Goal: Task Accomplishment & Management: Use online tool/utility

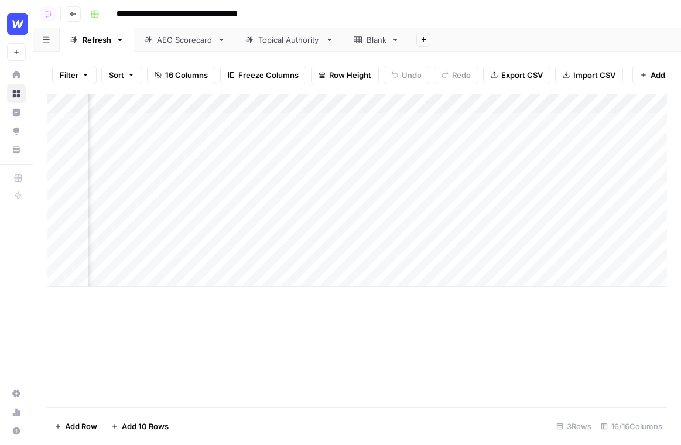
scroll to position [0, 1124]
click at [444, 225] on div "Add Column" at bounding box center [357, 190] width 620 height 193
click at [444, 173] on div "Add Column" at bounding box center [357, 190] width 620 height 193
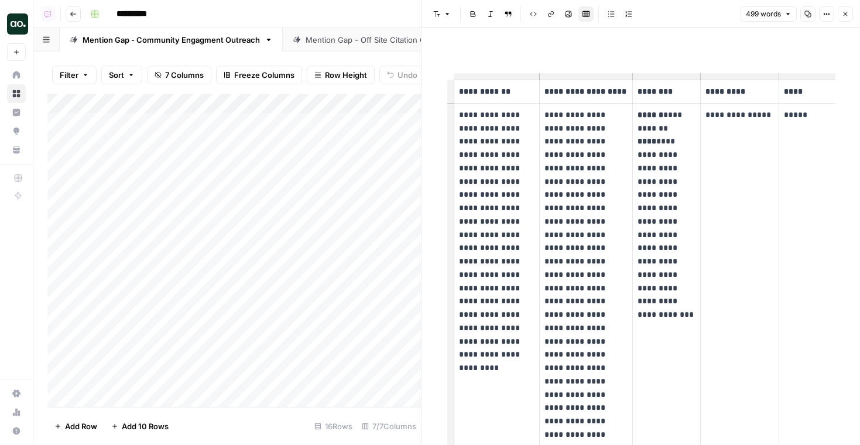
click at [358, 50] on link "Mention Gap - Off Site Citation Outreach" at bounding box center [379, 39] width 193 height 23
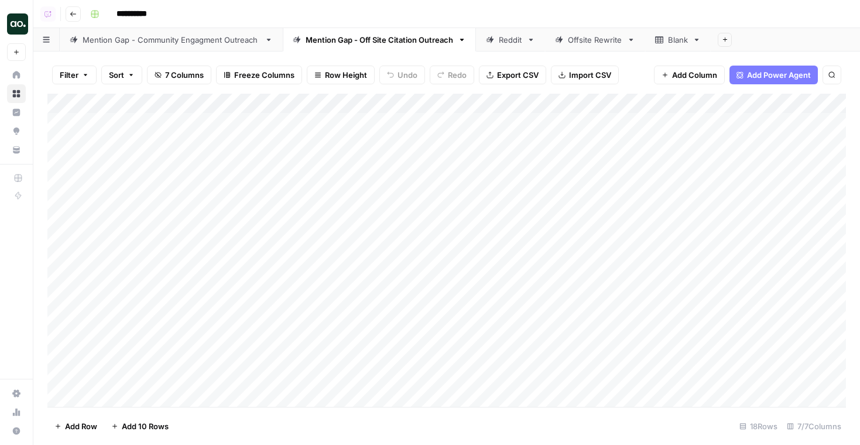
scroll to position [0, 303]
click at [681, 121] on div "Add Column" at bounding box center [446, 250] width 799 height 313
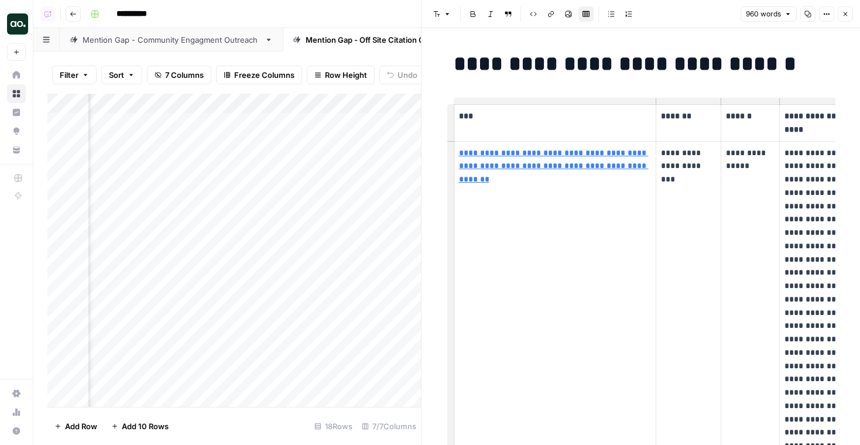
click at [196, 36] on div "Mention Gap - Community Engagment Outreach" at bounding box center [171, 40] width 177 height 12
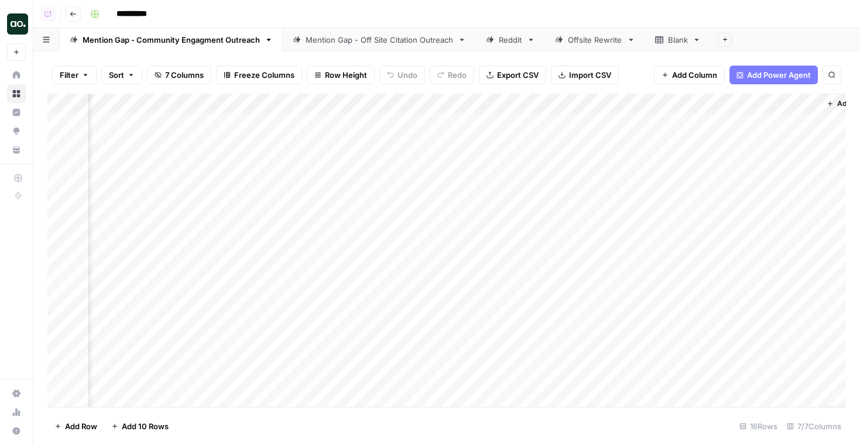
scroll to position [0, 925]
click at [681, 124] on div "Add Column" at bounding box center [446, 250] width 799 height 313
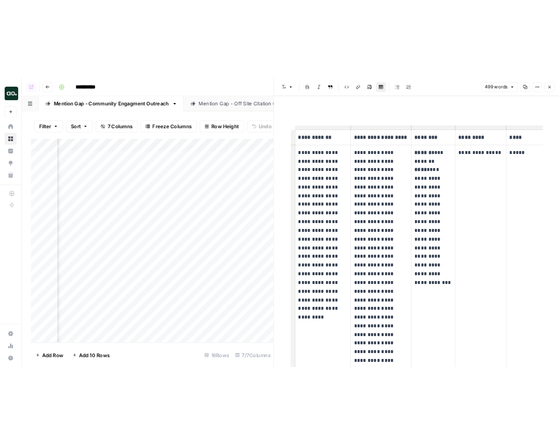
scroll to position [0, 1273]
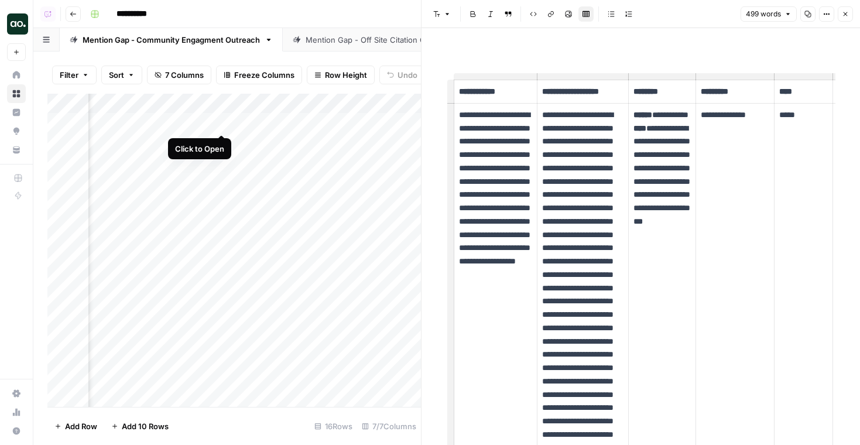
click at [222, 122] on div "Add Column" at bounding box center [234, 250] width 374 height 313
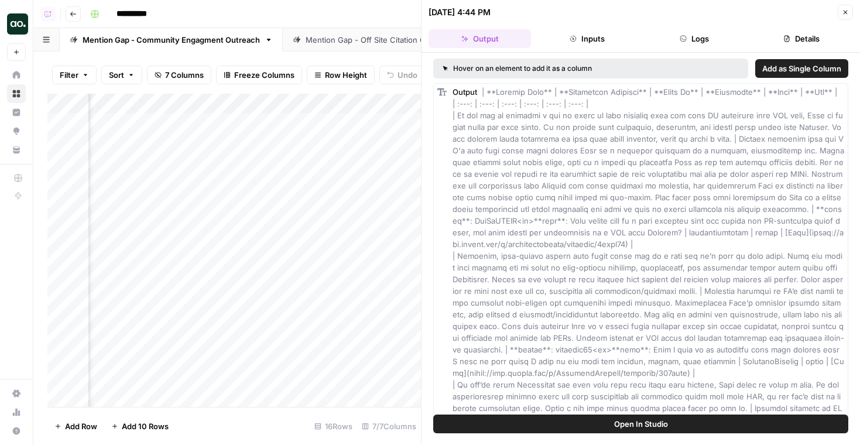
click at [681, 36] on button "Details" at bounding box center [802, 38] width 102 height 19
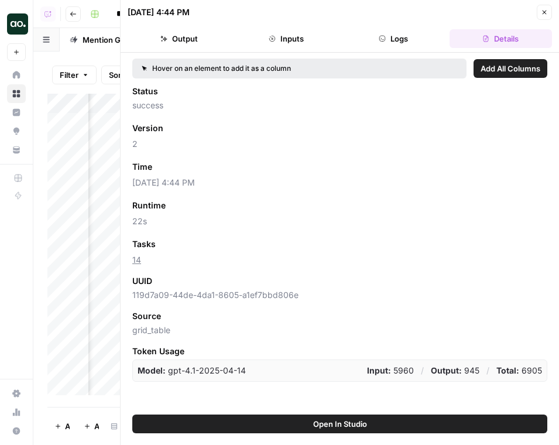
click at [538, 206] on div "Runtime Add as Column" at bounding box center [339, 205] width 415 height 15
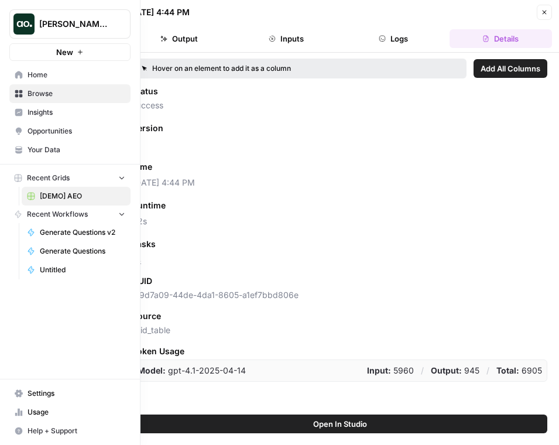
click at [83, 111] on span "Insights" at bounding box center [77, 112] width 98 height 11
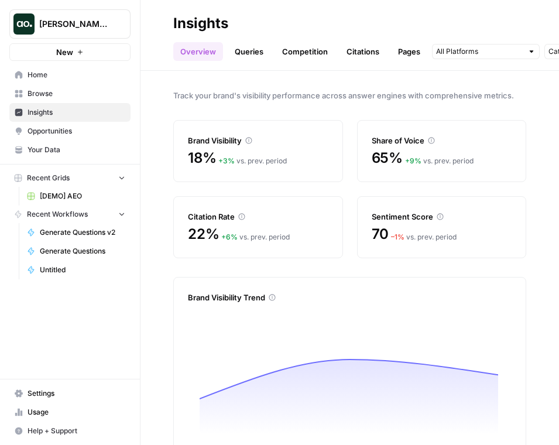
click at [84, 127] on span "Opportunities" at bounding box center [77, 131] width 98 height 11
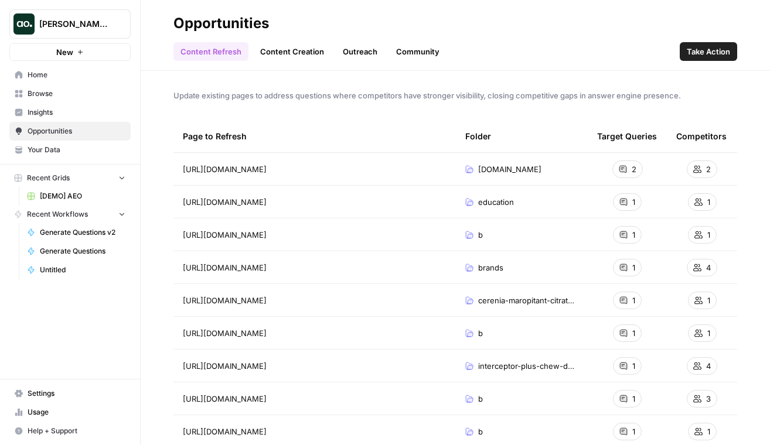
click at [392, 62] on header "Opportunities Content Refresh Content Creation Outreach Community Take Action" at bounding box center [455, 35] width 629 height 71
click at [412, 53] on link "Community" at bounding box center [417, 51] width 57 height 19
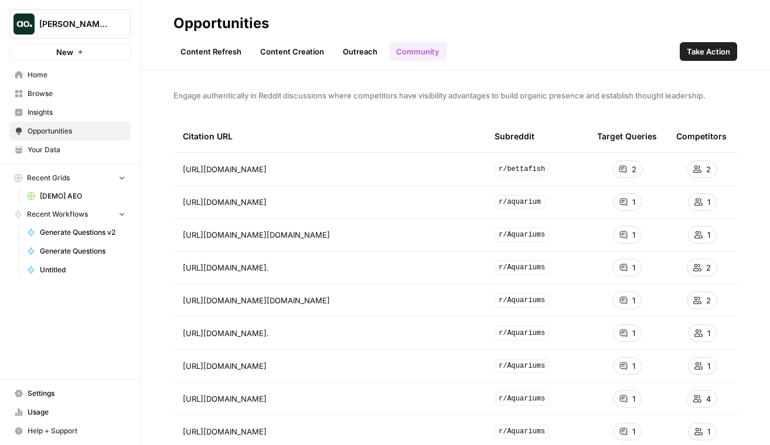
click at [355, 53] on link "Outreach" at bounding box center [360, 51] width 49 height 19
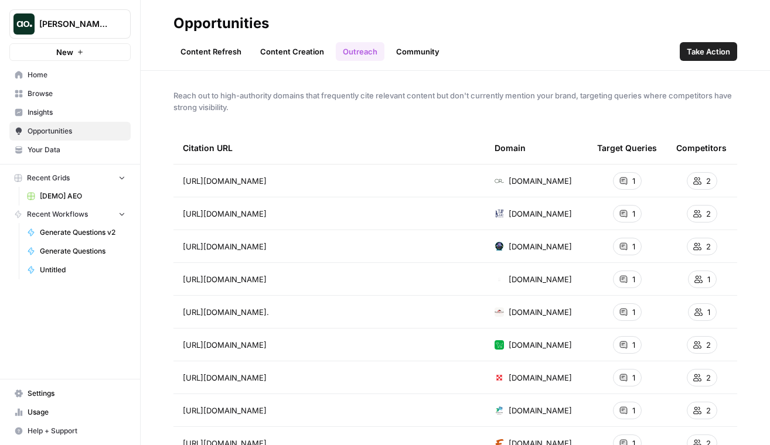
click at [299, 53] on link "Content Creation" at bounding box center [292, 51] width 78 height 19
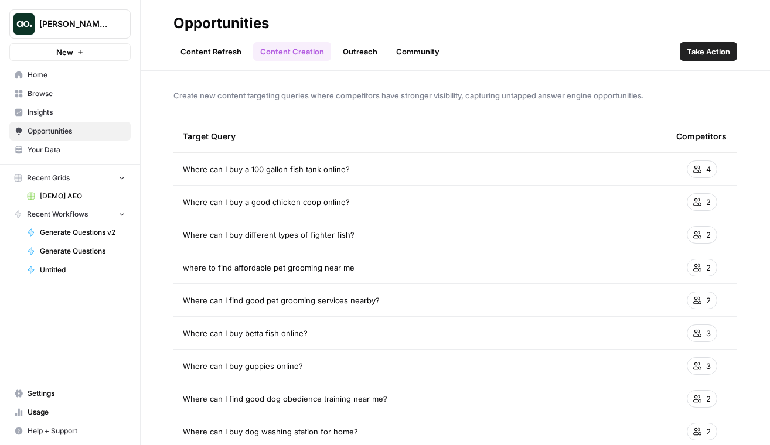
click at [236, 52] on link "Content Refresh" at bounding box center [210, 51] width 75 height 19
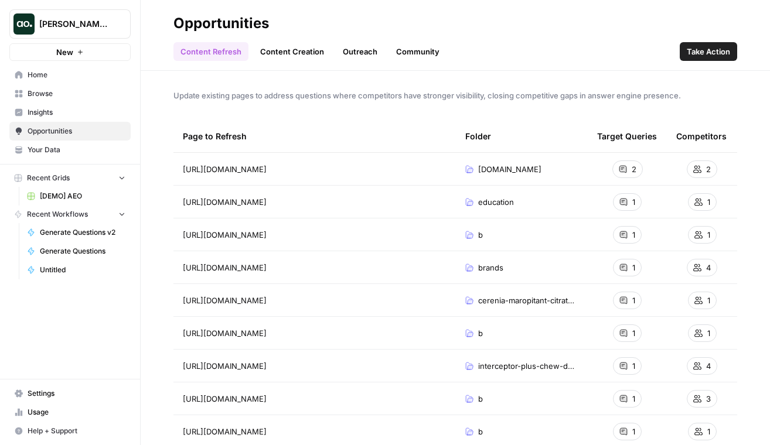
click at [83, 124] on link "Opportunities" at bounding box center [69, 131] width 121 height 19
click at [83, 110] on span "Insights" at bounding box center [77, 112] width 98 height 11
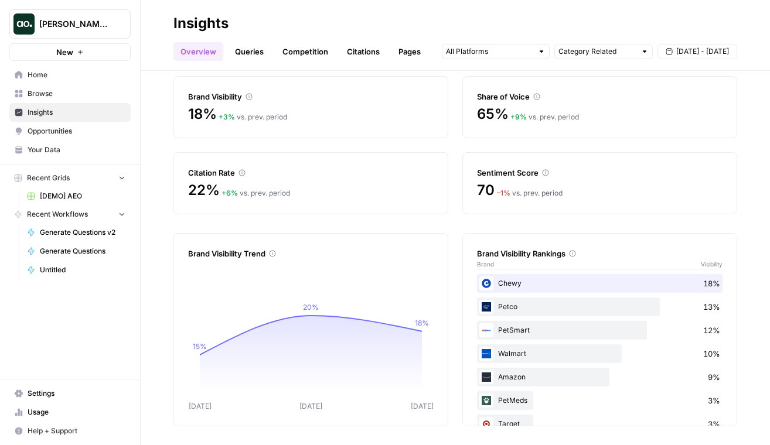
scroll to position [8, 0]
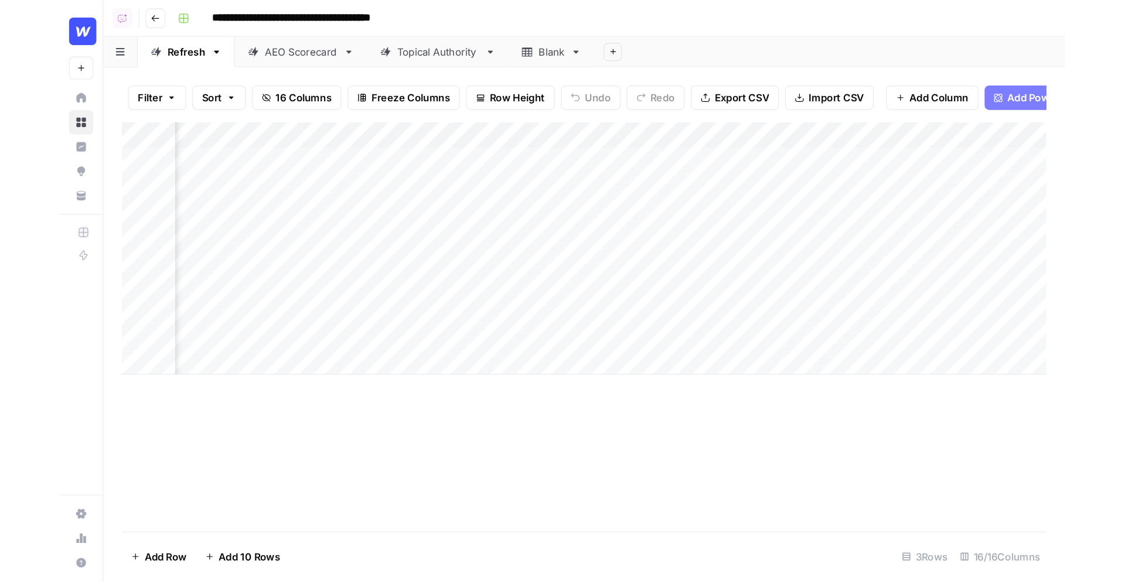
scroll to position [0, 1125]
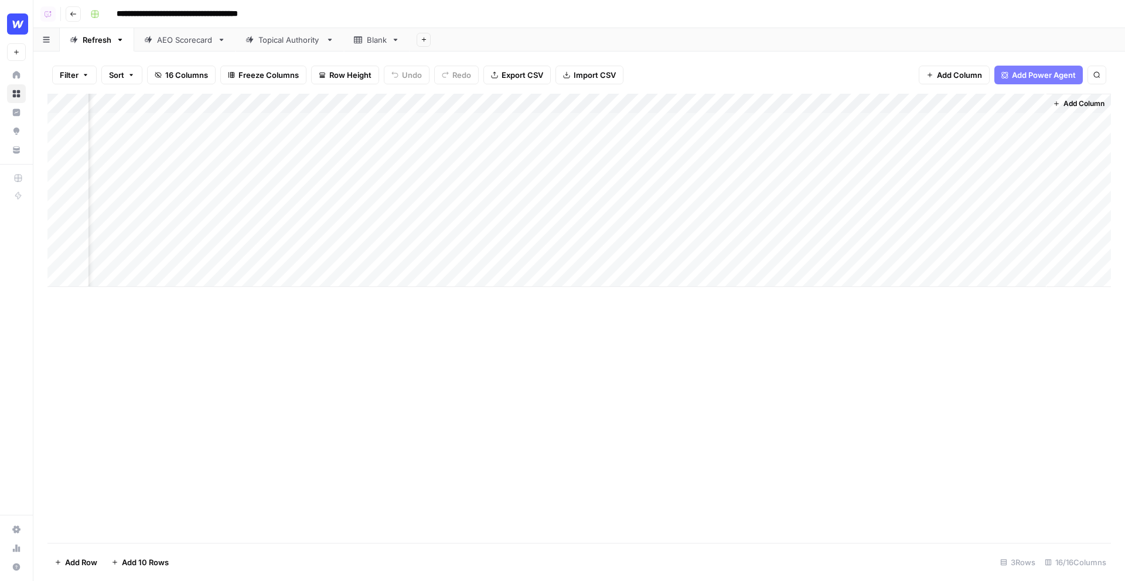
click at [23, 23] on img "Workspace: Webflow" at bounding box center [17, 23] width 21 height 21
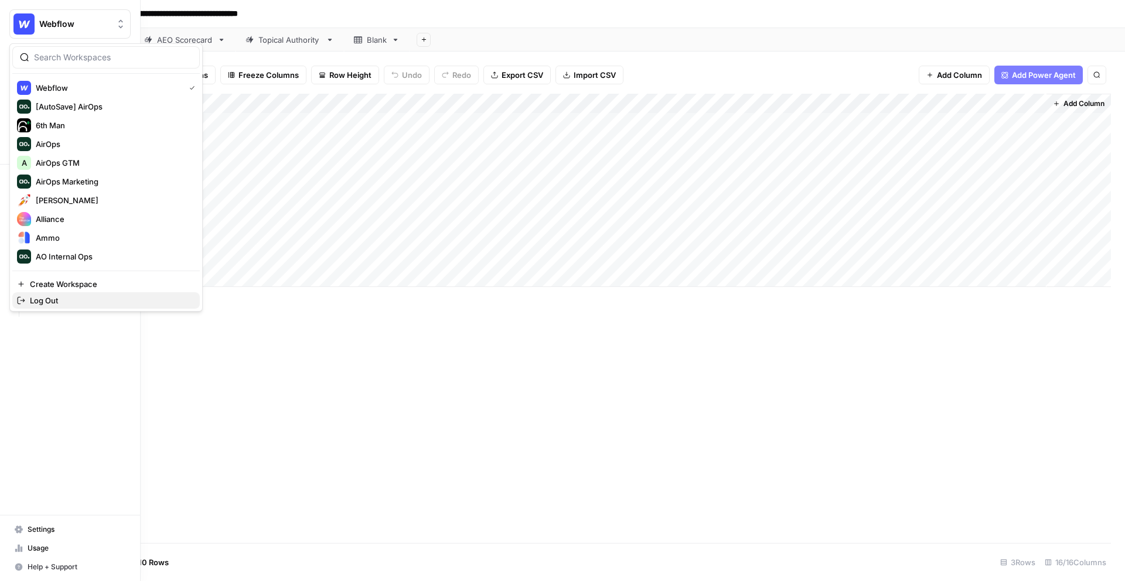
click at [57, 293] on button "Log Out" at bounding box center [105, 300] width 187 height 16
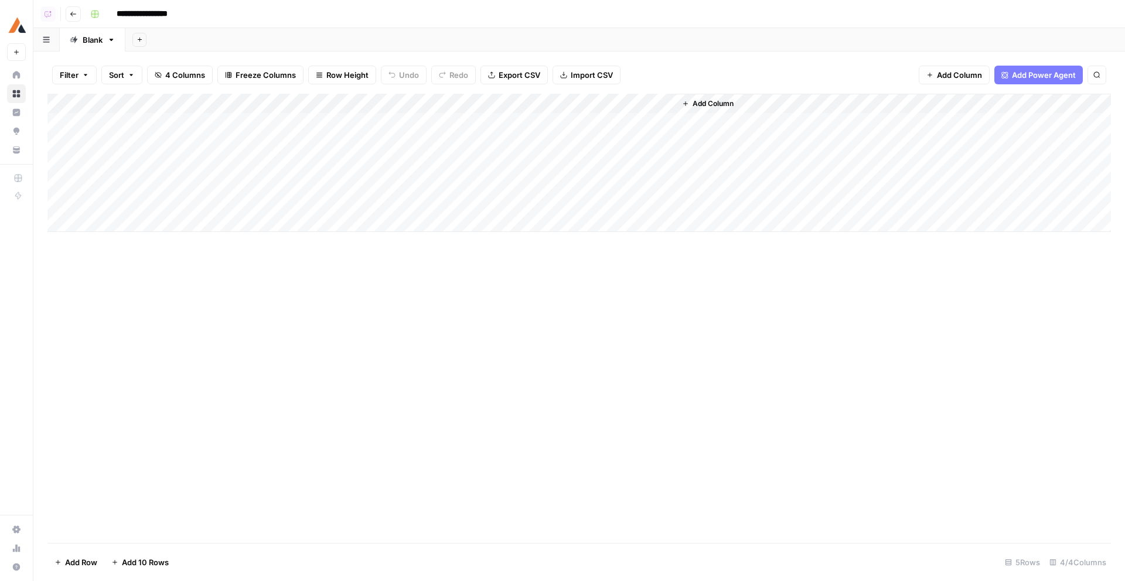
click at [495, 121] on div "Add Column" at bounding box center [578, 163] width 1063 height 138
click at [495, 145] on div "Add Column" at bounding box center [578, 163] width 1063 height 138
click at [495, 168] on div "Add Column" at bounding box center [578, 163] width 1063 height 138
click at [500, 187] on div "Add Column" at bounding box center [578, 163] width 1063 height 138
click at [500, 205] on div "Add Column" at bounding box center [578, 163] width 1063 height 138
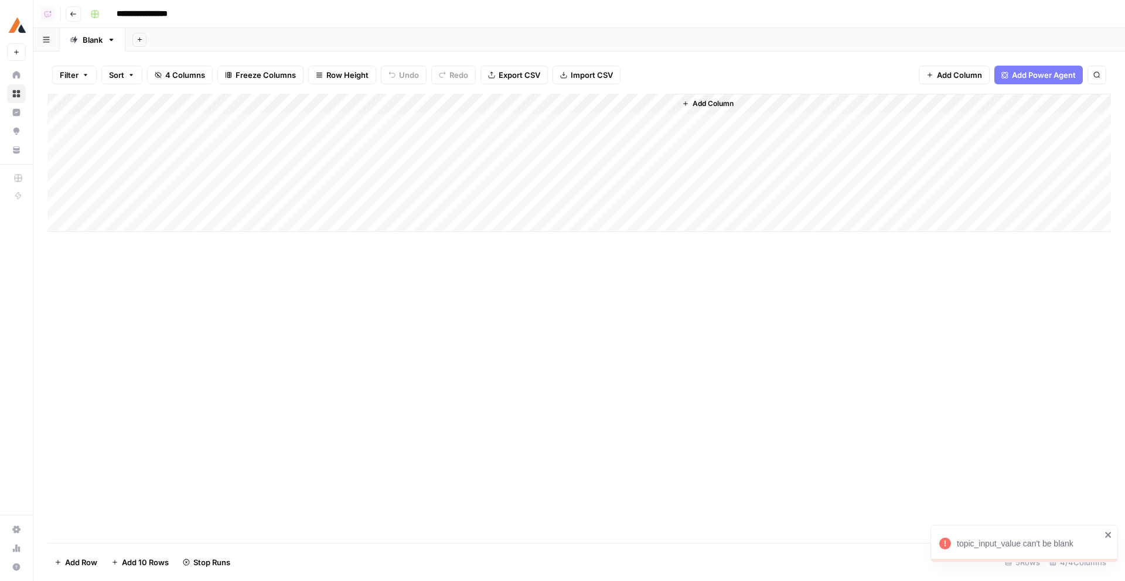
click at [349, 73] on span "Row Height" at bounding box center [347, 75] width 42 height 12
click at [358, 145] on span "Tall" at bounding box center [372, 148] width 84 height 12
click at [168, 370] on div "Add Column" at bounding box center [578, 242] width 1063 height 296
click at [67, 344] on div "Add Column" at bounding box center [578, 242] width 1063 height 296
click at [102, 566] on button "Delete 1 Row" at bounding box center [77, 562] width 61 height 19
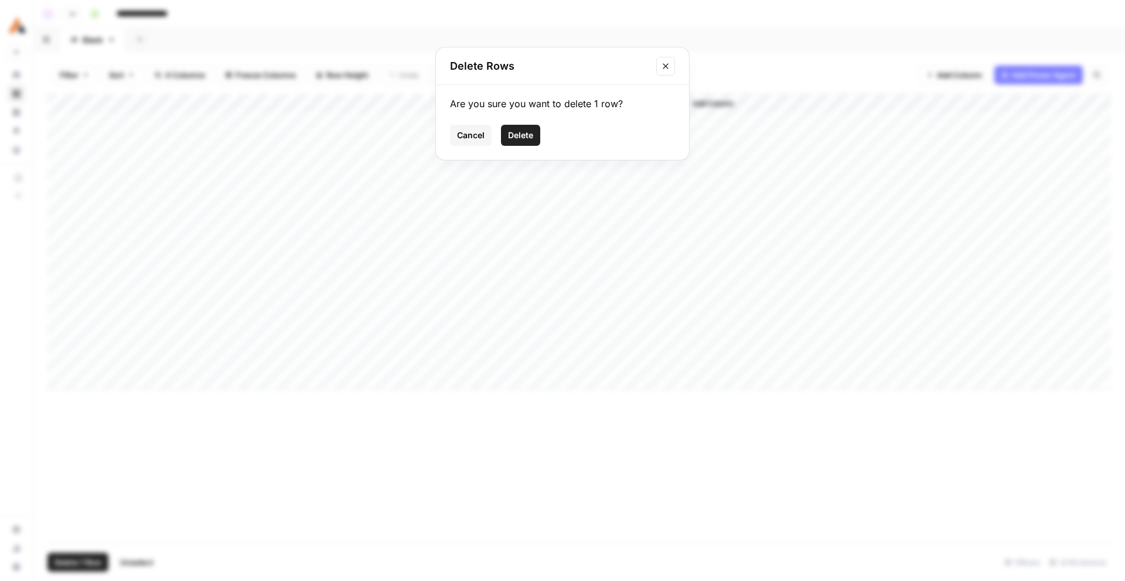
click at [510, 149] on div "Are you sure you want to delete 1 row? Cancel Delete" at bounding box center [562, 122] width 253 height 75
click at [515, 140] on span "Delete" at bounding box center [520, 135] width 25 height 12
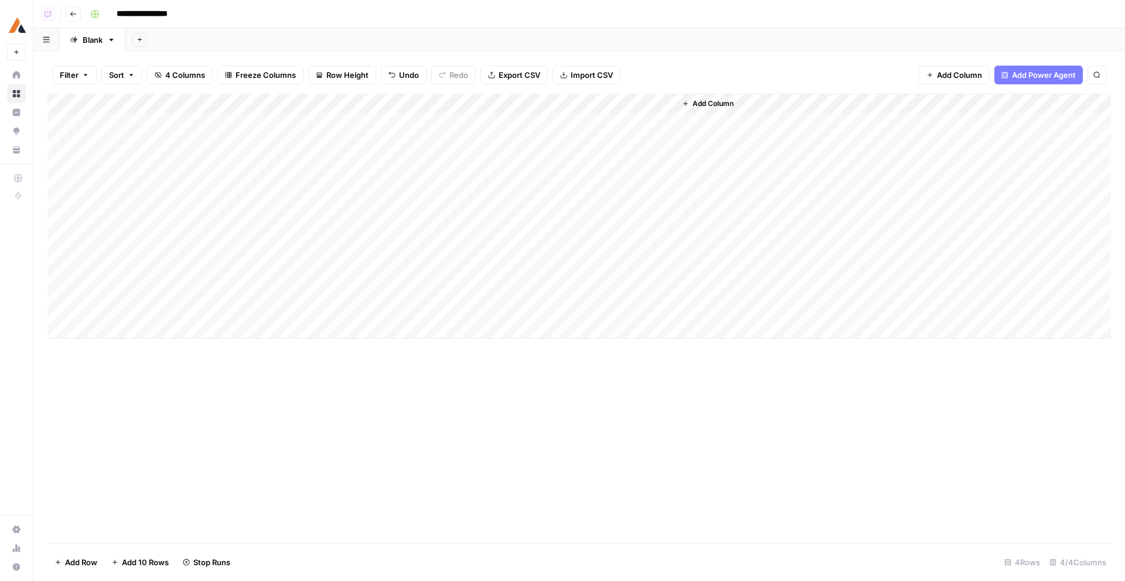
click at [66, 16] on button "Go back" at bounding box center [73, 13] width 15 height 15
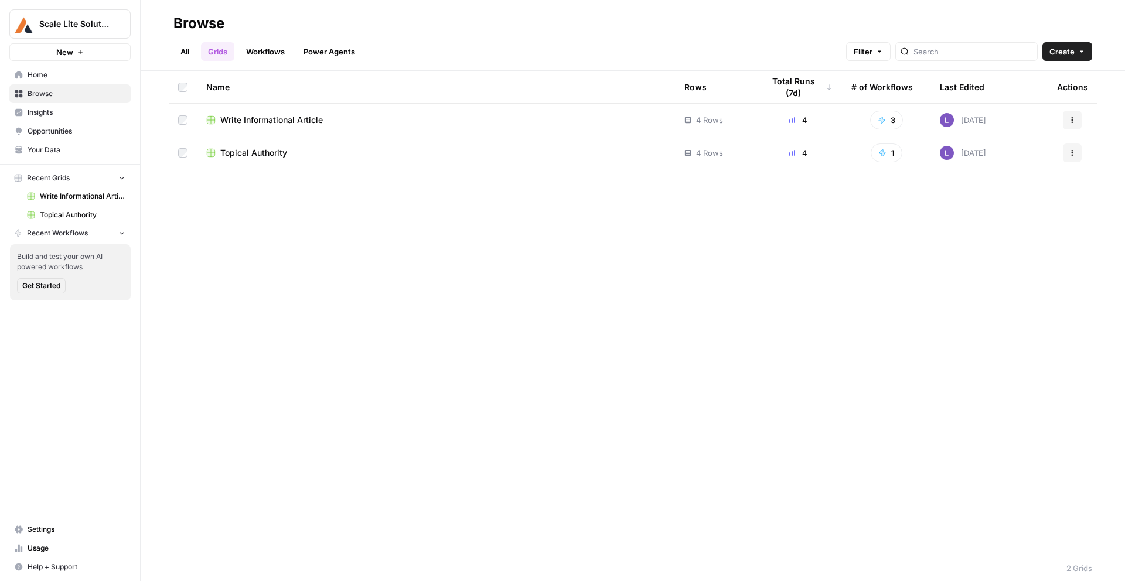
click at [295, 119] on span "Write Informational Article" at bounding box center [271, 120] width 102 height 12
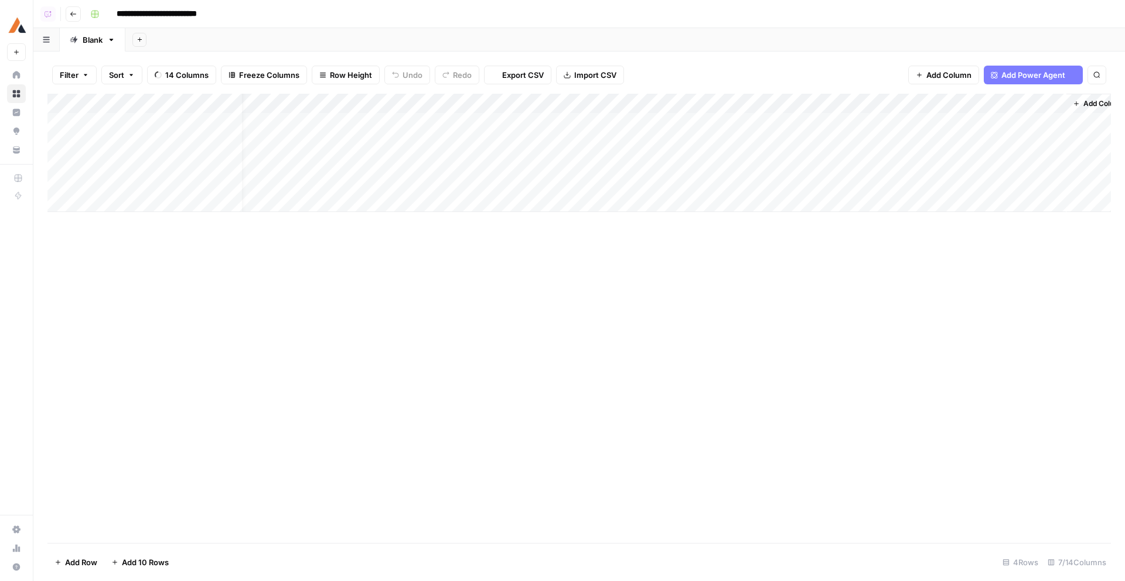
scroll to position [0, 20]
click at [340, 126] on div "Add Column" at bounding box center [578, 153] width 1063 height 118
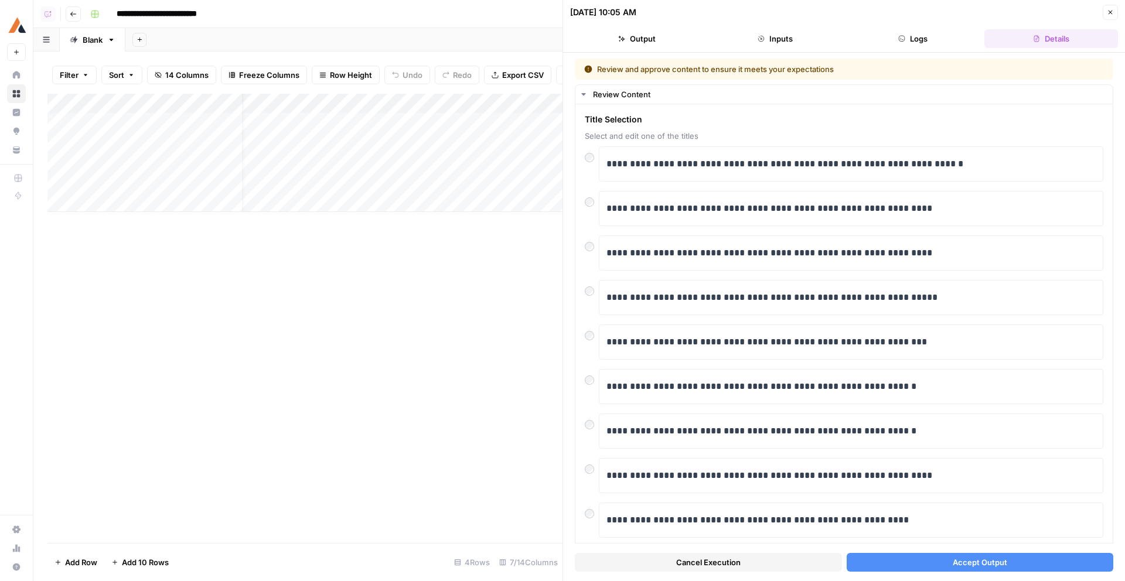
click at [992, 551] on div "Cancel Execution Accept Output" at bounding box center [844, 560] width 538 height 32
click at [992, 563] on span "Accept Output" at bounding box center [979, 562] width 54 height 12
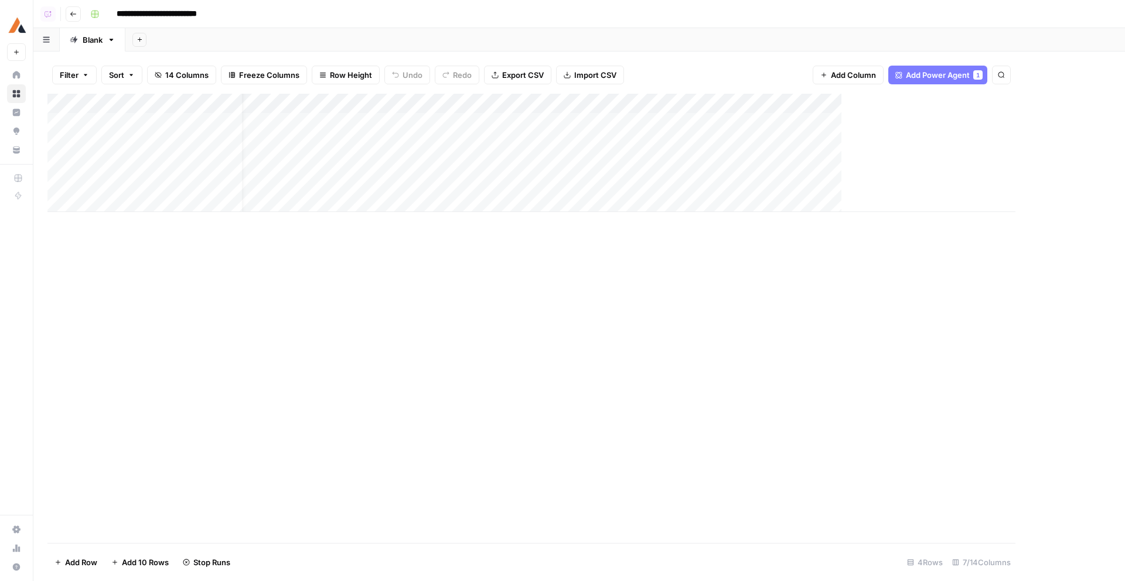
click at [309, 135] on div "Add Column" at bounding box center [531, 153] width 968 height 118
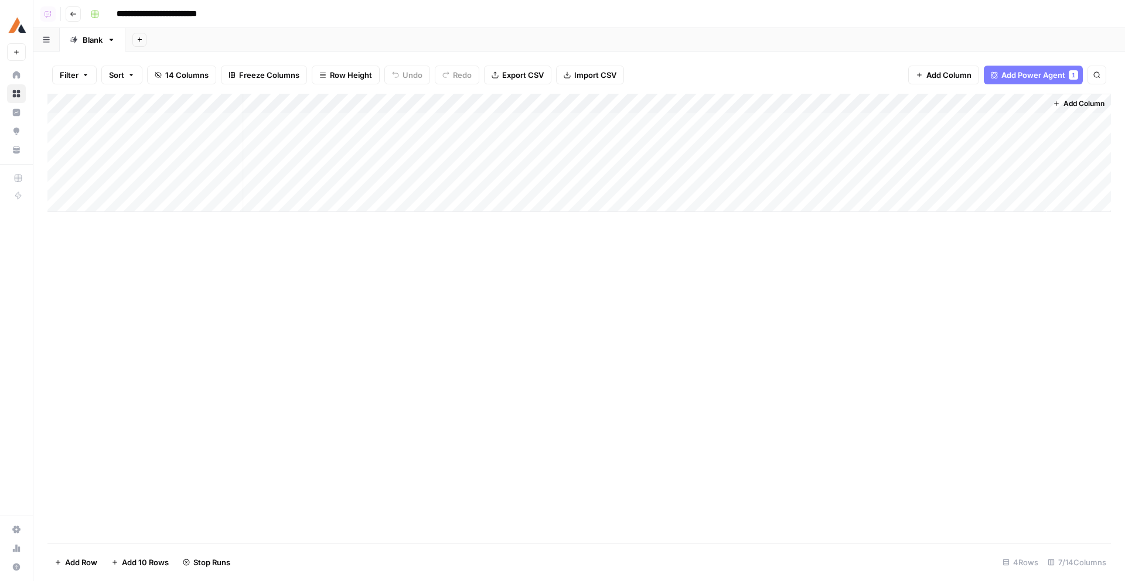
scroll to position [0, 6]
click at [309, 135] on div "Add Column" at bounding box center [578, 153] width 1063 height 118
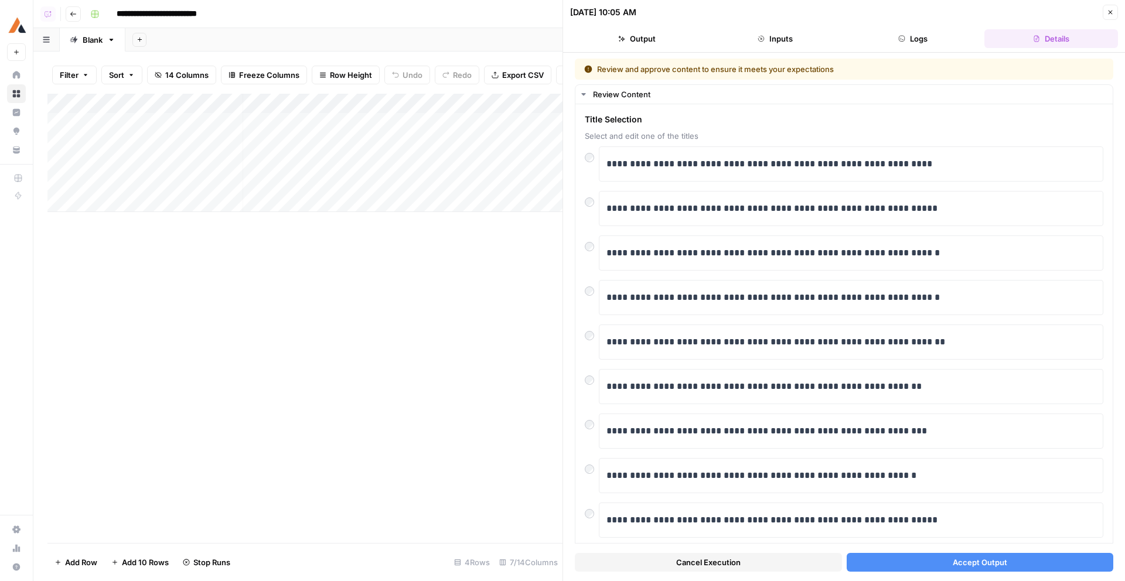
click at [967, 553] on button "Accept Output" at bounding box center [979, 562] width 267 height 19
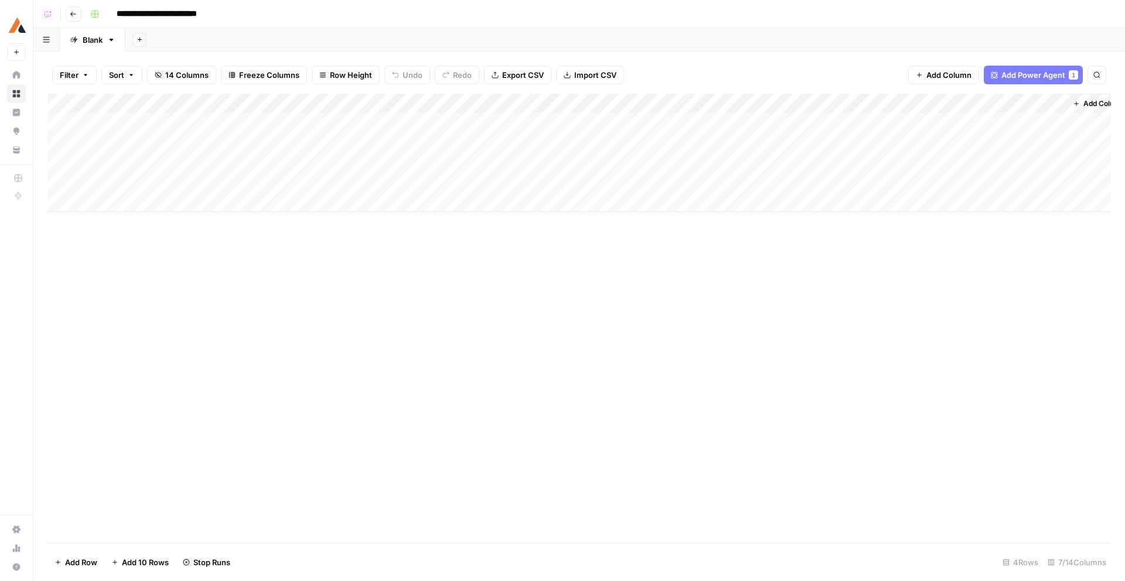
click at [289, 182] on div "Add Column" at bounding box center [578, 153] width 1063 height 118
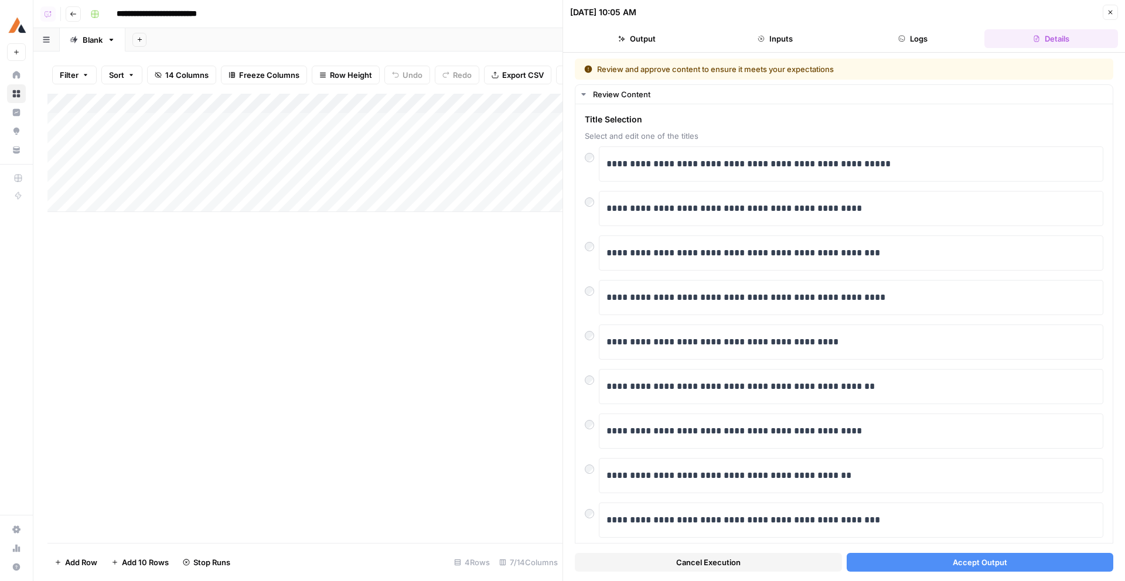
click at [955, 559] on span "Accept Output" at bounding box center [979, 562] width 54 height 12
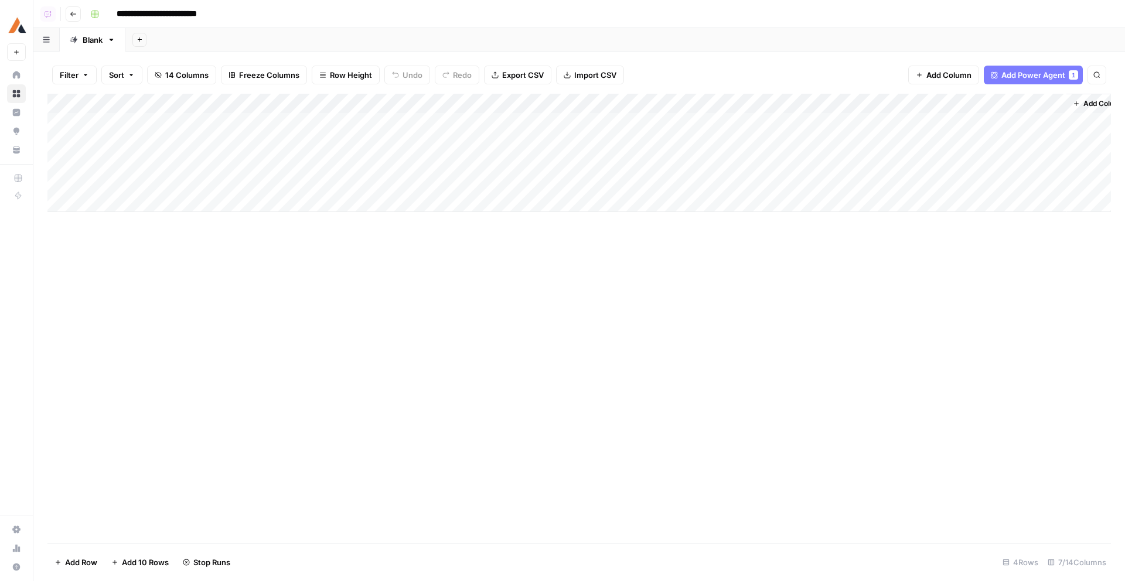
drag, startPoint x: 52, startPoint y: 184, endPoint x: 52, endPoint y: 160, distance: 24.0
click at [52, 160] on div "Add Column" at bounding box center [578, 153] width 1063 height 118
click at [928, 74] on span "Add Column" at bounding box center [948, 75] width 45 height 12
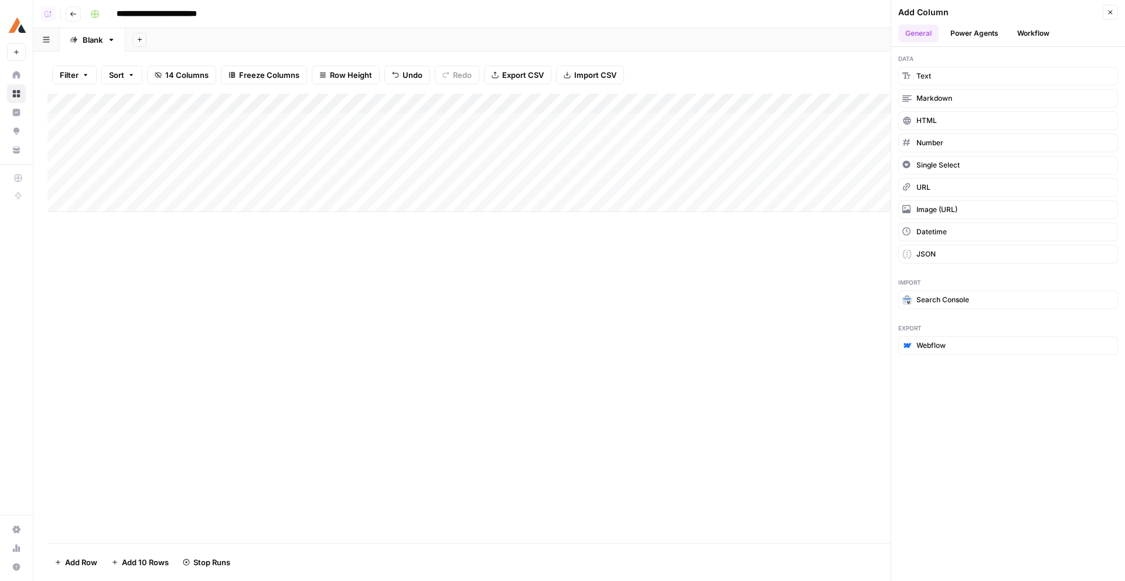
click at [1027, 39] on button "Workflow" at bounding box center [1033, 34] width 46 height 18
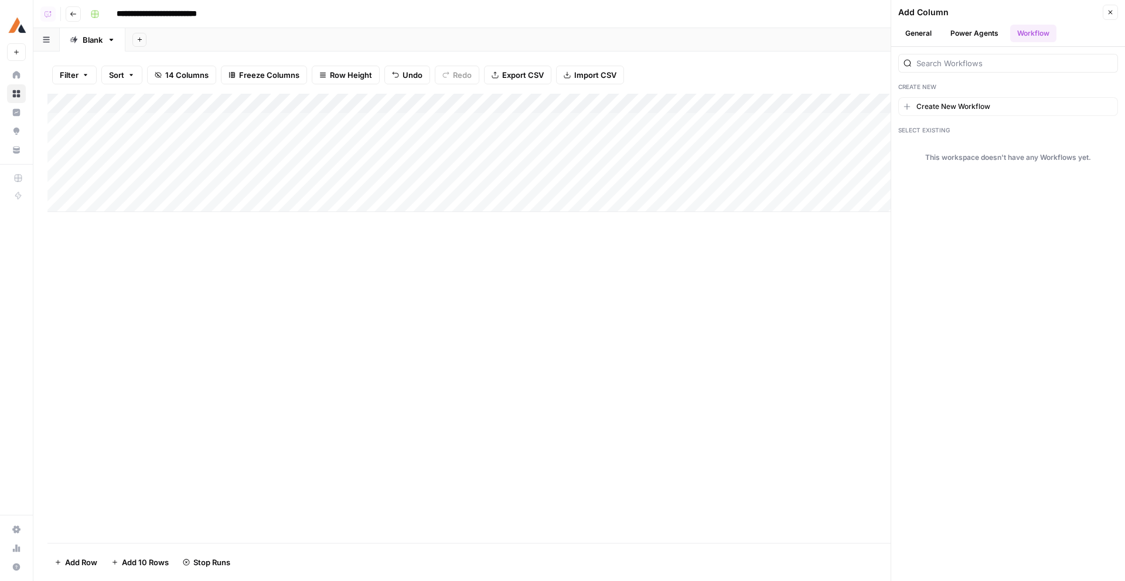
click at [1102, 14] on div "Add Column Close" at bounding box center [1008, 12] width 220 height 15
click at [1106, 6] on button "Close" at bounding box center [1109, 12] width 15 height 15
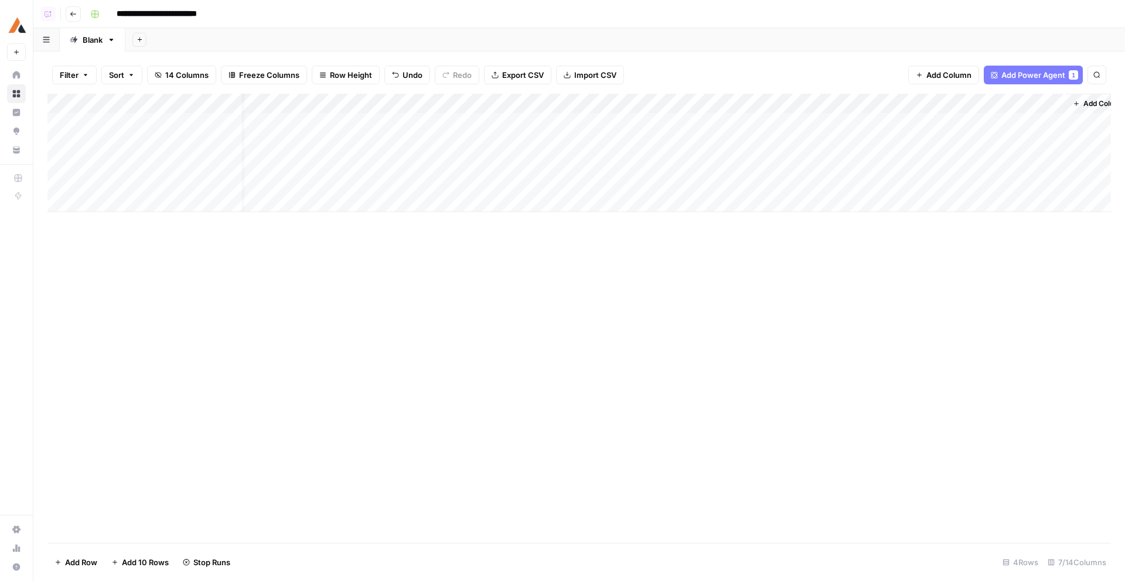
scroll to position [0, 20]
click at [941, 73] on span "Add Column" at bounding box center [948, 75] width 45 height 12
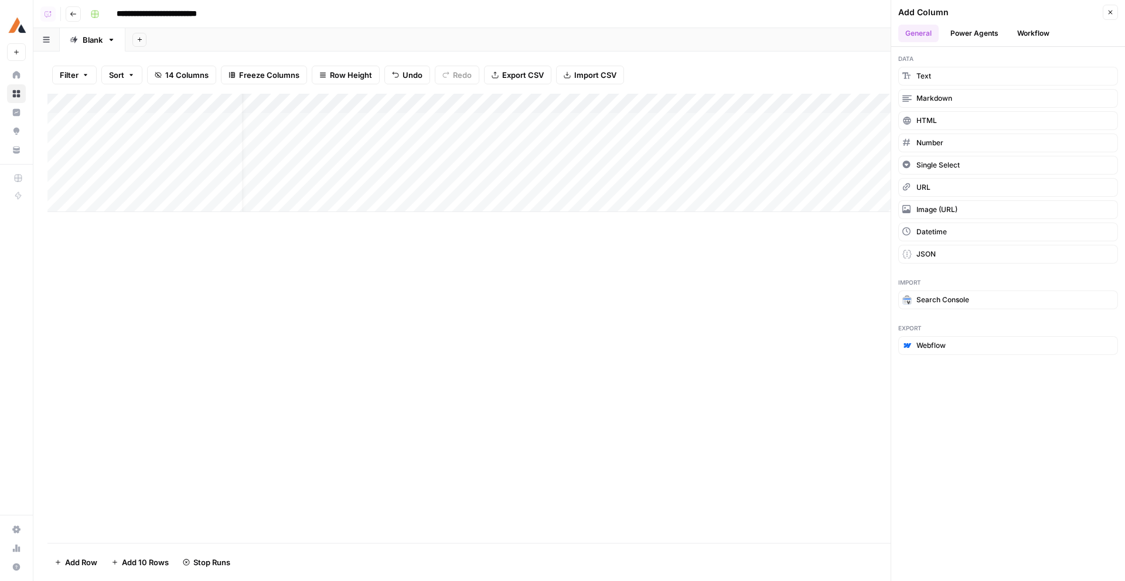
click at [1038, 34] on button "Workflow" at bounding box center [1033, 34] width 46 height 18
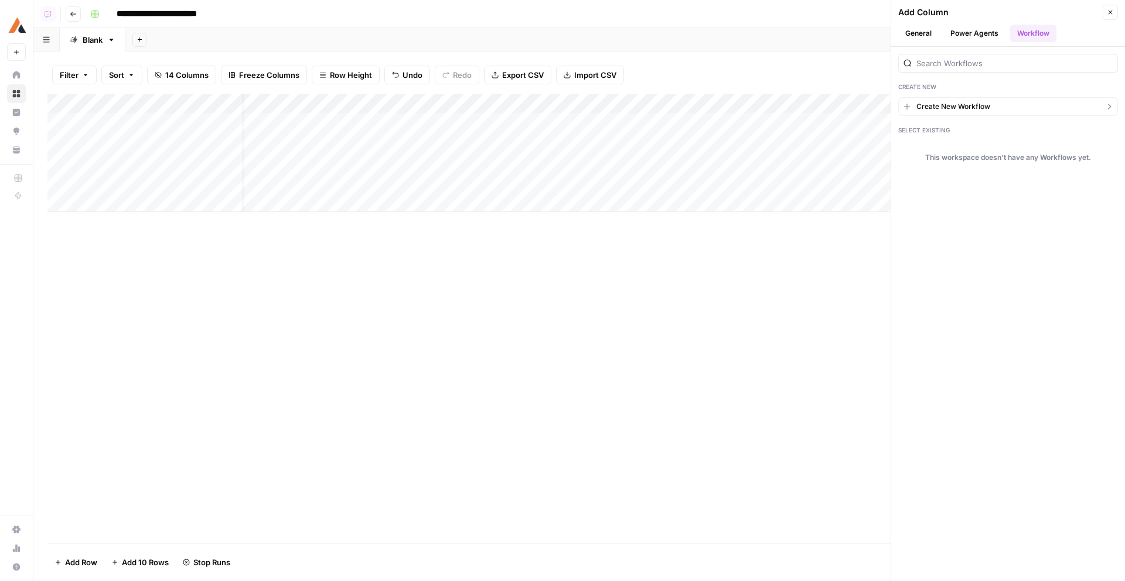
click at [985, 110] on span "Create New Workflow" at bounding box center [953, 106] width 74 height 11
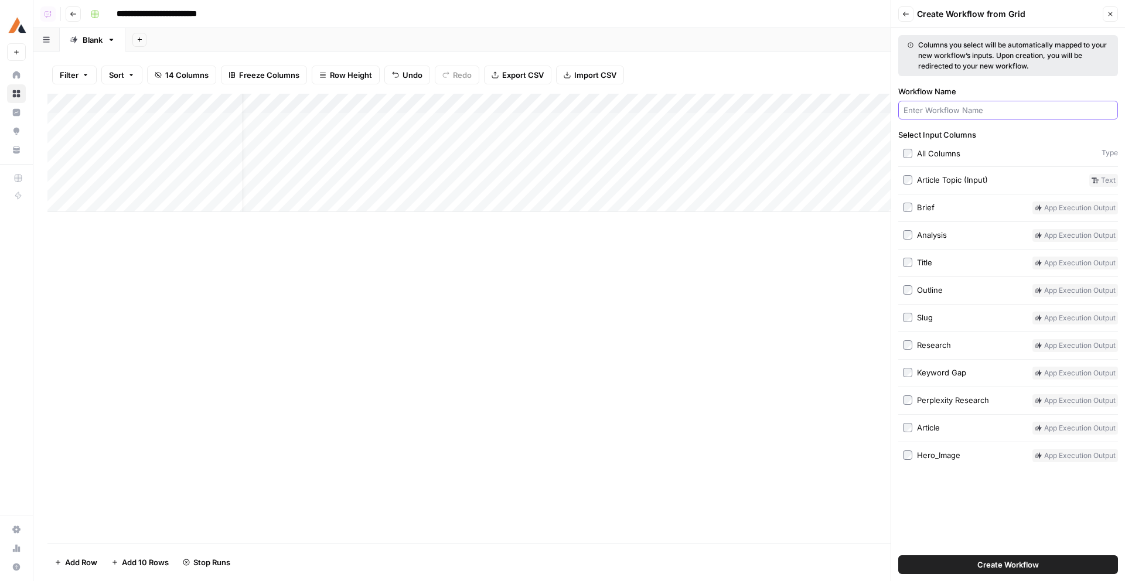
click at [969, 107] on input "Workflow Name" at bounding box center [1007, 110] width 209 height 12
type input "L"
type input "Article to LinkedIn"
click at [898, 555] on button "Create Workflow" at bounding box center [1008, 564] width 220 height 19
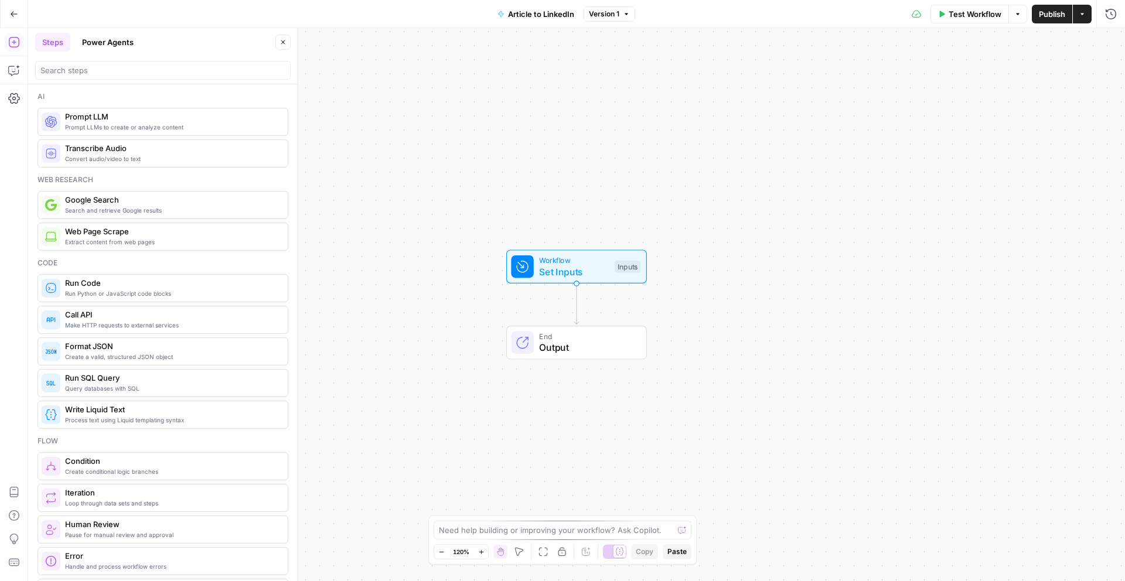
click at [2, 82] on div "Add Steps Copilot Settings AirOps Academy Help Give Feedback Shortcuts" at bounding box center [14, 304] width 28 height 553
click at [9, 75] on icon "button" at bounding box center [14, 70] width 12 height 12
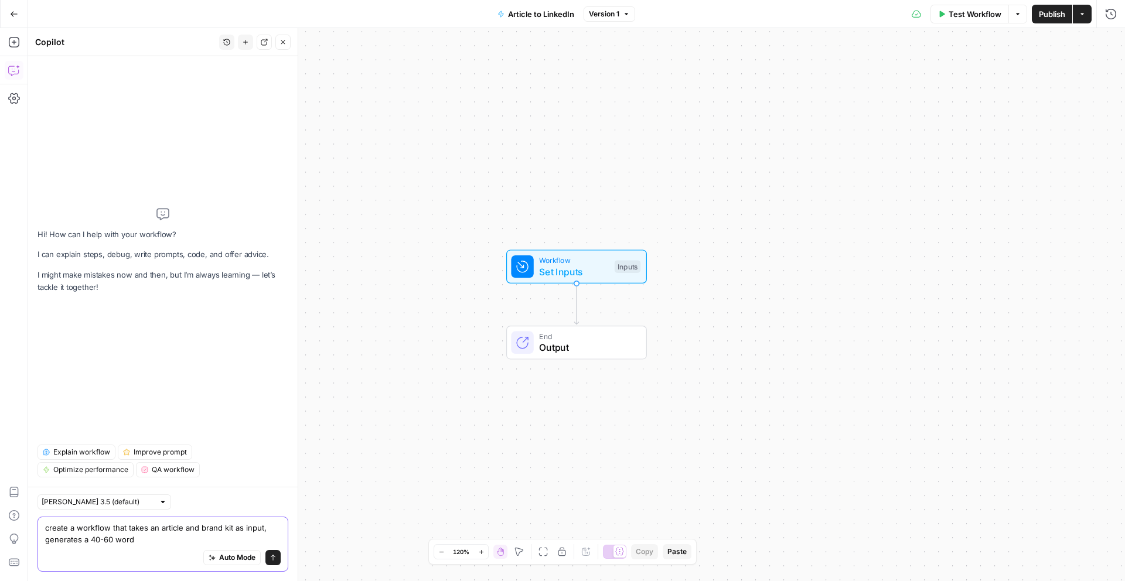
click at [94, 539] on textarea "create a workflow that takes an article and brand kit as input, generates a 40-…" at bounding box center [162, 533] width 235 height 23
click at [136, 544] on textarea "create a workflow that takes an article and brand kit as input, generates a 30-…" at bounding box center [162, 533] width 235 height 23
click at [184, 527] on textarea "create a workflow that takes an article and brand kit as input, generates a 30-…" at bounding box center [162, 533] width 235 height 23
click at [185, 528] on textarea "create a workflow that takes an article, topic, and brand kit as input, generat…" at bounding box center [162, 533] width 235 height 23
click at [245, 545] on textarea "create a workflow that takes an article, article topic, and brand kit as input,…" at bounding box center [162, 533] width 235 height 23
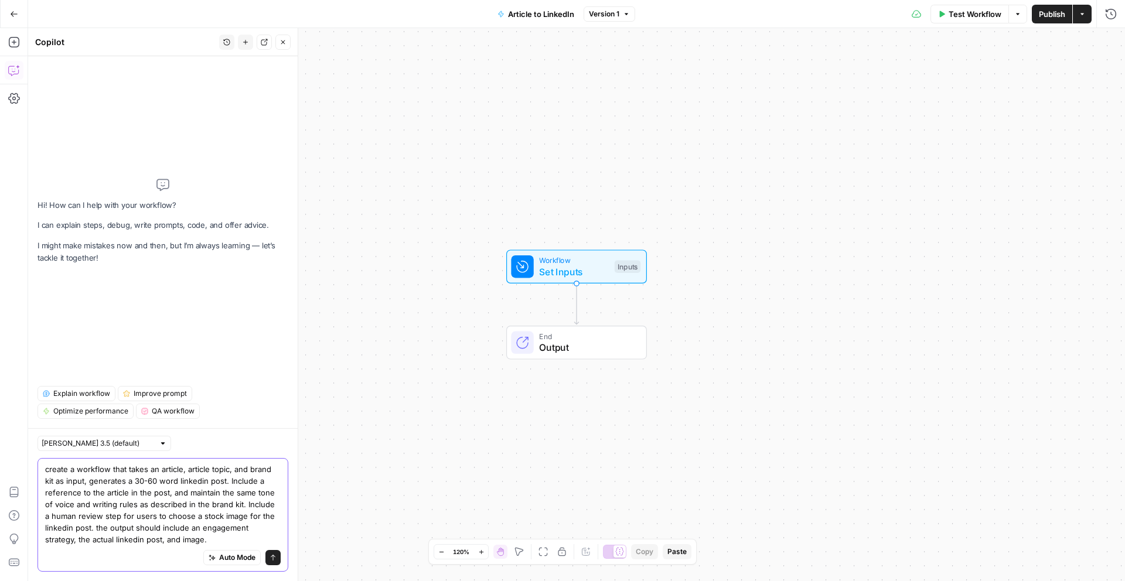
type textarea "create a workflow that takes an article, article topic, and brand kit as input,…"
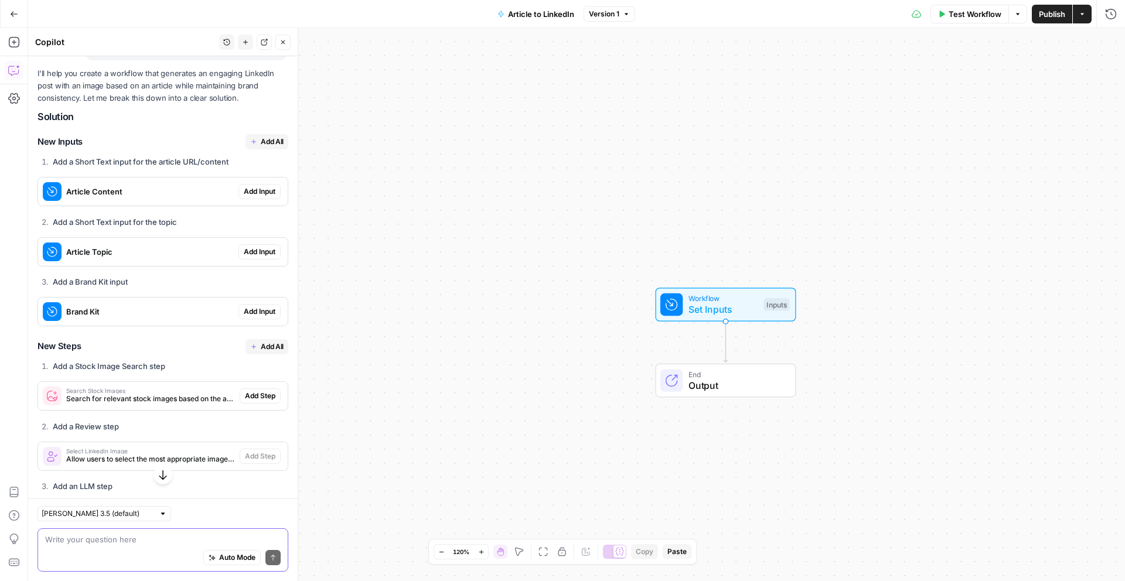
scroll to position [189, 0]
click at [266, 148] on button "Add All" at bounding box center [266, 142] width 43 height 15
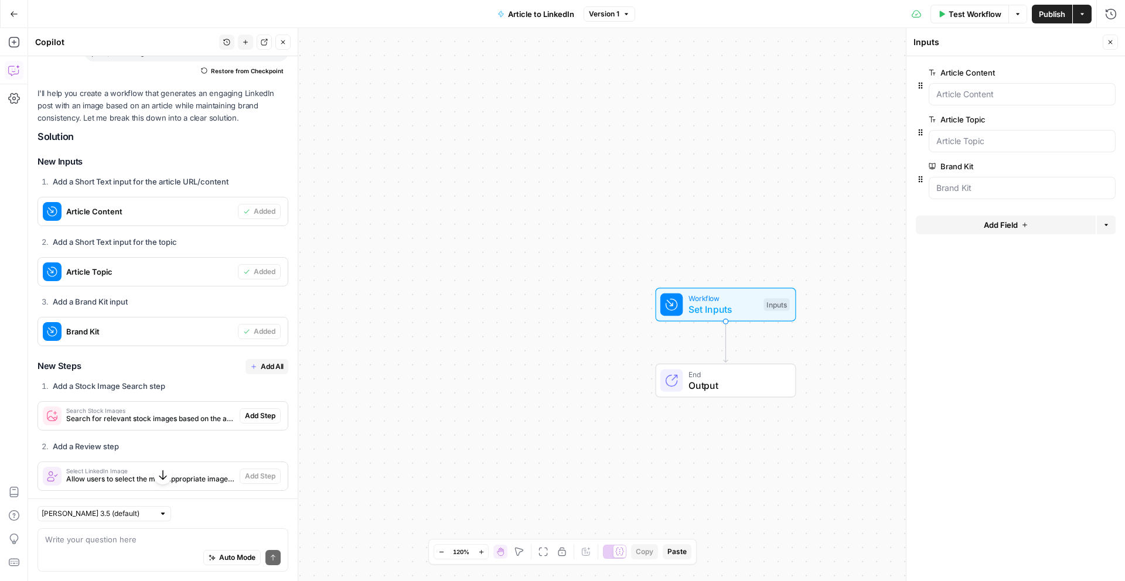
click at [265, 364] on span "Add All" at bounding box center [272, 366] width 23 height 11
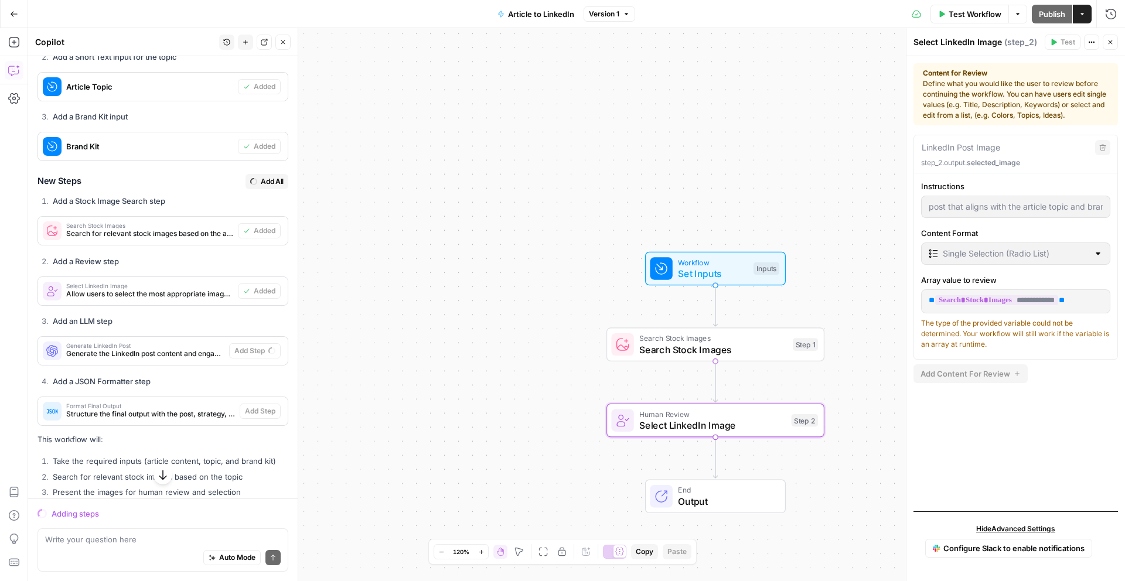
scroll to position [0, 255]
click at [1124, 222] on div "**********" at bounding box center [1015, 318] width 218 height 525
click at [647, 347] on span "Search Stock Images" at bounding box center [713, 350] width 148 height 14
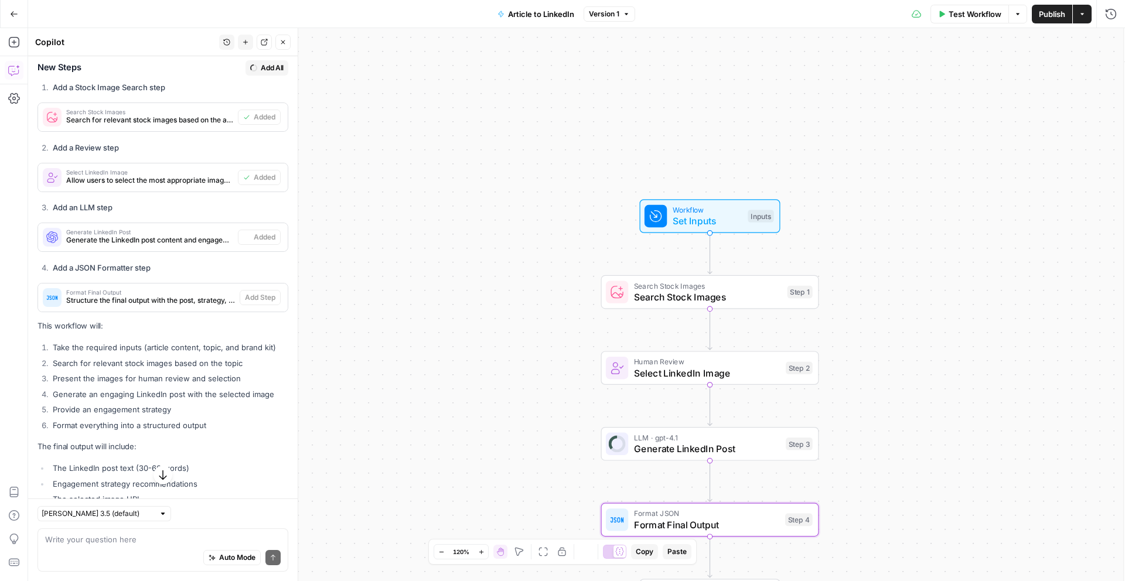
type textarea "Format Final Output"
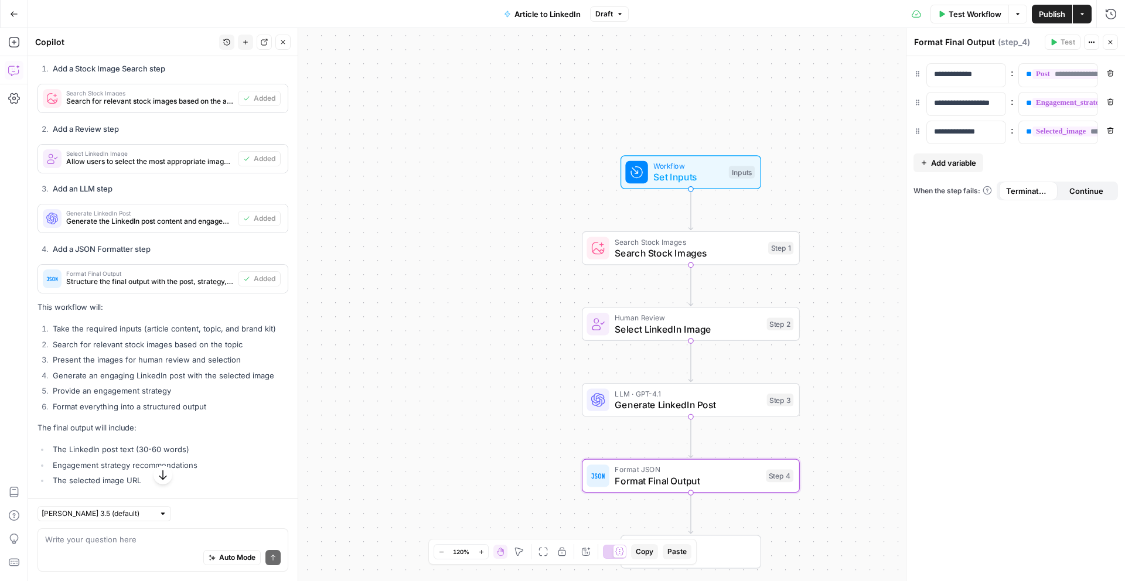
click at [1049, 9] on span "Publish" at bounding box center [1051, 14] width 26 height 12
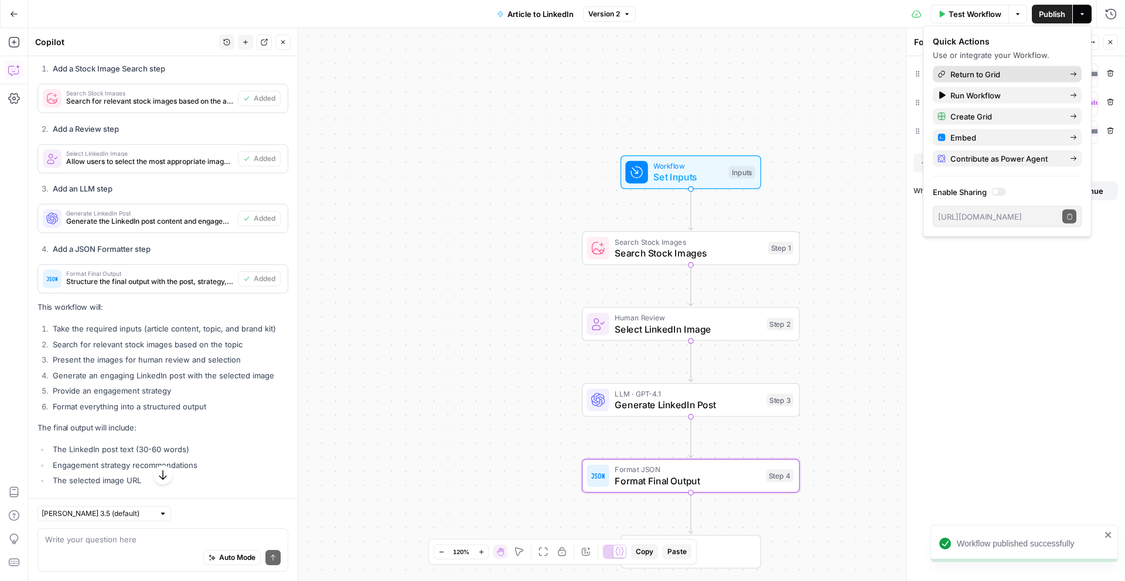
click at [996, 78] on span "Return to Grid" at bounding box center [1005, 75] width 110 height 12
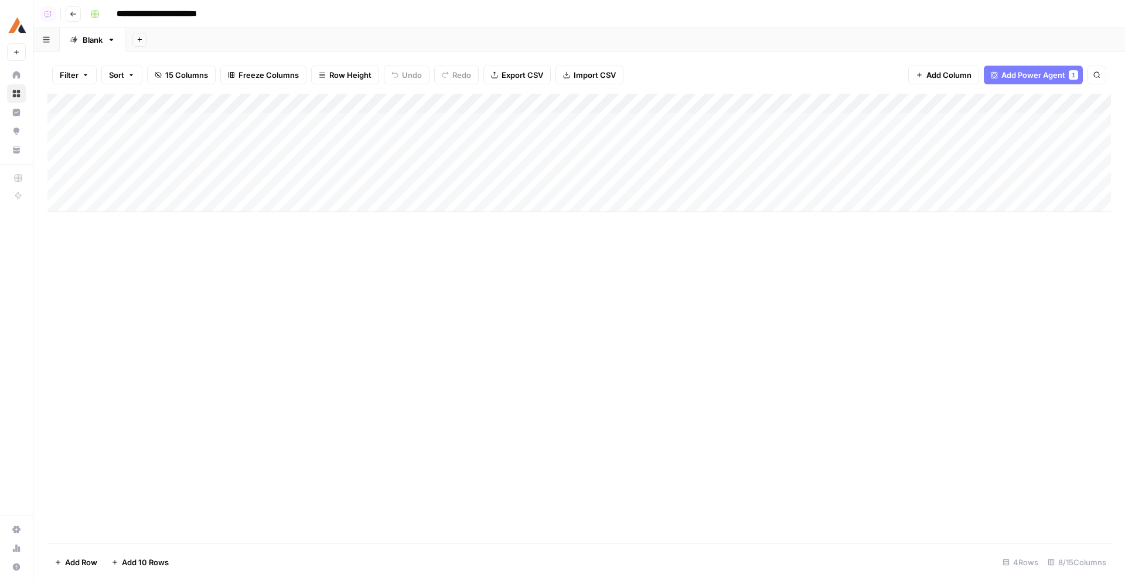
click at [615, 124] on div "Add Column" at bounding box center [578, 153] width 1063 height 118
click at [69, 13] on button "Go back" at bounding box center [73, 13] width 15 height 15
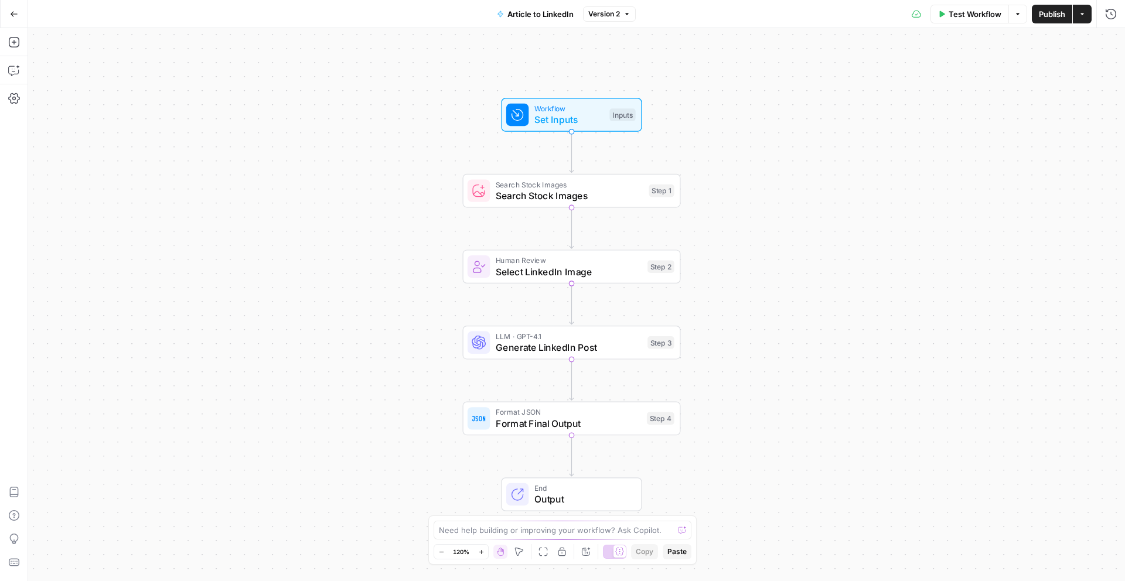
click at [13, 15] on icon "button" at bounding box center [14, 14] width 8 height 8
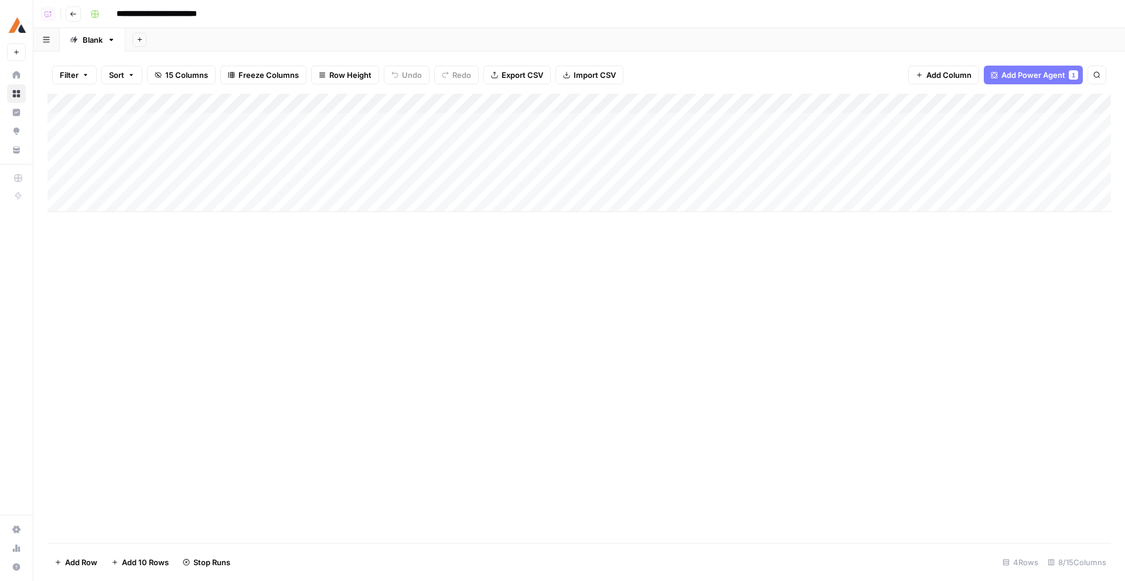
click at [75, 13] on icon "button" at bounding box center [73, 14] width 6 height 5
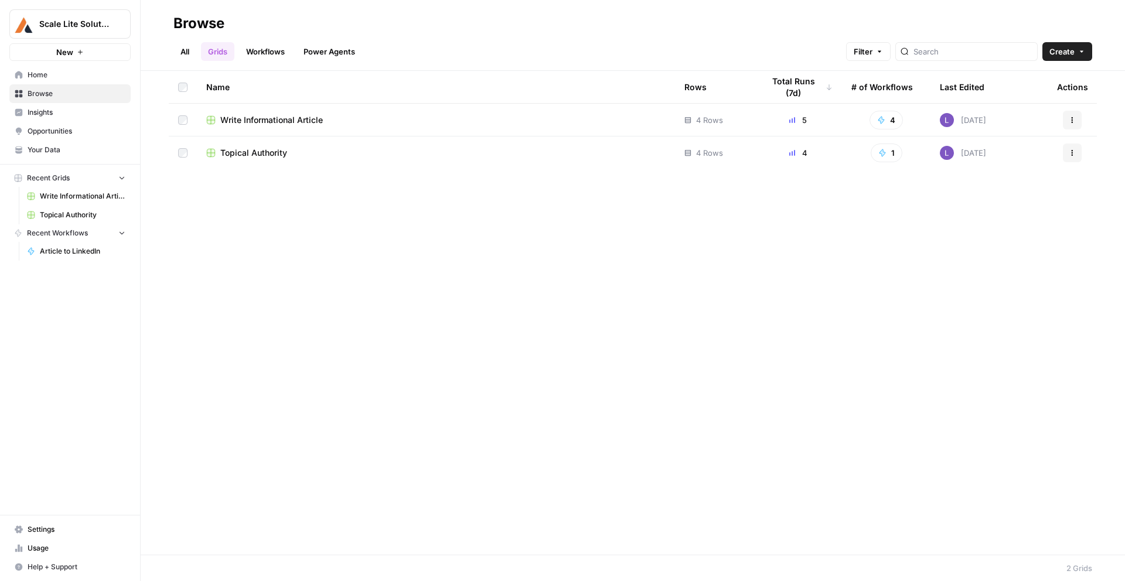
click at [259, 155] on span "Topical Authority" at bounding box center [253, 153] width 67 height 12
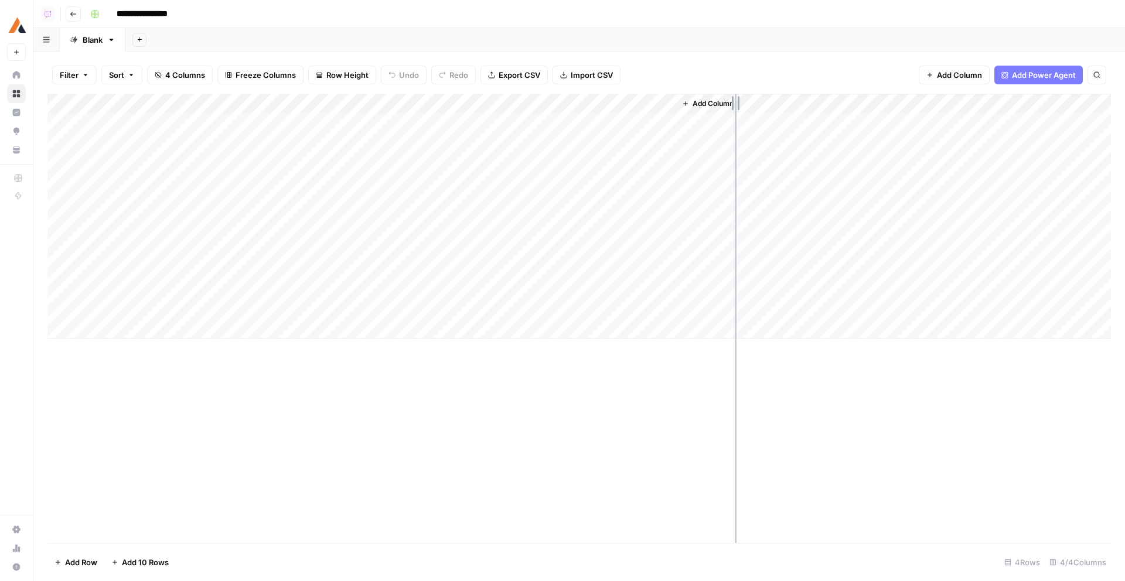
drag, startPoint x: 674, startPoint y: 103, endPoint x: 823, endPoint y: 134, distance: 152.4
click at [822, 134] on div "Add Column" at bounding box center [578, 216] width 1063 height 245
click at [813, 121] on div "Add Column" at bounding box center [578, 216] width 1063 height 245
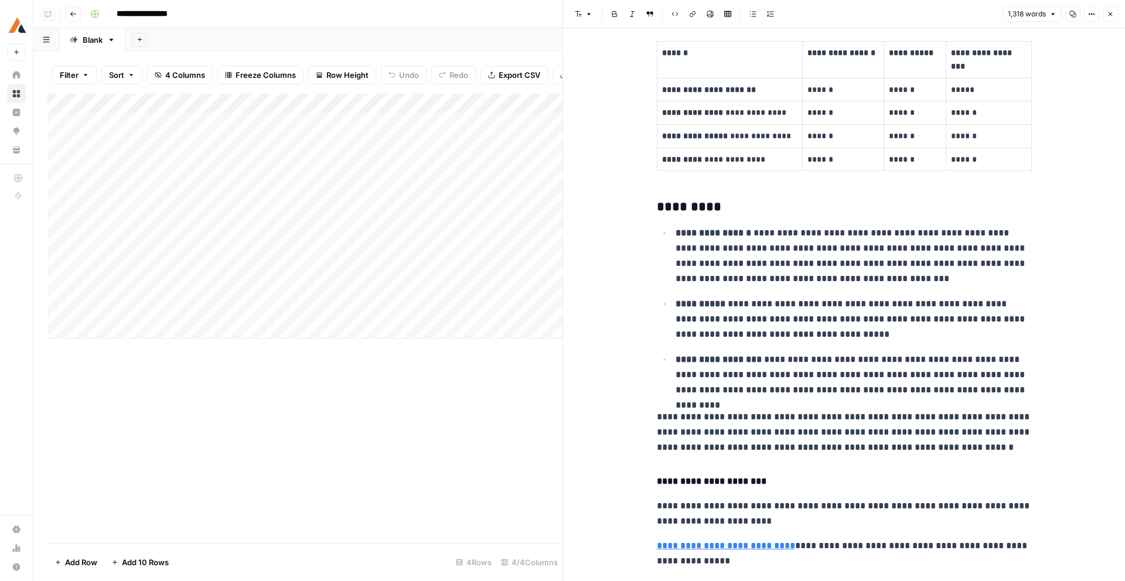
scroll to position [4025, 0]
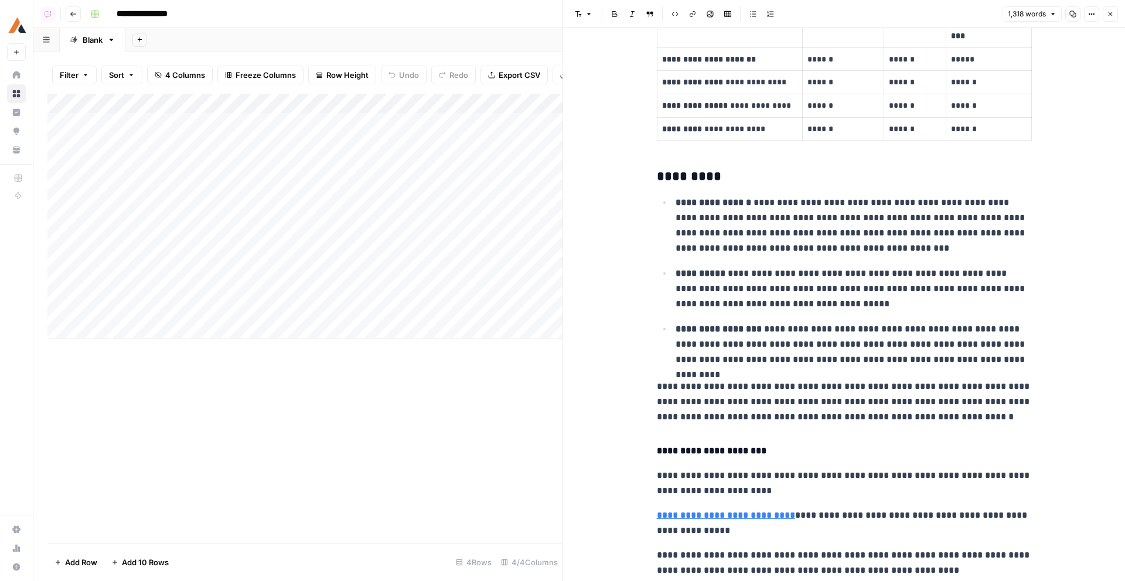
click at [1116, 20] on button "Close" at bounding box center [1109, 13] width 15 height 15
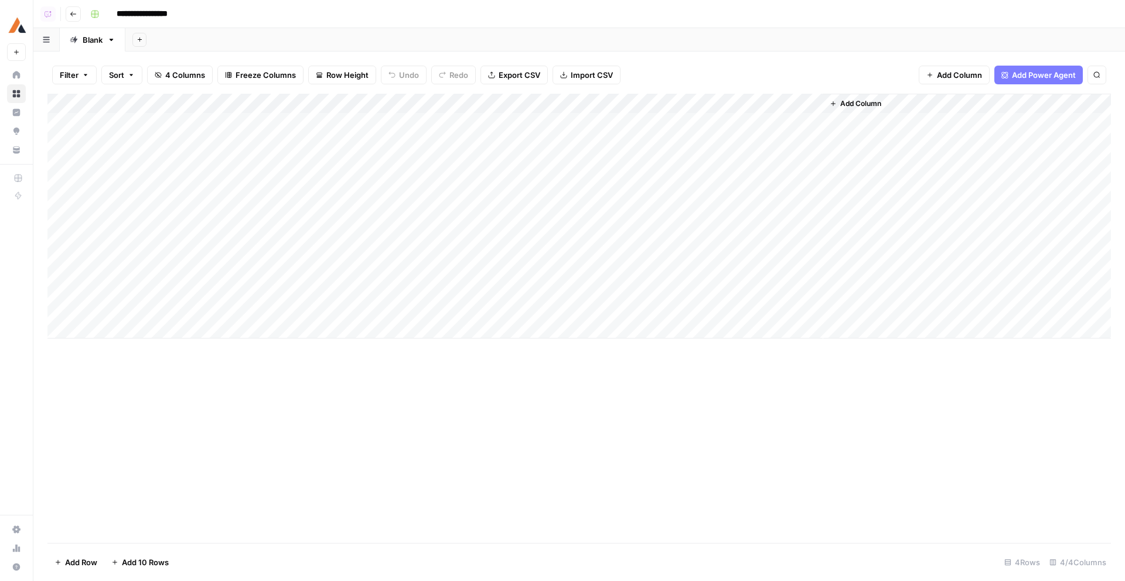
click at [78, 21] on header "**********" at bounding box center [578, 14] width 1091 height 28
click at [71, 11] on icon "button" at bounding box center [73, 14] width 7 height 7
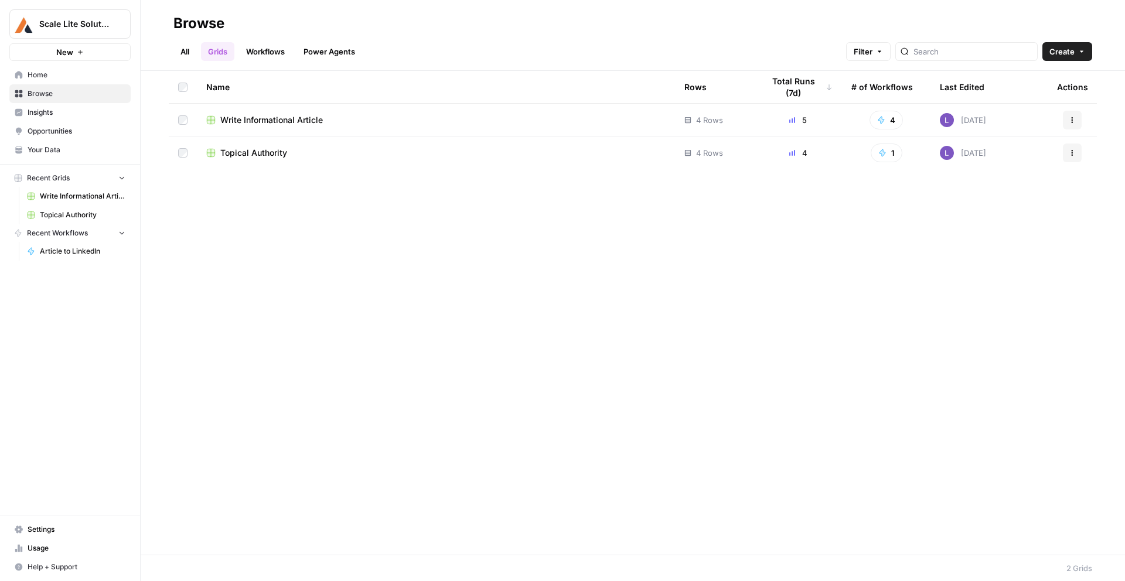
click at [258, 120] on span "Write Informational Article" at bounding box center [271, 120] width 102 height 12
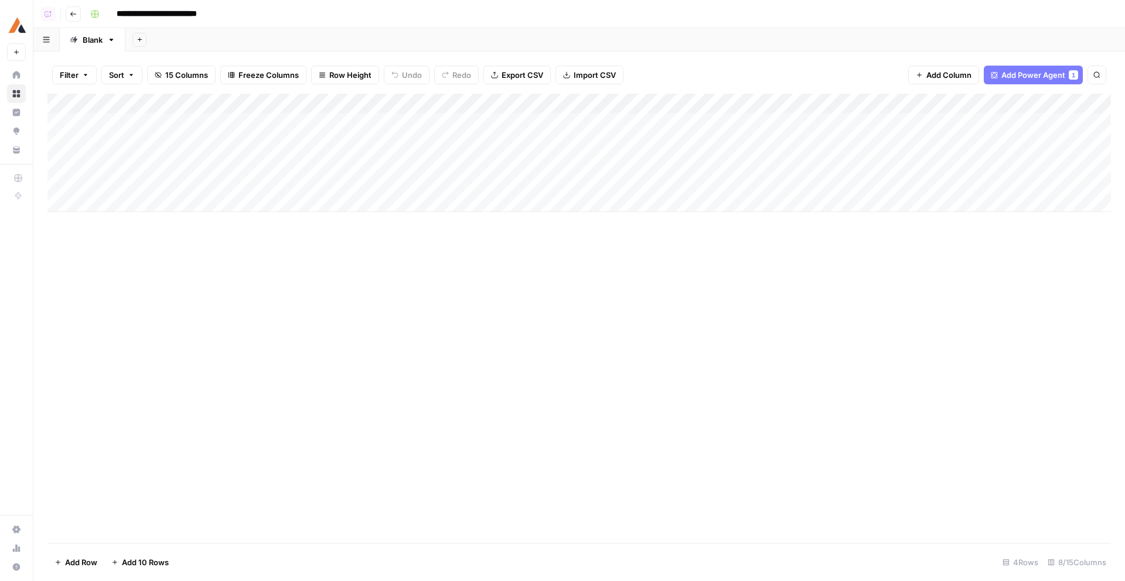
click at [596, 145] on div "Add Column" at bounding box center [578, 153] width 1063 height 118
click at [596, 166] on div "Add Column" at bounding box center [578, 153] width 1063 height 118
click at [841, 105] on div "Add Column" at bounding box center [578, 153] width 1063 height 118
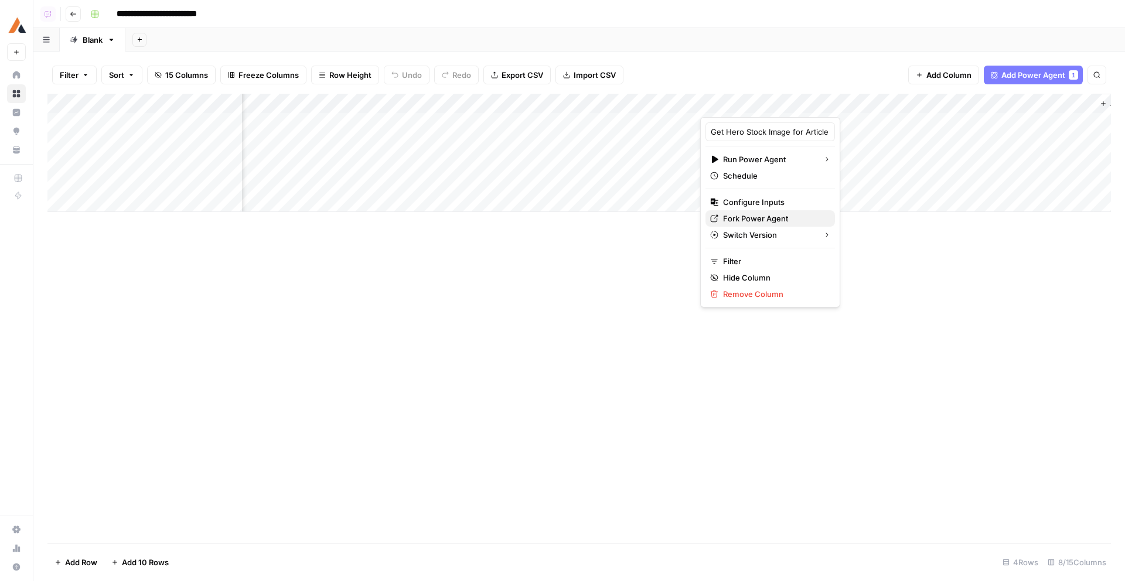
click at [780, 221] on span "Fork Power Agent" at bounding box center [774, 219] width 102 height 12
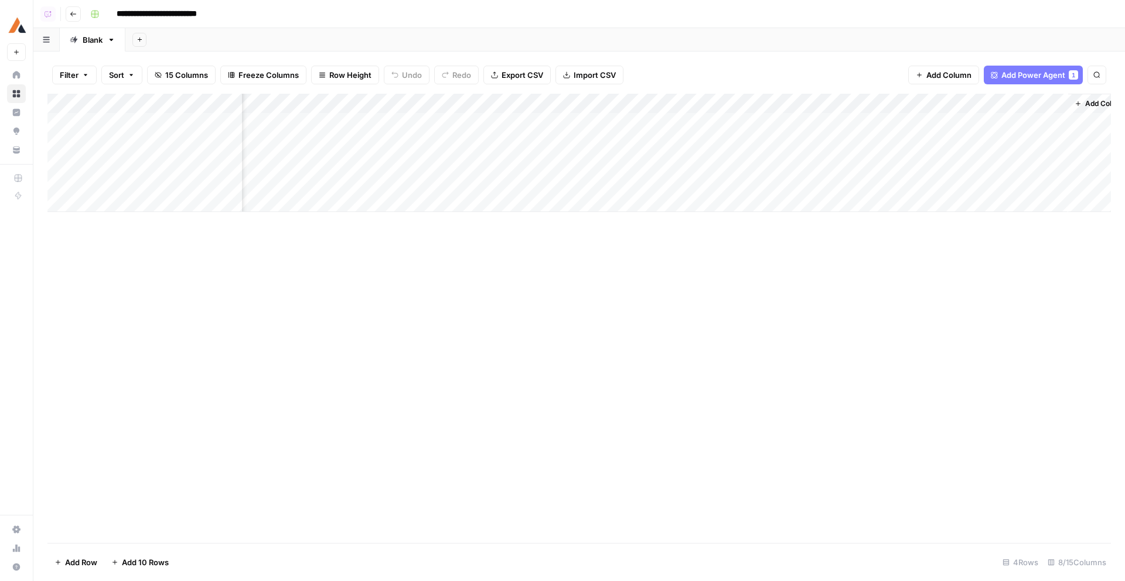
scroll to position [0, 142]
click at [748, 124] on div "Add Column" at bounding box center [578, 153] width 1063 height 118
click at [748, 141] on div "Add Column" at bounding box center [578, 153] width 1063 height 118
click at [743, 162] on div "Add Column" at bounding box center [578, 153] width 1063 height 118
click at [1067, 105] on span "Add Column" at bounding box center [1083, 103] width 41 height 11
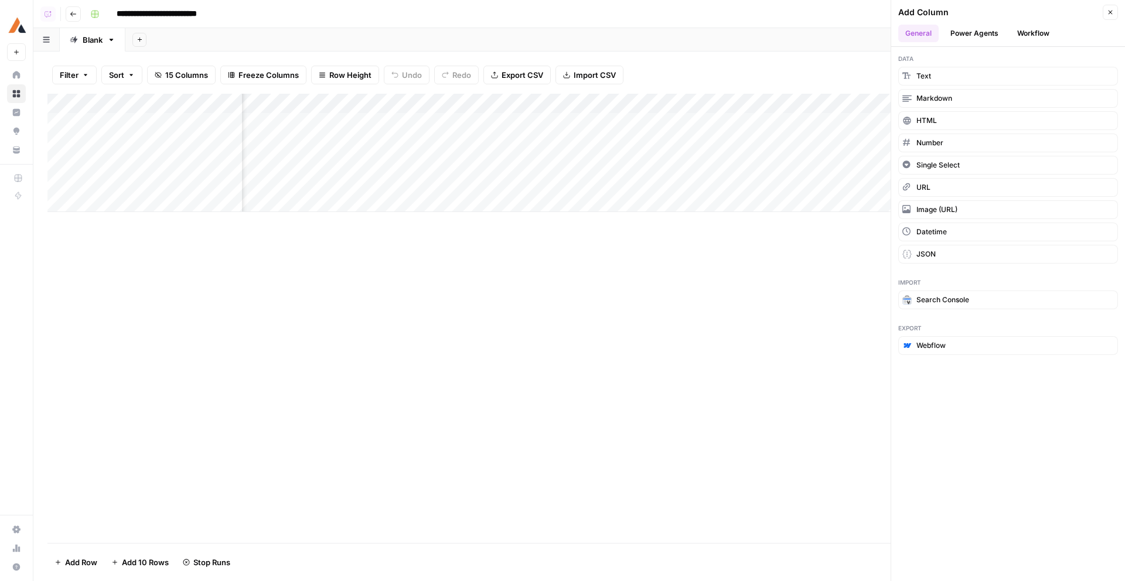
click at [842, 63] on div "Filter Sort 15 Columns Freeze Columns Row Height Undo Redo Export CSV Import CS…" at bounding box center [578, 74] width 1063 height 37
click at [1106, 10] on icon "button" at bounding box center [1109, 12] width 7 height 7
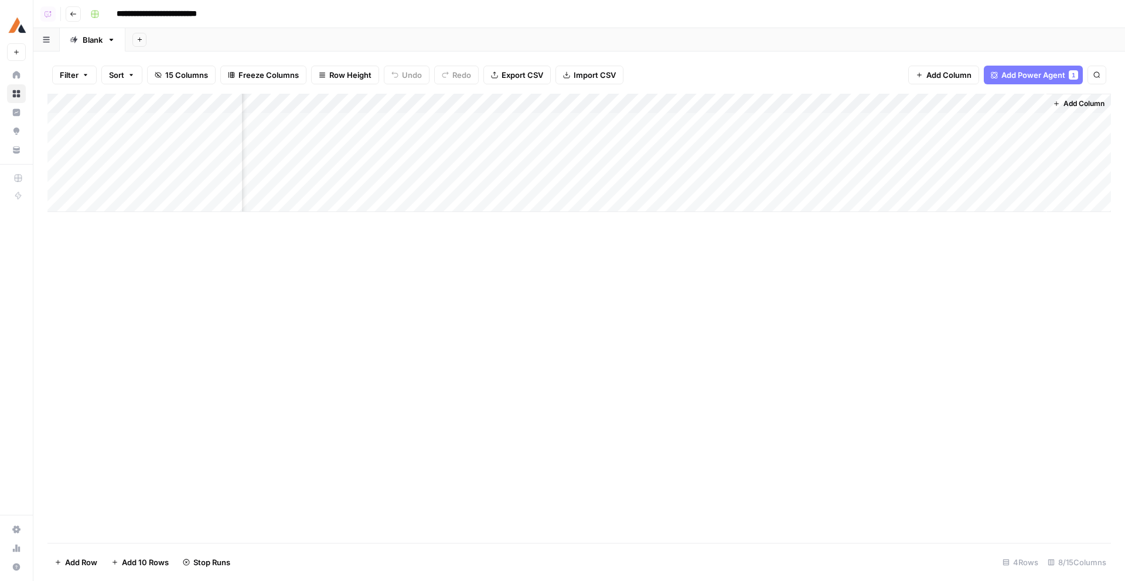
click at [979, 122] on div "Add Column" at bounding box center [578, 153] width 1063 height 118
click at [985, 148] on div "Add Column" at bounding box center [578, 153] width 1063 height 118
click at [1018, 107] on div "Add Column" at bounding box center [578, 153] width 1063 height 118
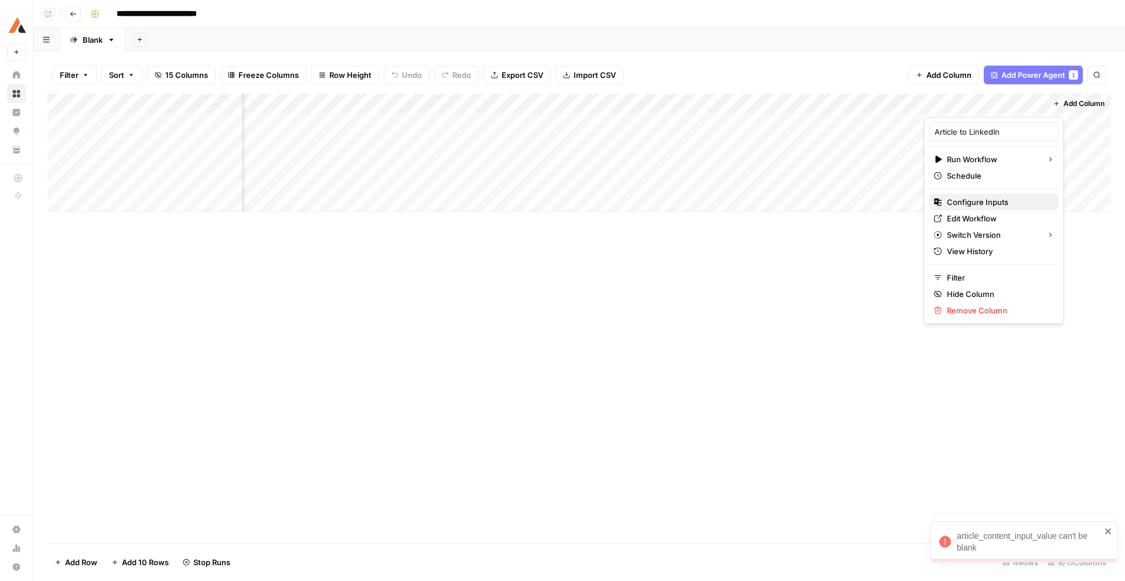
click at [972, 204] on span "Configure Inputs" at bounding box center [997, 202] width 102 height 12
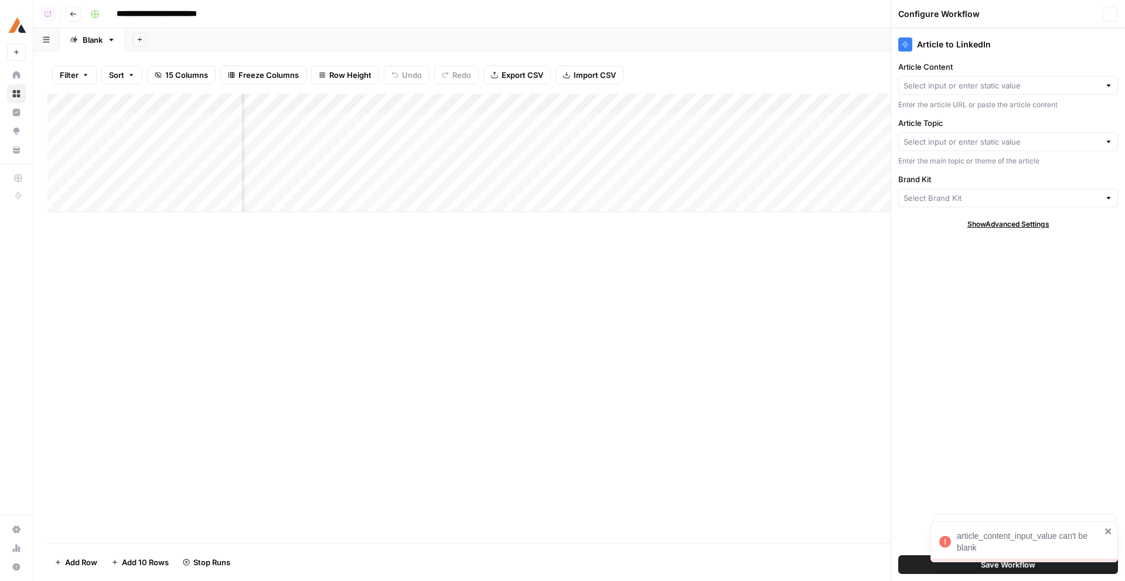
type input "Scale Lite"
click at [959, 148] on div at bounding box center [1008, 141] width 220 height 19
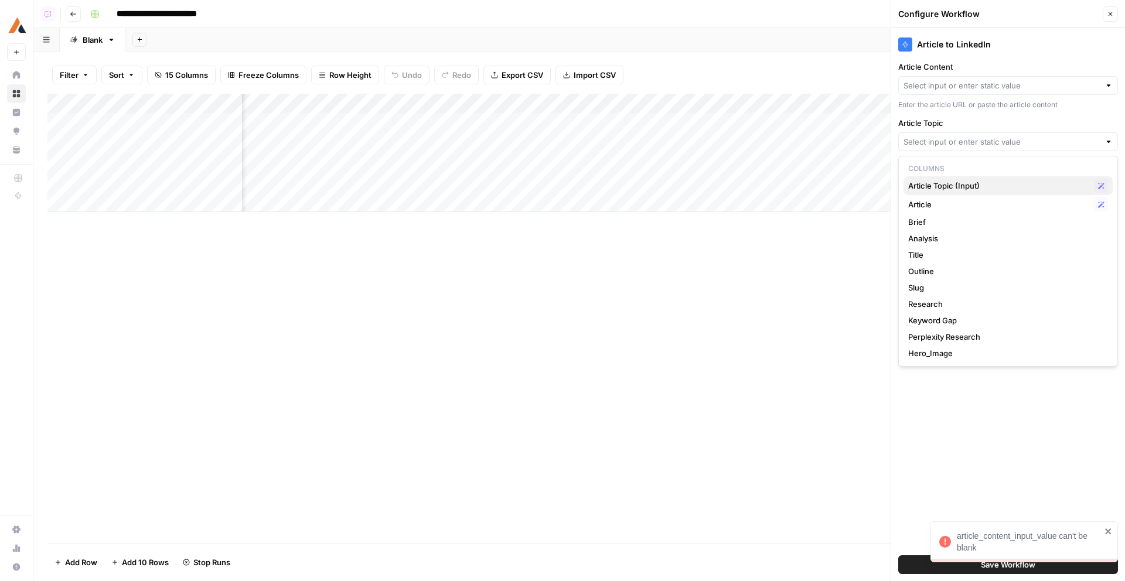
click at [946, 189] on span "Article Topic (Input)" at bounding box center [998, 186] width 181 height 12
type input "Article Topic (Input)"
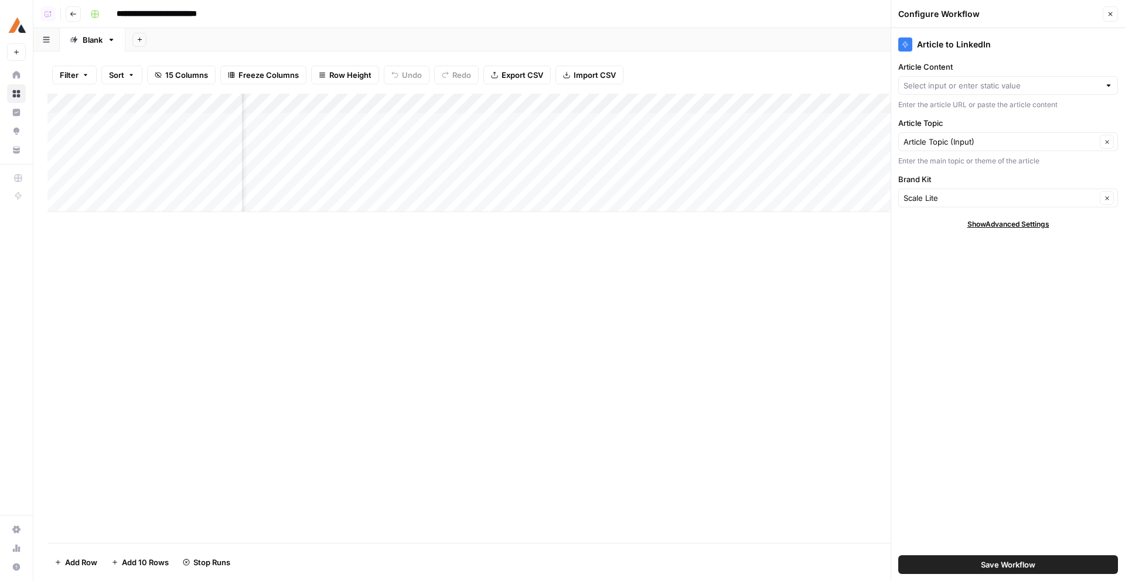
click at [932, 78] on div at bounding box center [1008, 85] width 220 height 19
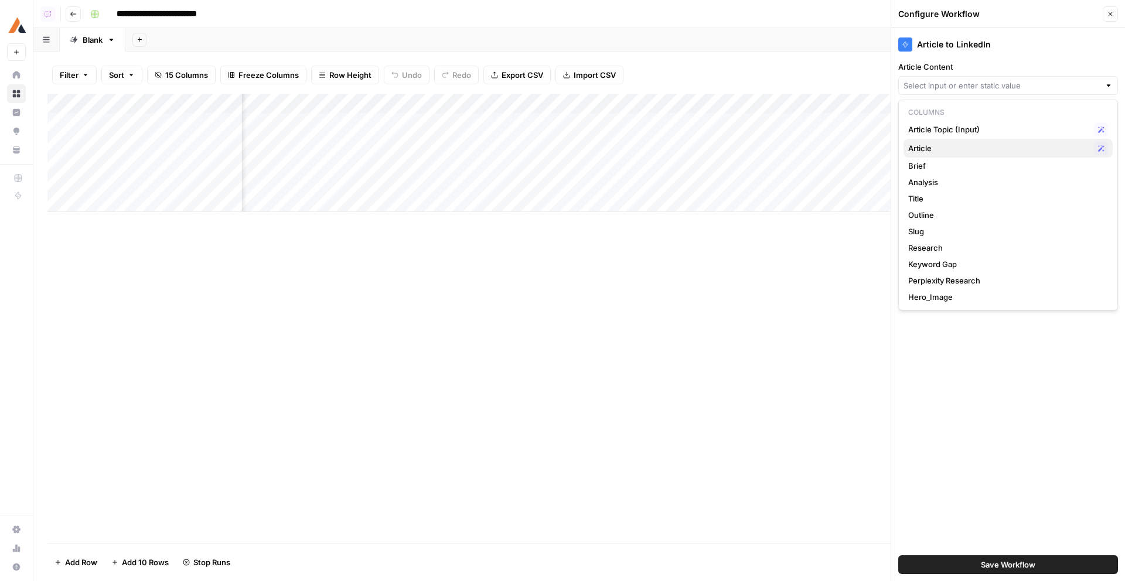
click at [935, 150] on span "Article" at bounding box center [998, 148] width 181 height 12
type input "Article"
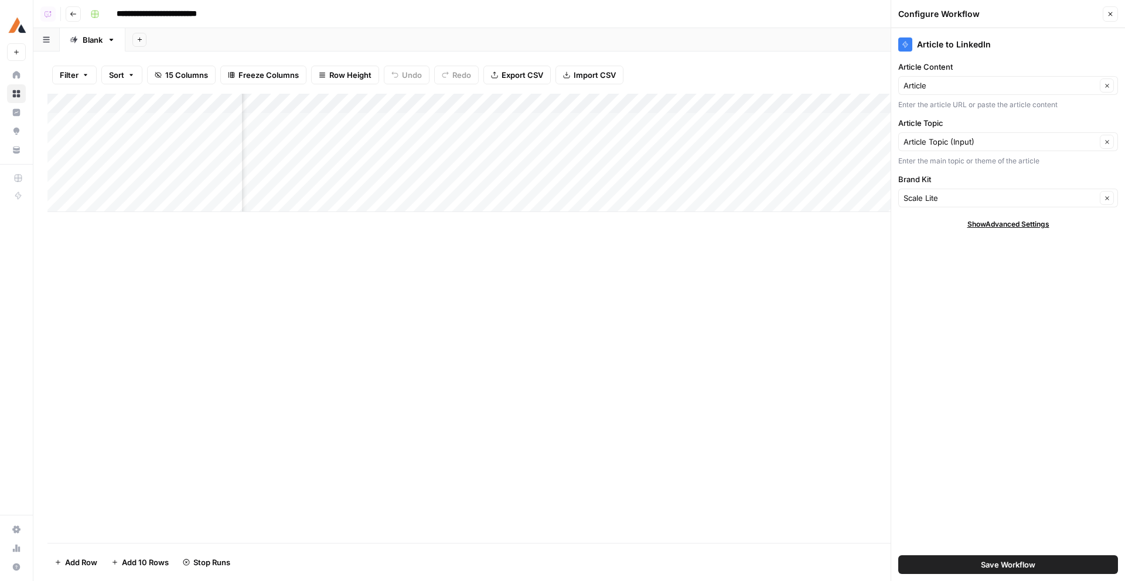
click at [1004, 569] on span "Save Workflow" at bounding box center [1007, 565] width 54 height 12
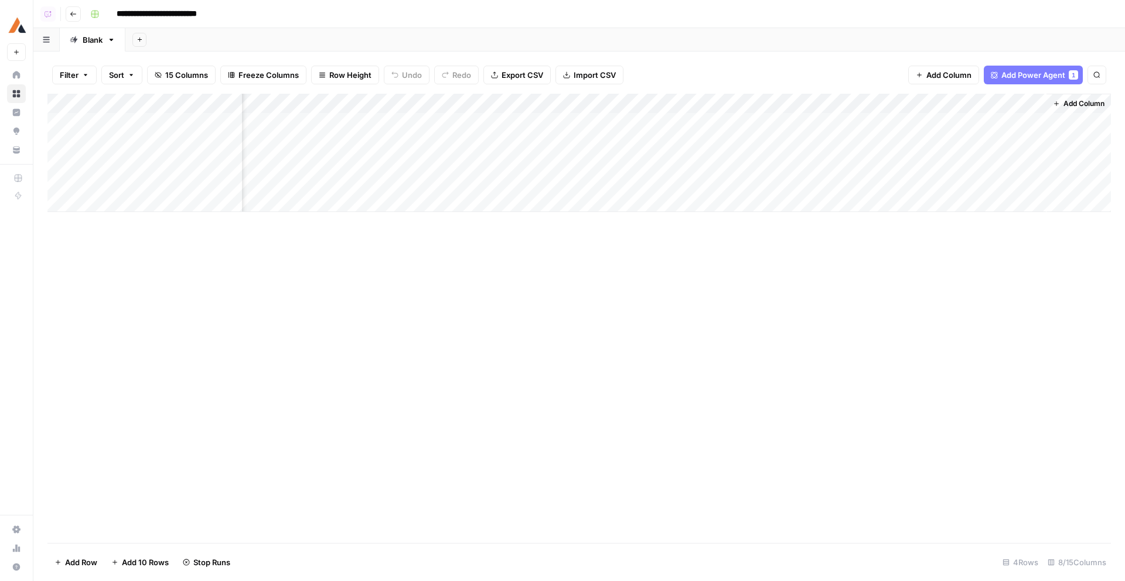
click at [978, 116] on div "Add Column" at bounding box center [578, 153] width 1063 height 118
click at [978, 151] on div "Add Column" at bounding box center [578, 153] width 1063 height 118
click at [977, 163] on div "Add Column" at bounding box center [578, 153] width 1063 height 118
click at [377, 73] on div "Filter Sort 15 Columns Freeze Columns Row Height Undo Redo Export CSV Import CS…" at bounding box center [578, 74] width 1063 height 37
click at [365, 76] on span "Row Height" at bounding box center [350, 75] width 42 height 12
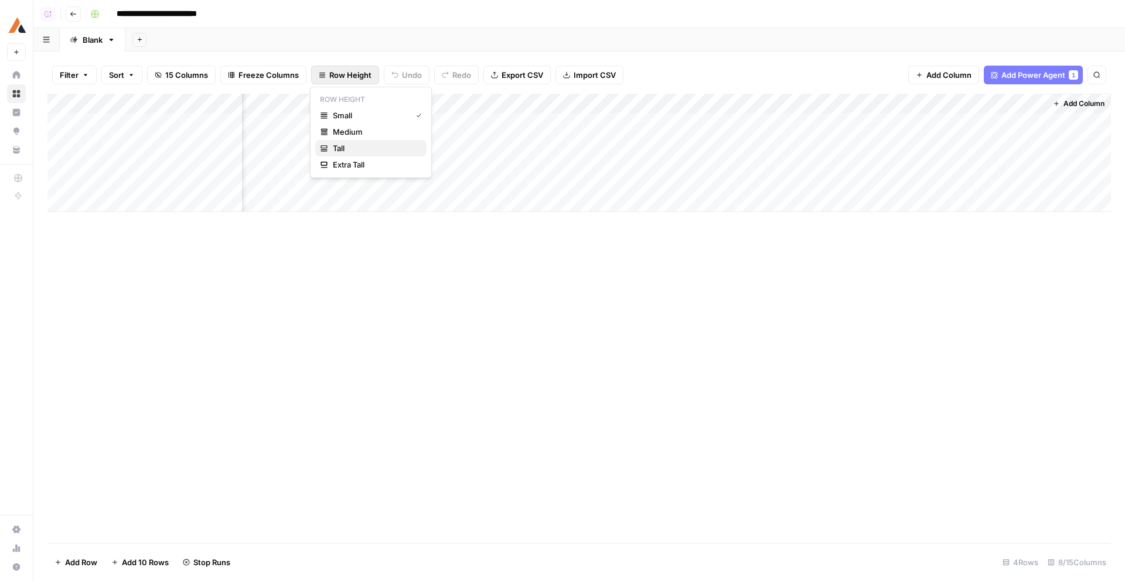
click at [360, 149] on span "Tall" at bounding box center [375, 148] width 84 height 12
click at [1065, 105] on span "Add Column" at bounding box center [1083, 103] width 41 height 11
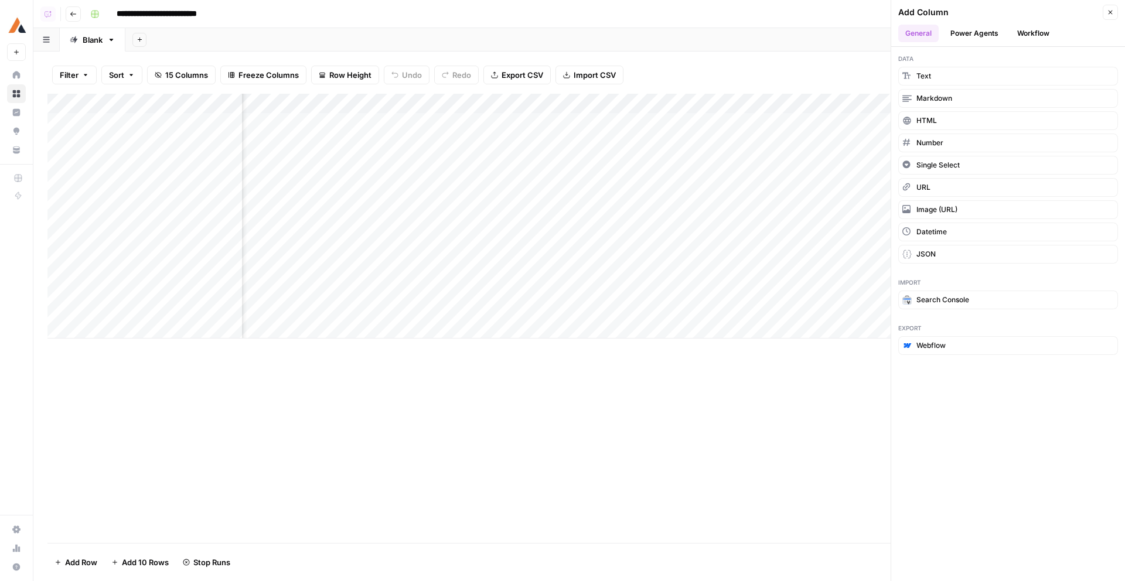
click at [973, 34] on button "Power Agents" at bounding box center [974, 34] width 62 height 18
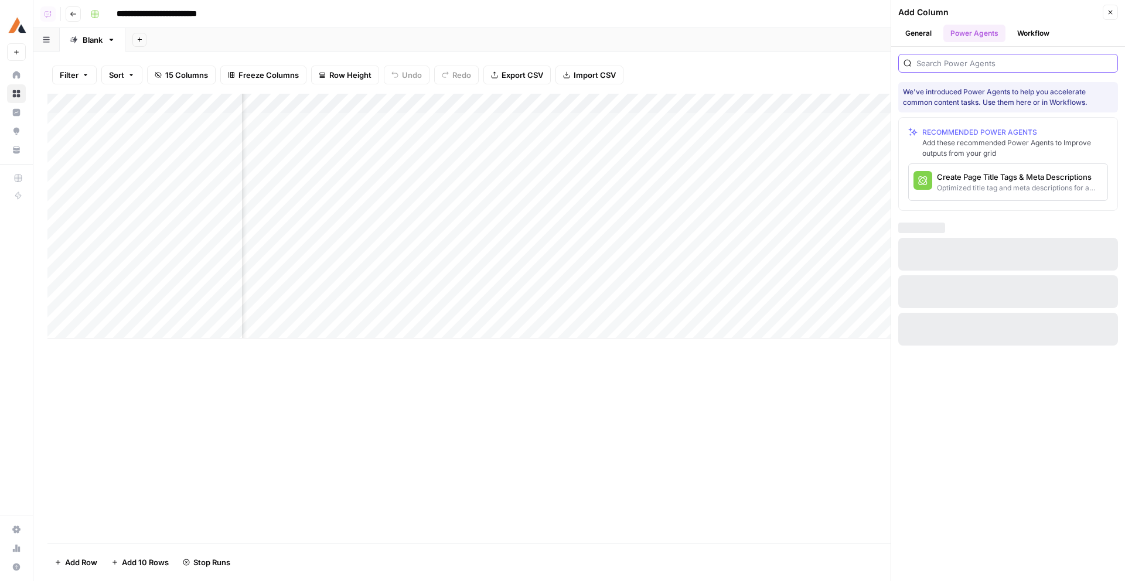
click at [975, 64] on input "search" at bounding box center [1014, 63] width 196 height 12
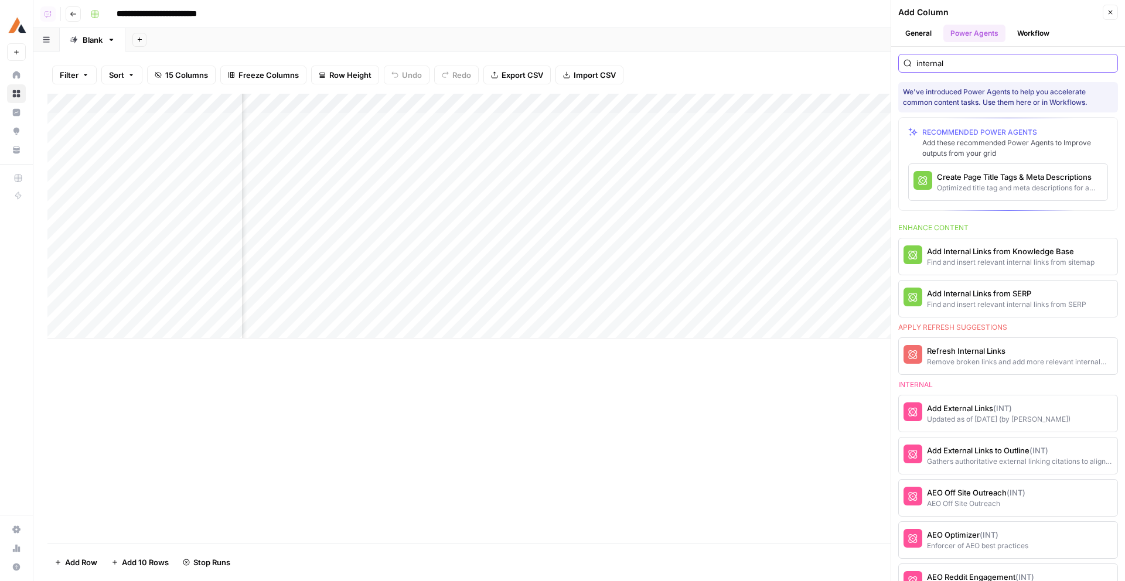
type input "internal"
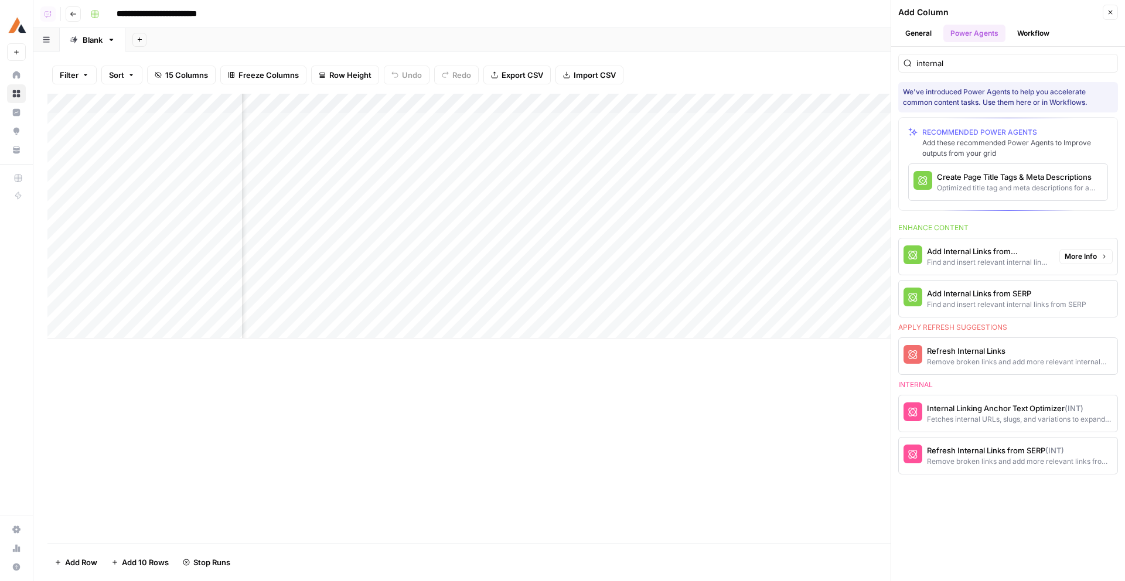
click at [998, 269] on button "Add Internal Links from Knowledge Base Find and insert relevant internal links …" at bounding box center [976, 256] width 156 height 36
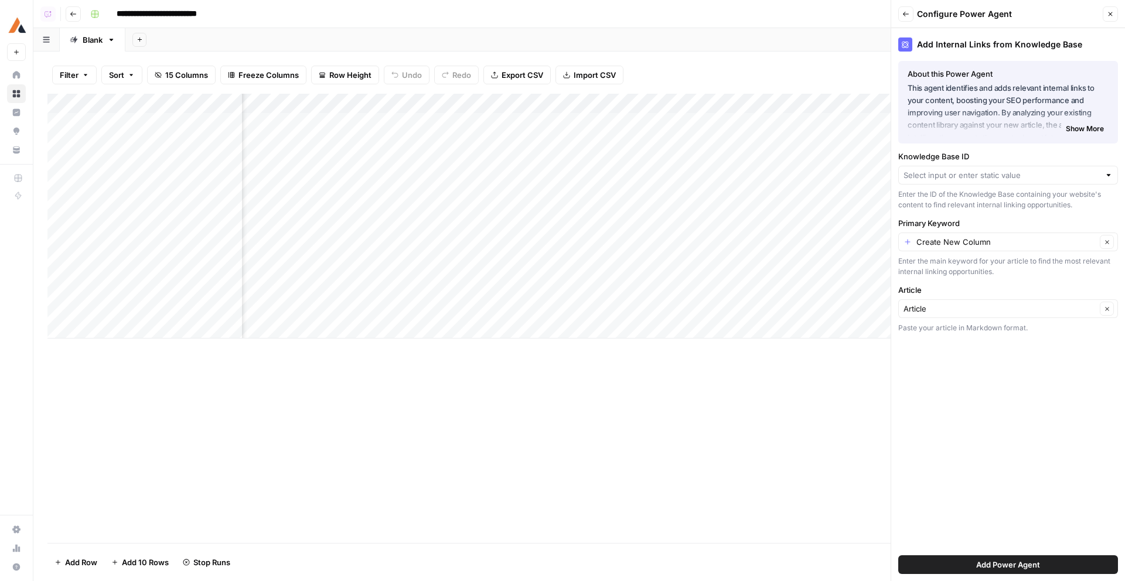
click at [961, 181] on div at bounding box center [1008, 175] width 220 height 19
click at [943, 202] on span "Sitemap" at bounding box center [1005, 203] width 195 height 12
type input "Sitemap"
click at [978, 245] on input "Primary Keyword" at bounding box center [1006, 242] width 180 height 12
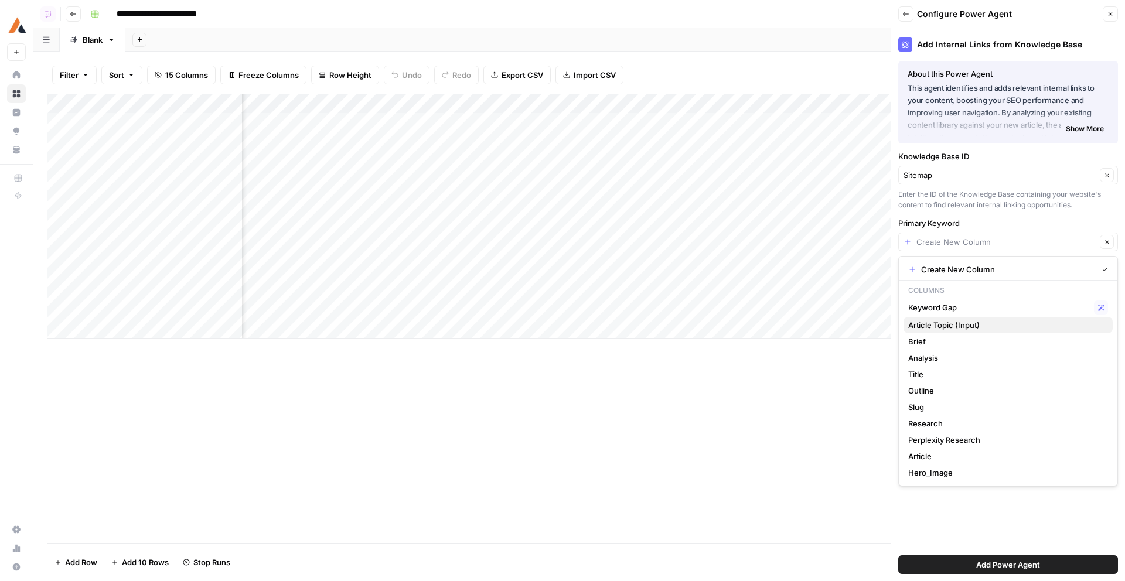
click at [950, 321] on span "Article Topic (Input)" at bounding box center [1005, 325] width 195 height 12
type input "Article Topic (Input)"
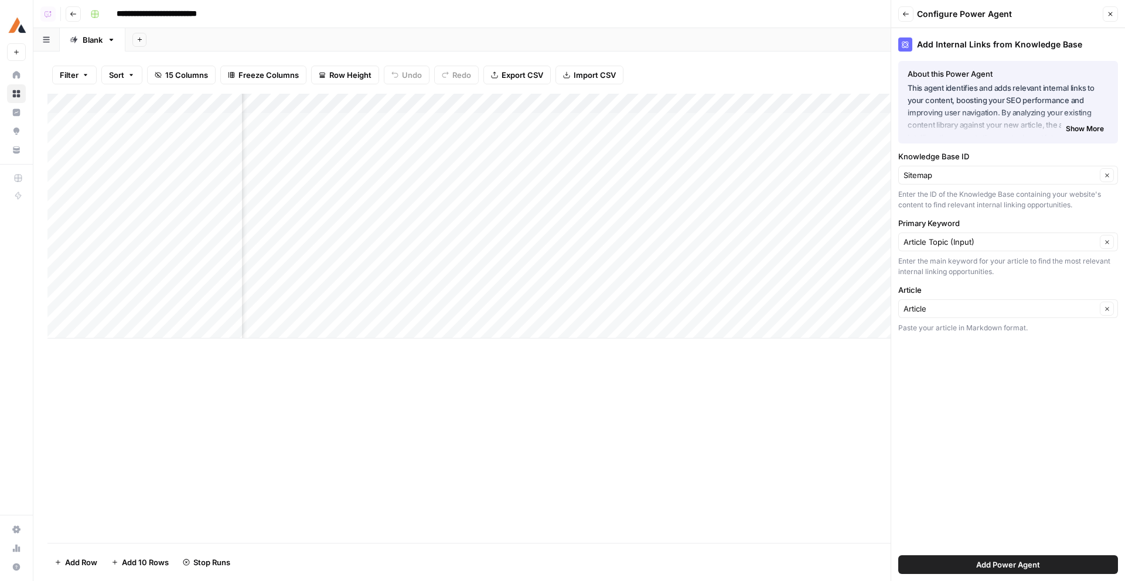
click at [992, 556] on button "Add Power Agent" at bounding box center [1008, 564] width 220 height 19
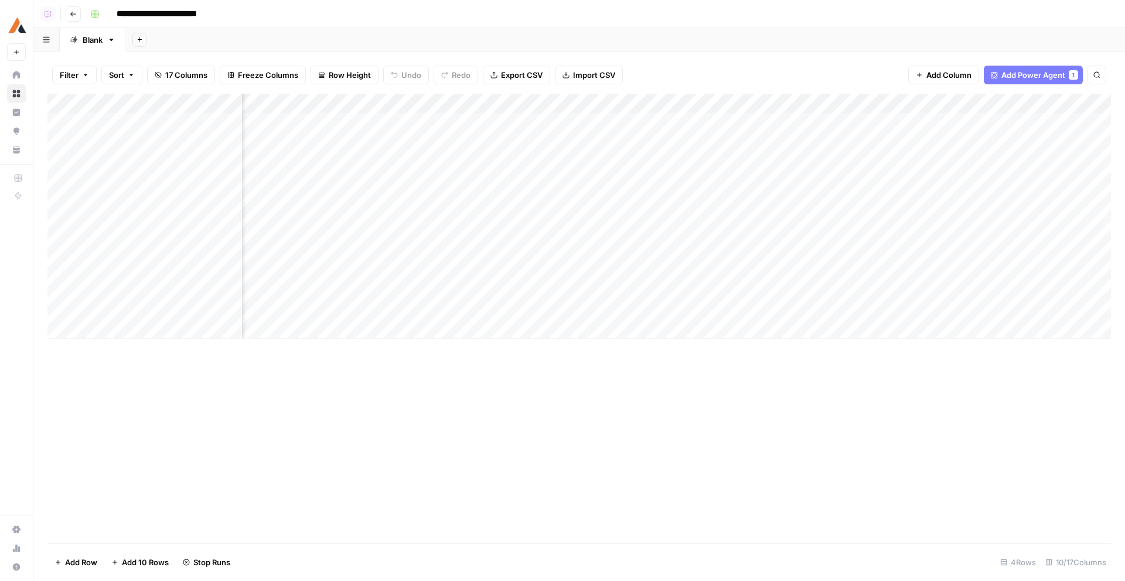
scroll to position [0, 367]
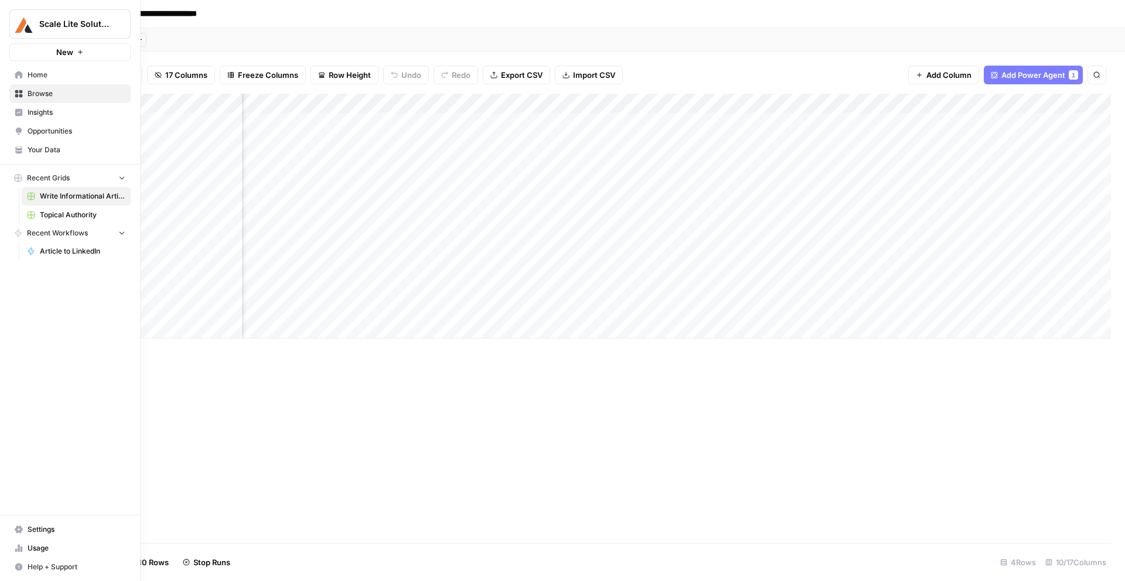
click at [40, 144] on link "Your Data" at bounding box center [69, 150] width 121 height 19
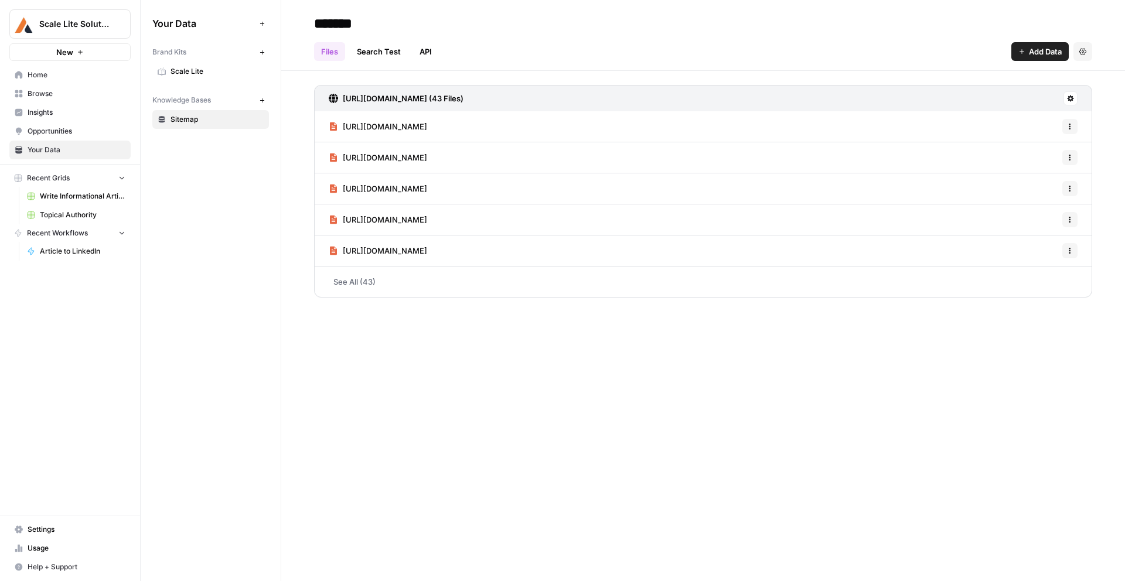
click at [41, 91] on span "Browse" at bounding box center [77, 93] width 98 height 11
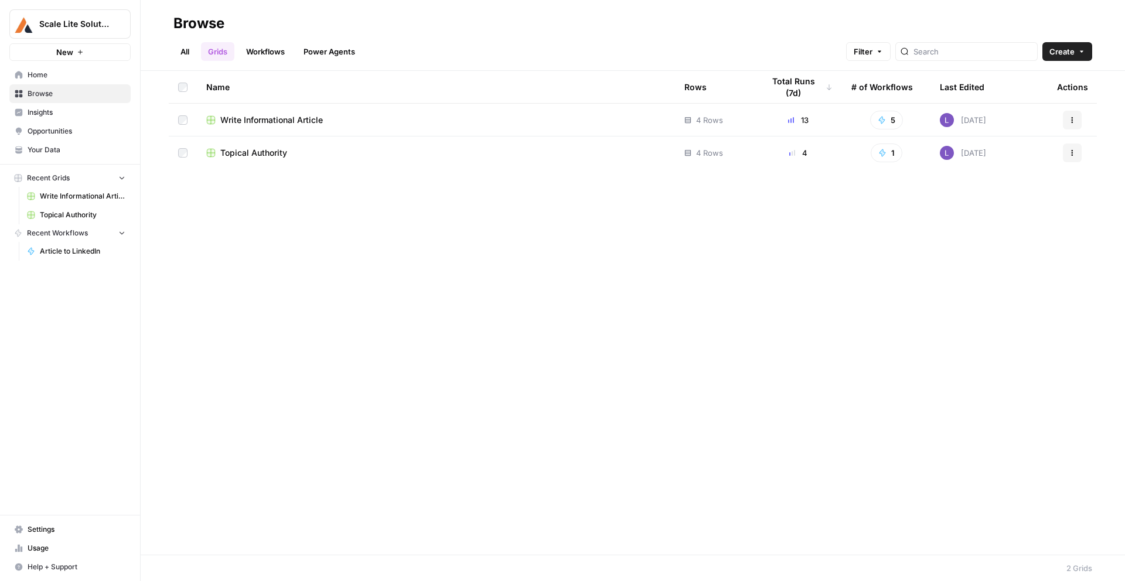
click at [272, 112] on td "Write Informational Article" at bounding box center [436, 120] width 478 height 32
click at [277, 118] on span "Write Informational Article" at bounding box center [271, 120] width 102 height 12
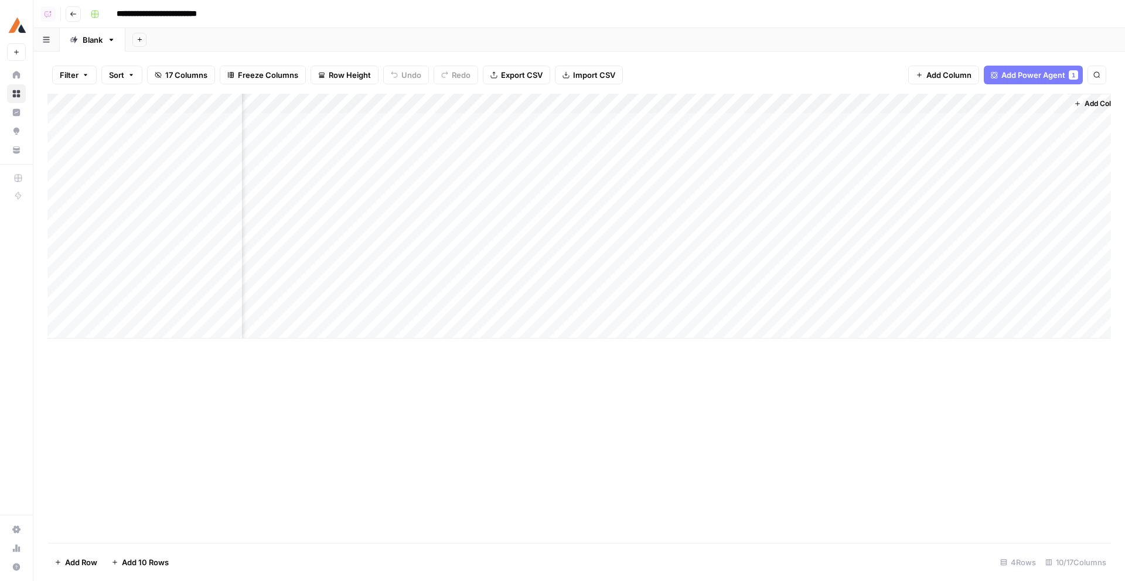
scroll to position [0, 429]
click at [456, 149] on div "Add Column" at bounding box center [578, 216] width 1063 height 245
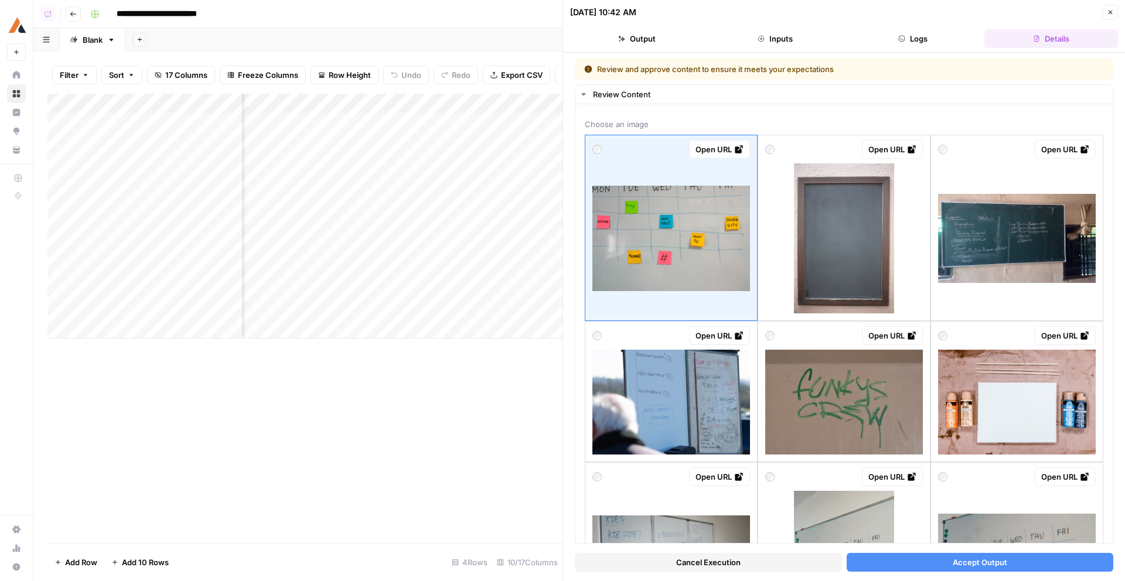
click at [509, 105] on div "Add Column" at bounding box center [304, 216] width 515 height 245
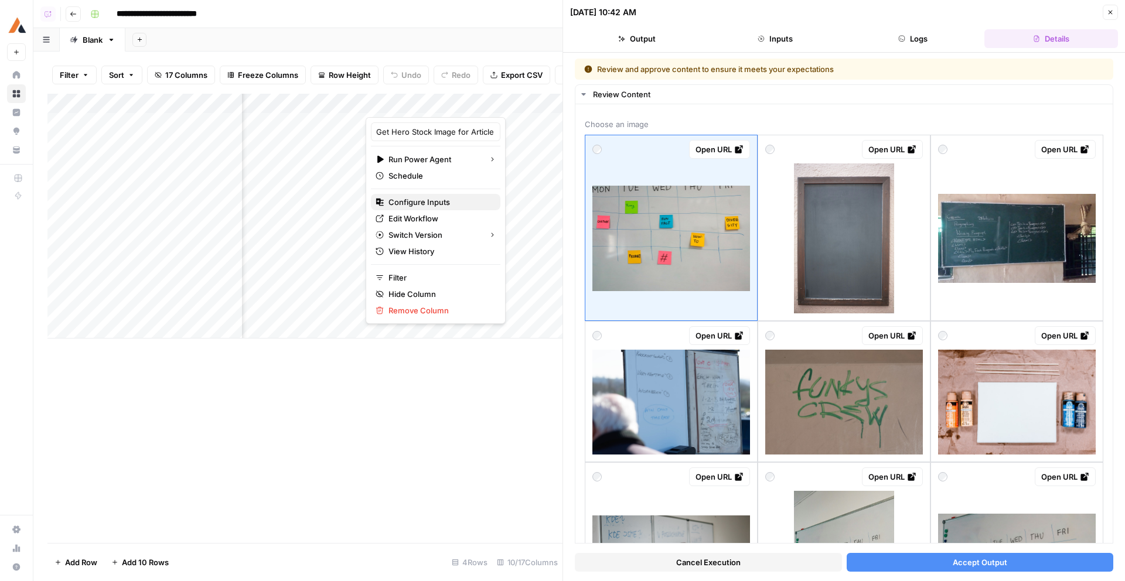
click at [435, 199] on span "Configure Inputs" at bounding box center [439, 202] width 102 height 12
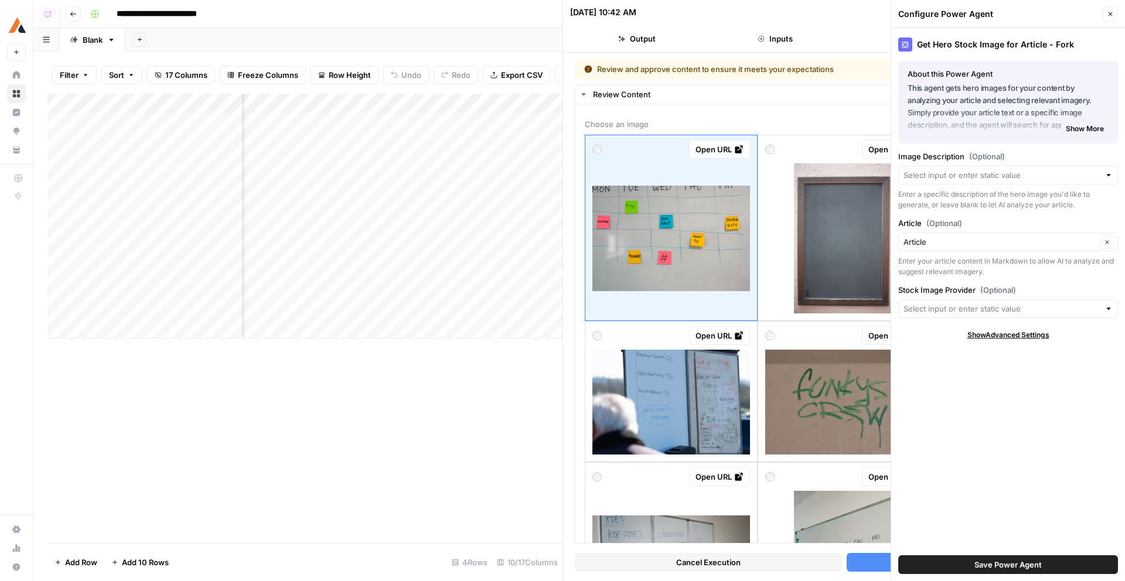
click at [997, 167] on div at bounding box center [1008, 175] width 220 height 19
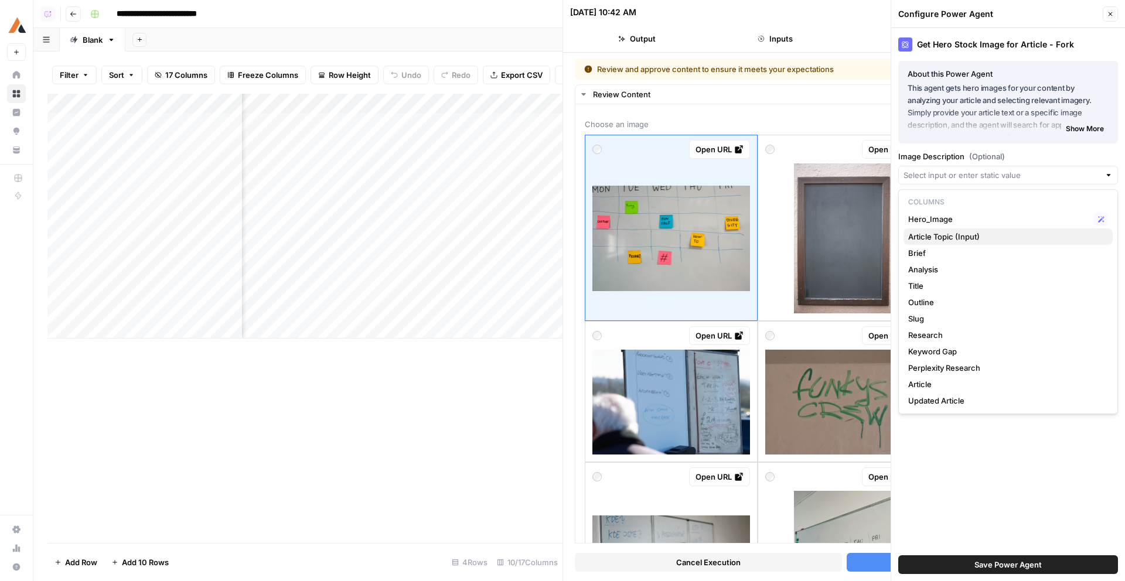
click at [951, 235] on span "Article Topic (Input)" at bounding box center [1005, 237] width 195 height 12
type input "Article Topic (Input)"
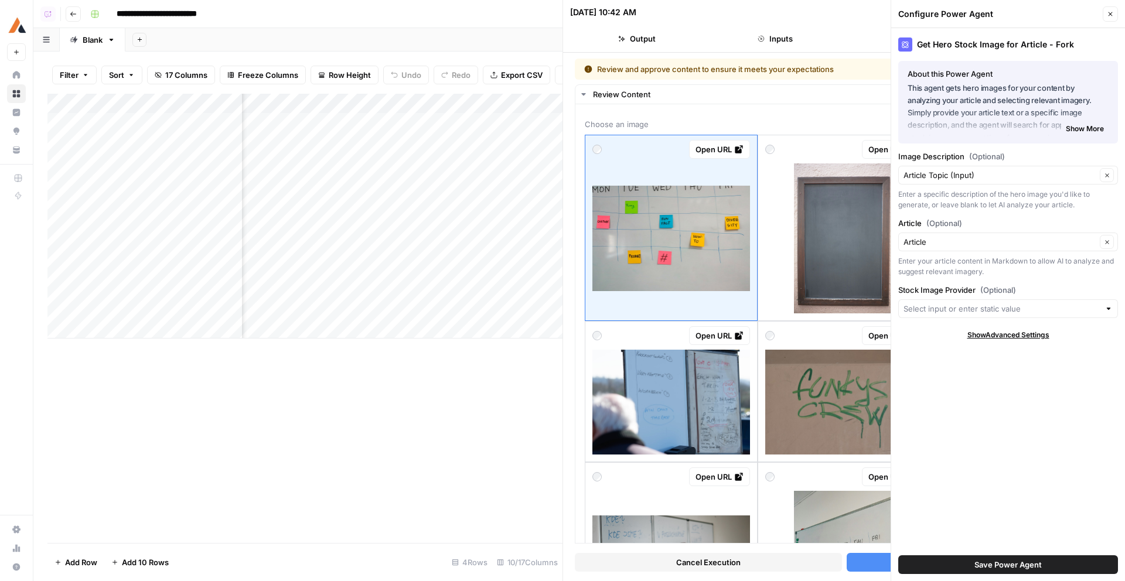
click at [1021, 565] on span "Save Power Agent" at bounding box center [1007, 565] width 67 height 12
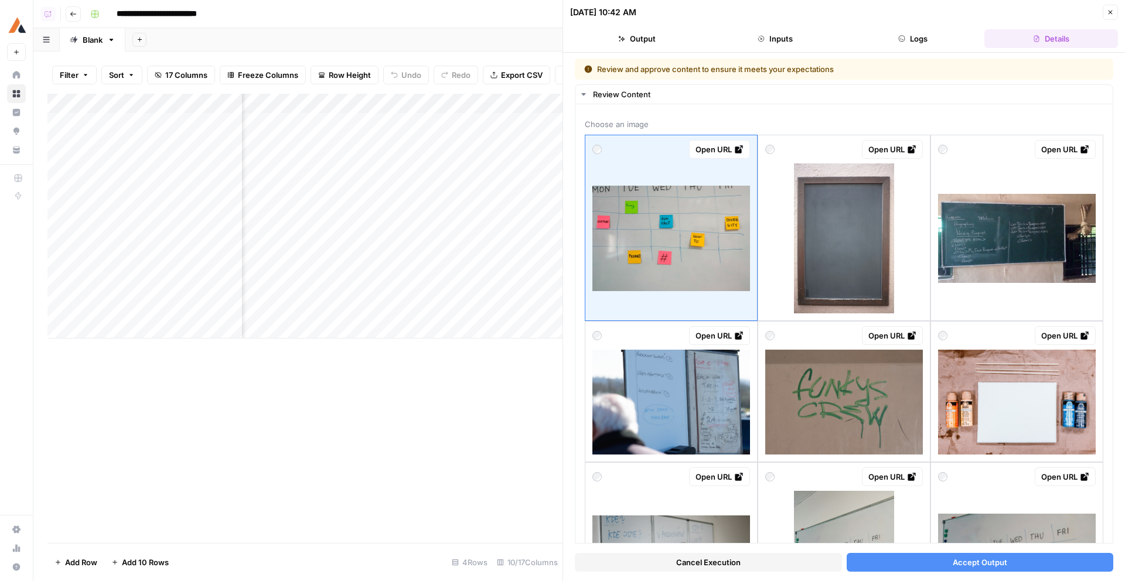
click at [520, 124] on div "Add Column" at bounding box center [304, 216] width 515 height 245
click at [488, 125] on div "Add Column" at bounding box center [304, 216] width 515 height 245
click at [488, 125] on div at bounding box center [449, 138] width 168 height 53
click at [719, 554] on button "Cancel Execution" at bounding box center [708, 562] width 267 height 19
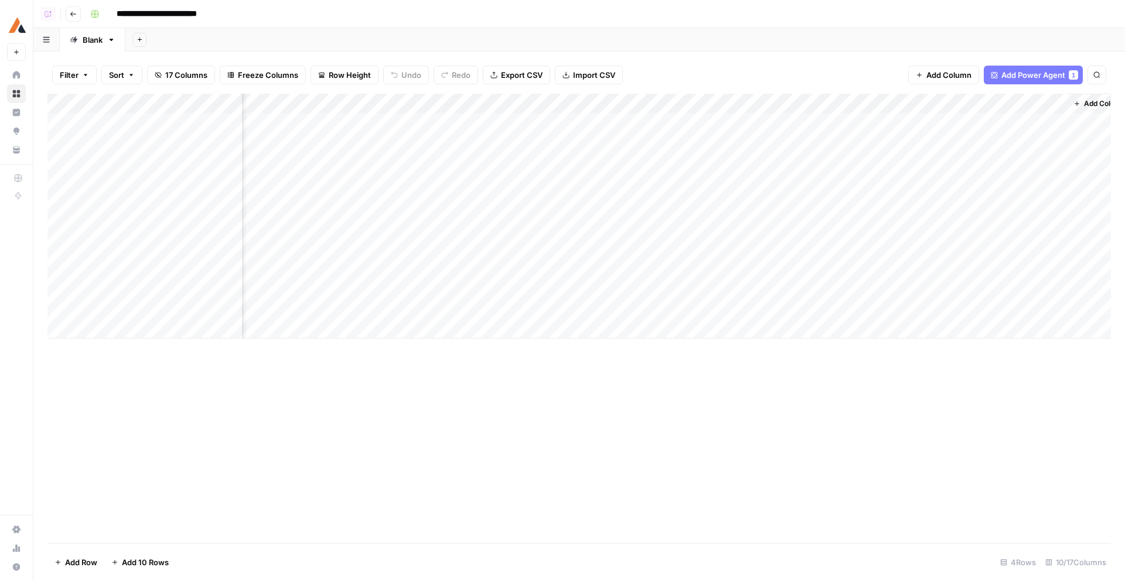
click at [520, 121] on div "Add Column" at bounding box center [578, 216] width 1063 height 245
click at [470, 191] on div "Add Column" at bounding box center [578, 216] width 1063 height 245
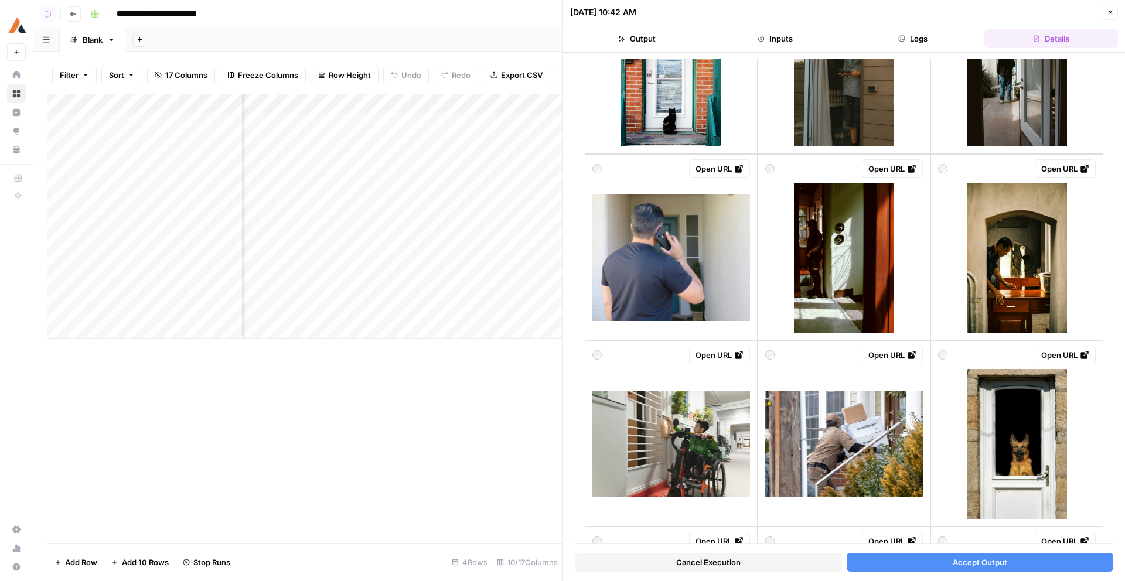
scroll to position [354, 0]
click at [682, 552] on div "Cancel Execution Accept Output" at bounding box center [844, 560] width 538 height 32
click at [684, 564] on span "Cancel Execution" at bounding box center [708, 562] width 64 height 12
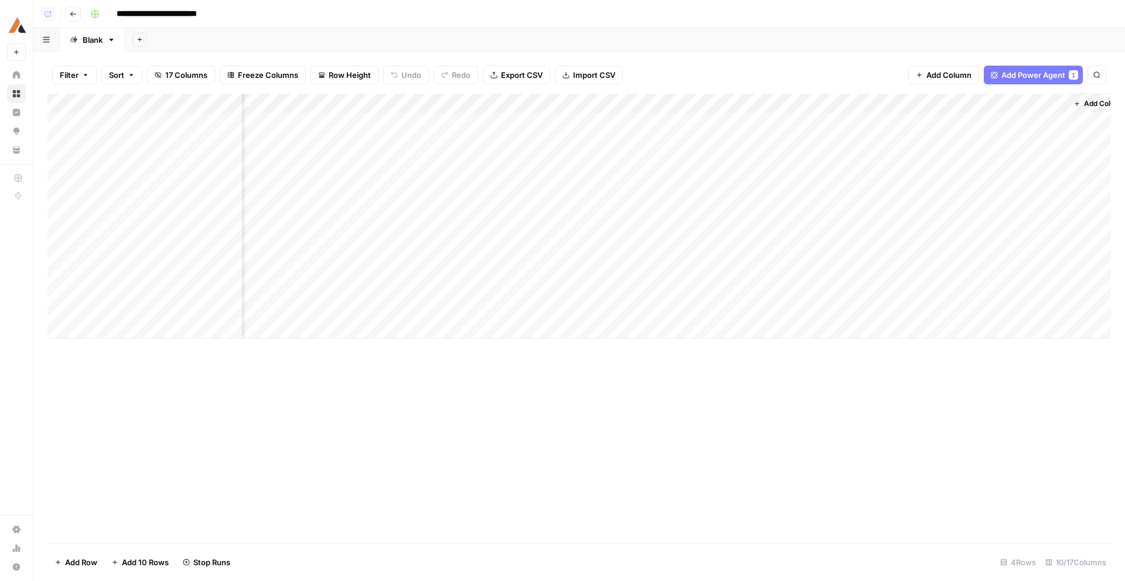
click at [520, 178] on div "Add Column" at bounding box center [578, 216] width 1063 height 245
click at [507, 234] on div "Add Column" at bounding box center [578, 216] width 1063 height 245
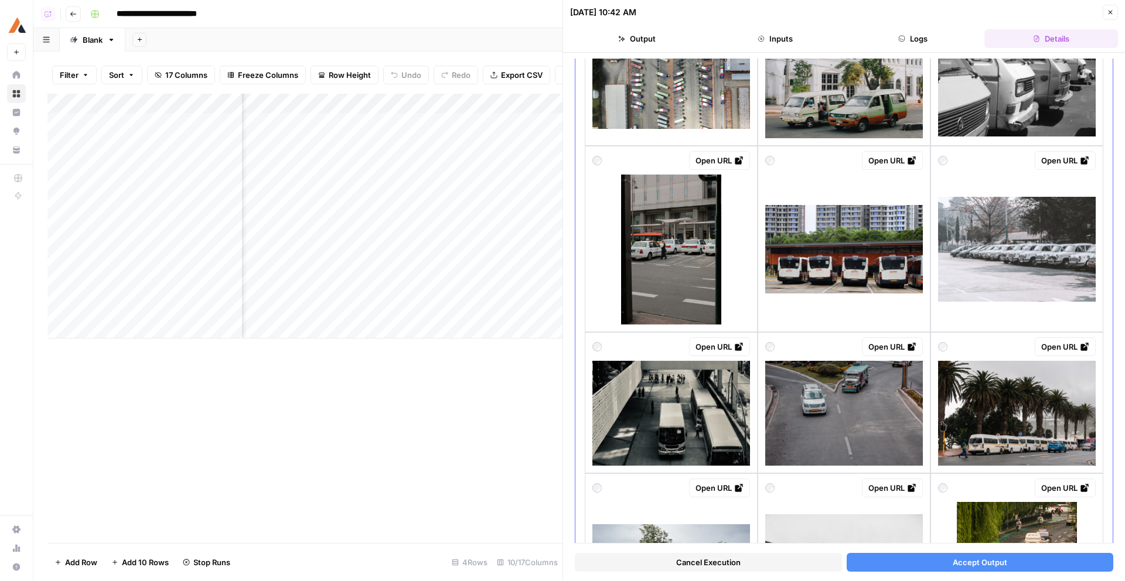
scroll to position [743, 0]
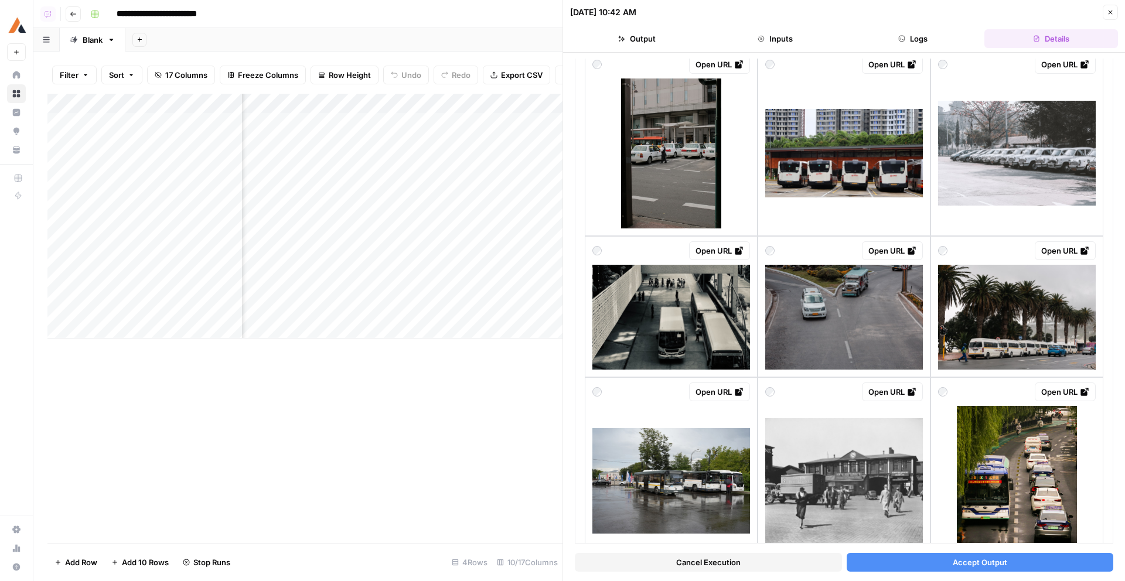
click at [504, 225] on div at bounding box center [449, 241] width 168 height 53
click at [716, 563] on span "Cancel Execution" at bounding box center [708, 562] width 64 height 12
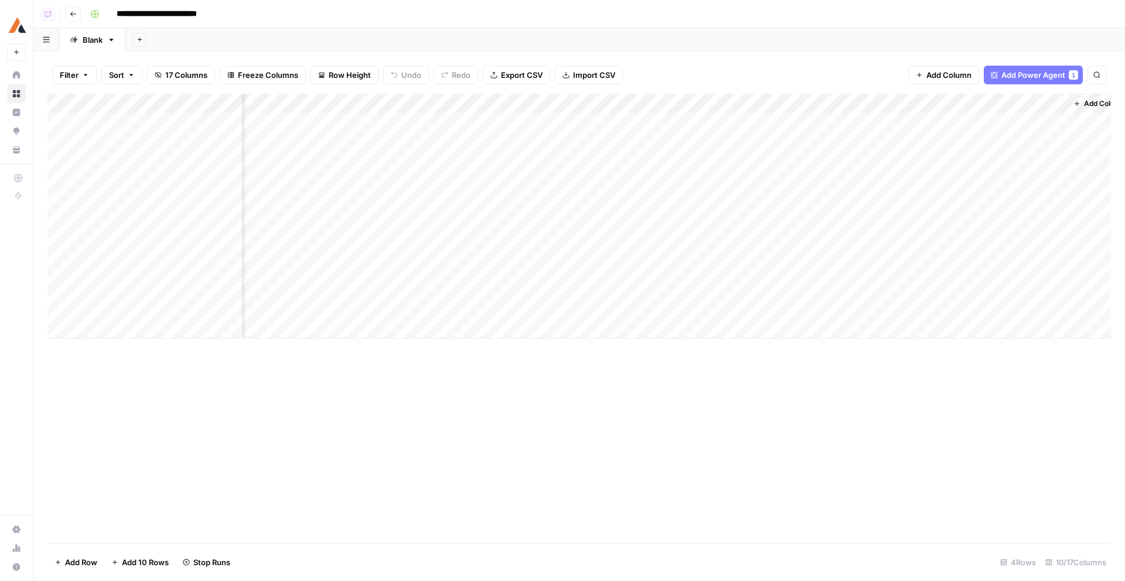
click at [473, 149] on div "Add Column" at bounding box center [578, 216] width 1063 height 245
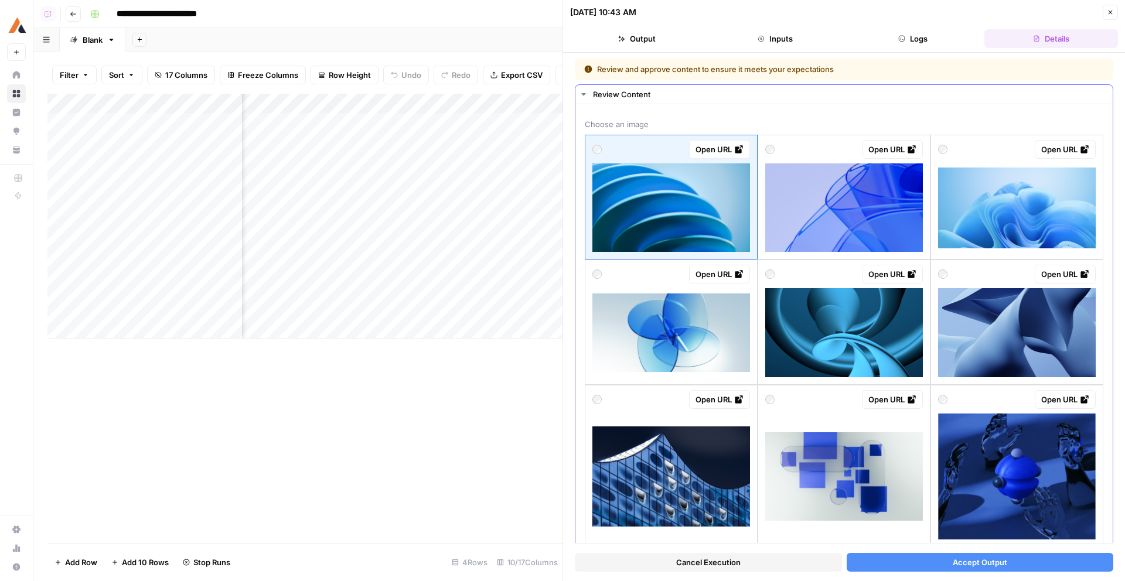
scroll to position [1, 0]
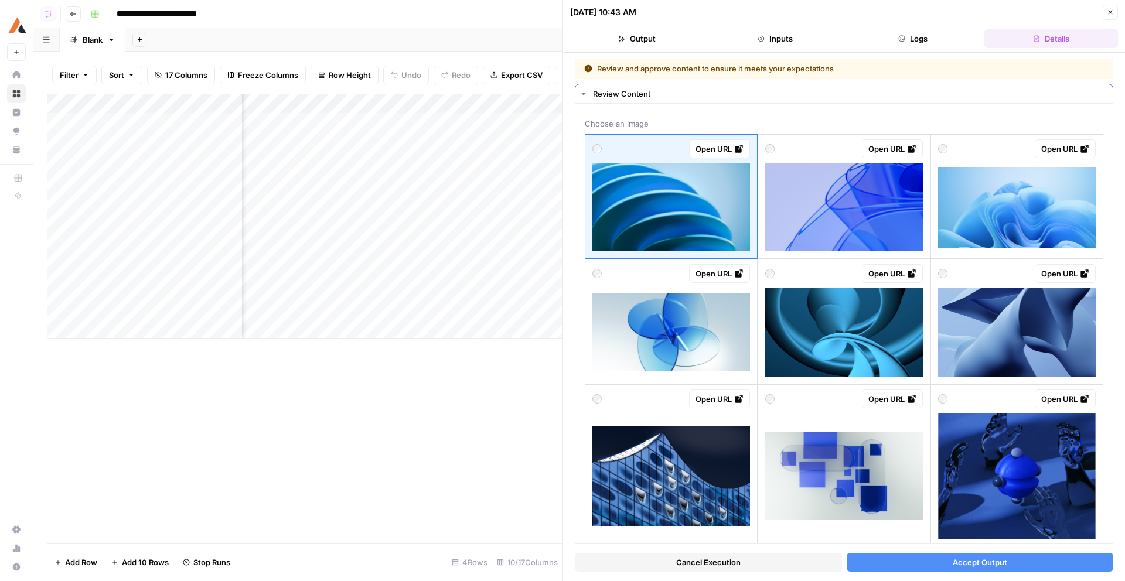
click at [782, 220] on img at bounding box center [844, 207] width 158 height 88
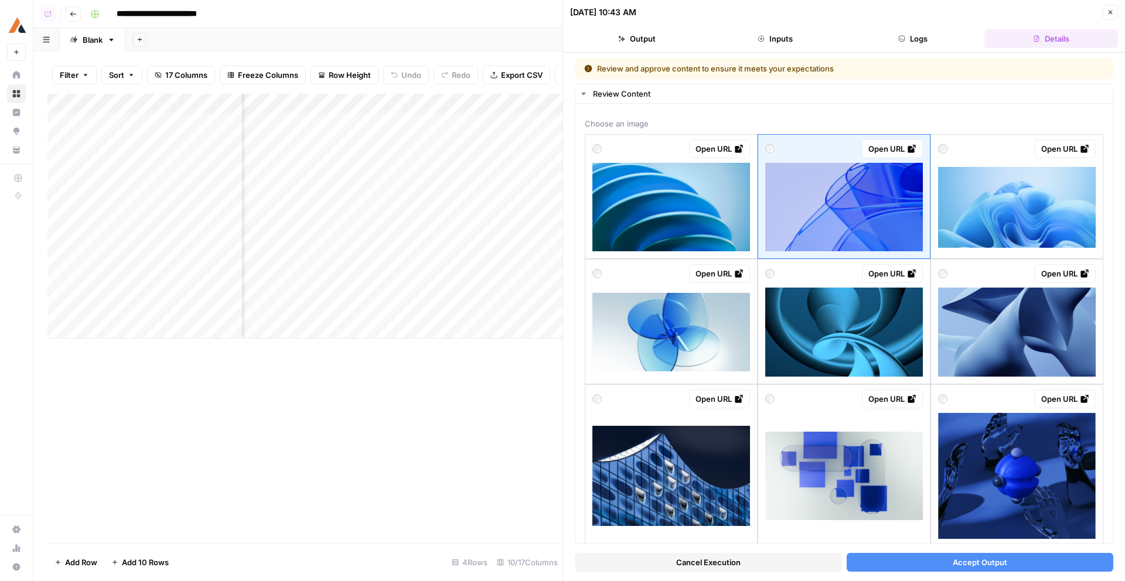
click at [959, 553] on button "Accept Output" at bounding box center [979, 562] width 267 height 19
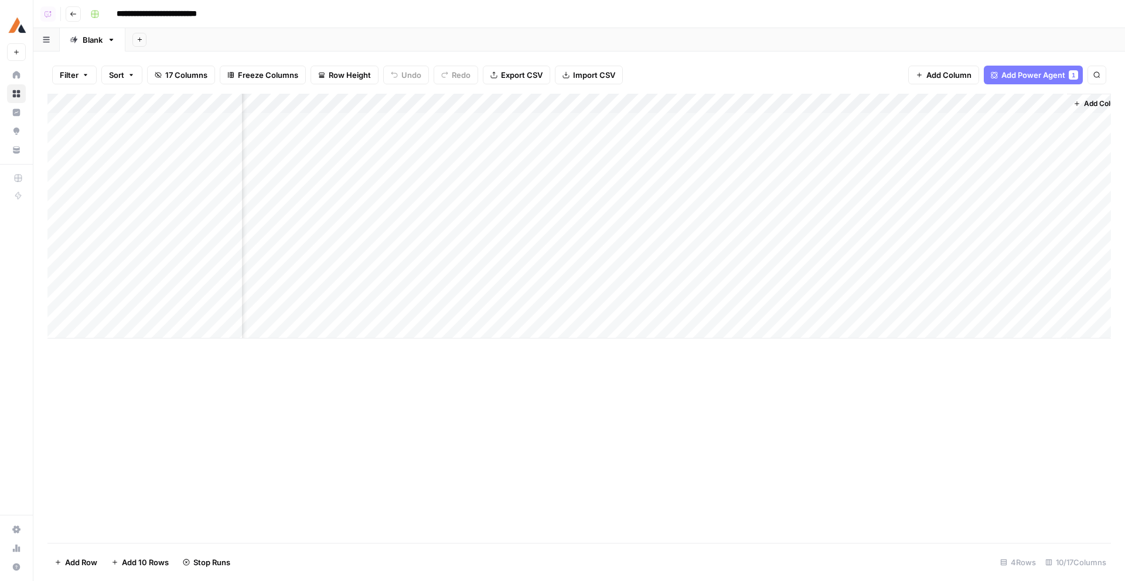
click at [471, 200] on div "Add Column" at bounding box center [578, 216] width 1063 height 245
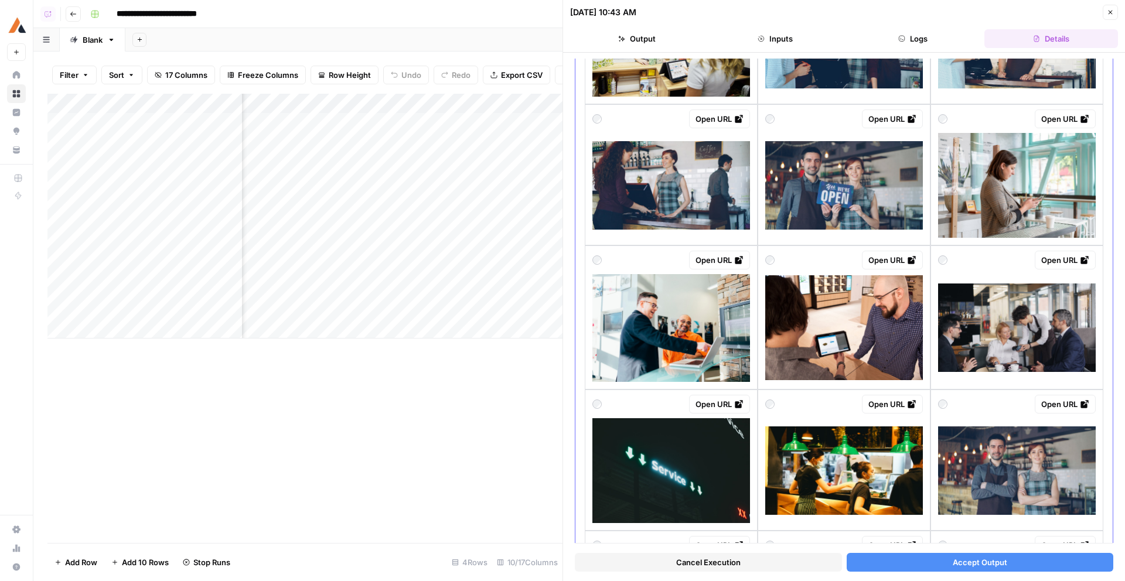
scroll to position [326, 0]
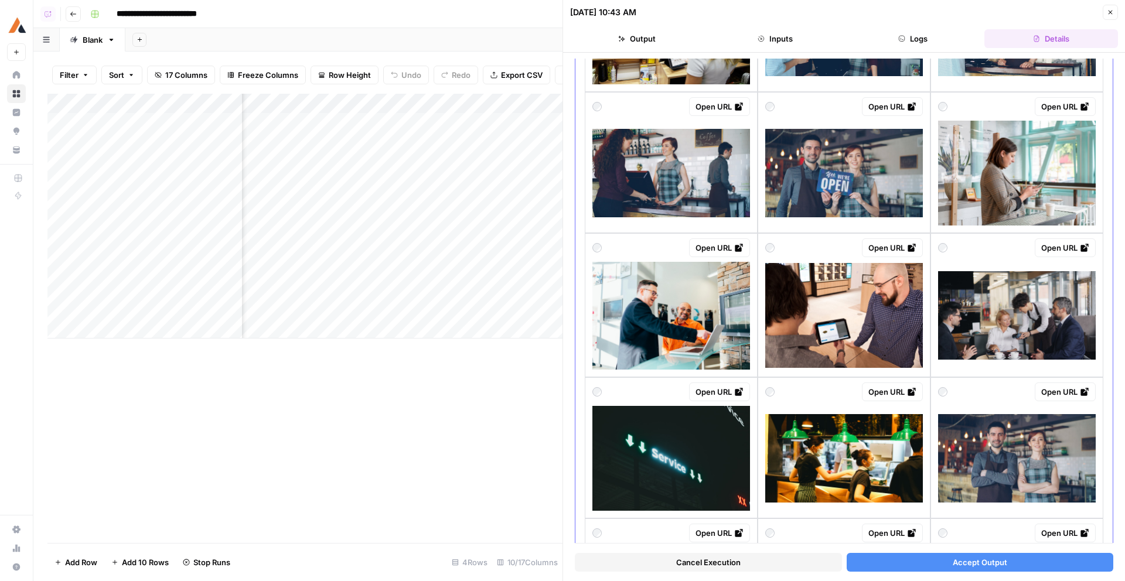
click at [1048, 337] on img at bounding box center [1017, 315] width 158 height 88
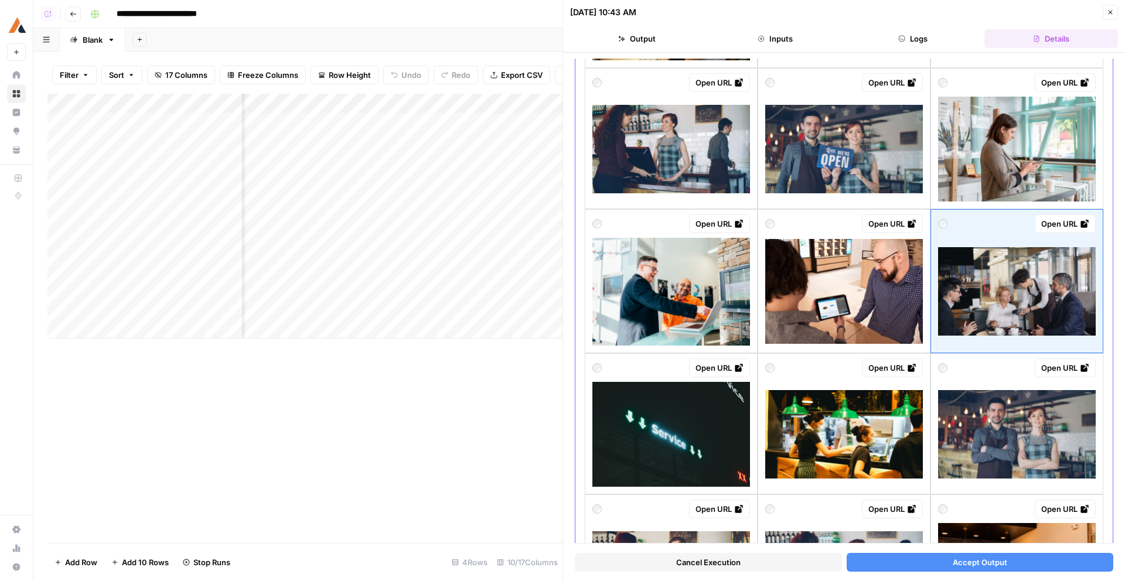
scroll to position [361, 0]
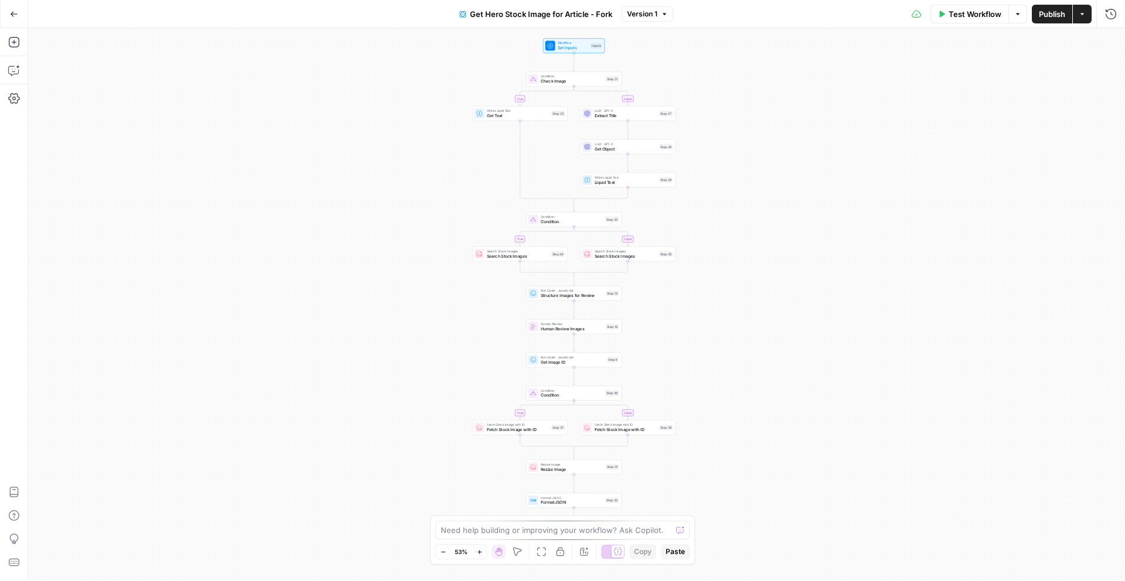
click at [546, 327] on span "Human Review Images" at bounding box center [572, 329] width 63 height 6
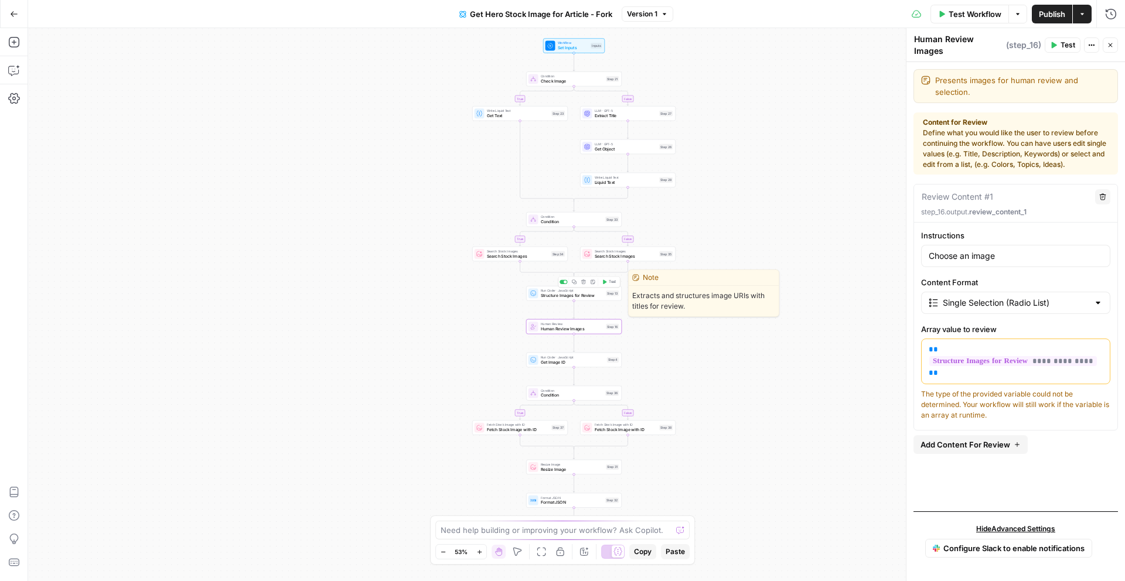
click at [542, 294] on span "Structure Images for Review" at bounding box center [572, 295] width 63 height 6
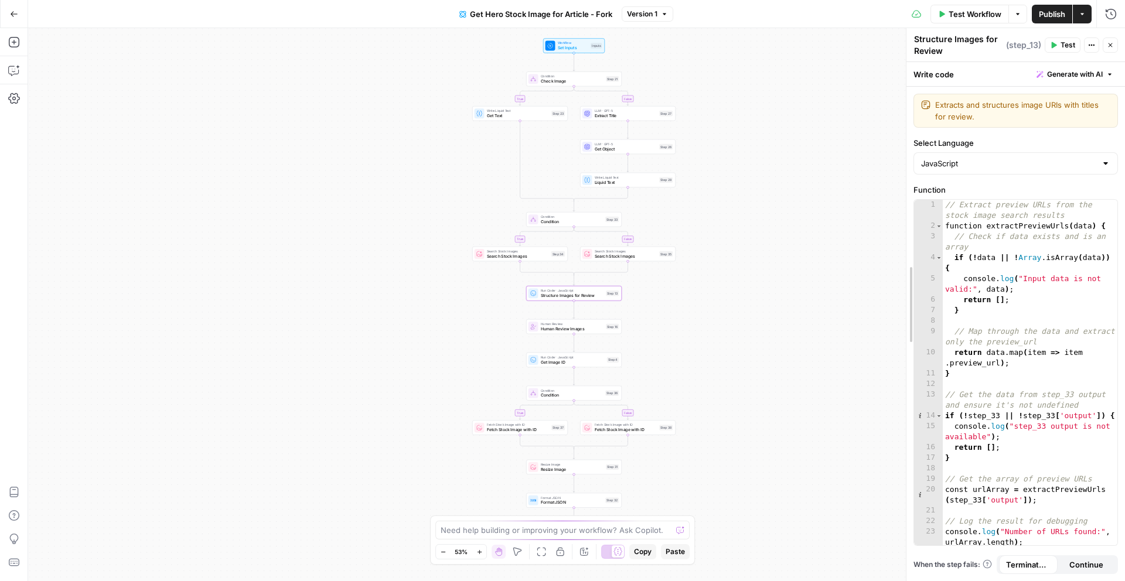
drag, startPoint x: 908, startPoint y: 284, endPoint x: 740, endPoint y: 296, distance: 167.9
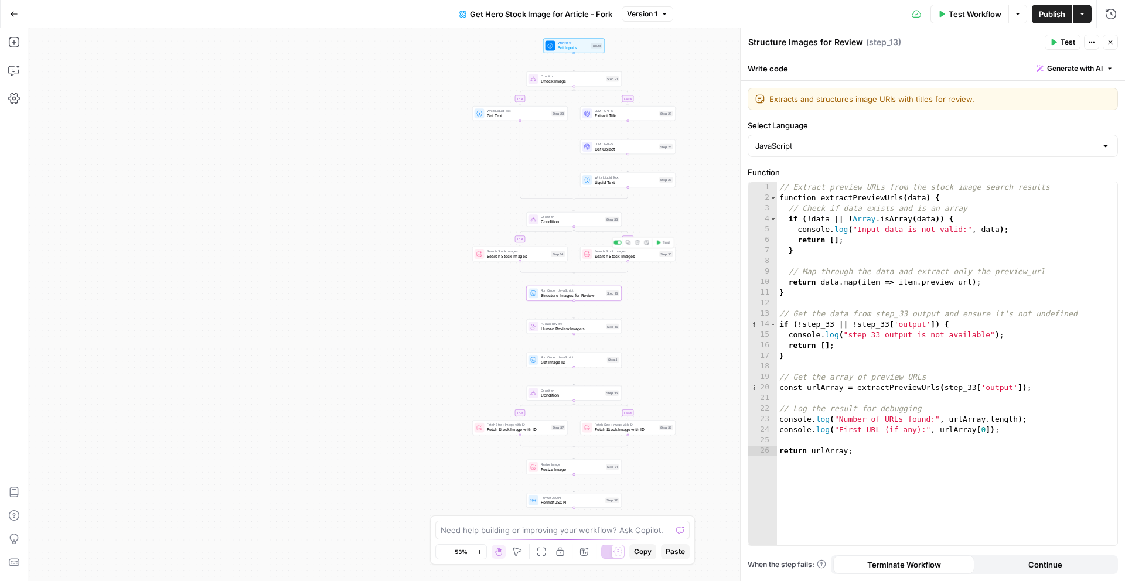
click at [637, 258] on span "Search Stock Images" at bounding box center [625, 256] width 62 height 6
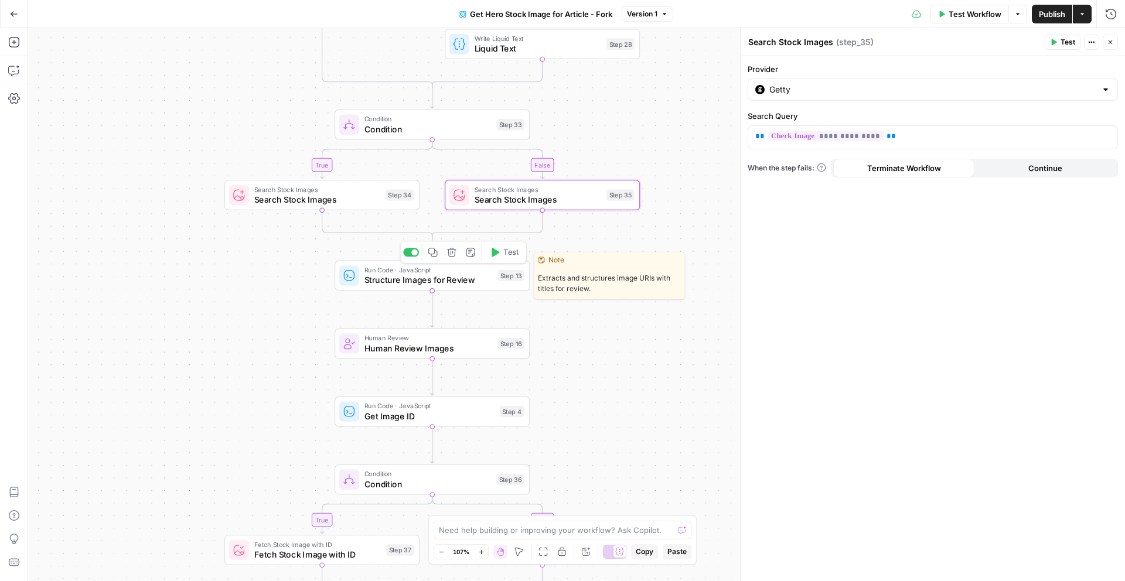
click at [404, 283] on span "Structure Images for Review" at bounding box center [428, 280] width 128 height 12
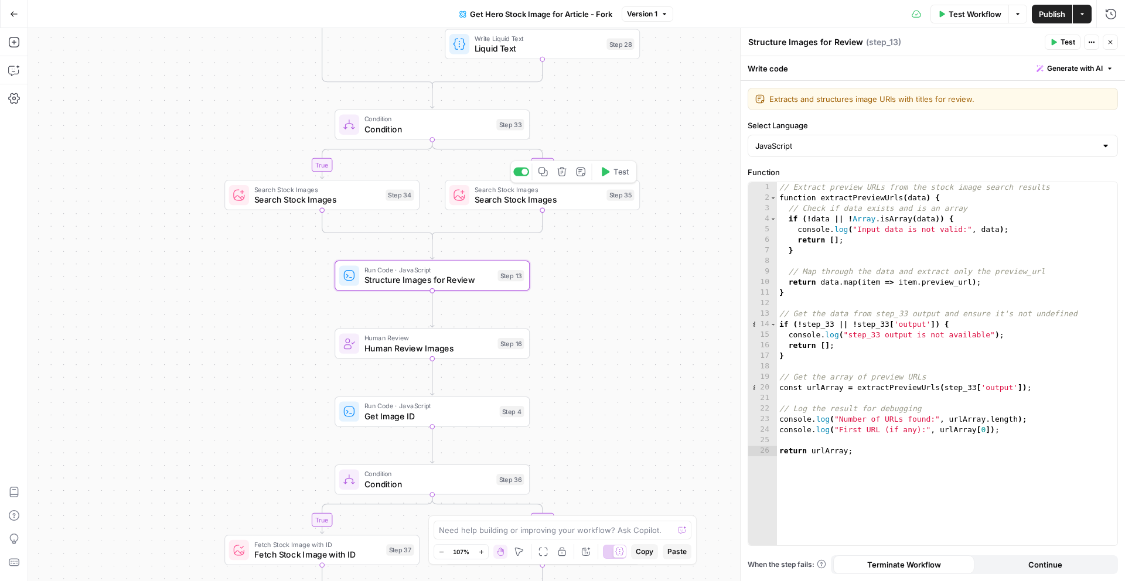
click at [498, 202] on span "Search Stock Images" at bounding box center [537, 199] width 127 height 12
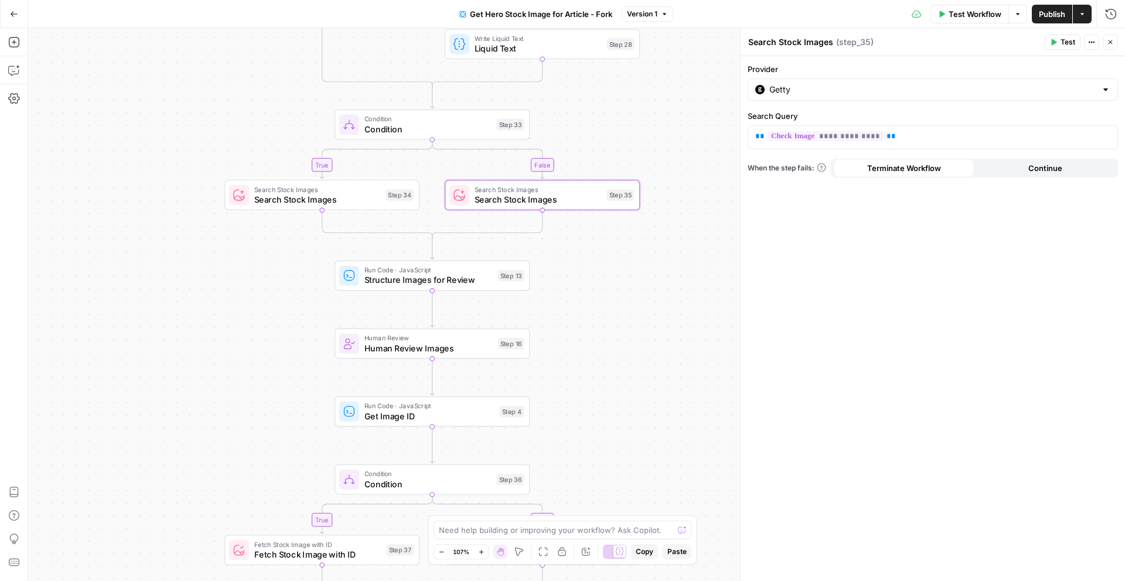
click at [399, 276] on span "Structure Images for Review" at bounding box center [428, 280] width 128 height 12
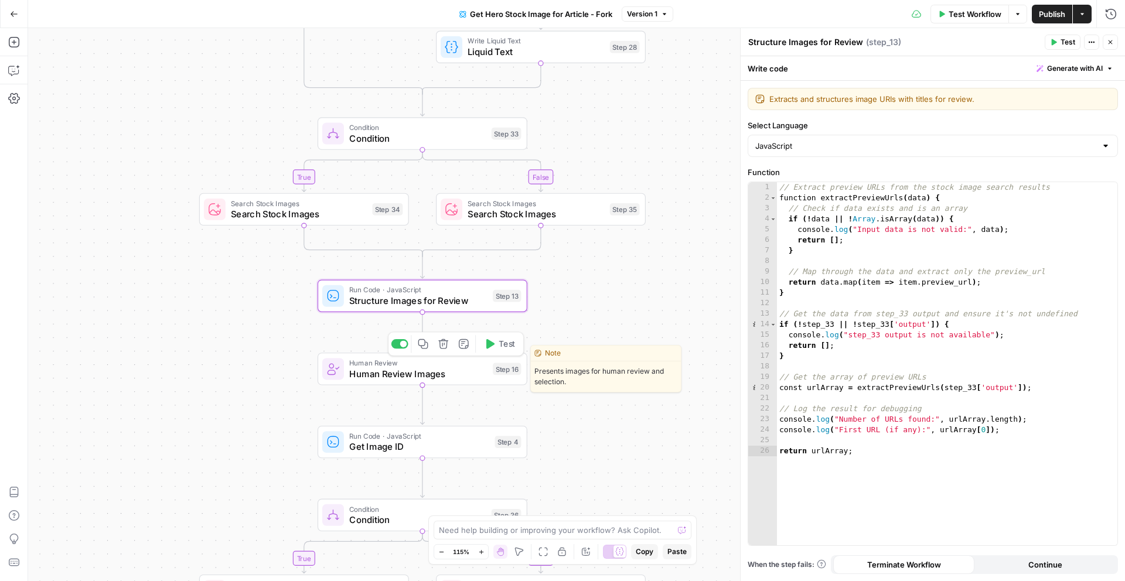
click at [401, 365] on span "Human Review" at bounding box center [418, 362] width 138 height 11
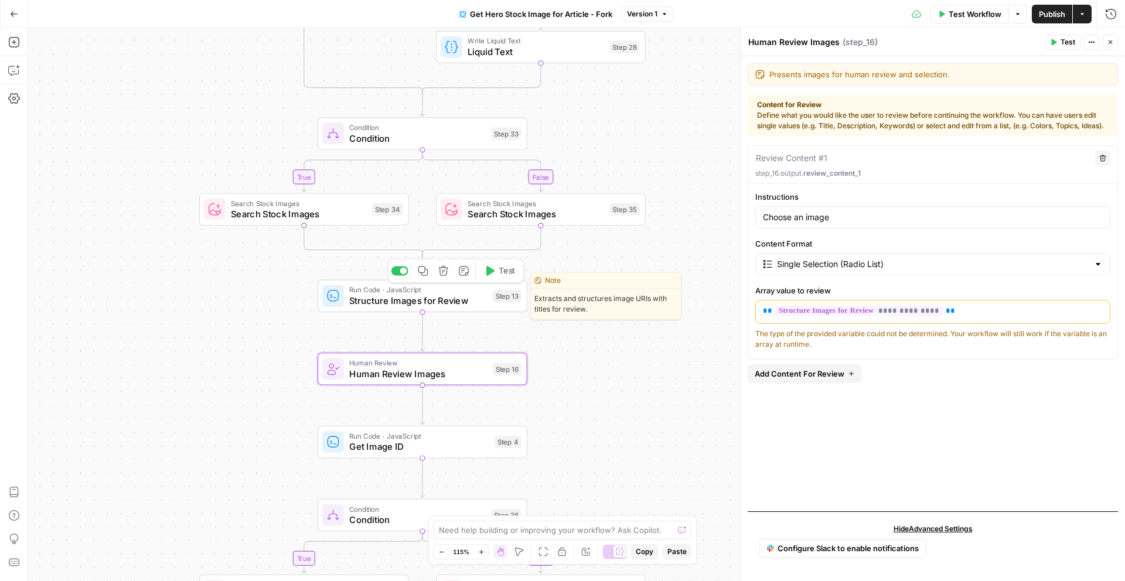
click at [368, 307] on div "Run Code · JavaScript Structure Images for Review Step 13 Copy step Delete step…" at bounding box center [422, 295] width 210 height 32
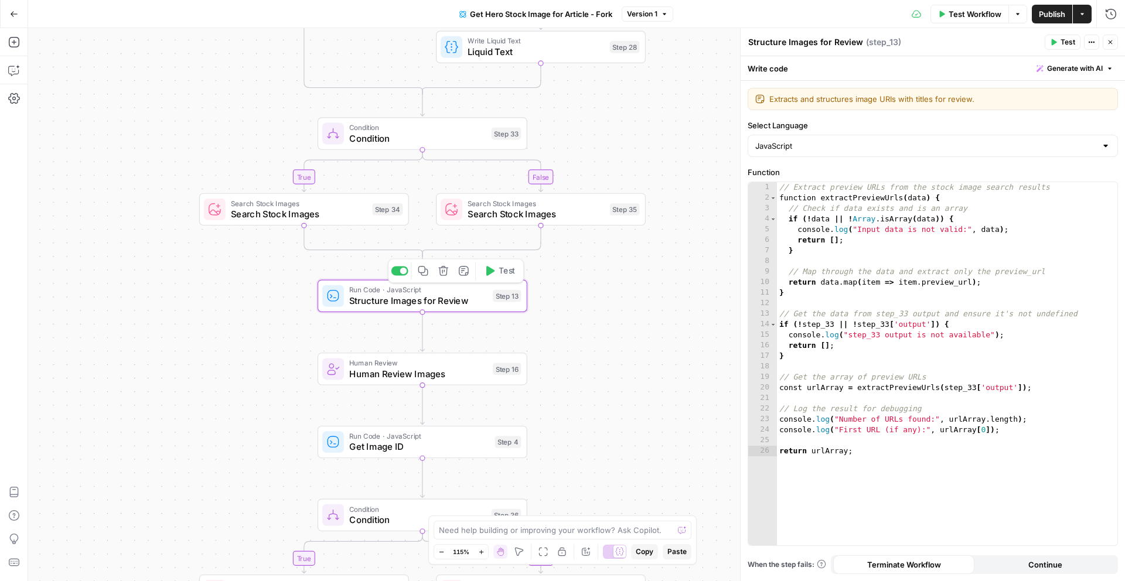
click at [495, 217] on span "Search Stock Images" at bounding box center [535, 213] width 136 height 13
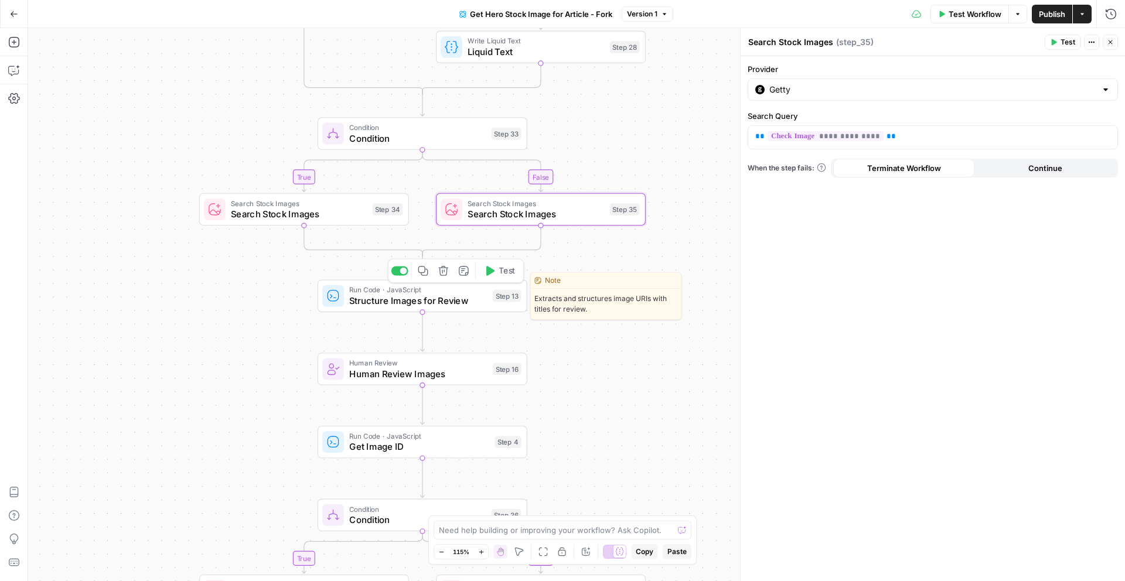
click at [379, 299] on span "Structure Images for Review" at bounding box center [418, 300] width 138 height 13
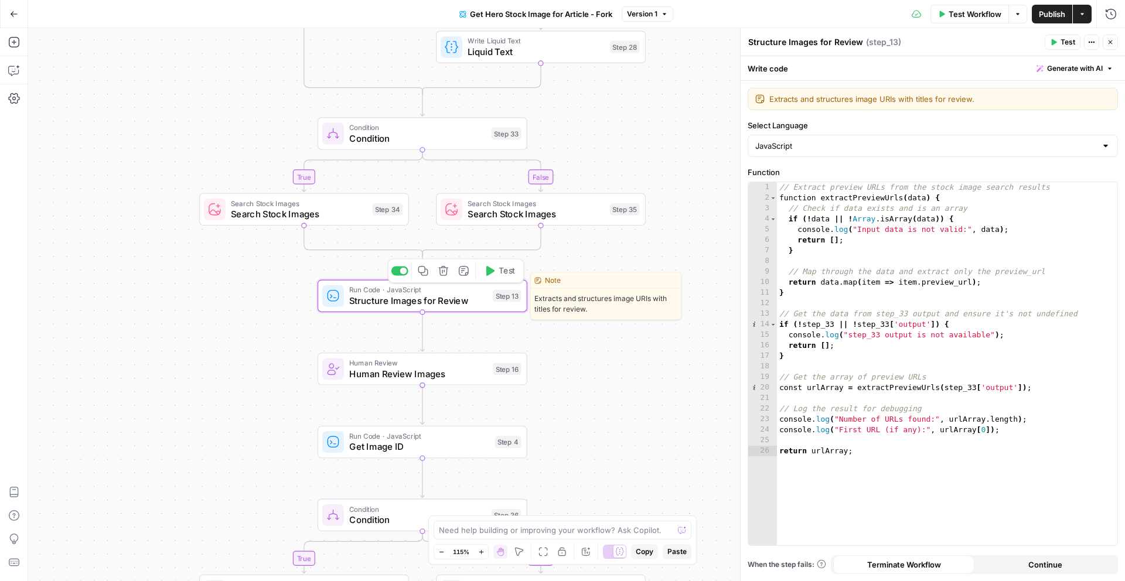
click at [422, 271] on icon "button" at bounding box center [423, 270] width 11 height 11
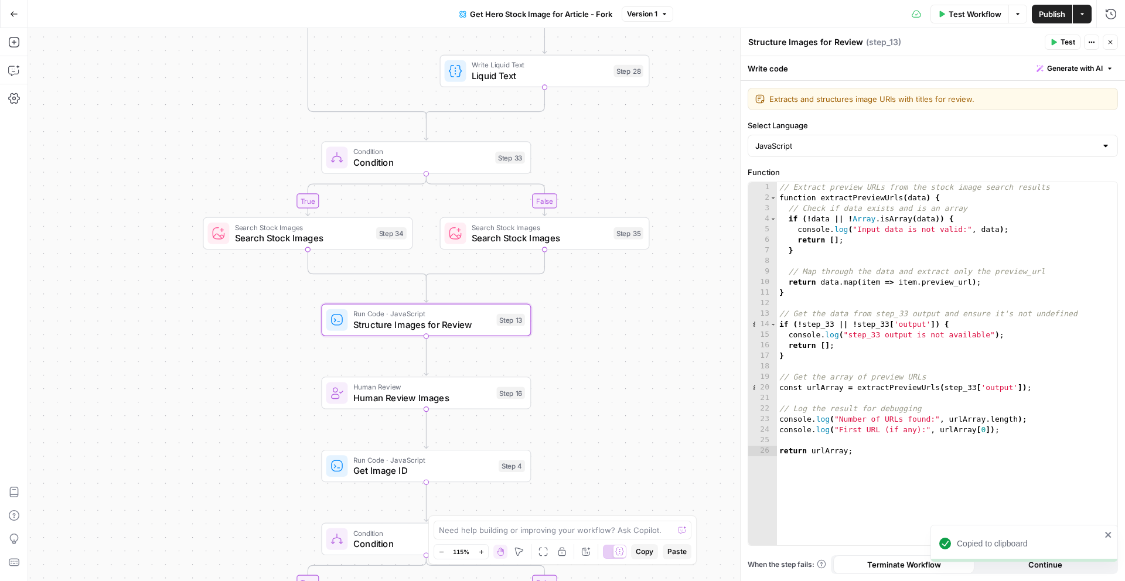
click at [581, 241] on span "Search Stock Images" at bounding box center [539, 237] width 136 height 13
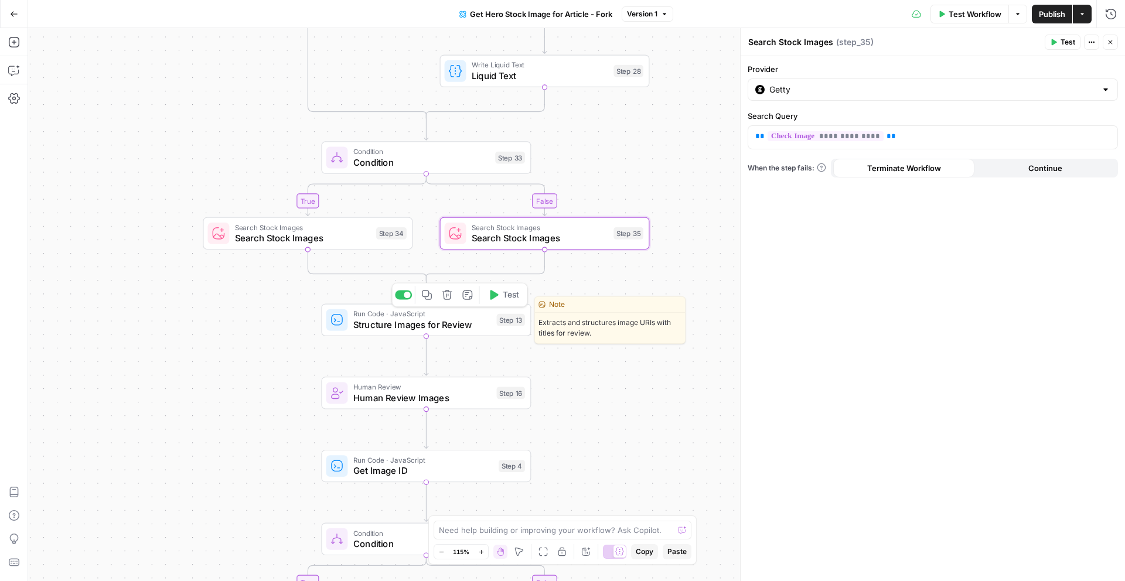
click at [468, 323] on span "Structure Images for Review" at bounding box center [422, 324] width 138 height 13
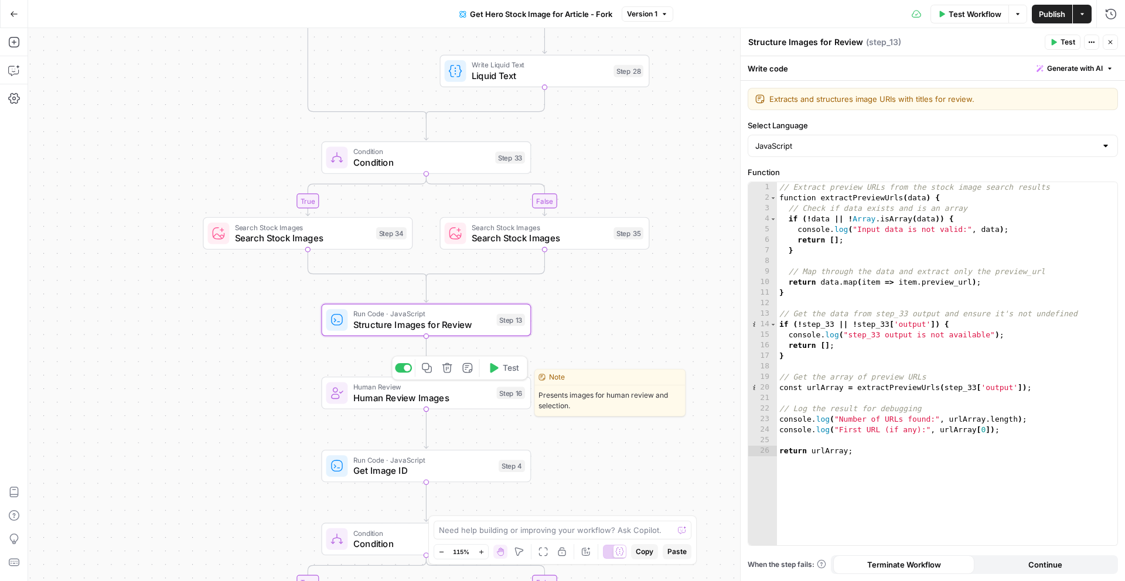
click at [422, 368] on icon "button" at bounding box center [427, 368] width 10 height 10
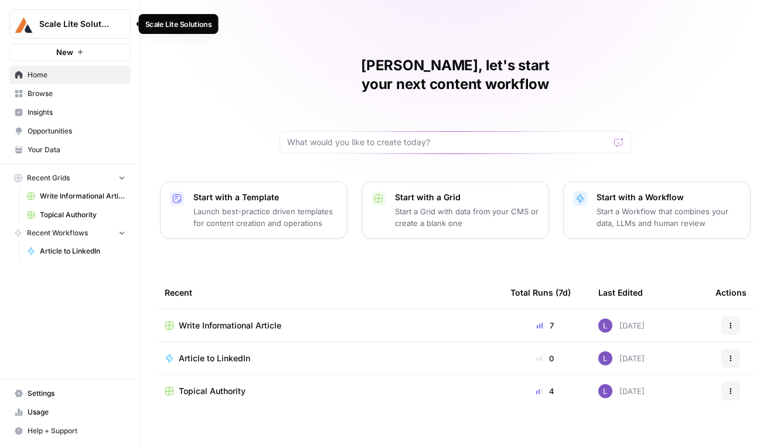
click at [104, 26] on span "Scale Lite Solutions" at bounding box center [74, 24] width 71 height 12
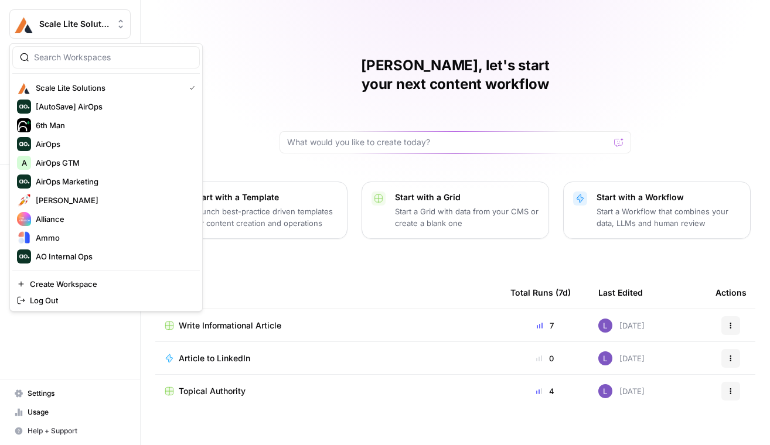
click at [108, 63] on div at bounding box center [105, 57] width 187 height 22
type input "lily"
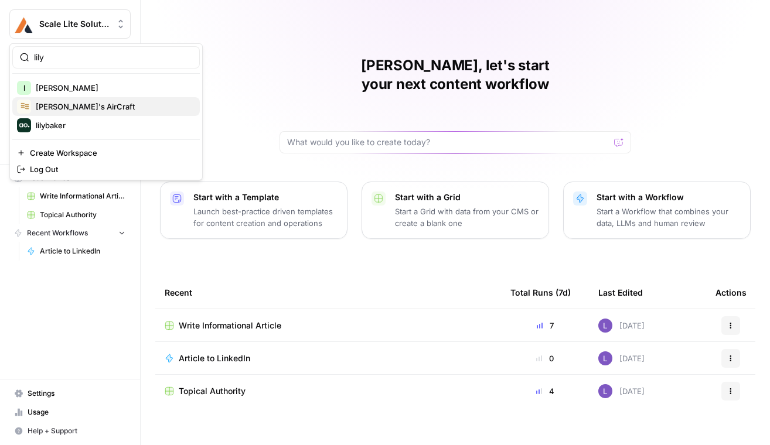
click at [91, 106] on span "Lily's AirCraft" at bounding box center [113, 107] width 155 height 12
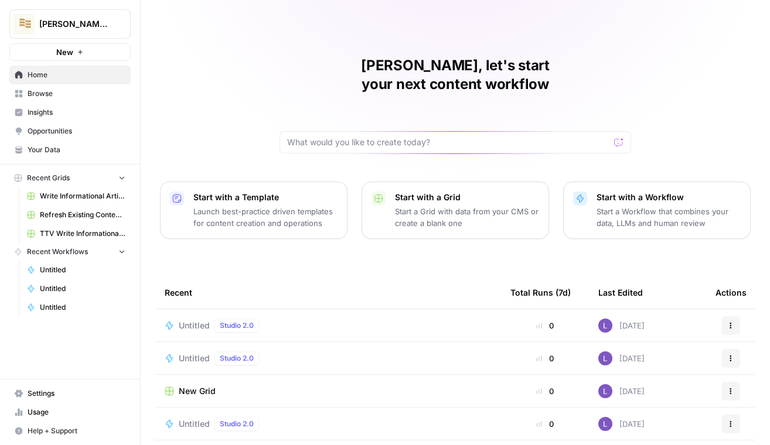
click at [54, 91] on span "Browse" at bounding box center [77, 93] width 98 height 11
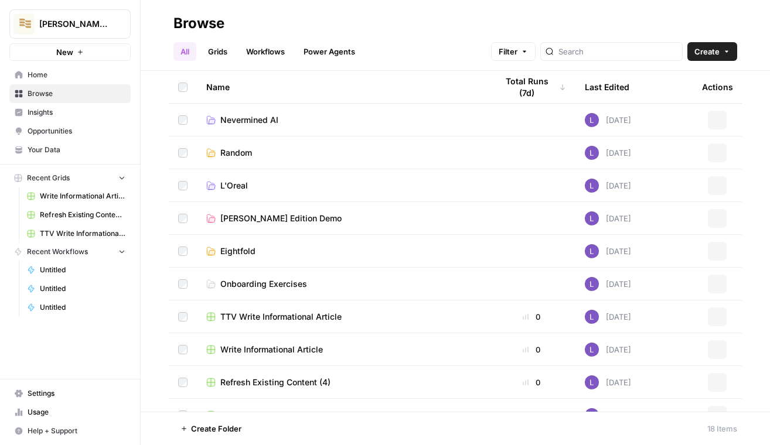
click at [207, 48] on link "Grids" at bounding box center [217, 51] width 33 height 19
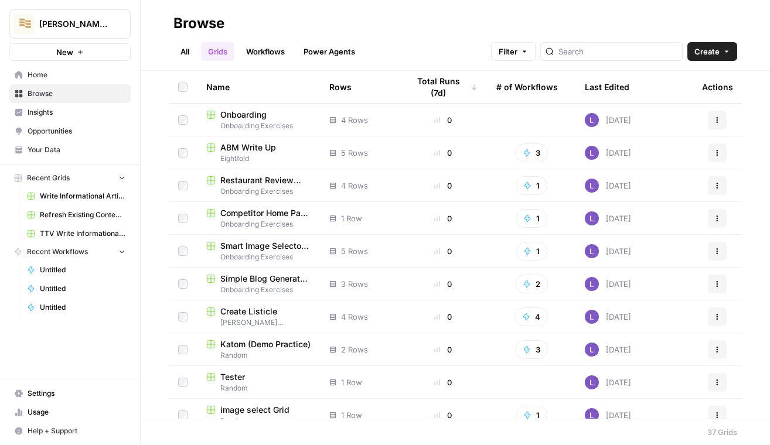
click at [271, 54] on link "Workflows" at bounding box center [265, 51] width 53 height 19
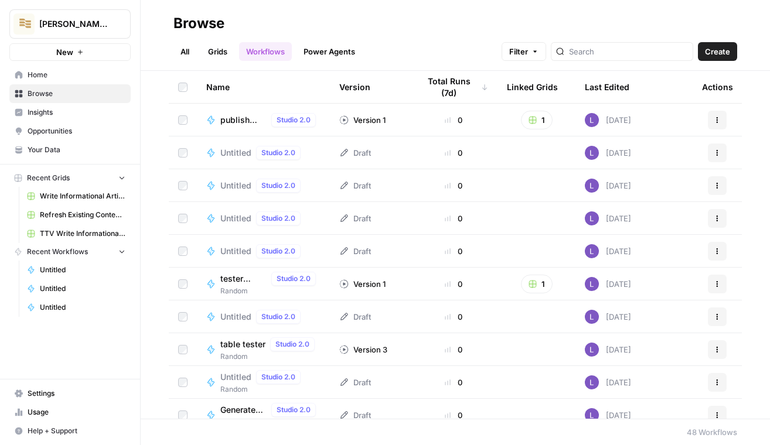
click at [732, 52] on button "Create" at bounding box center [717, 51] width 39 height 19
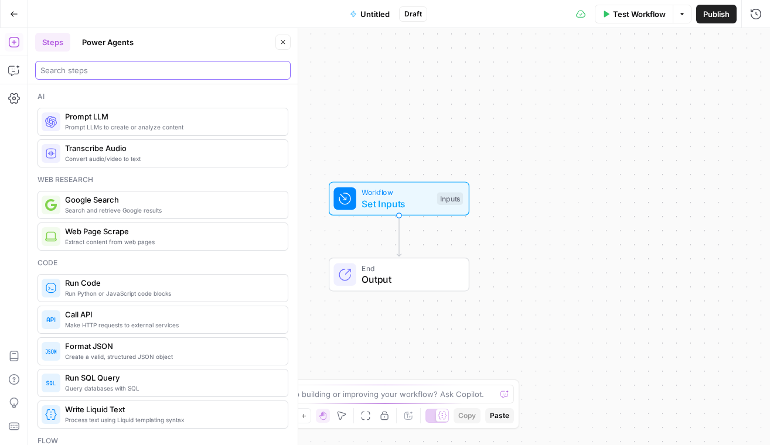
click at [72, 68] on input "search" at bounding box center [162, 70] width 245 height 12
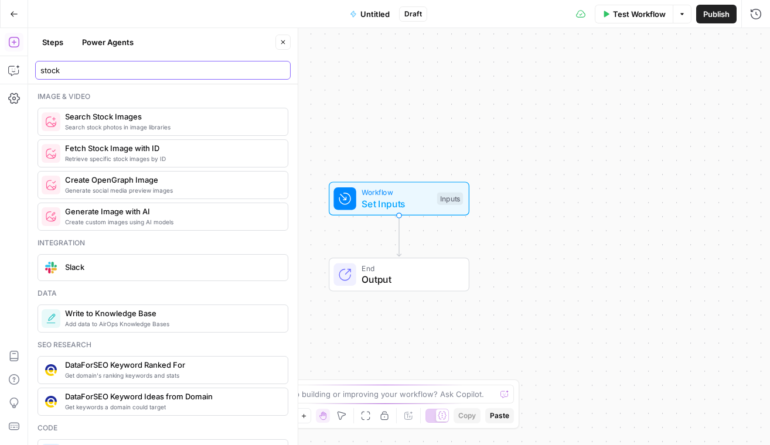
type input "stock"
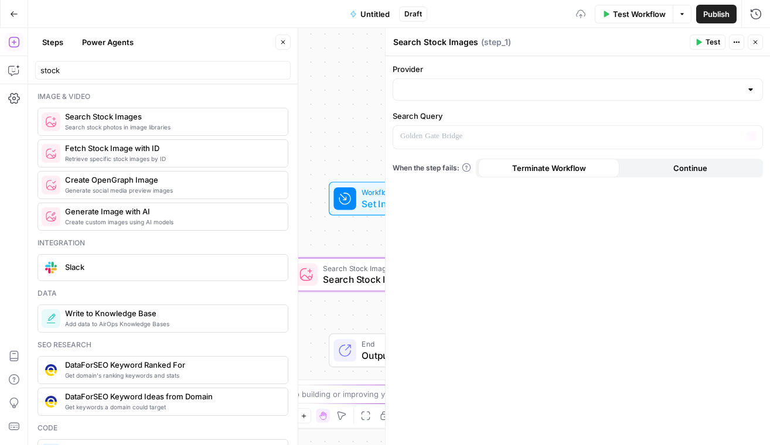
click at [521, 98] on div at bounding box center [577, 89] width 370 height 22
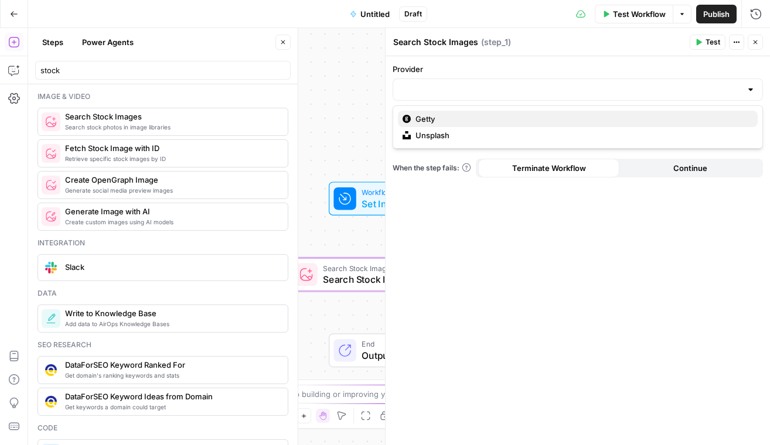
click at [525, 121] on span "Getty" at bounding box center [581, 119] width 333 height 12
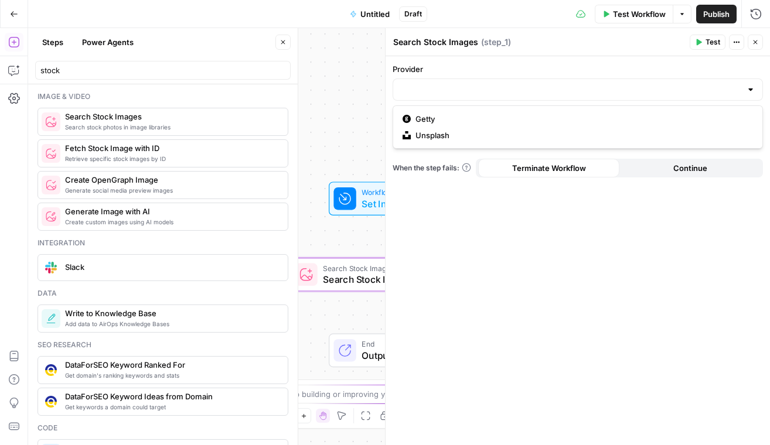
type input "Getty"
click at [525, 140] on p at bounding box center [568, 137] width 336 height 12
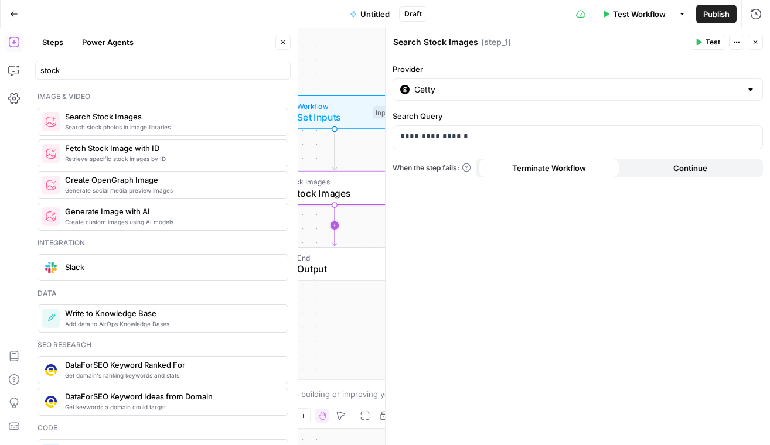
click at [334, 225] on icon "Edge from step_1 to end" at bounding box center [334, 225] width 4 height 41
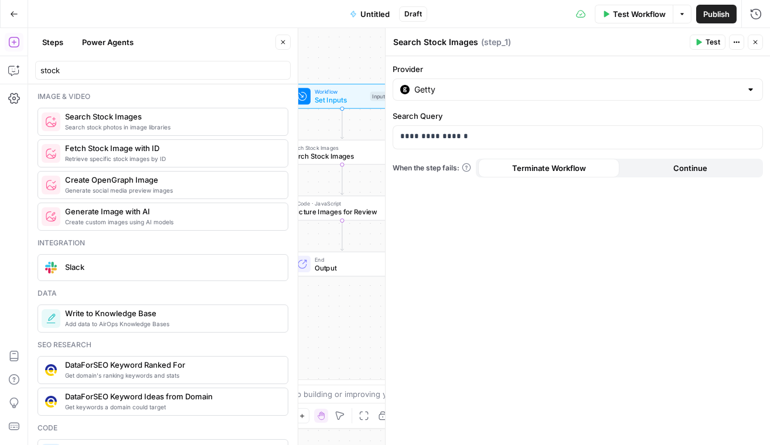
click at [306, 209] on span "Structure Images for Review" at bounding box center [340, 212] width 108 height 11
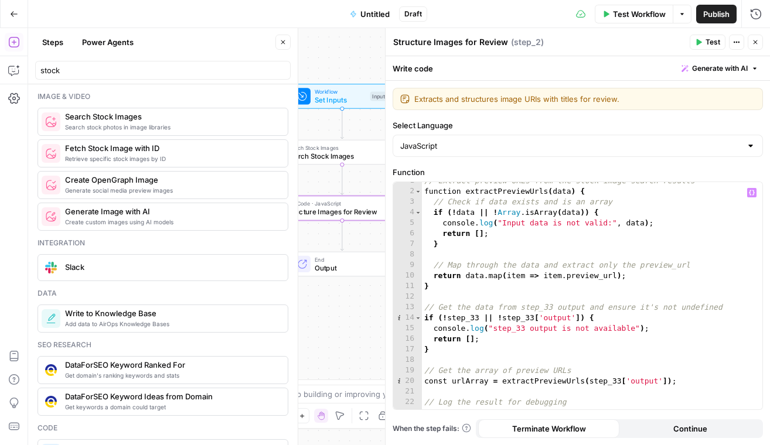
scroll to position [15, 0]
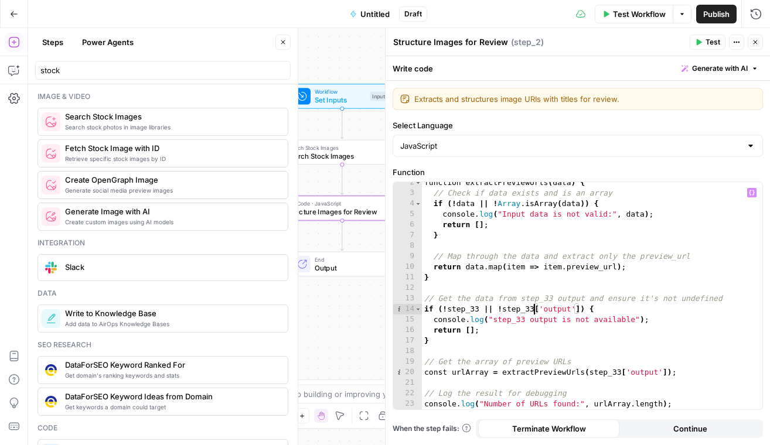
click at [532, 310] on div "function extractPreviewUrls ( data ) { // Check if data exists and is an array …" at bounding box center [592, 301] width 340 height 248
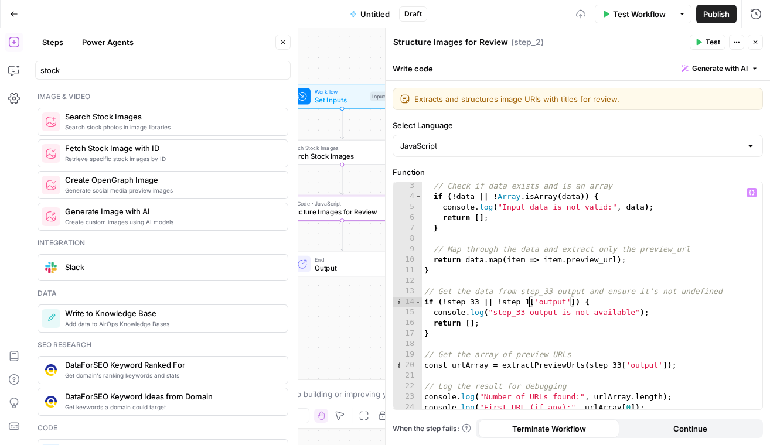
scroll to position [22, 0]
click at [620, 364] on div "// Check if data exists and is an array if ( ! data || ! Array . isArray ( data…" at bounding box center [592, 305] width 340 height 248
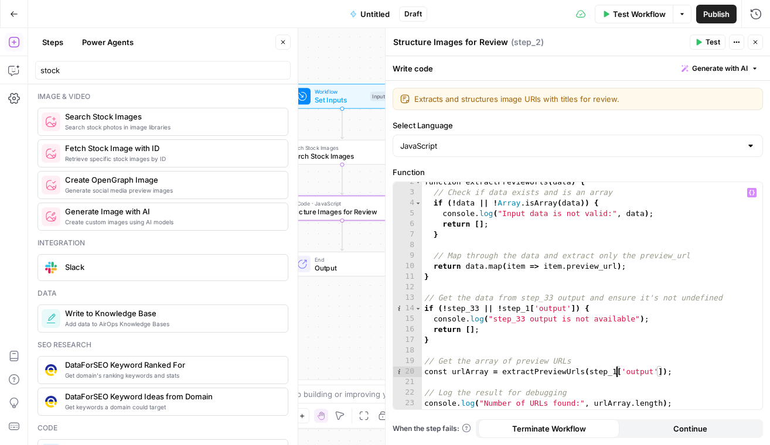
scroll to position [21, 0]
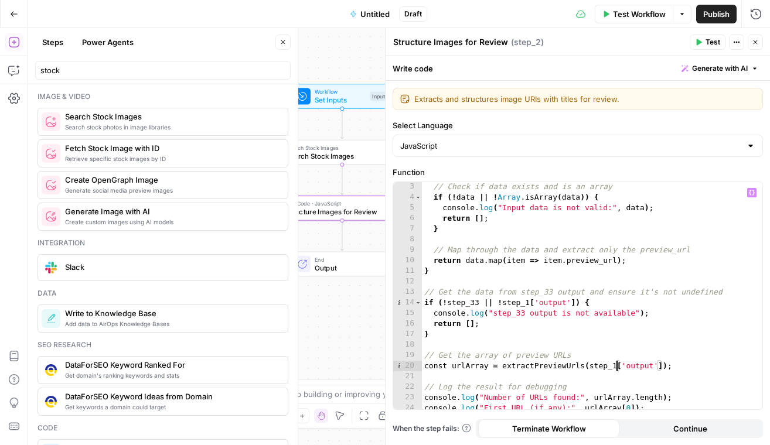
type textarea "**********"
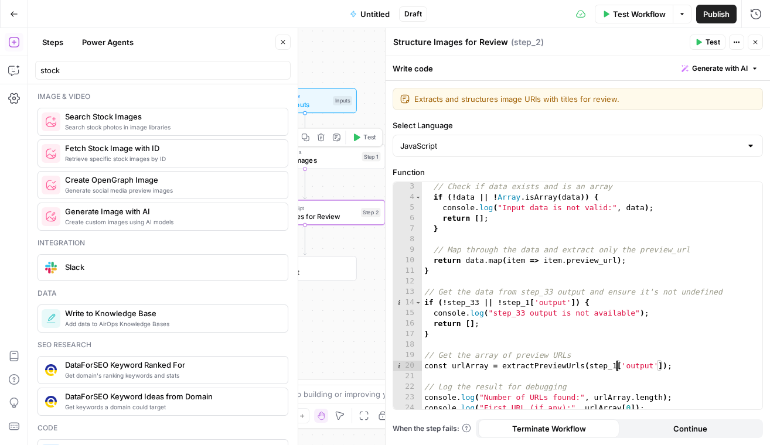
click at [356, 135] on icon "button" at bounding box center [357, 138] width 6 height 8
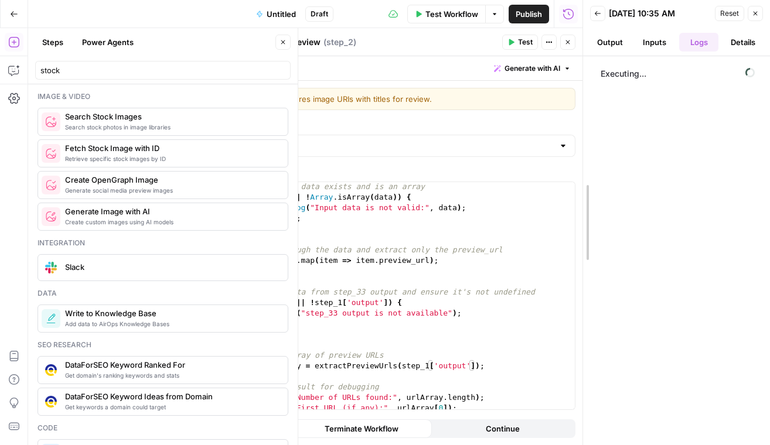
drag, startPoint x: 585, startPoint y: 105, endPoint x: 652, endPoint y: 105, distance: 67.4
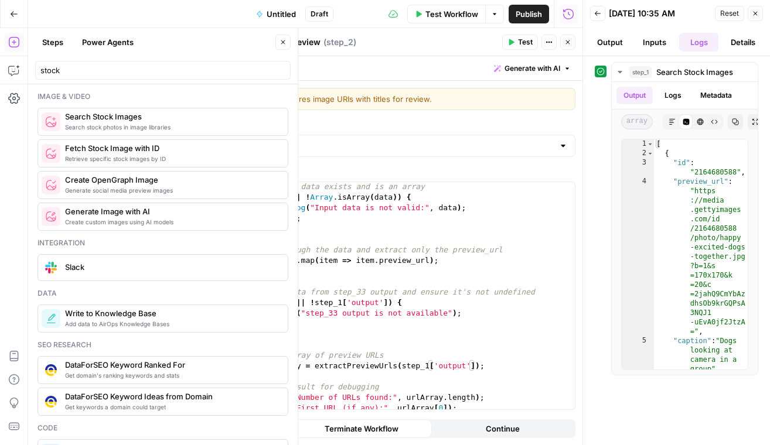
click at [566, 40] on icon "button" at bounding box center [567, 42] width 7 height 7
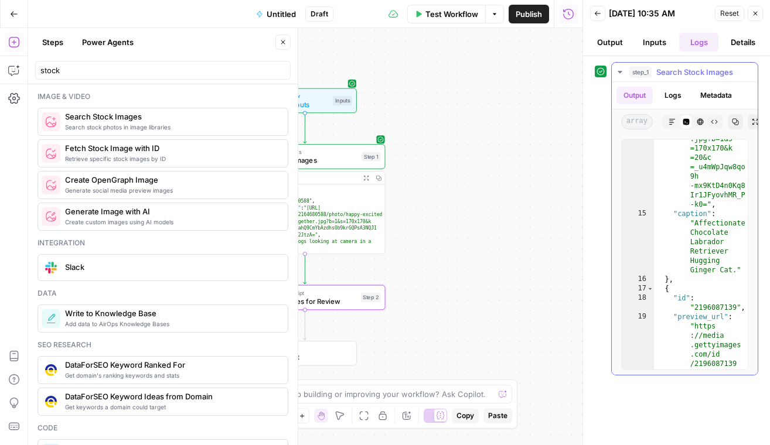
scroll to position [838, 0]
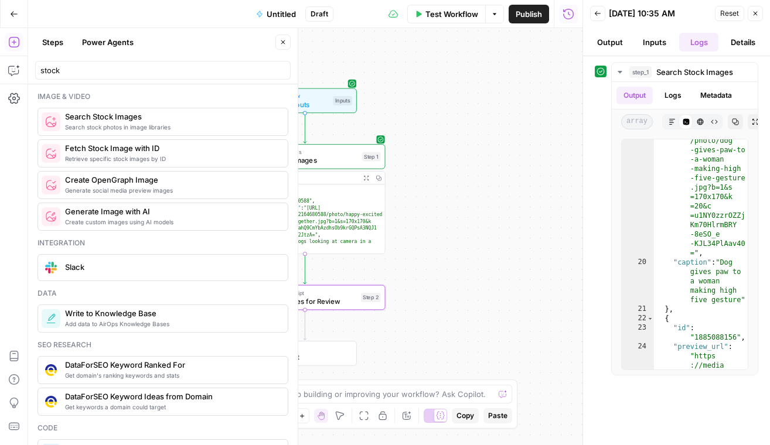
click at [370, 280] on span "Test" at bounding box center [369, 278] width 12 height 9
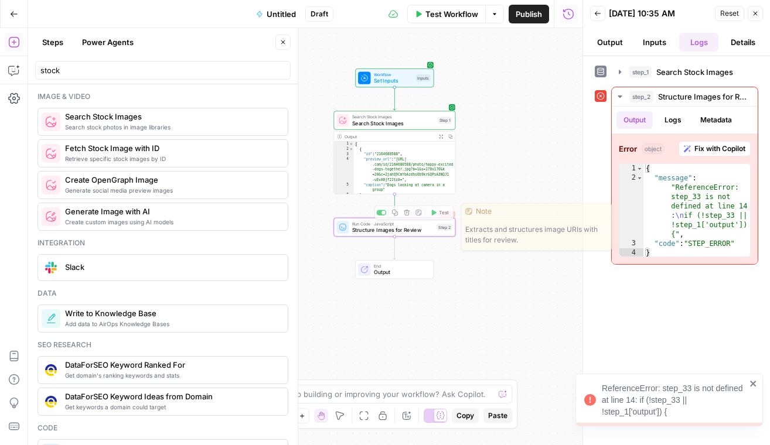
click at [364, 228] on span "Structure Images for Review" at bounding box center [392, 230] width 81 height 8
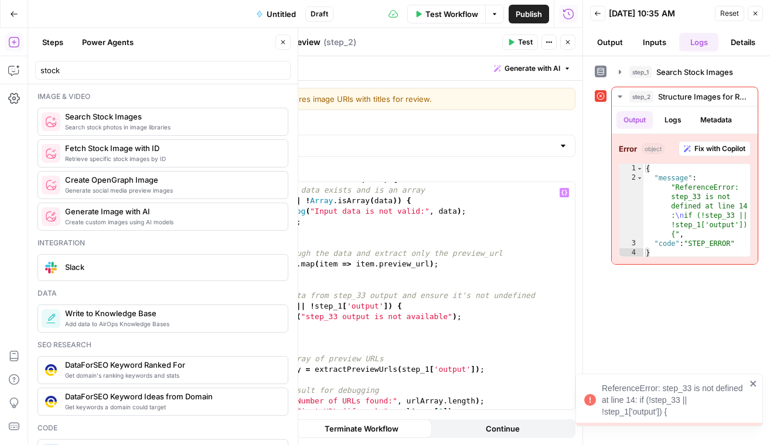
scroll to position [47, 0]
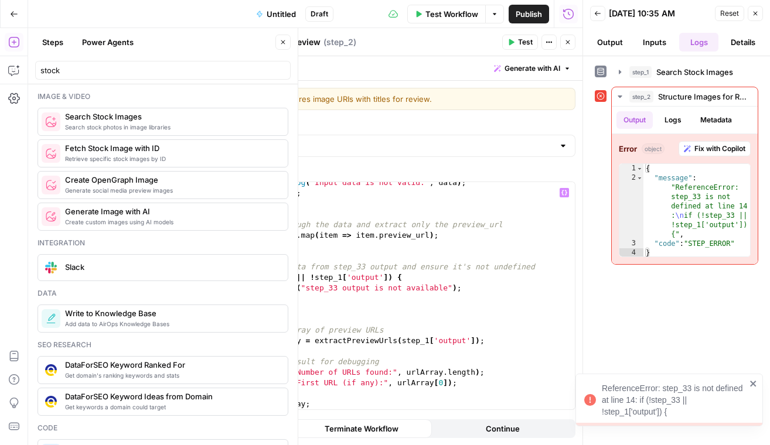
click at [290, 278] on div "console . log ( "Input data is not valid:" , data ) ; return [ ] ; } // Map thr…" at bounding box center [404, 301] width 340 height 248
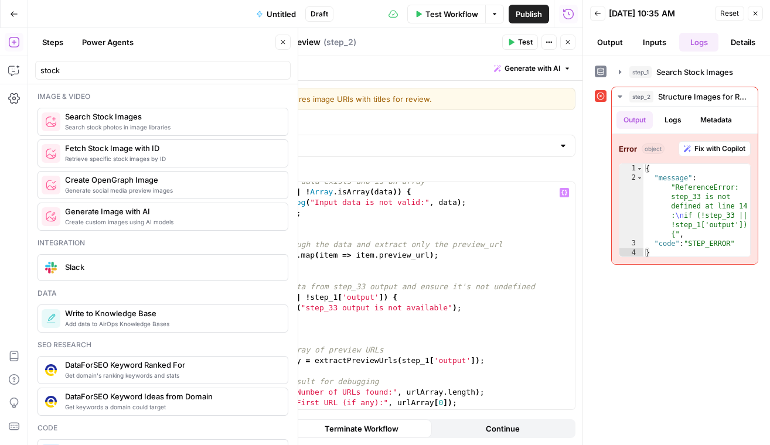
scroll to position [0, 0]
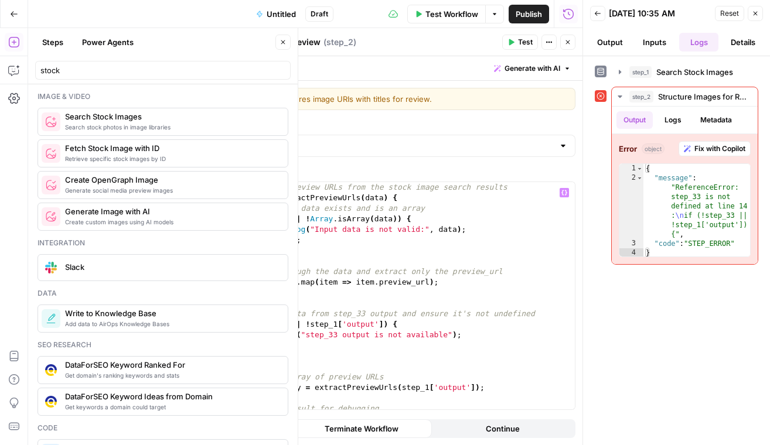
type textarea "**********"
click at [512, 43] on icon "button" at bounding box center [510, 42] width 7 height 7
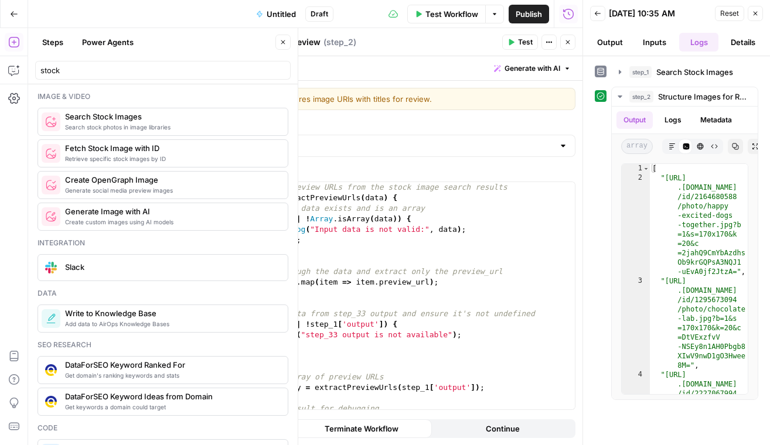
click at [573, 43] on button "Close" at bounding box center [567, 42] width 15 height 15
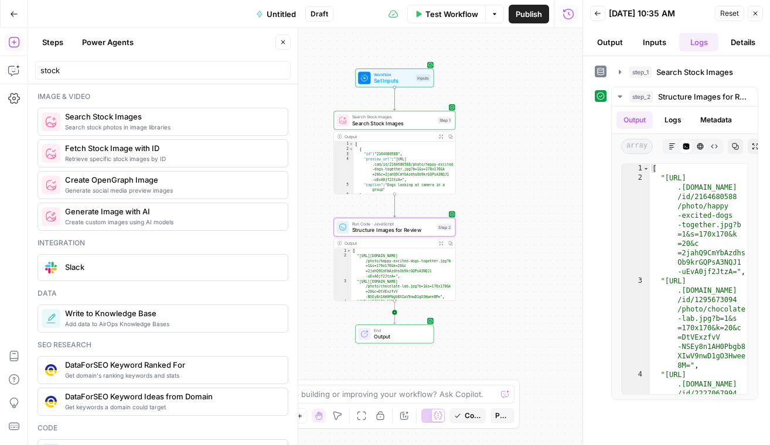
click at [395, 312] on icon "Edge from step_2 to end" at bounding box center [394, 312] width 2 height 23
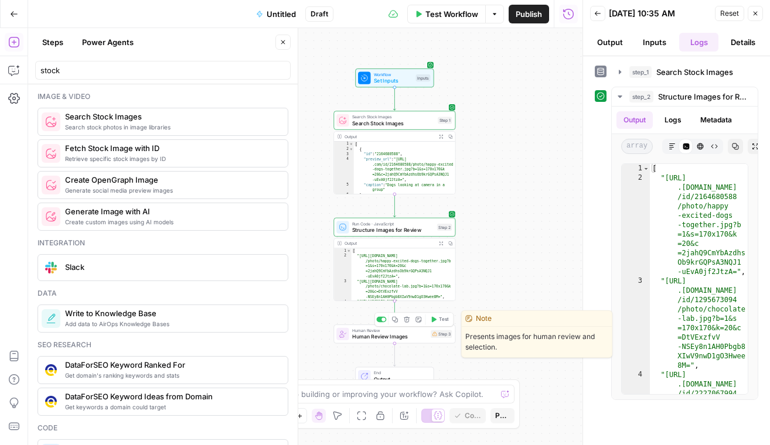
click at [384, 338] on span "Human Review Images" at bounding box center [390, 337] width 76 height 8
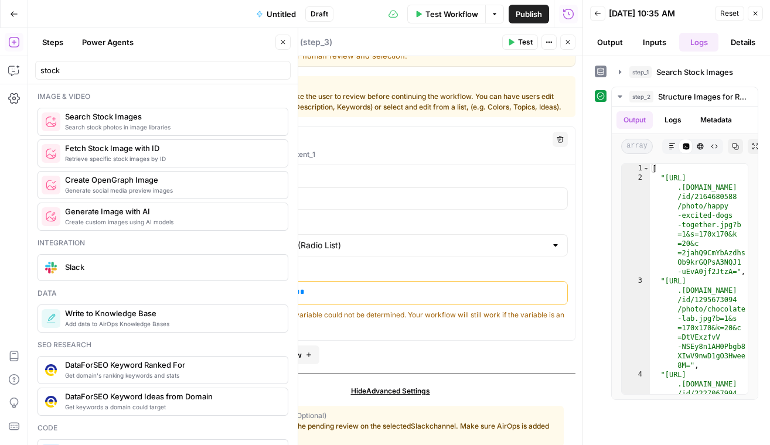
scroll to position [25, 0]
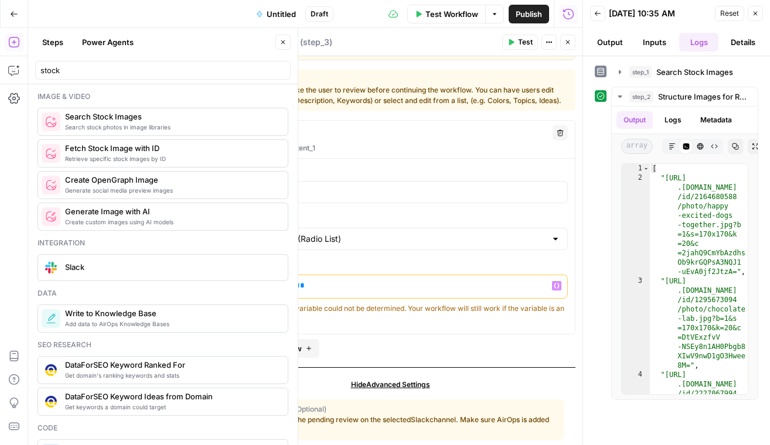
click at [255, 285] on span "**********" at bounding box center [262, 286] width 61 height 8
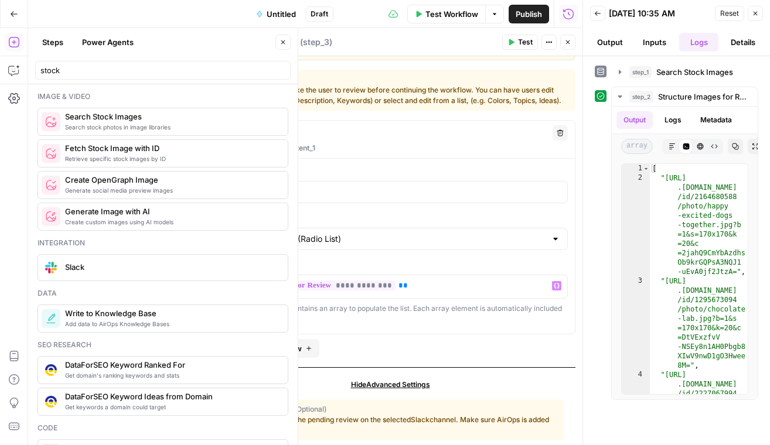
click at [518, 44] on span "Test" at bounding box center [525, 42] width 15 height 11
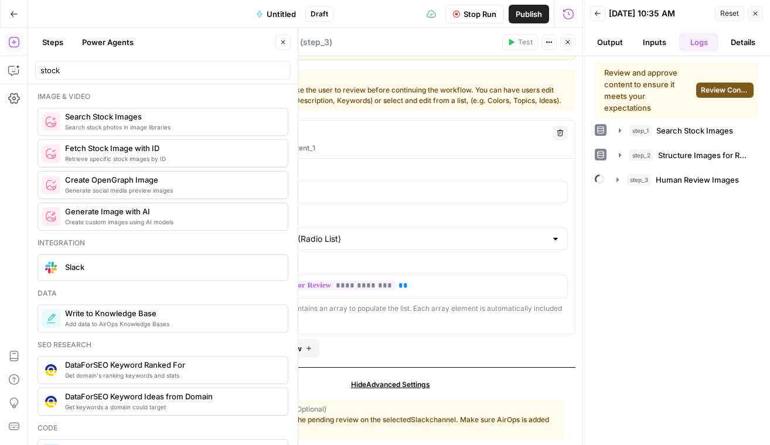
click at [728, 93] on span "Review Content" at bounding box center [724, 90] width 49 height 11
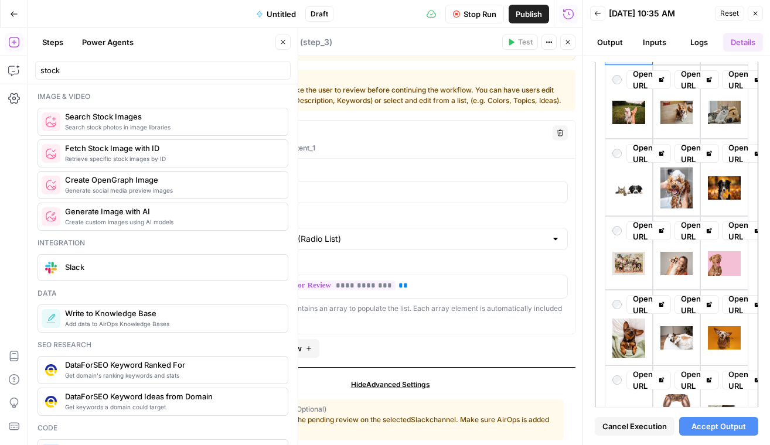
scroll to position [238, 0]
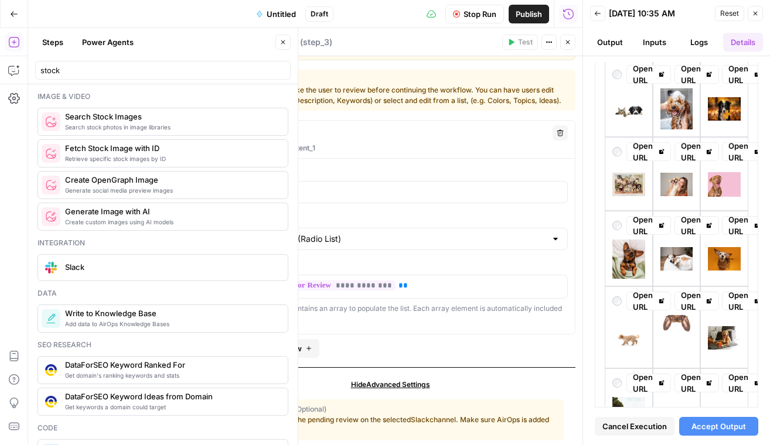
click at [570, 43] on icon "button" at bounding box center [567, 42] width 7 height 7
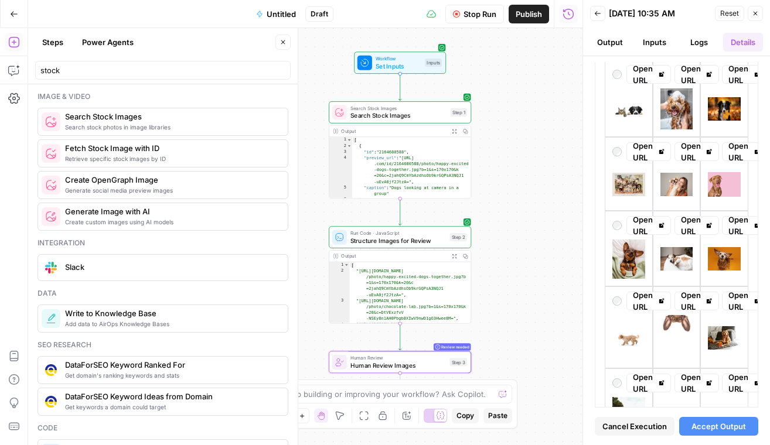
click at [397, 108] on span "Search Stock Images" at bounding box center [398, 109] width 97 height 8
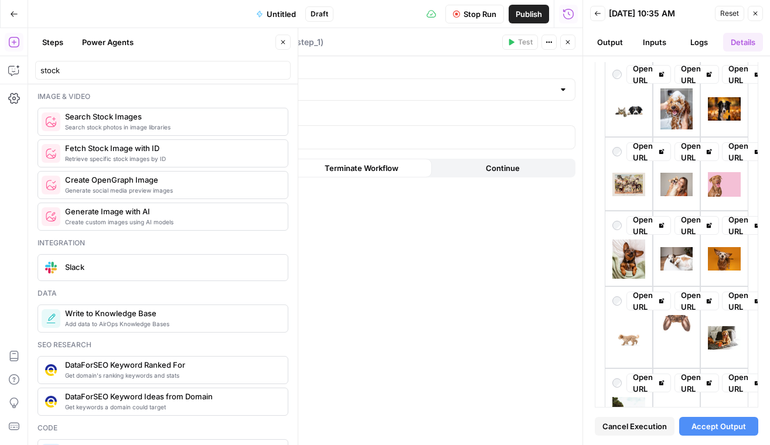
click at [563, 43] on button "Close" at bounding box center [567, 42] width 15 height 15
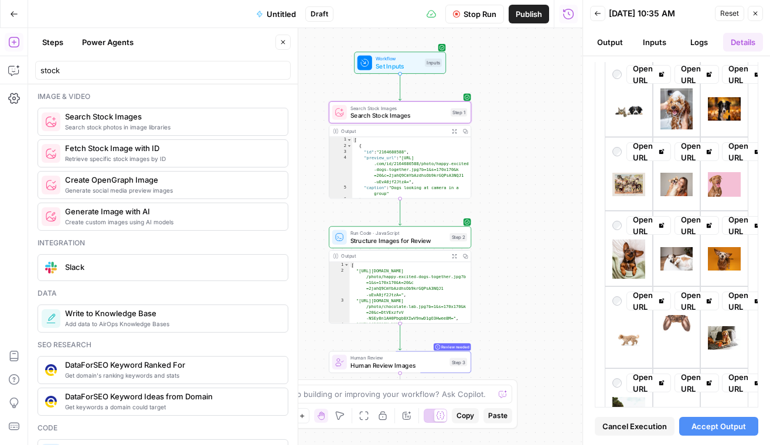
click at [754, 8] on button "Close" at bounding box center [754, 13] width 15 height 15
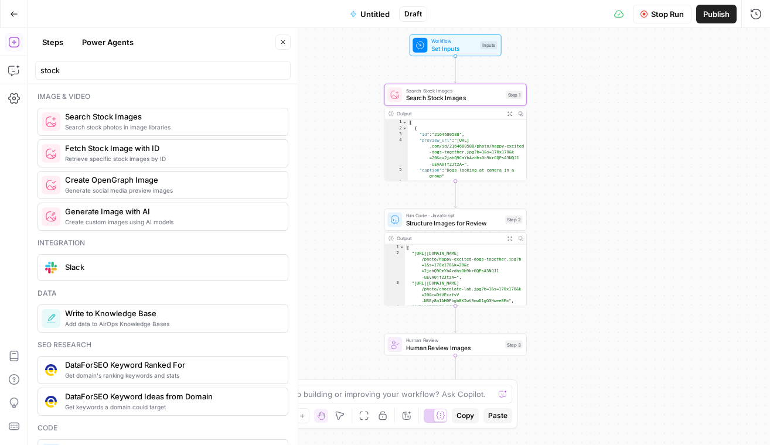
click at [454, 219] on span "Structure Images for Review" at bounding box center [453, 222] width 95 height 9
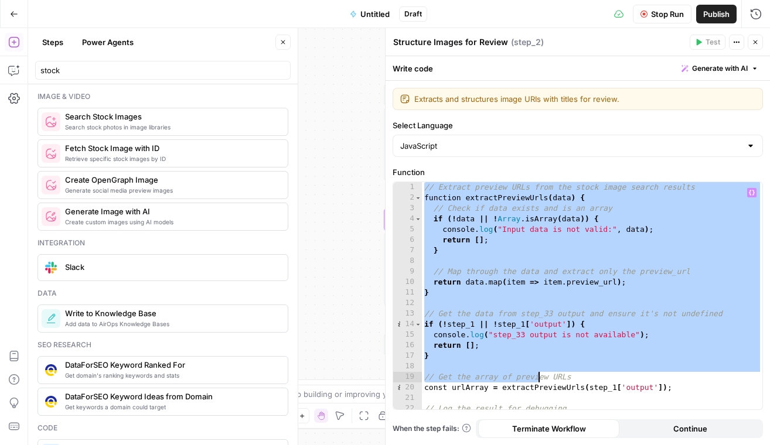
scroll to position [47, 0]
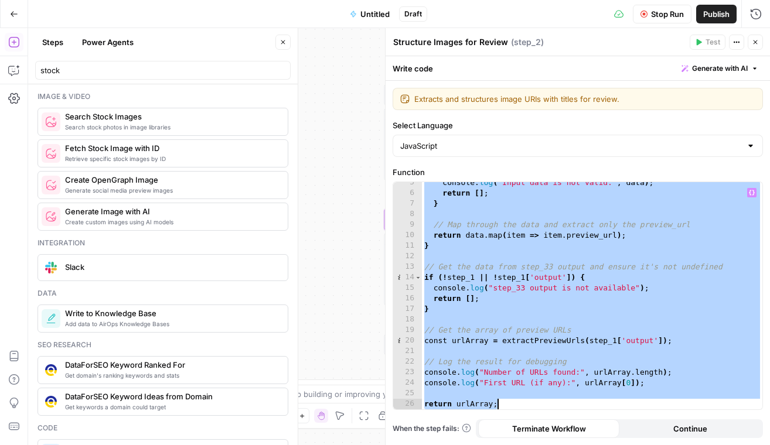
drag, startPoint x: 425, startPoint y: 187, endPoint x: 580, endPoint y: 495, distance: 345.0
click at [580, 445] on html "Lily's AirCraft New Home Browse Insights Opportunities Your Data Recent Grids W…" at bounding box center [385, 222] width 770 height 445
type textarea "**********"
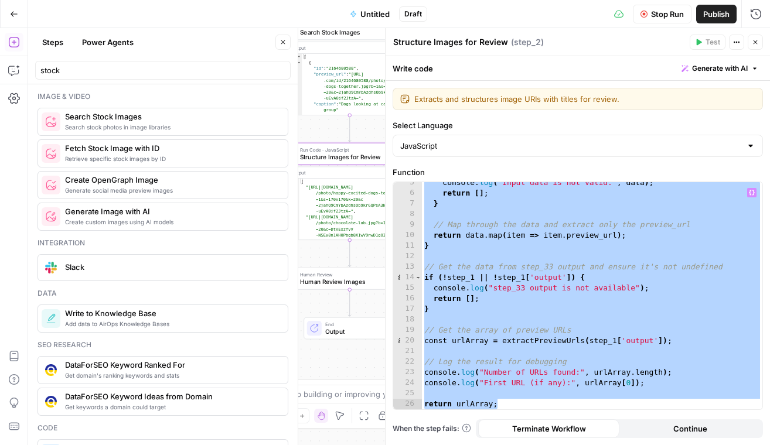
click at [363, 281] on span "Human Review Images" at bounding box center [347, 282] width 95 height 9
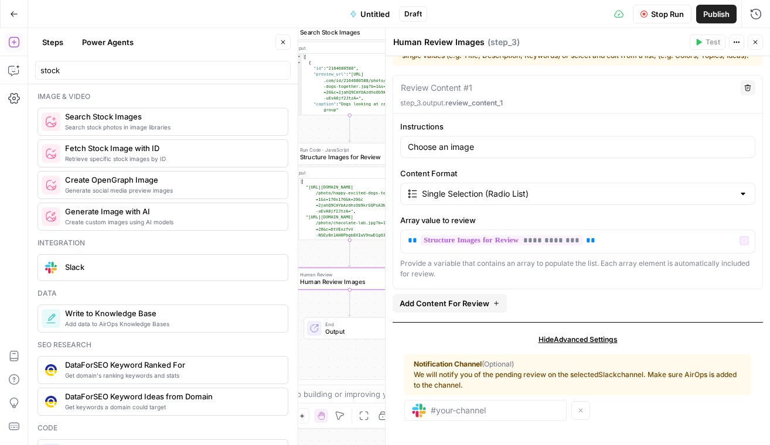
scroll to position [32, 0]
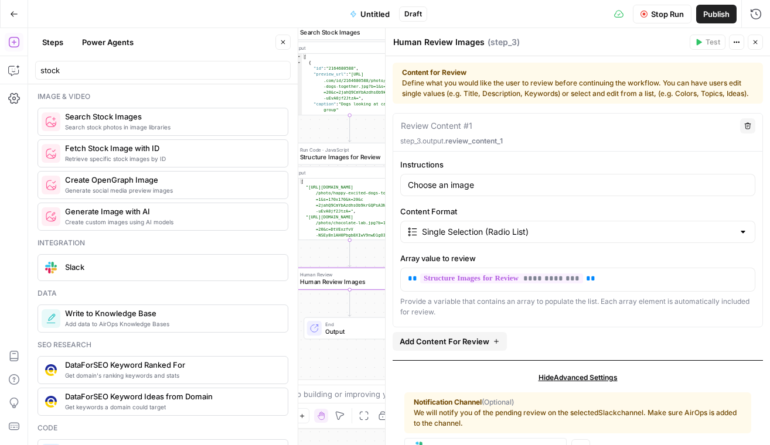
click at [761, 40] on button "Close" at bounding box center [754, 42] width 15 height 15
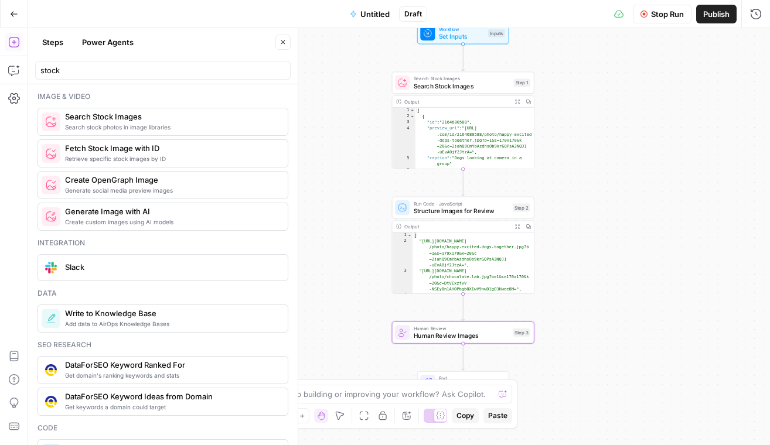
click at [442, 90] on span "Search Stock Images" at bounding box center [461, 85] width 97 height 9
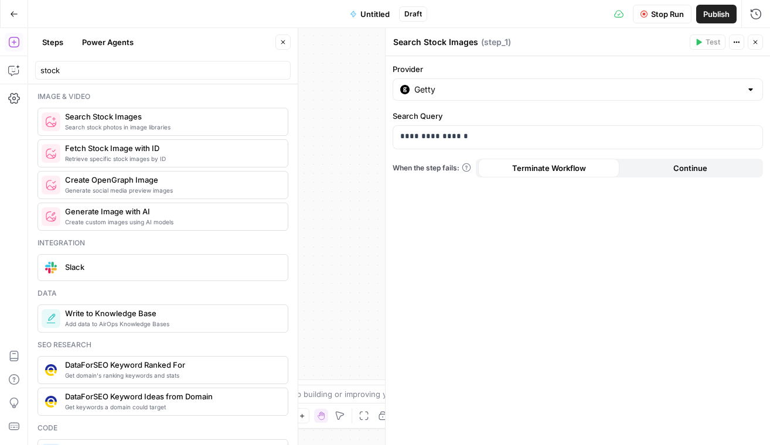
click at [757, 38] on button "Close" at bounding box center [754, 42] width 15 height 15
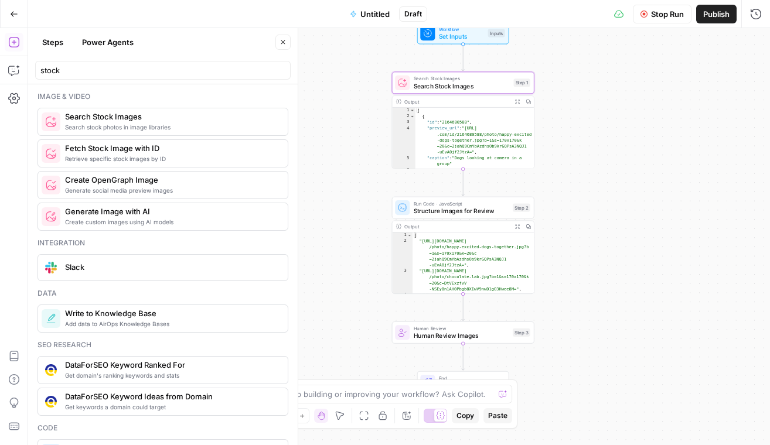
click at [455, 208] on span "Structure Images for Review" at bounding box center [460, 210] width 95 height 9
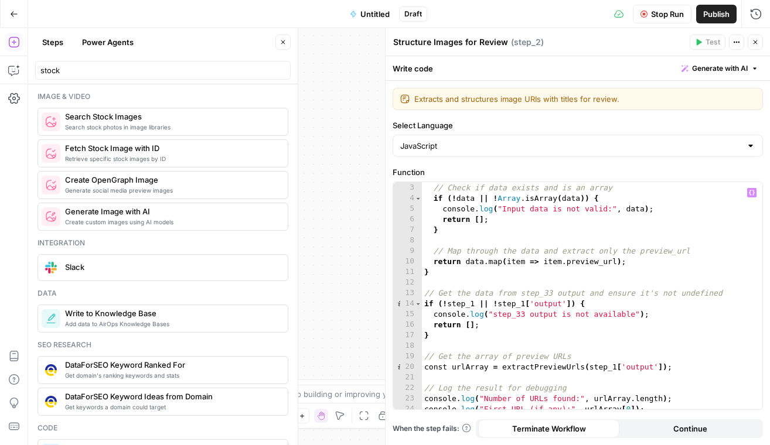
scroll to position [47, 0]
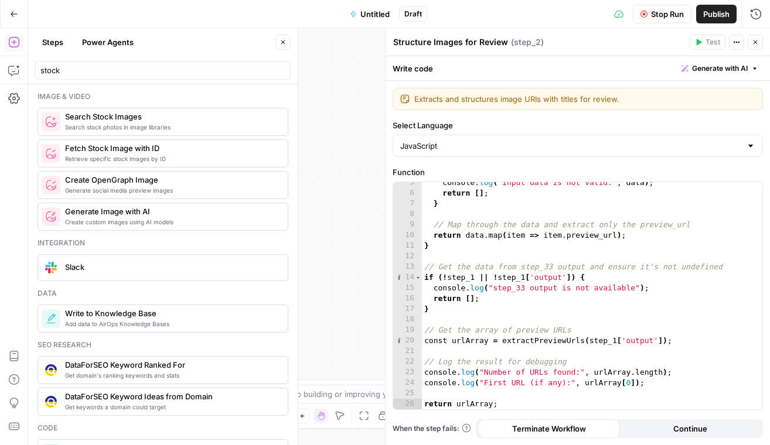
click at [749, 44] on button "Close" at bounding box center [754, 42] width 15 height 15
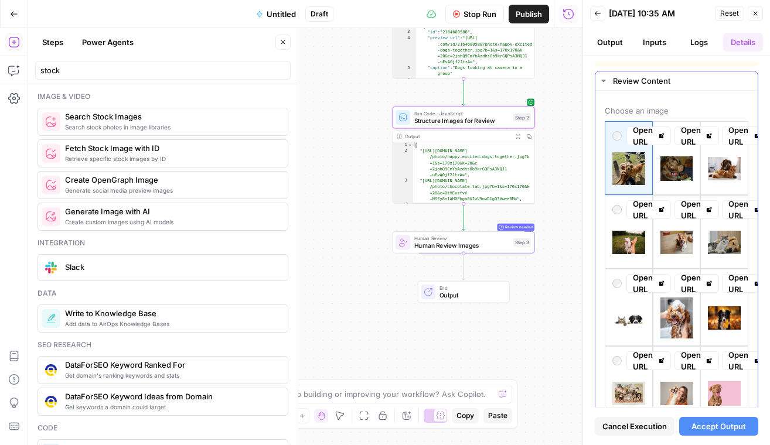
scroll to position [59, 0]
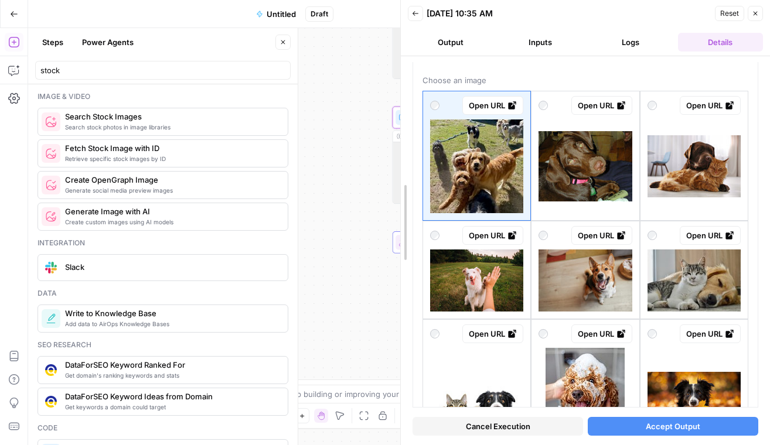
drag, startPoint x: 585, startPoint y: 192, endPoint x: 332, endPoint y: 180, distance: 253.3
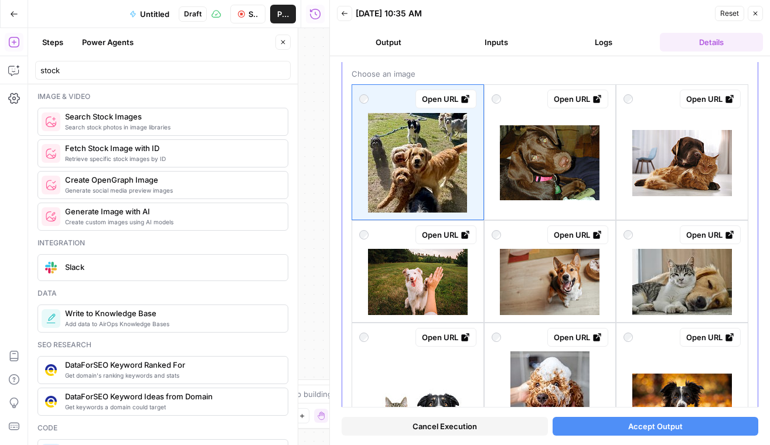
scroll to position [53, 0]
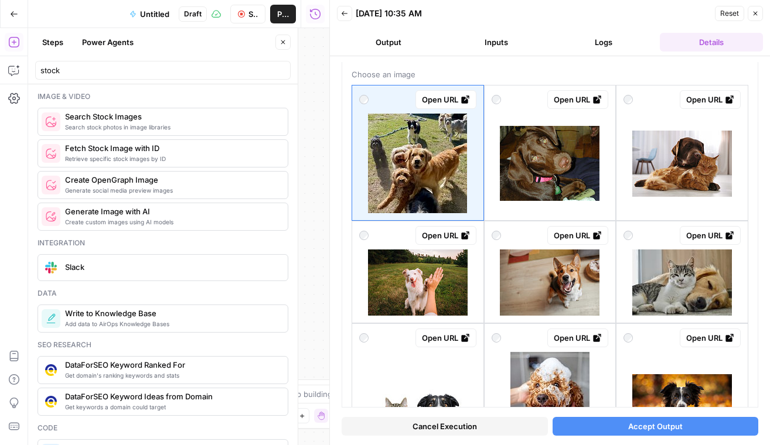
click at [757, 23] on header "Back 09/08/25 at 10:35 AM Reset Close Output Inputs Logs Details" at bounding box center [550, 28] width 440 height 56
click at [757, 16] on icon "button" at bounding box center [754, 13] width 7 height 7
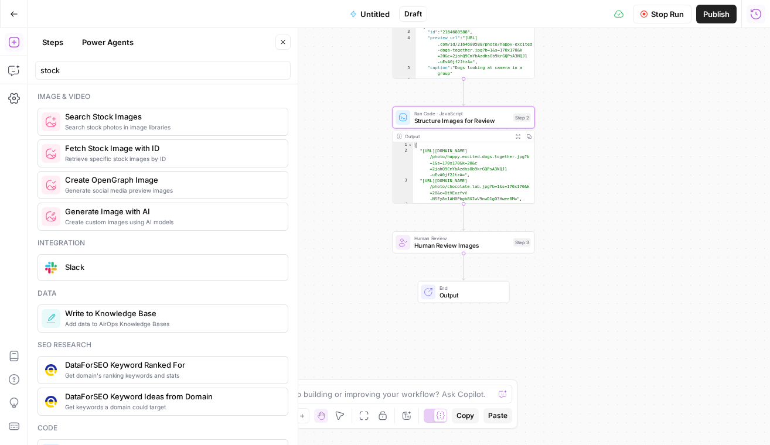
click at [14, 9] on button "Go Back" at bounding box center [14, 14] width 21 height 21
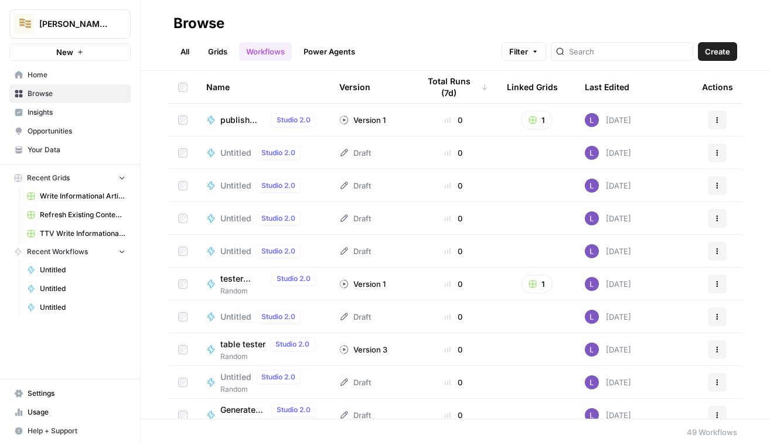
click at [70, 84] on link "Browse" at bounding box center [69, 93] width 121 height 19
click at [72, 78] on span "Home" at bounding box center [77, 75] width 98 height 11
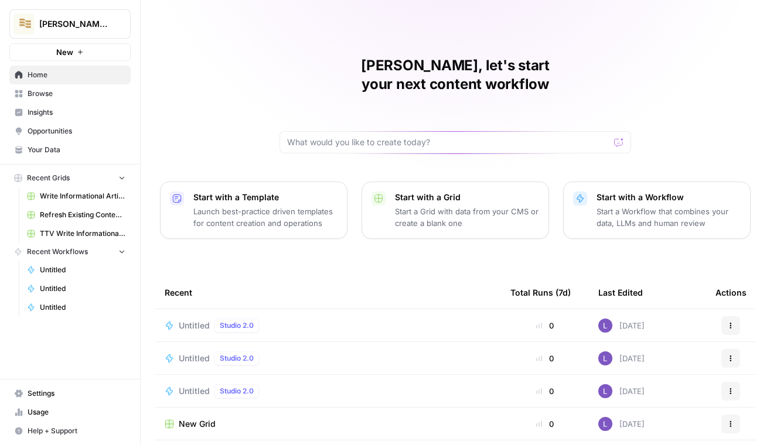
click at [194, 309] on td "Untitled Studio 2.0" at bounding box center [328, 325] width 346 height 32
click at [197, 320] on span "Untitled" at bounding box center [194, 326] width 31 height 12
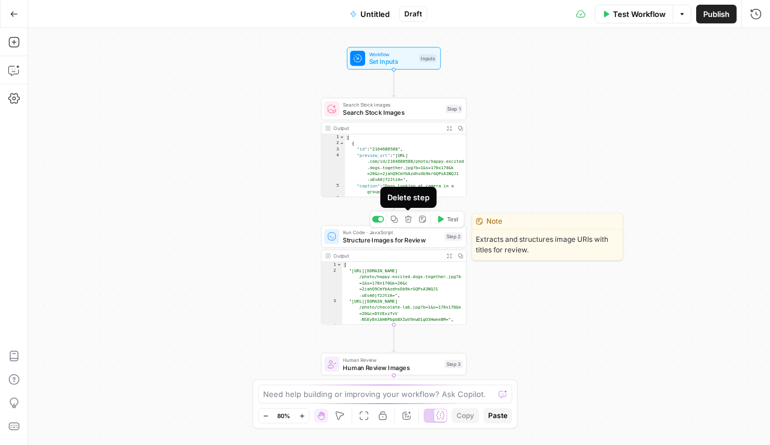
click at [393, 219] on icon "button" at bounding box center [394, 220] width 8 height 8
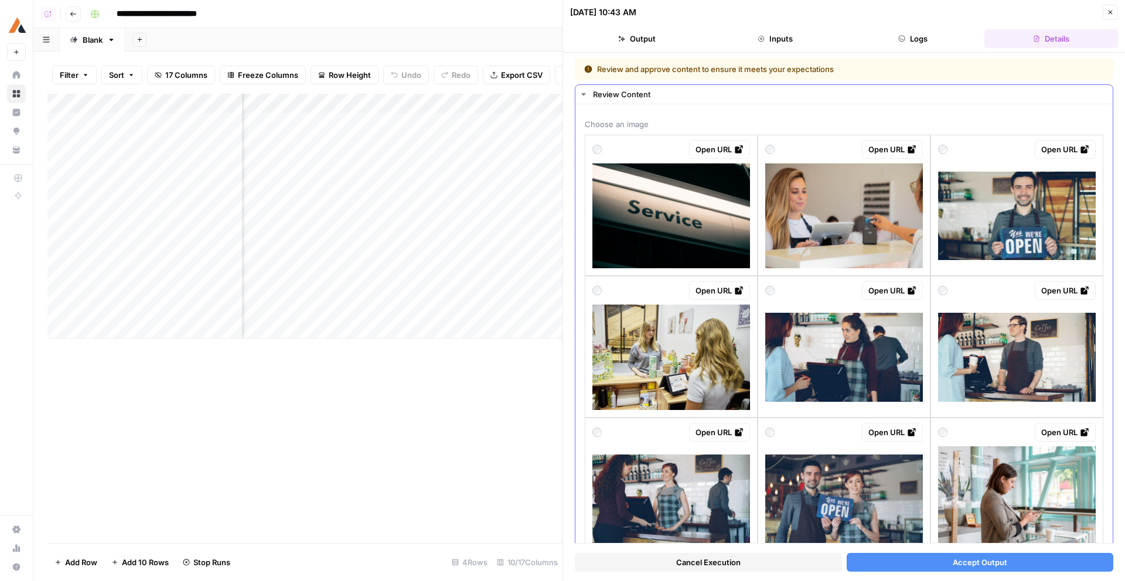
scroll to position [361, 0]
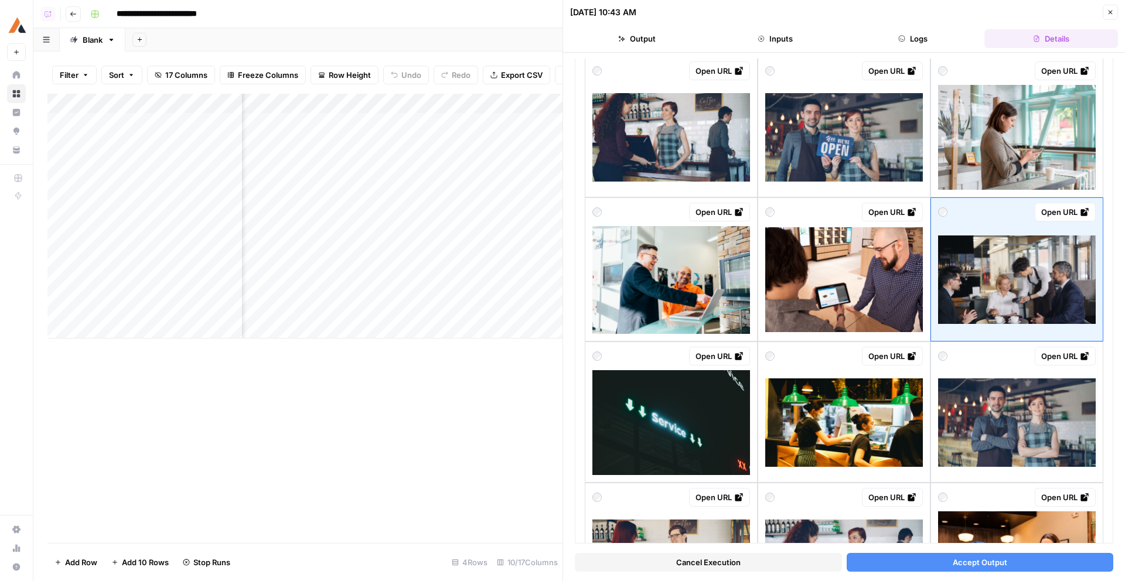
click at [1012, 566] on button "Accept Output" at bounding box center [979, 562] width 267 height 19
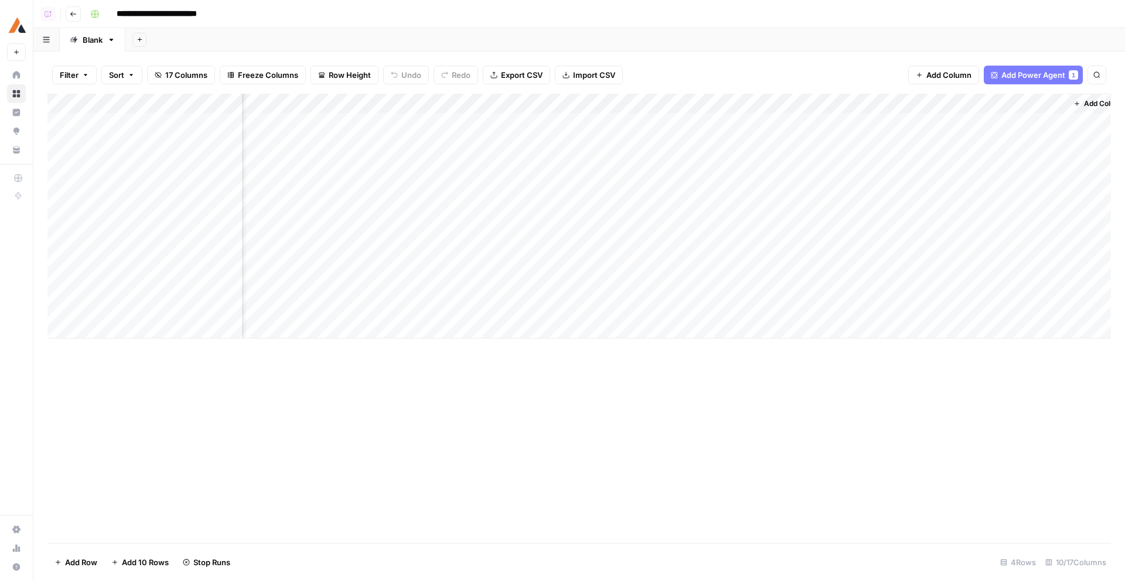
click at [518, 226] on div "Add Column" at bounding box center [578, 216] width 1063 height 245
click at [729, 134] on div "Add Column" at bounding box center [578, 216] width 1063 height 245
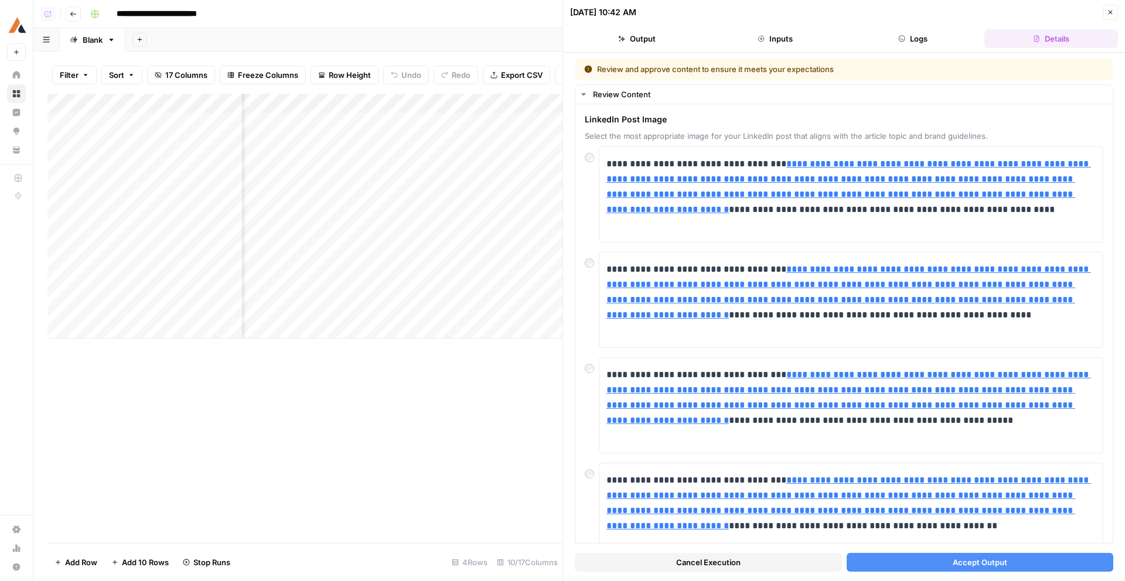
scroll to position [0, 735]
click at [433, 105] on div "Add Column" at bounding box center [304, 216] width 515 height 245
click at [395, 218] on span "Edit Workflow" at bounding box center [404, 219] width 102 height 12
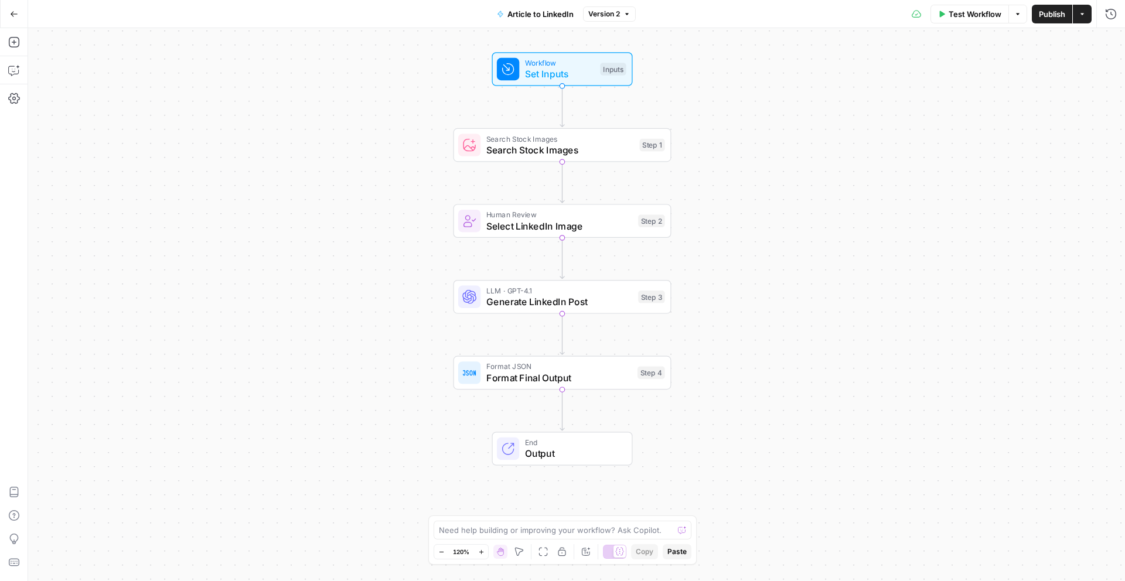
click at [542, 148] on span "Search Stock Images" at bounding box center [560, 150] width 148 height 14
click at [533, 219] on span "Select LinkedIn Image" at bounding box center [559, 226] width 146 height 14
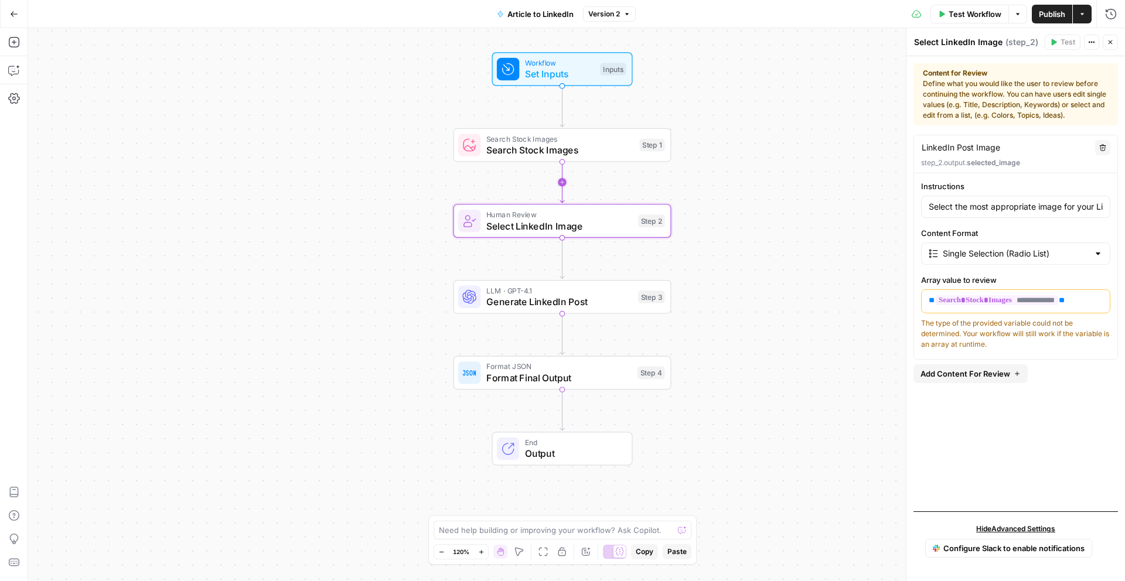
click at [560, 184] on icon "Edge from step_1 to step_2" at bounding box center [562, 182] width 4 height 41
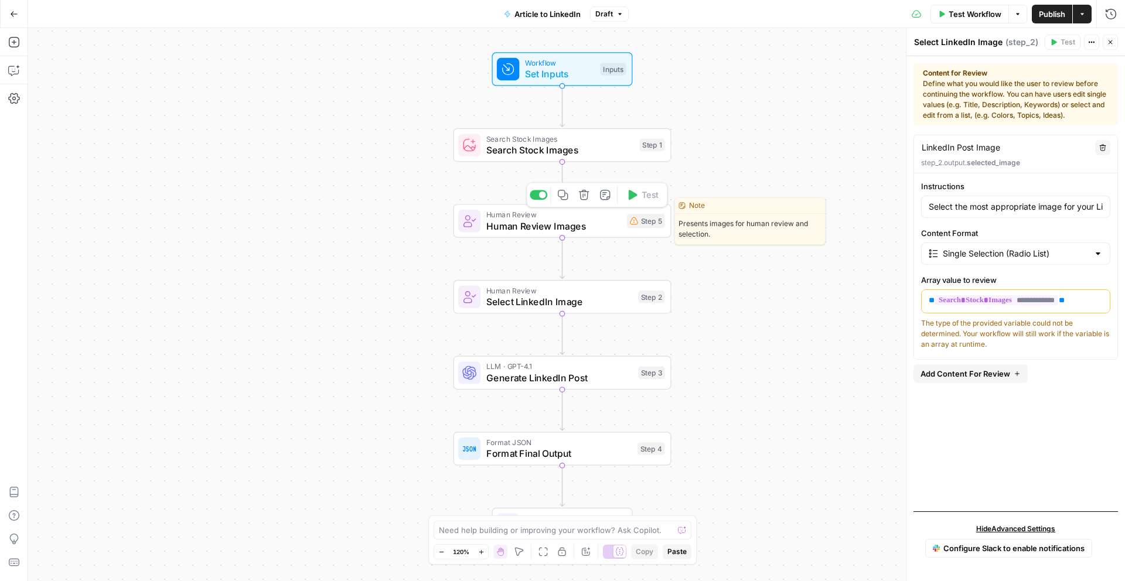
click at [578, 197] on icon "button" at bounding box center [583, 194] width 11 height 11
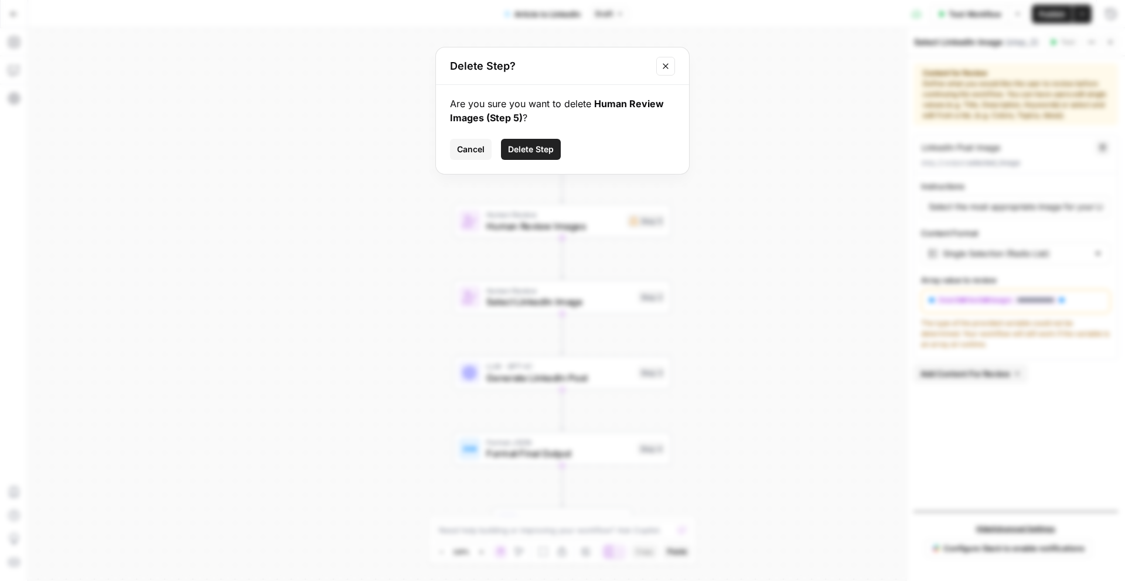
click at [541, 151] on span "Delete Step" at bounding box center [531, 149] width 46 height 12
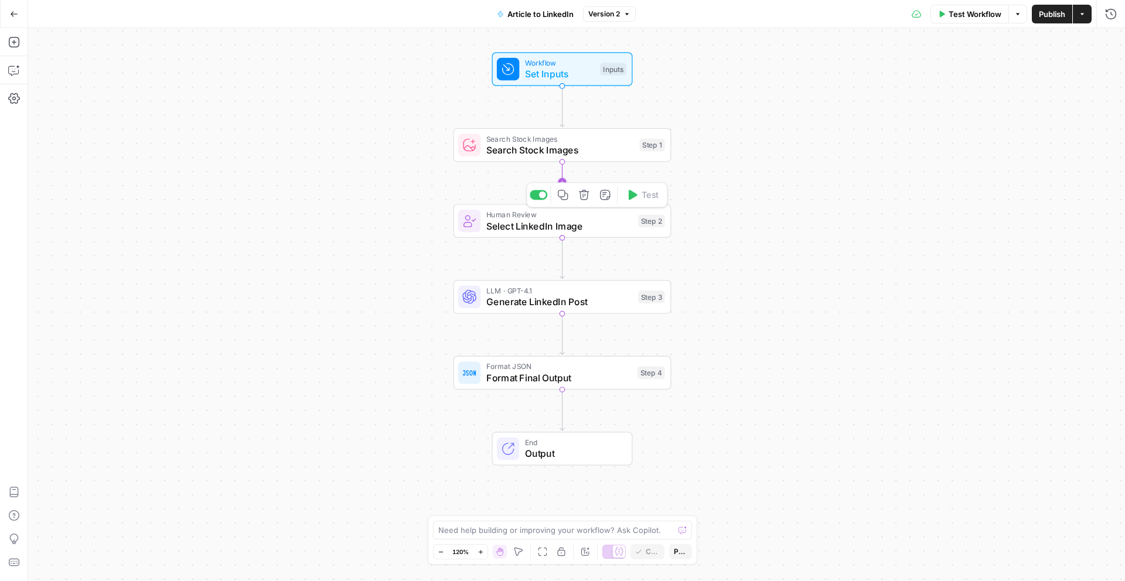
click at [563, 176] on icon "Edge from step_1 to step_2" at bounding box center [562, 182] width 4 height 41
click at [527, 220] on span "Structure Images for Review" at bounding box center [559, 226] width 146 height 14
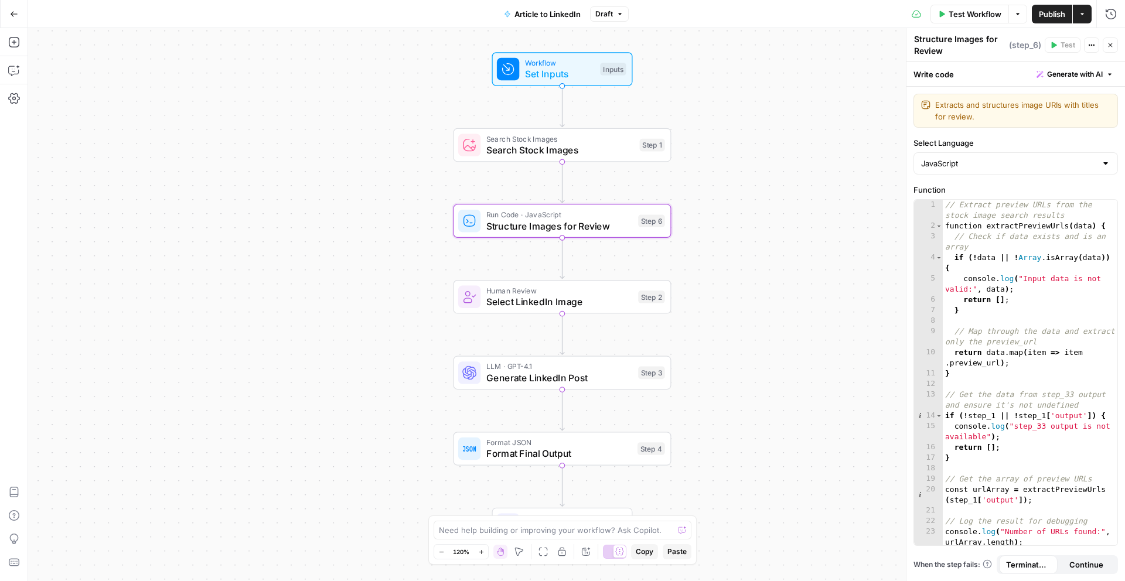
click at [513, 296] on span "Select LinkedIn Image" at bounding box center [559, 302] width 146 height 14
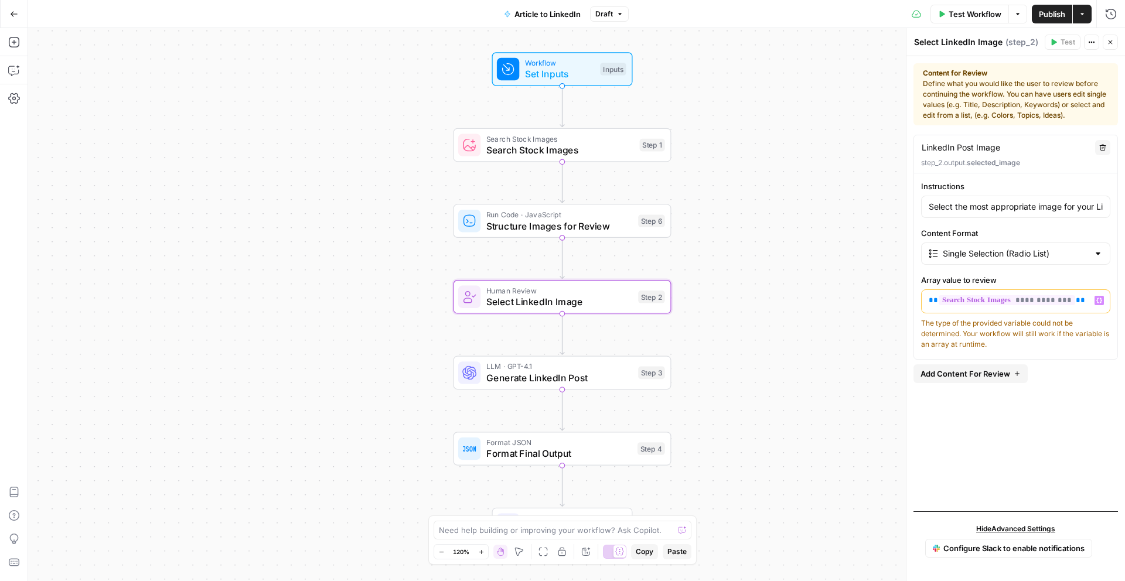
click at [1044, 304] on span "**********" at bounding box center [1006, 300] width 136 height 10
click at [1045, 301] on span "**********" at bounding box center [1006, 300] width 136 height 10
click at [1108, 45] on icon "button" at bounding box center [1109, 42] width 7 height 7
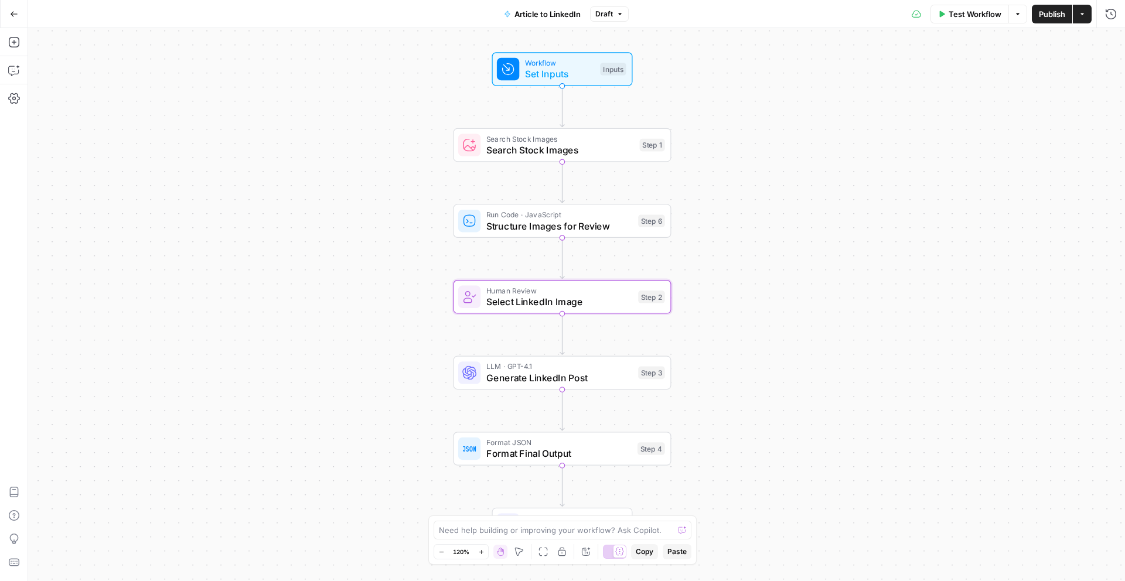
click at [536, 211] on span "Run Code · JavaScript" at bounding box center [559, 214] width 146 height 11
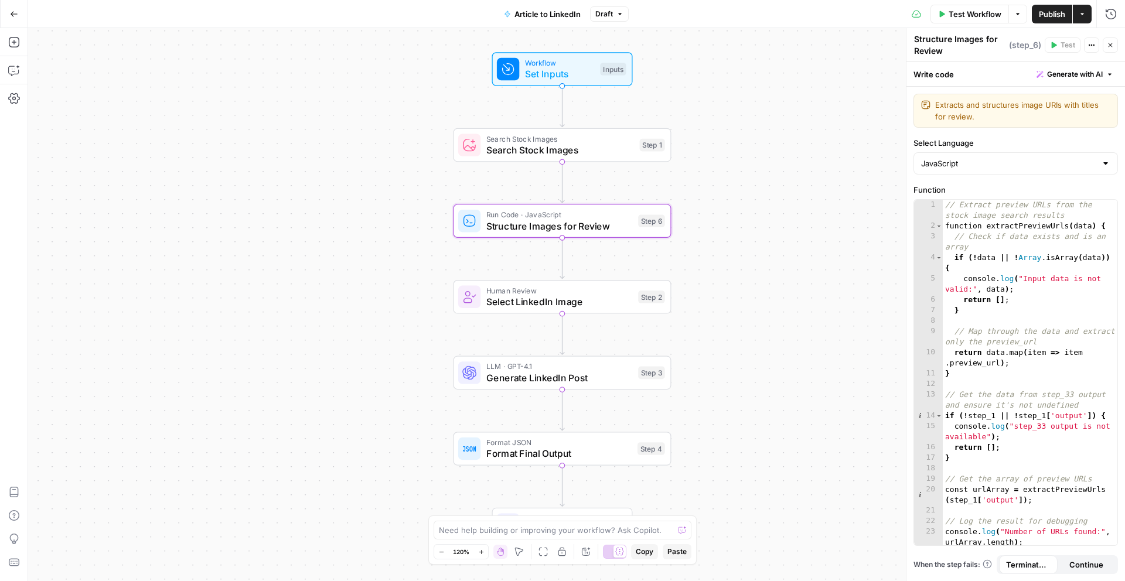
click at [1048, 16] on span "Publish" at bounding box center [1051, 14] width 26 height 12
click at [1075, 9] on button "Actions" at bounding box center [1081, 14] width 19 height 19
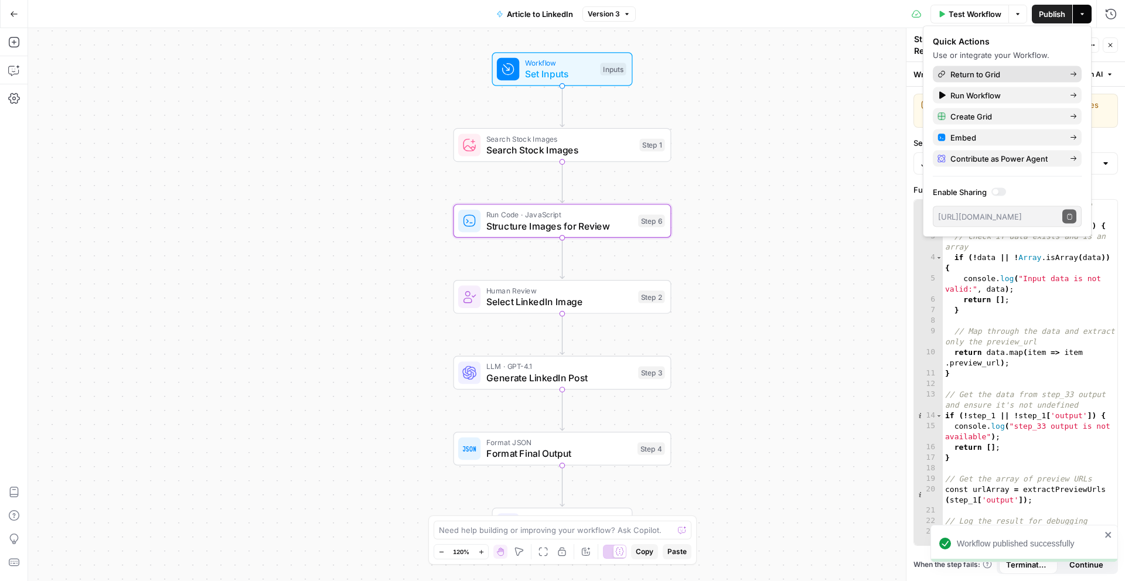
click at [1038, 67] on link "Return to Grid" at bounding box center [1006, 74] width 149 height 16
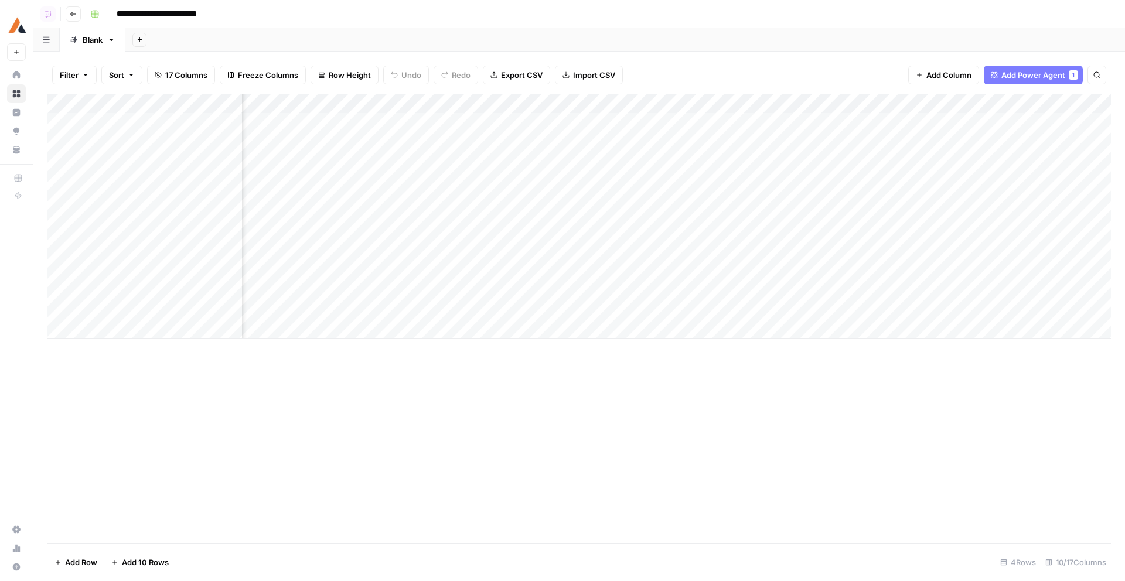
scroll to position [0, 450]
click at [722, 124] on div "Add Column" at bounding box center [578, 216] width 1063 height 245
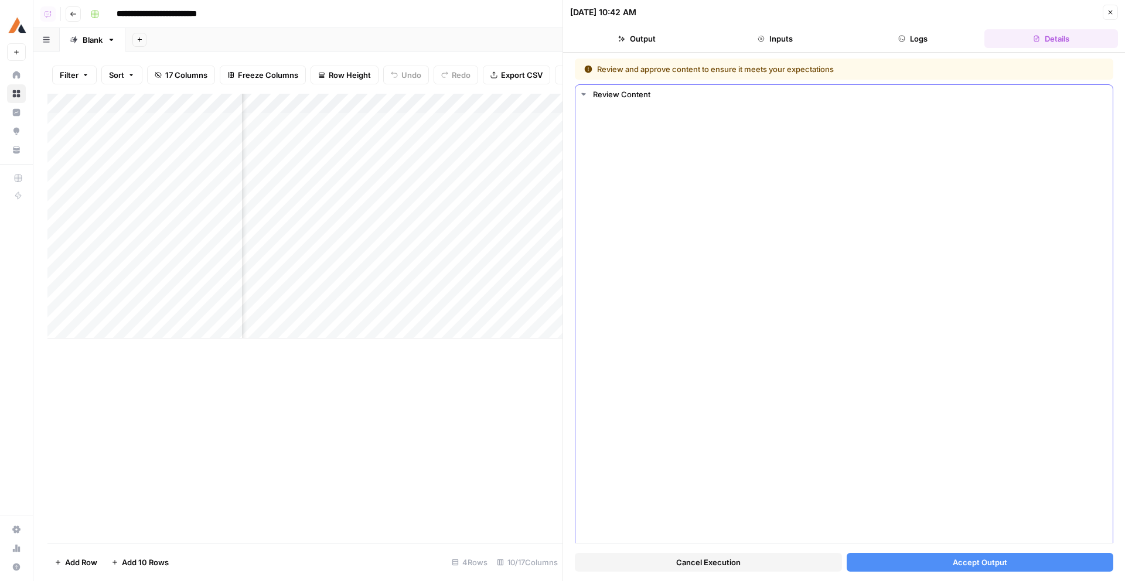
click at [769, 566] on button "Cancel Execution" at bounding box center [708, 562] width 267 height 19
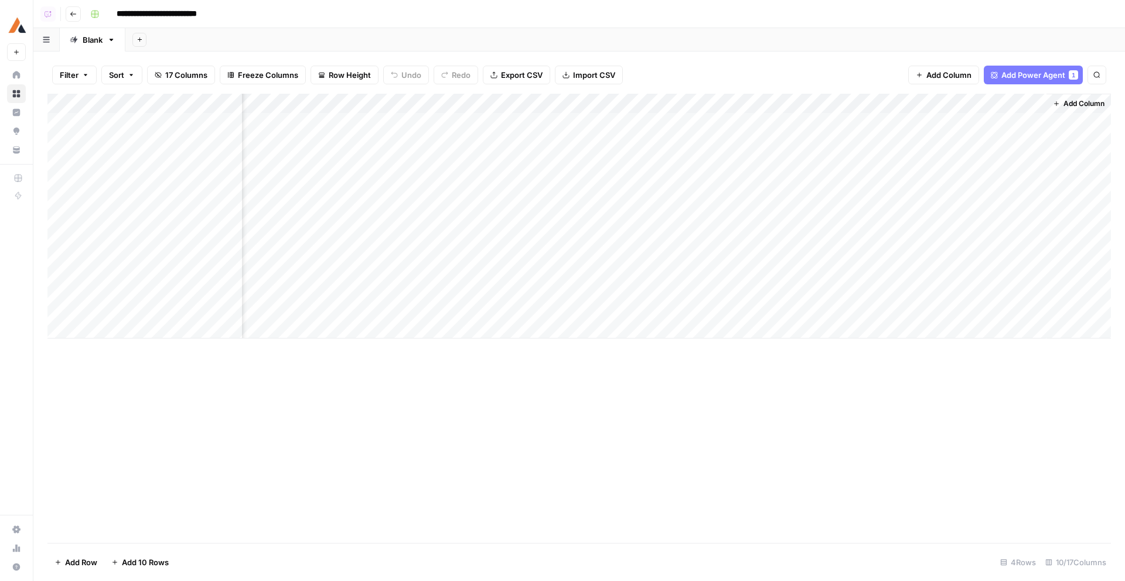
scroll to position [0, 436]
click at [741, 120] on div "Add Column" at bounding box center [578, 216] width 1063 height 245
click at [730, 173] on div "Add Column" at bounding box center [578, 216] width 1063 height 245
click at [722, 184] on div "Add Column" at bounding box center [578, 216] width 1063 height 245
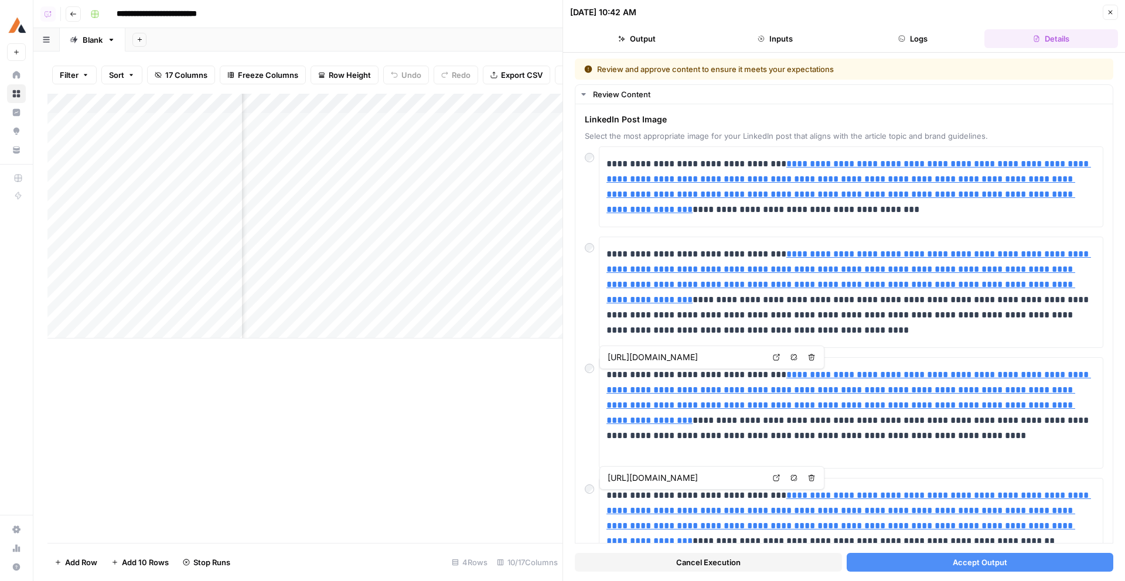
click at [730, 566] on span "Cancel Execution" at bounding box center [708, 562] width 64 height 12
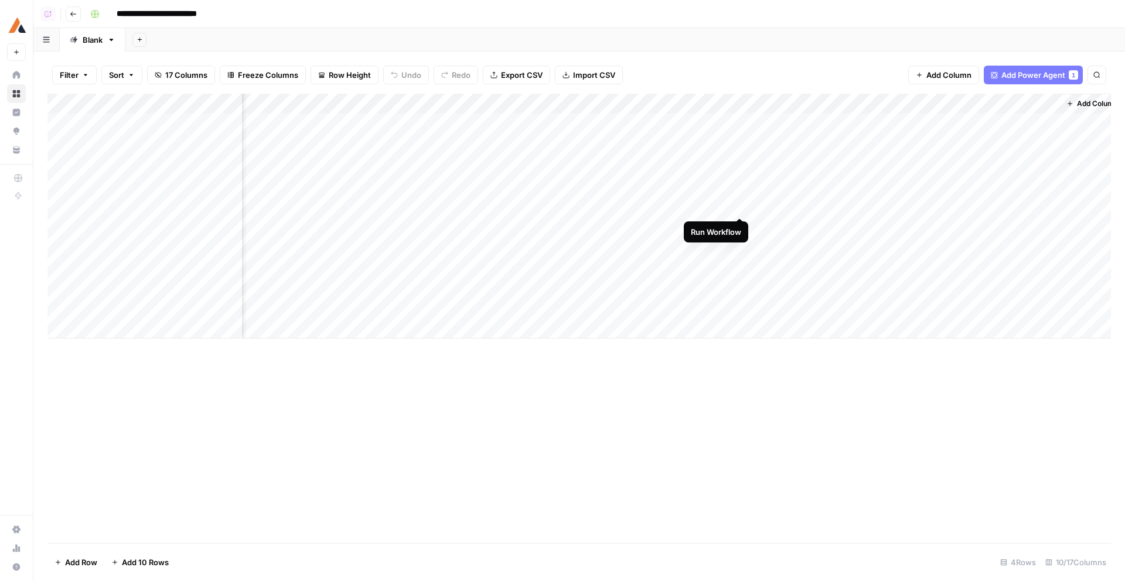
click at [741, 176] on div "Add Column" at bounding box center [578, 216] width 1063 height 245
click at [720, 153] on div "Add Column" at bounding box center [578, 216] width 1063 height 245
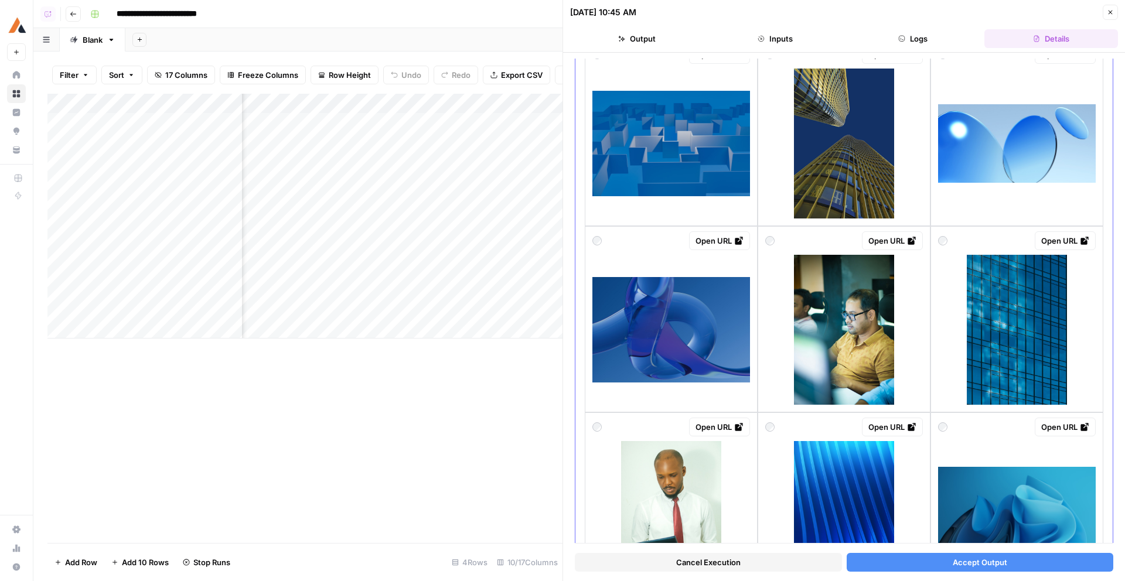
scroll to position [718, 0]
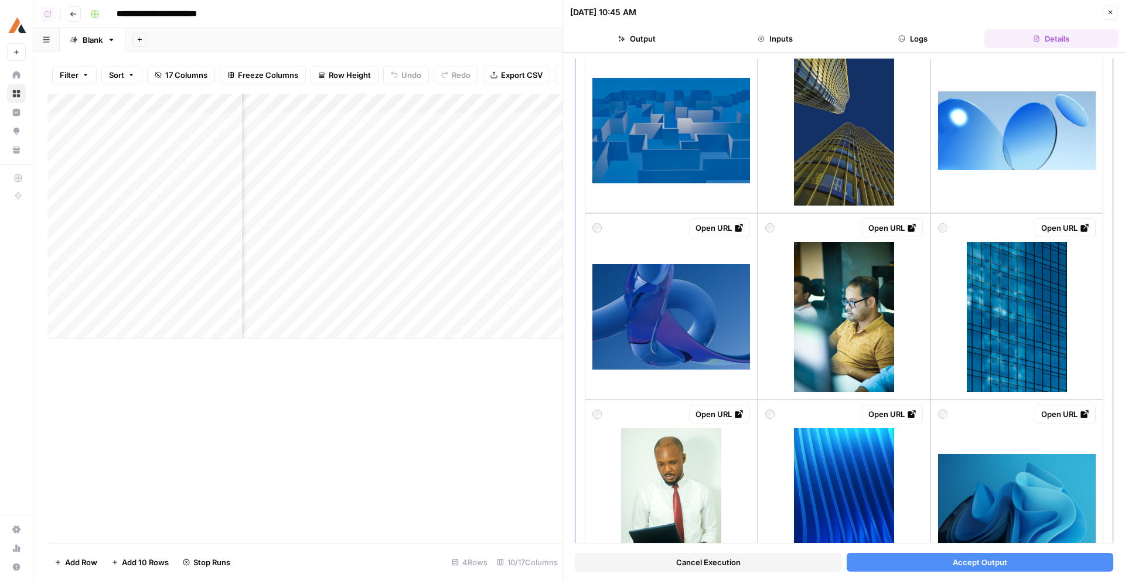
click at [819, 210] on div "Open URL" at bounding box center [843, 120] width 173 height 186
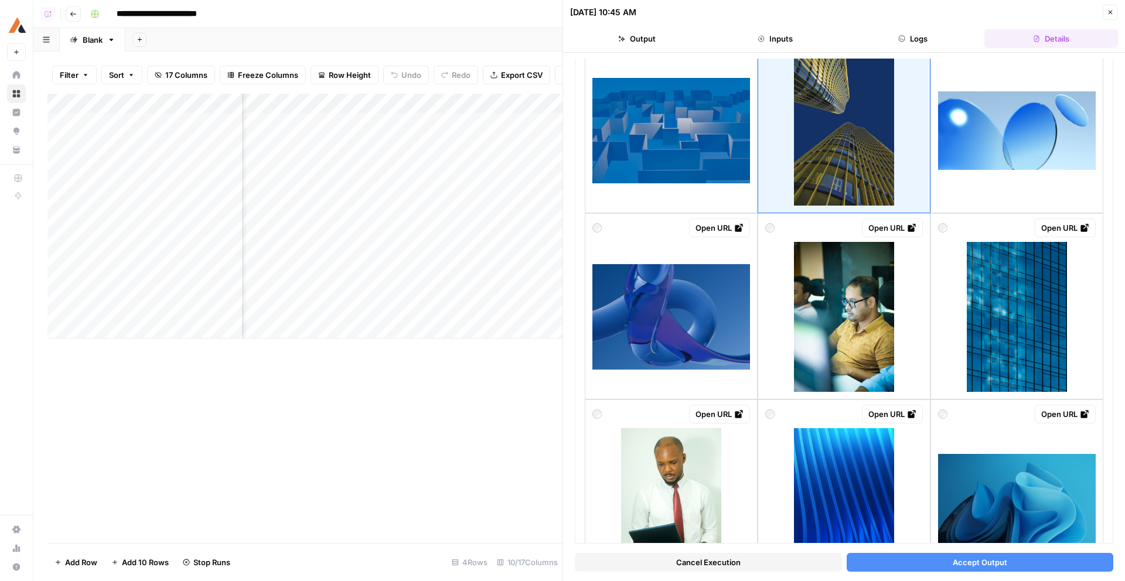
click at [1113, 8] on button "Close" at bounding box center [1109, 12] width 15 height 15
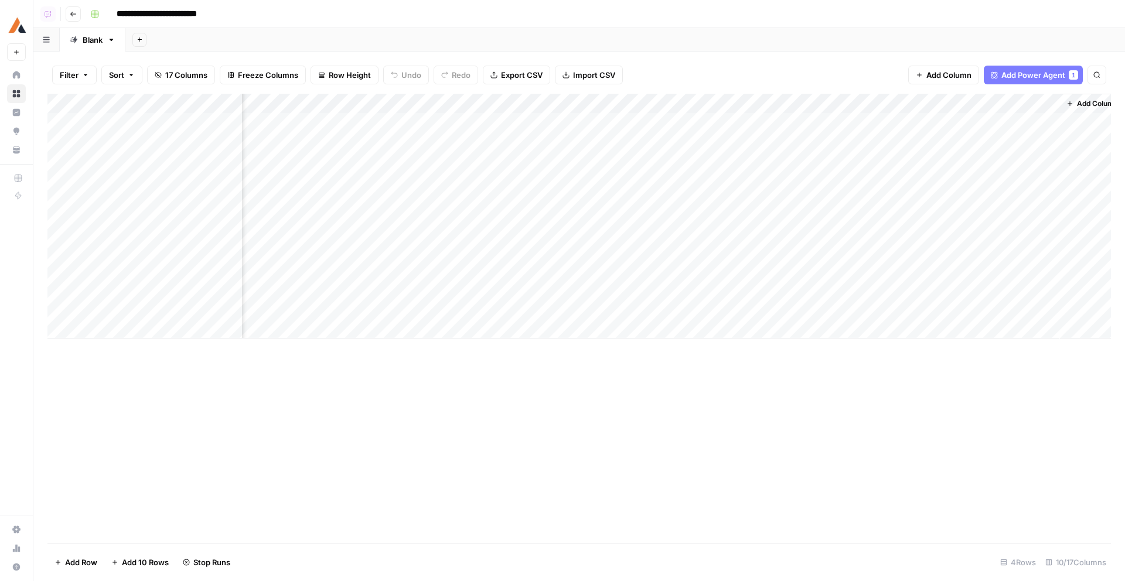
click at [739, 223] on div "Add Column" at bounding box center [578, 216] width 1063 height 245
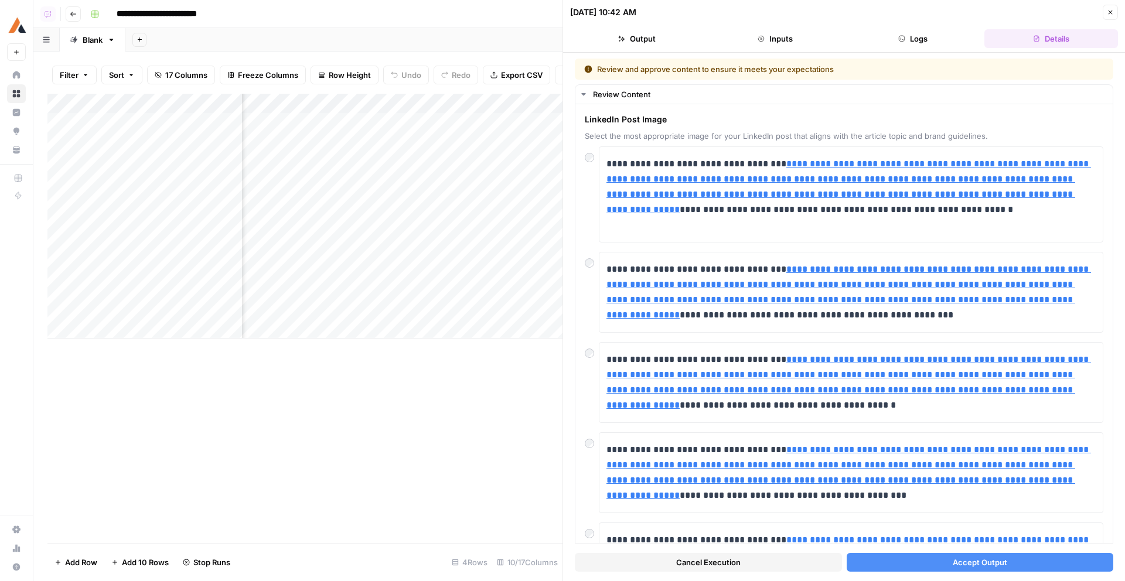
click at [1112, 15] on icon "button" at bounding box center [1109, 12] width 7 height 7
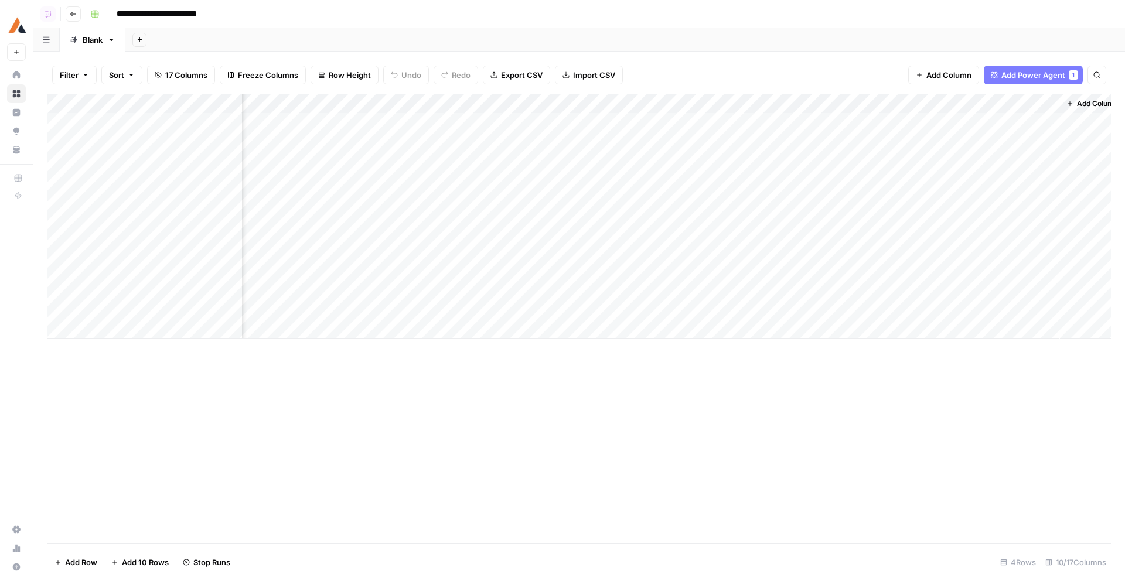
click at [703, 240] on div "Add Column" at bounding box center [578, 216] width 1063 height 245
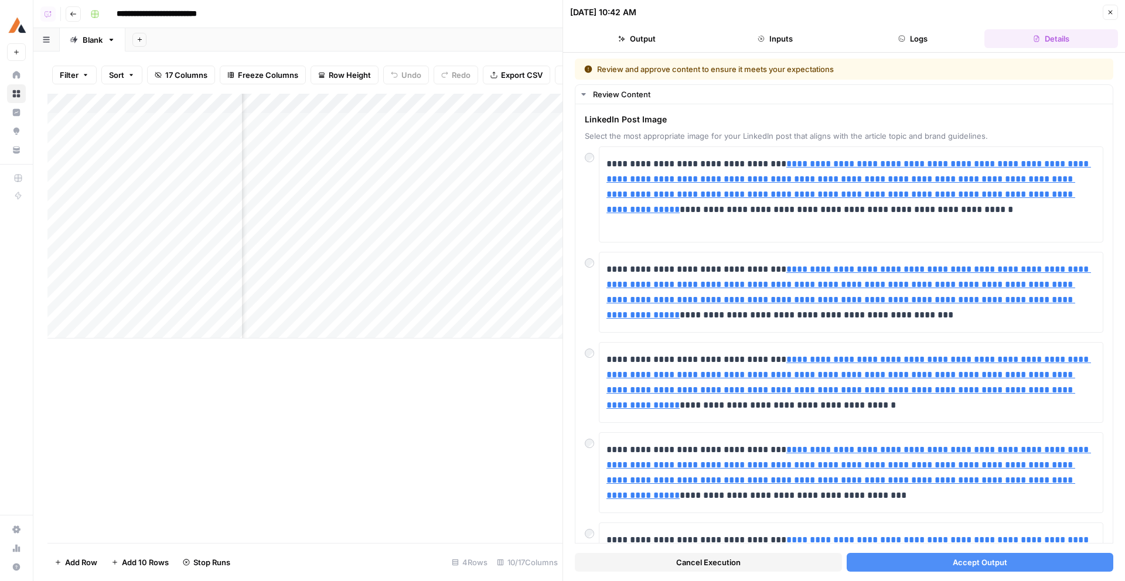
click at [740, 568] on button "Cancel Execution" at bounding box center [708, 562] width 267 height 19
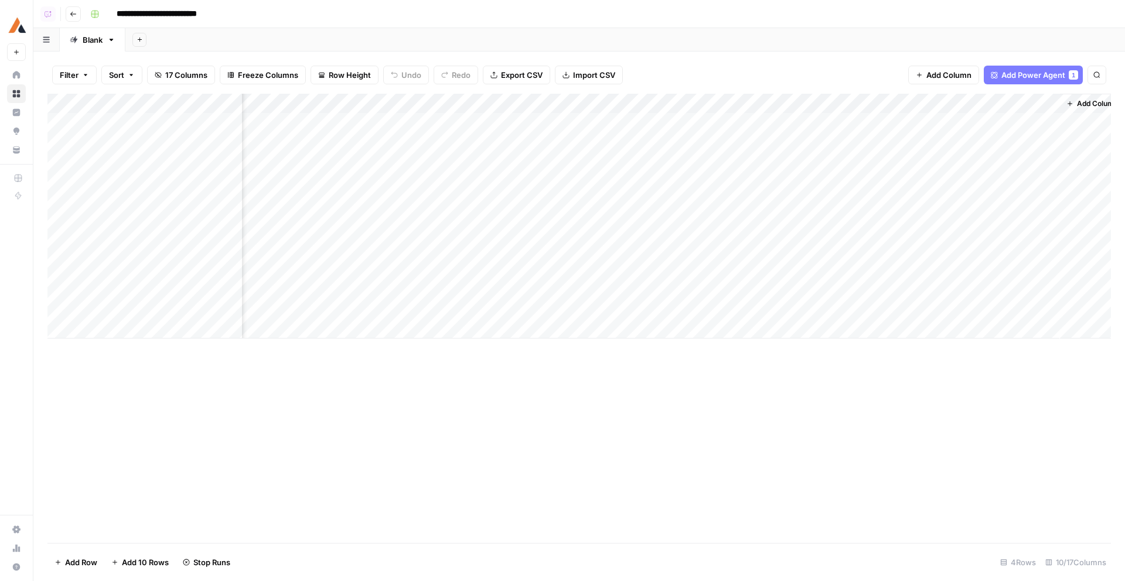
click at [741, 228] on div "Add Column" at bounding box center [578, 216] width 1063 height 245
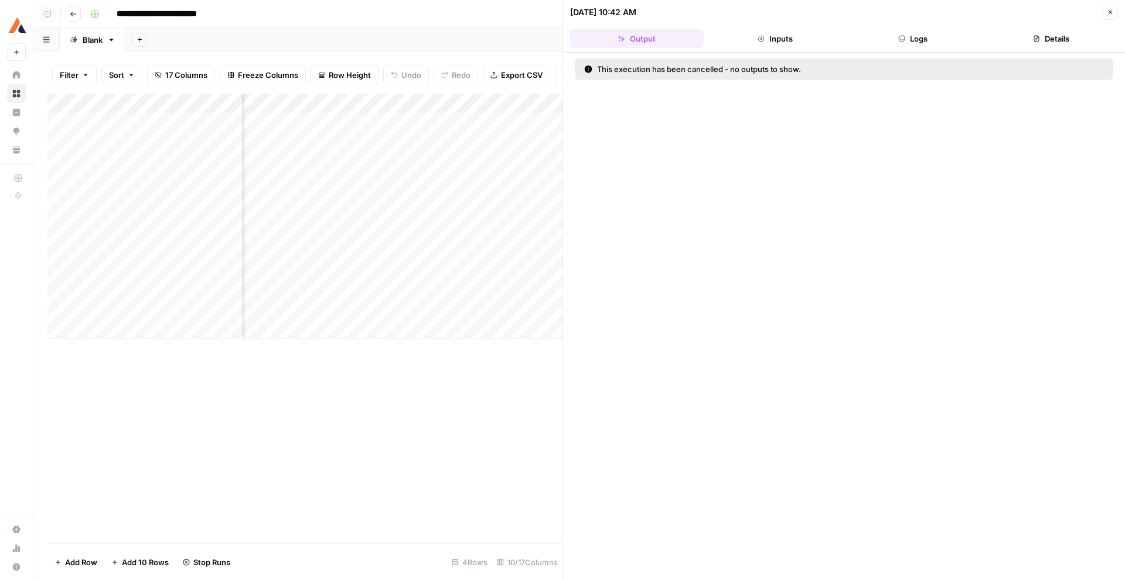
scroll to position [0, 747]
click at [389, 143] on div "Add Column" at bounding box center [304, 216] width 515 height 245
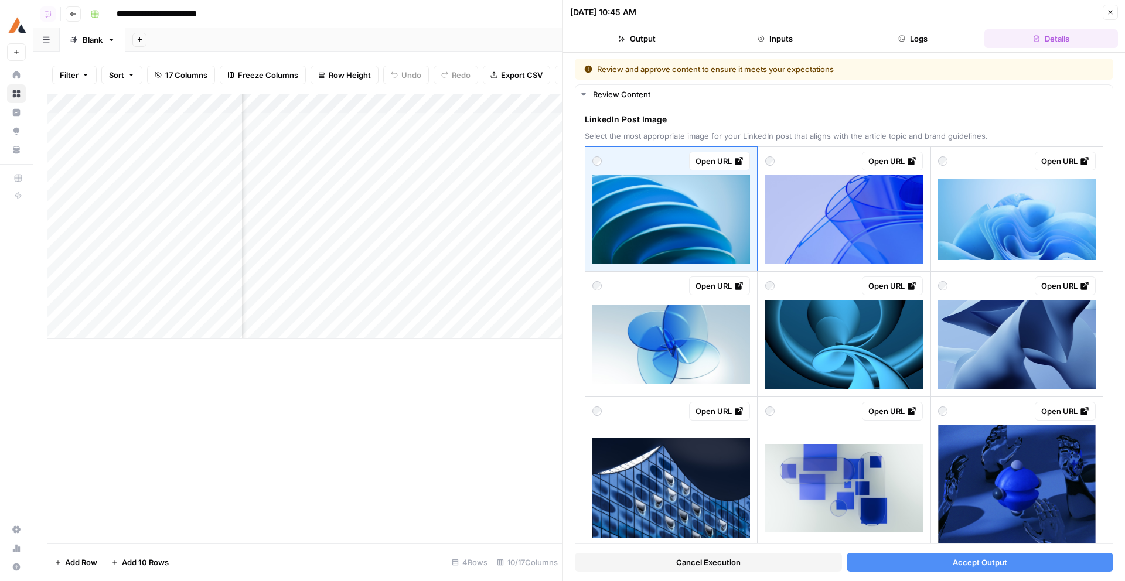
click at [387, 182] on div "Add Column" at bounding box center [304, 216] width 515 height 245
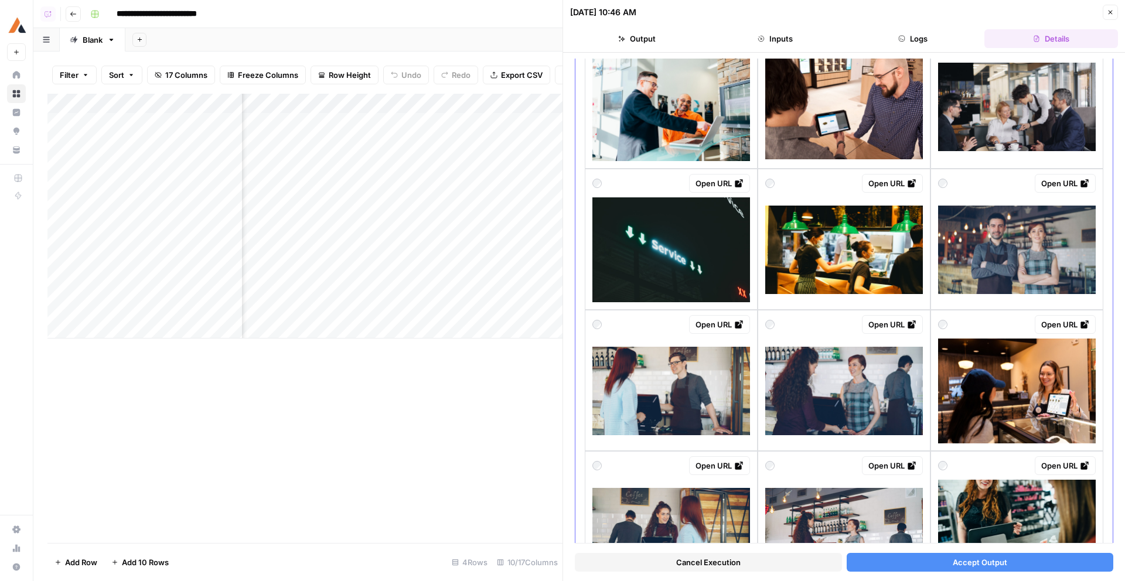
scroll to position [547, 0]
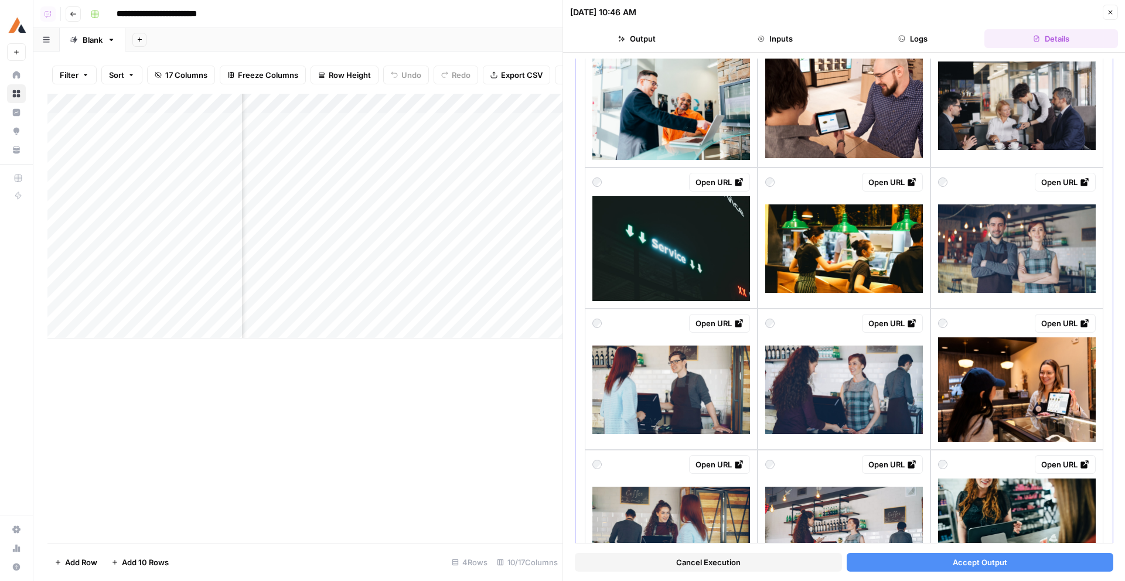
click at [712, 261] on img at bounding box center [671, 248] width 158 height 105
click at [940, 553] on button "Accept Output" at bounding box center [979, 562] width 267 height 19
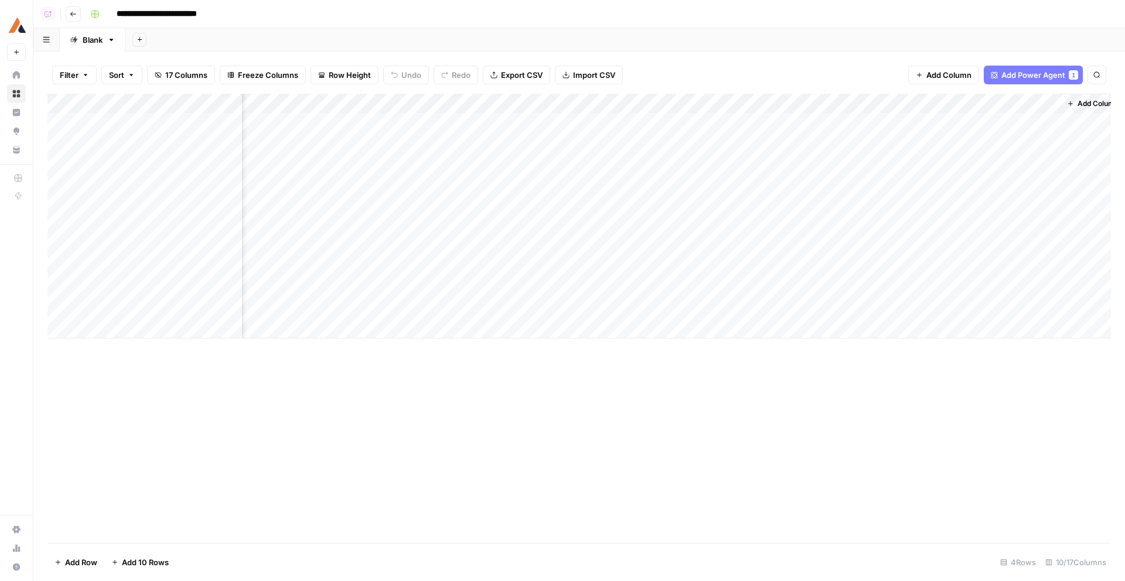
scroll to position [0, 436]
click at [724, 222] on div "Add Column" at bounding box center [578, 216] width 1063 height 245
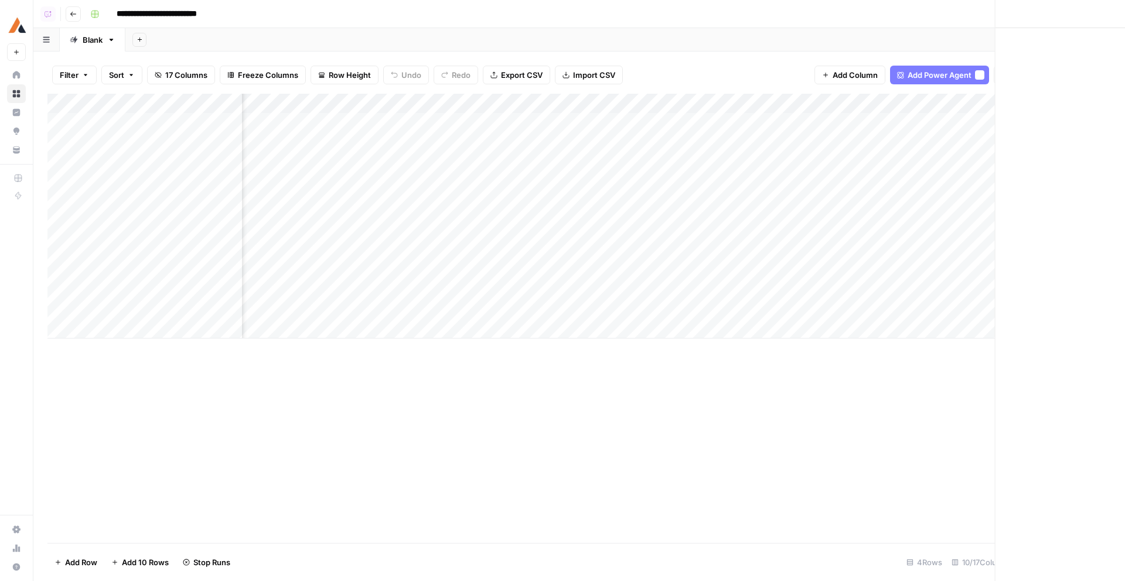
click at [724, 222] on div "Close" at bounding box center [843, 290] width 562 height 581
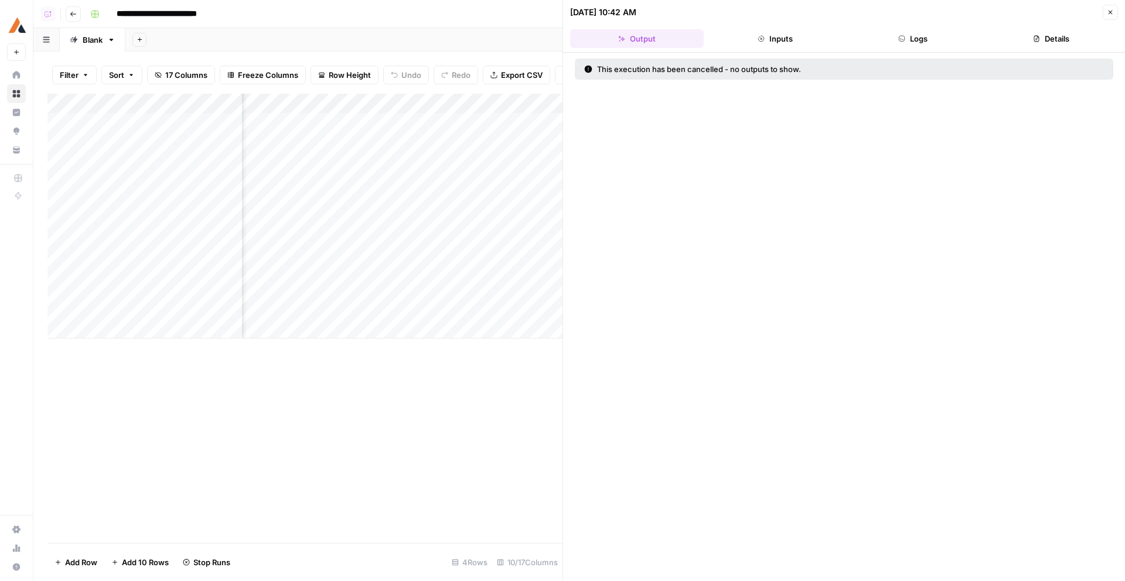
scroll to position [0, 659]
click at [521, 223] on div "Add Column" at bounding box center [304, 216] width 515 height 245
click at [1110, 12] on icon "button" at bounding box center [1109, 12] width 7 height 7
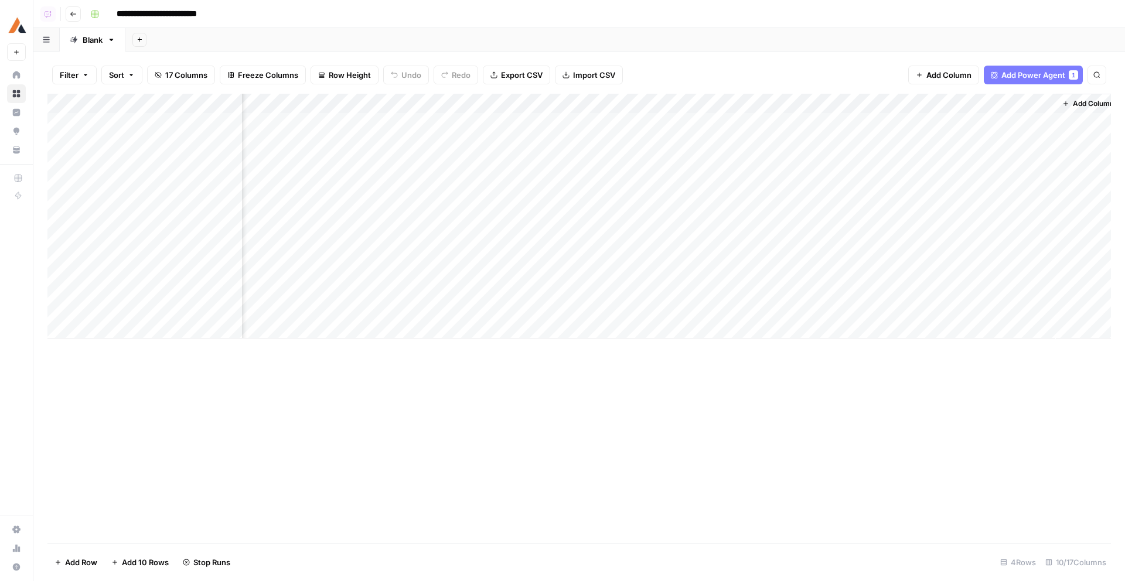
scroll to position [0, 442]
click at [711, 244] on div "Add Column" at bounding box center [578, 216] width 1063 height 245
click at [711, 244] on div at bounding box center [684, 241] width 123 height 53
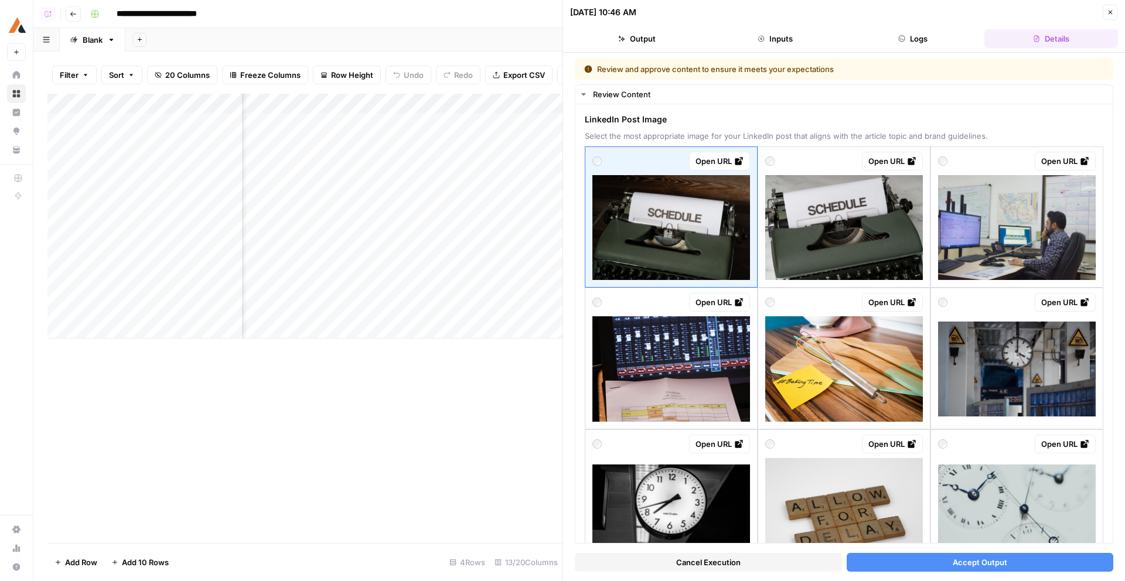
scroll to position [0, 856]
click at [413, 197] on div "Add Column" at bounding box center [304, 216] width 515 height 245
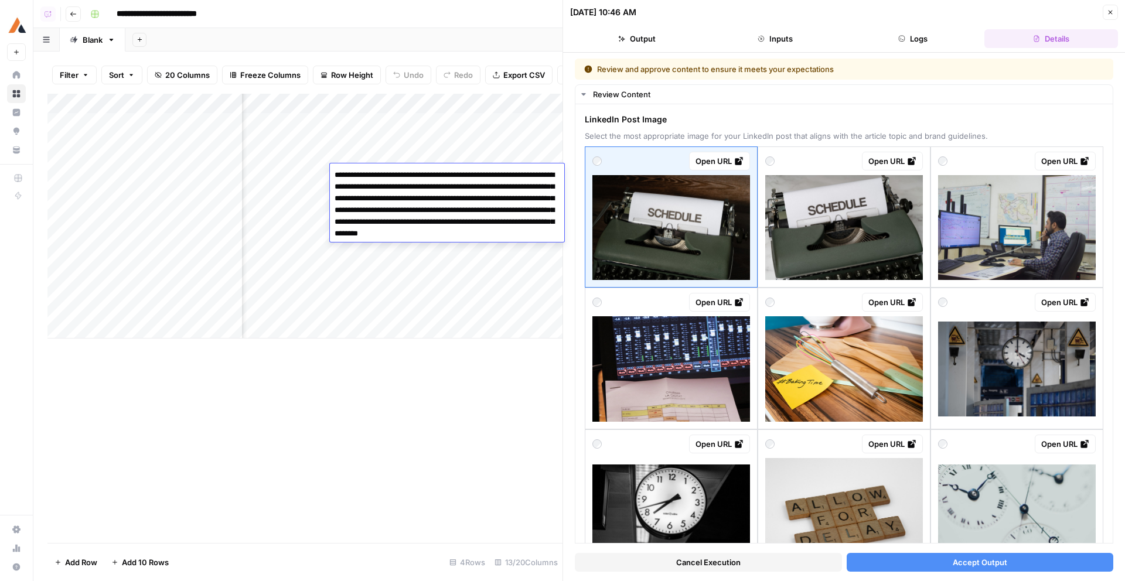
click at [505, 401] on div "Add Column" at bounding box center [304, 318] width 515 height 449
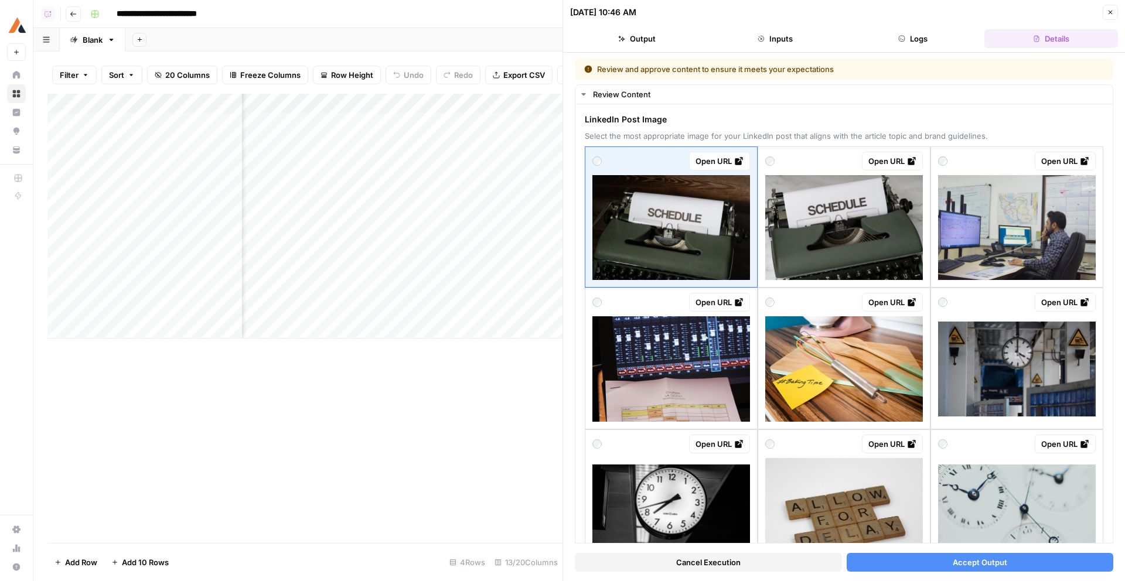
drag, startPoint x: 436, startPoint y: 103, endPoint x: 472, endPoint y: 103, distance: 35.7
click at [472, 103] on div "Add Column" at bounding box center [304, 216] width 515 height 245
click at [460, 101] on div "Add Column" at bounding box center [304, 216] width 515 height 245
click at [448, 61] on div "Filter Sort 20 Columns Freeze Columns Row Height Undo Redo Export CSV Import CS…" at bounding box center [304, 74] width 515 height 37
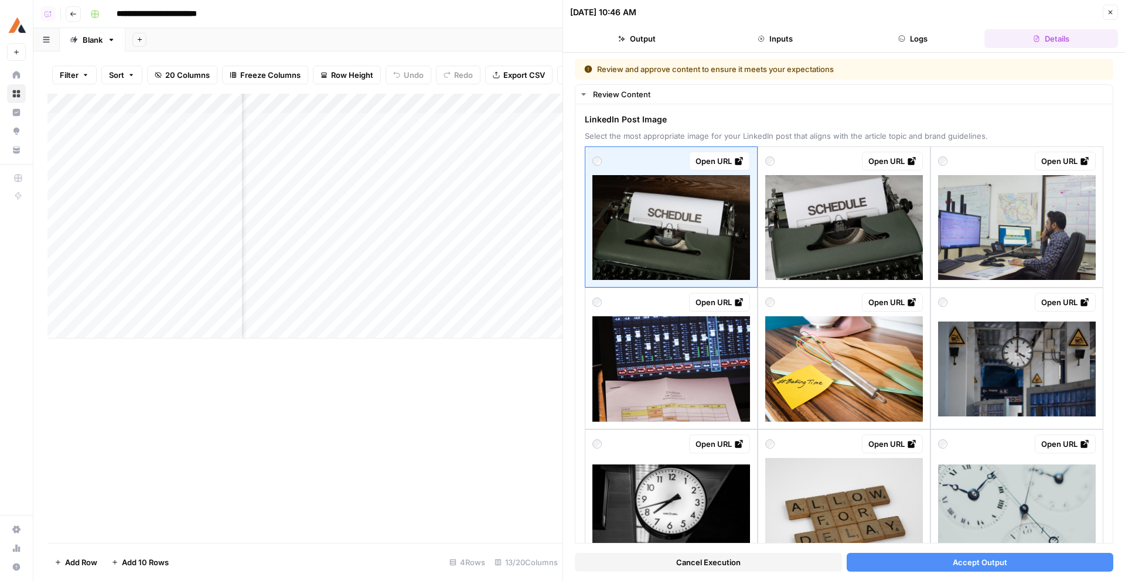
scroll to position [0, 905]
click at [519, 171] on div "Add Column" at bounding box center [304, 216] width 515 height 245
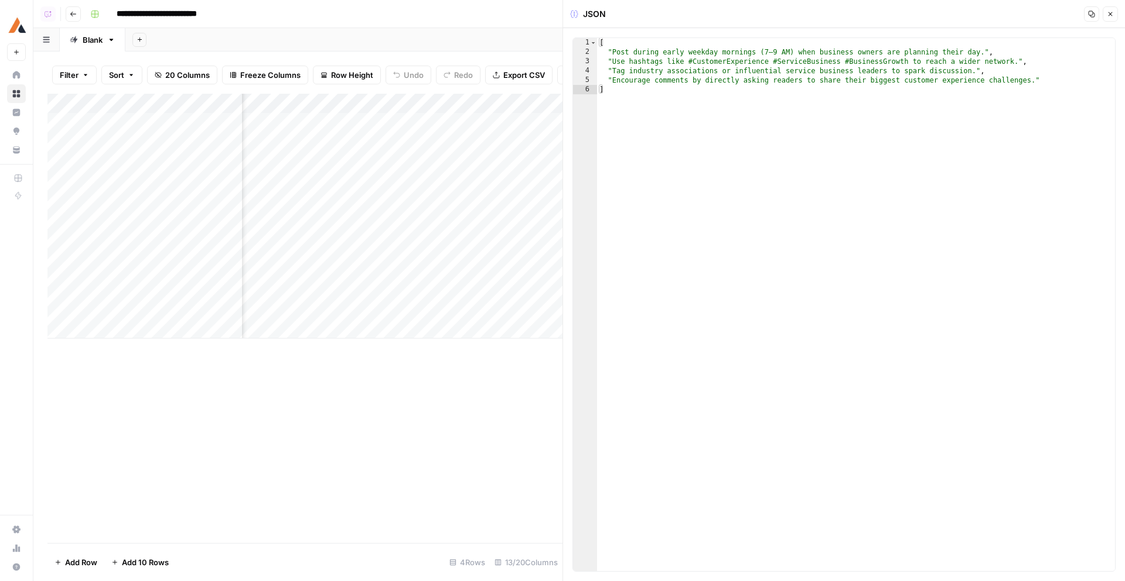
click at [1107, 13] on icon "button" at bounding box center [1109, 14] width 7 height 7
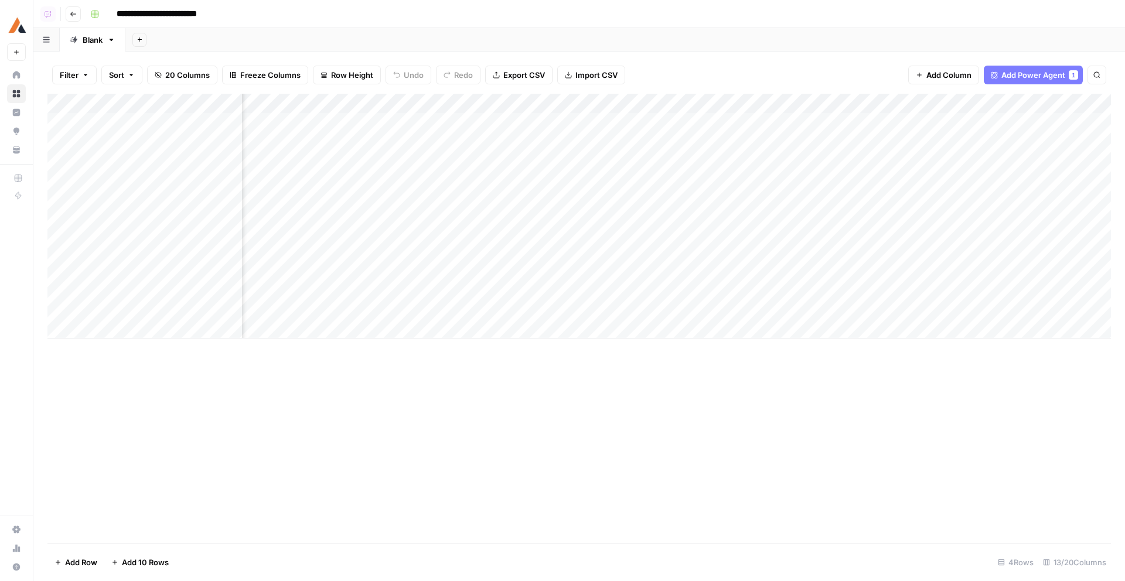
scroll to position [0, 545]
click at [617, 173] on div "Add Column" at bounding box center [578, 216] width 1063 height 245
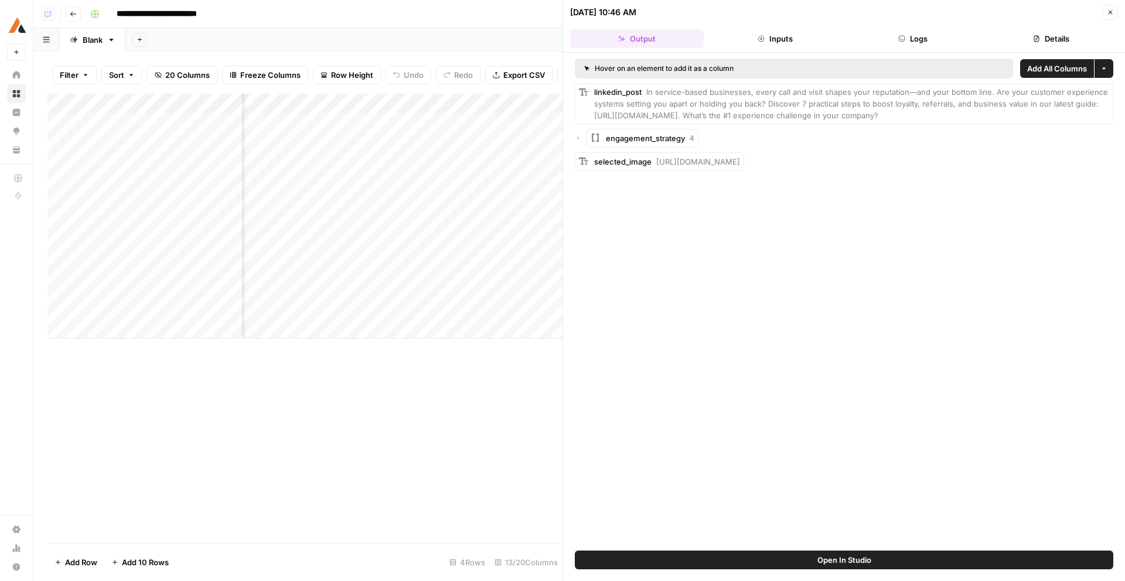
click at [912, 45] on button "Logs" at bounding box center [913, 38] width 134 height 19
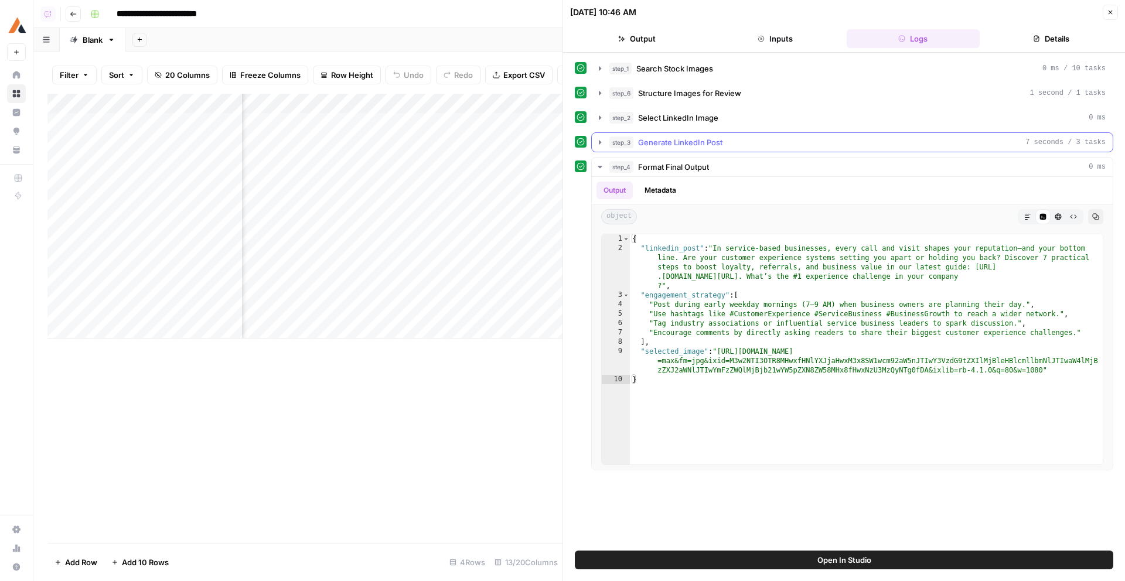
click at [724, 137] on div "step_3 Generate LinkedIn Post 7 seconds / 3 tasks" at bounding box center [857, 142] width 496 height 12
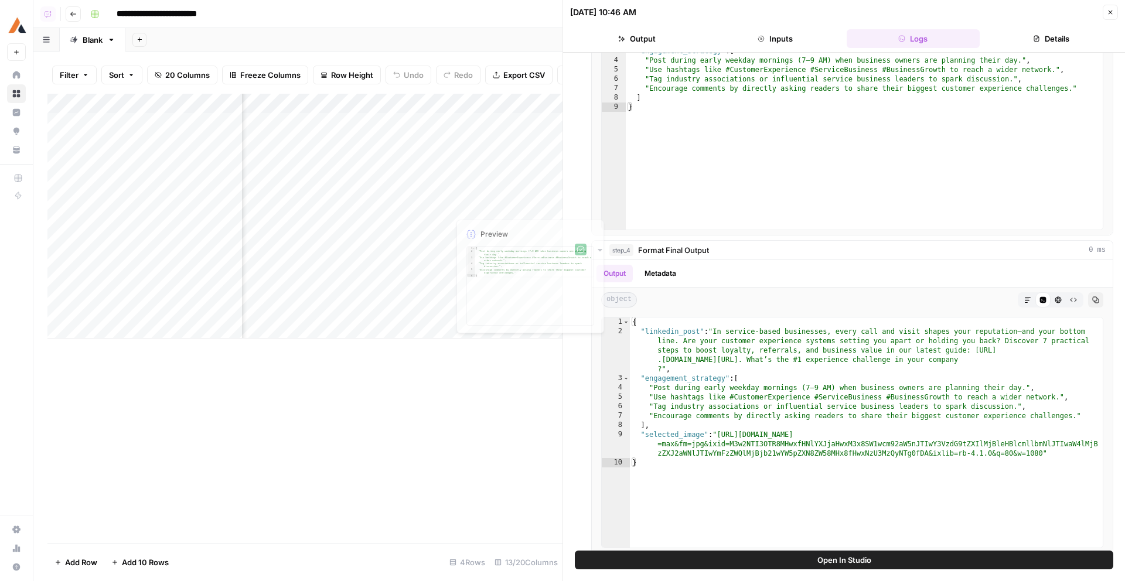
scroll to position [0, 932]
click at [492, 101] on div "Add Column" at bounding box center [304, 216] width 515 height 245
click at [350, 173] on div "Add Column" at bounding box center [304, 216] width 515 height 245
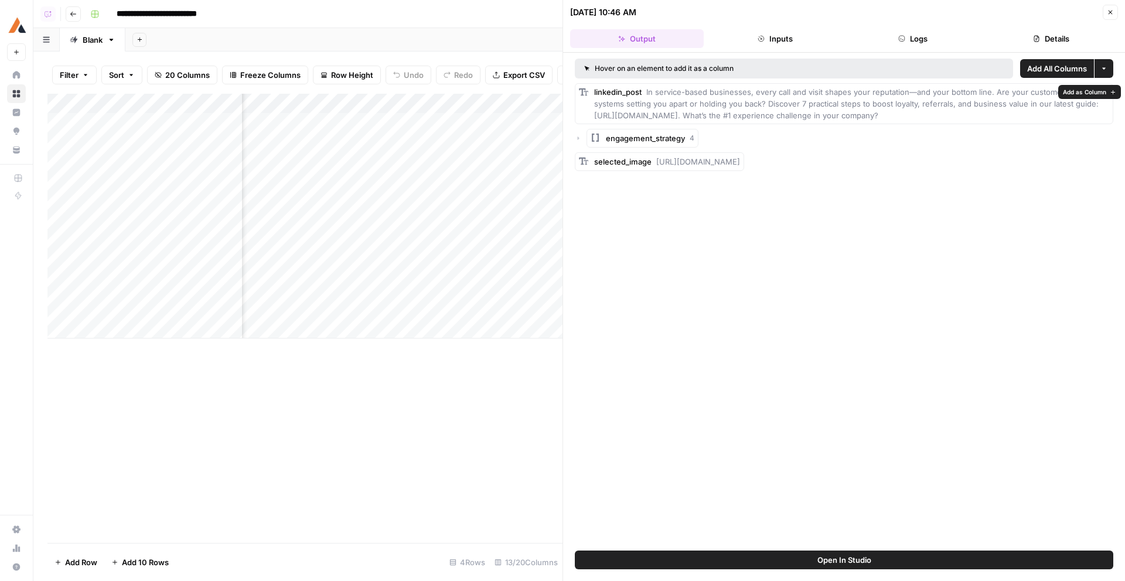
click at [662, 143] on span "engagement_strategy" at bounding box center [645, 138] width 79 height 12
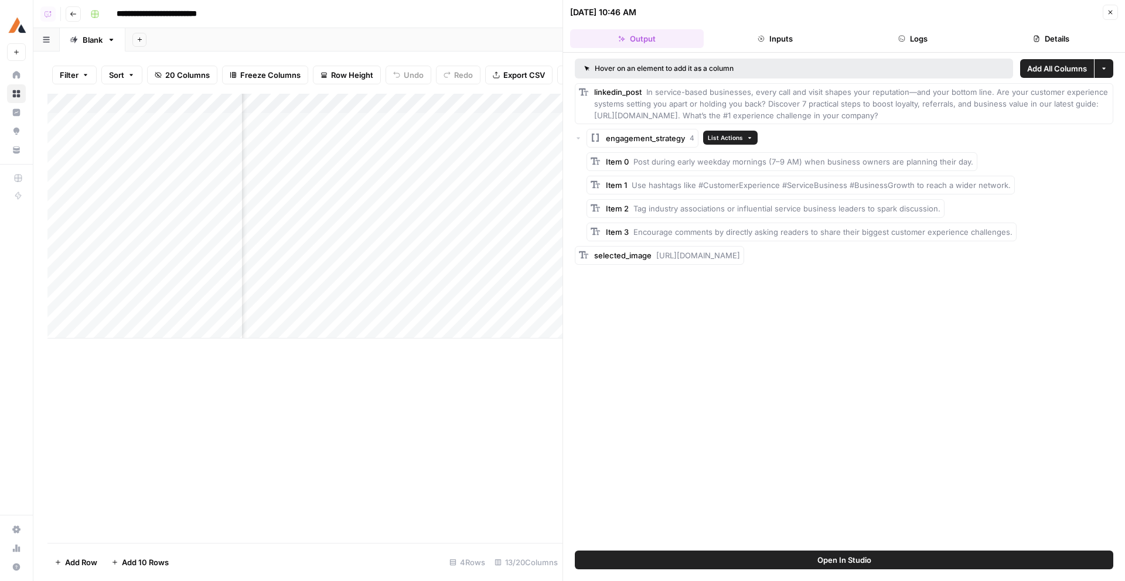
click at [744, 136] on button "List Actions" at bounding box center [730, 138] width 54 height 14
click at [753, 155] on span "Add as Column" at bounding box center [763, 158] width 75 height 12
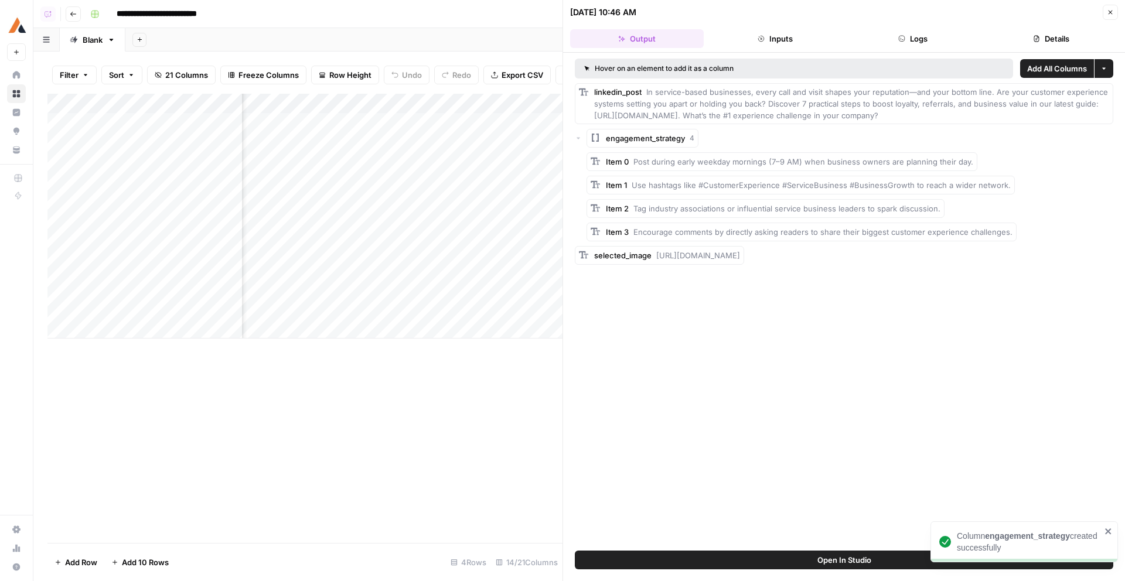
scroll to position [0, 891]
click at [372, 106] on div "Add Column" at bounding box center [304, 216] width 515 height 245
click at [372, 106] on div at bounding box center [348, 105] width 106 height 23
click at [479, 159] on div "Add Column" at bounding box center [304, 216] width 515 height 245
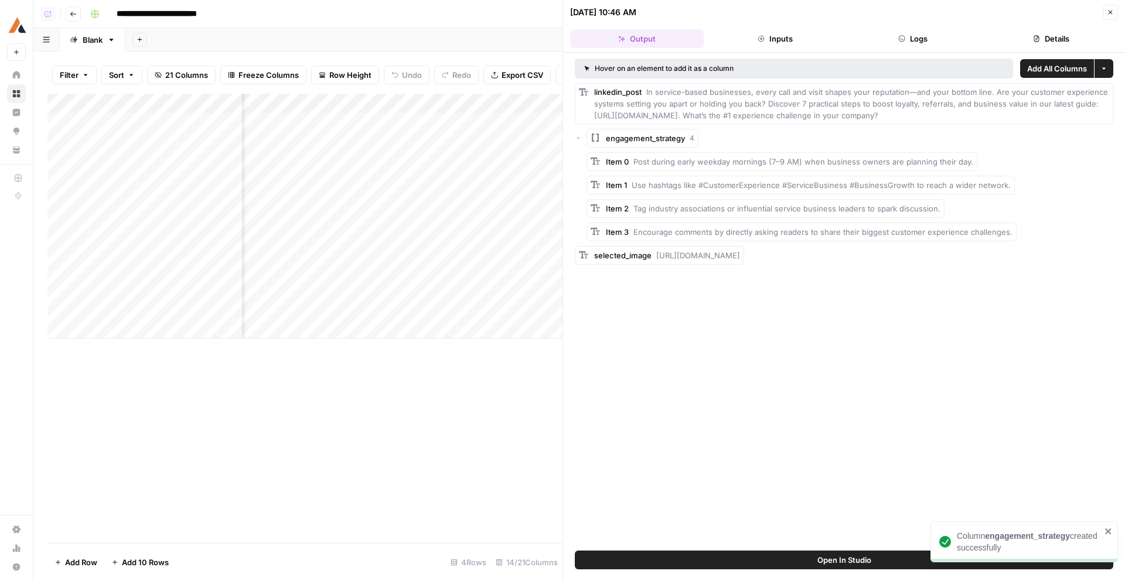
click at [452, 93] on div "Filter Sort 21 Columns Freeze Columns Row Height Undo Redo Export CSV Import CS…" at bounding box center [297, 316] width 529 height 529
click at [452, 93] on div "Filter Sort 21 Columns Freeze Columns Row Height Undo Redo Export CSV Import CS…" at bounding box center [304, 74] width 515 height 37
click at [460, 102] on div "Add Column" at bounding box center [304, 216] width 515 height 245
click at [460, 102] on div at bounding box center [439, 105] width 106 height 23
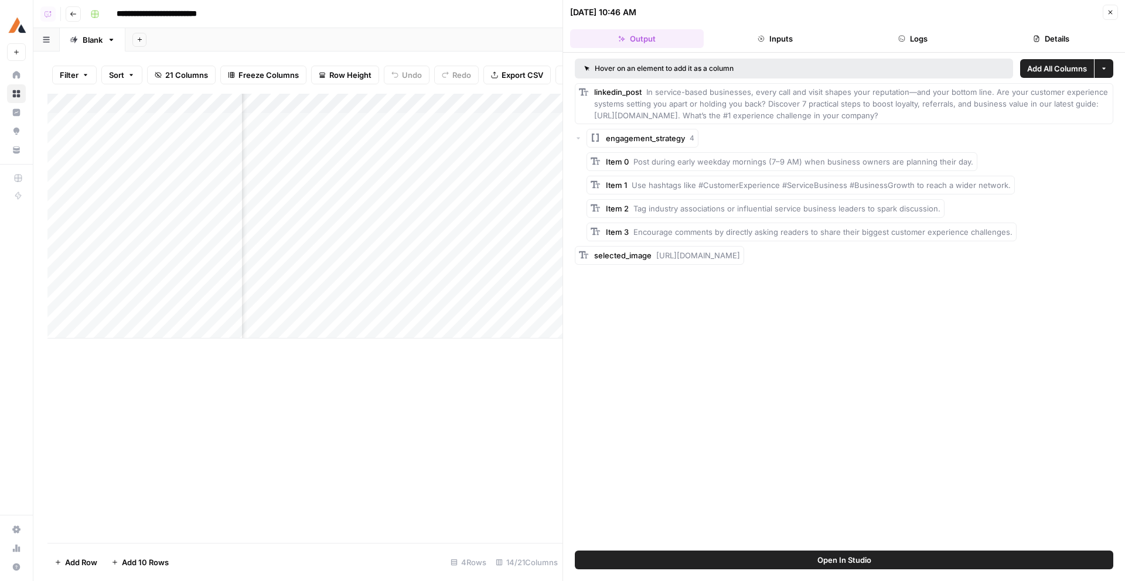
click at [398, 100] on div "Add Column" at bounding box center [304, 216] width 515 height 245
click at [355, 217] on span "Remove Column" at bounding box center [372, 219] width 102 height 12
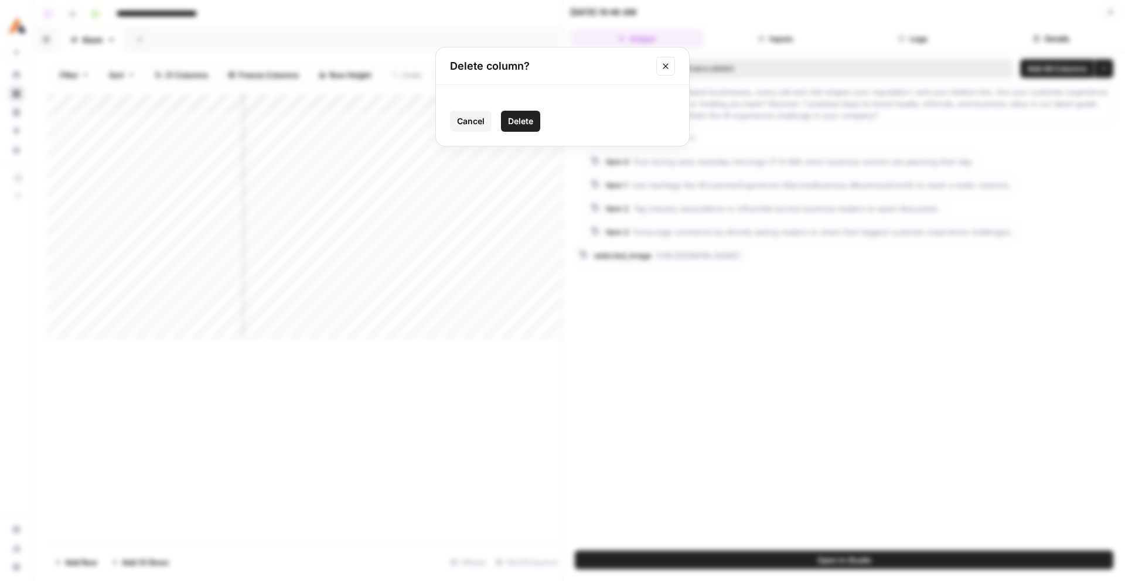
click at [517, 129] on button "Delete" at bounding box center [520, 121] width 39 height 21
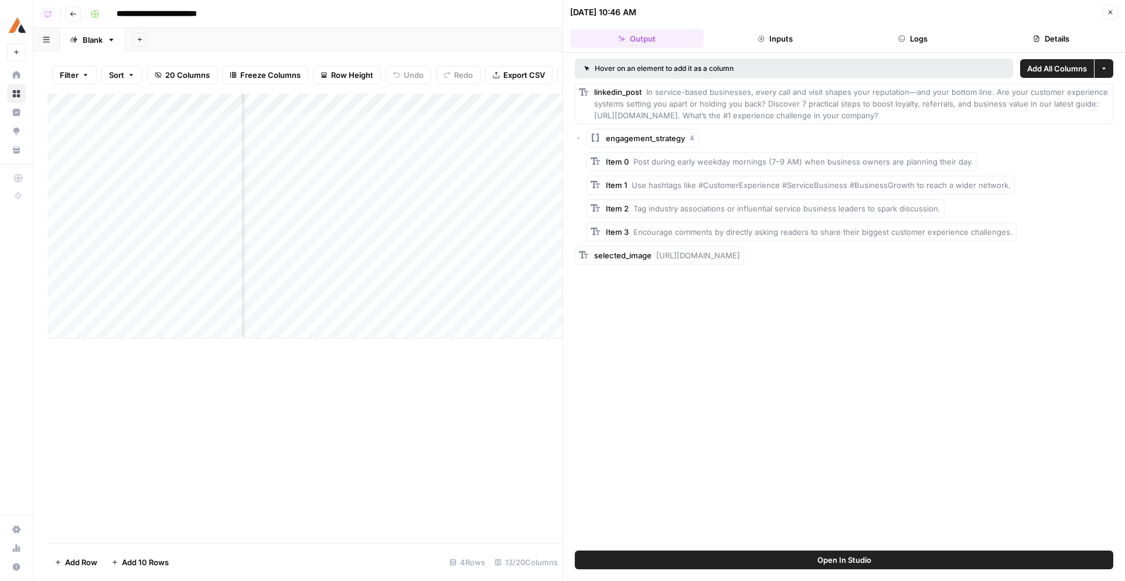
scroll to position [0, 994]
click at [664, 240] on div "Item 3 Encourage comments by directly asking readers to share their biggest cus…" at bounding box center [801, 232] width 430 height 19
click at [680, 259] on div "selected_image [URL][DOMAIN_NAME]" at bounding box center [667, 255] width 146 height 12
click at [500, 178] on div "Add Column" at bounding box center [304, 216] width 515 height 245
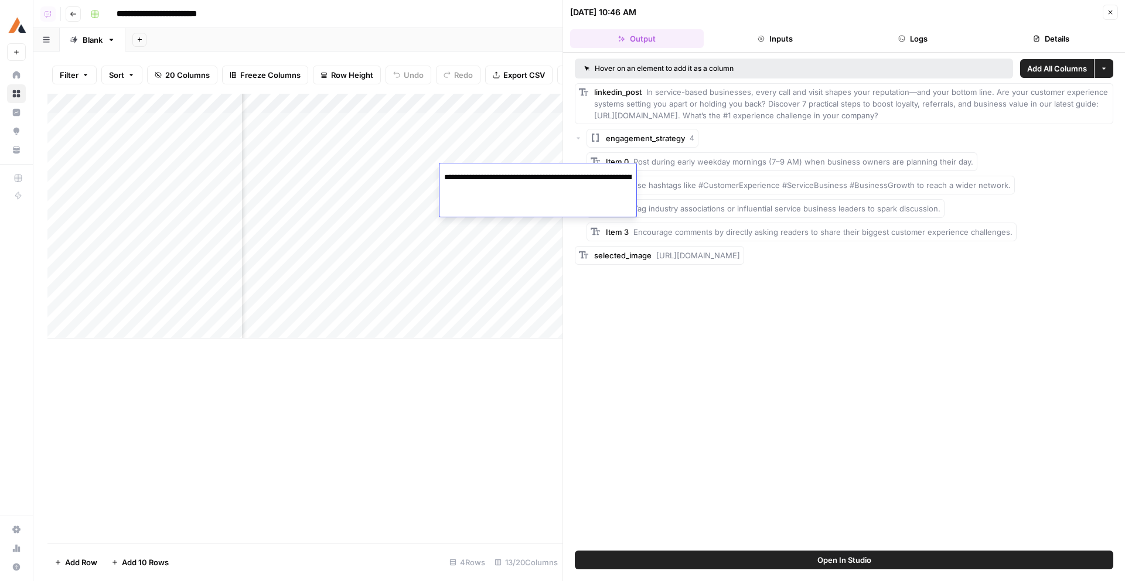
click at [500, 178] on input "**********" at bounding box center [537, 177] width 187 height 14
click at [491, 293] on div "Add Column" at bounding box center [304, 216] width 515 height 245
click at [372, 105] on div "Add Column" at bounding box center [304, 216] width 515 height 245
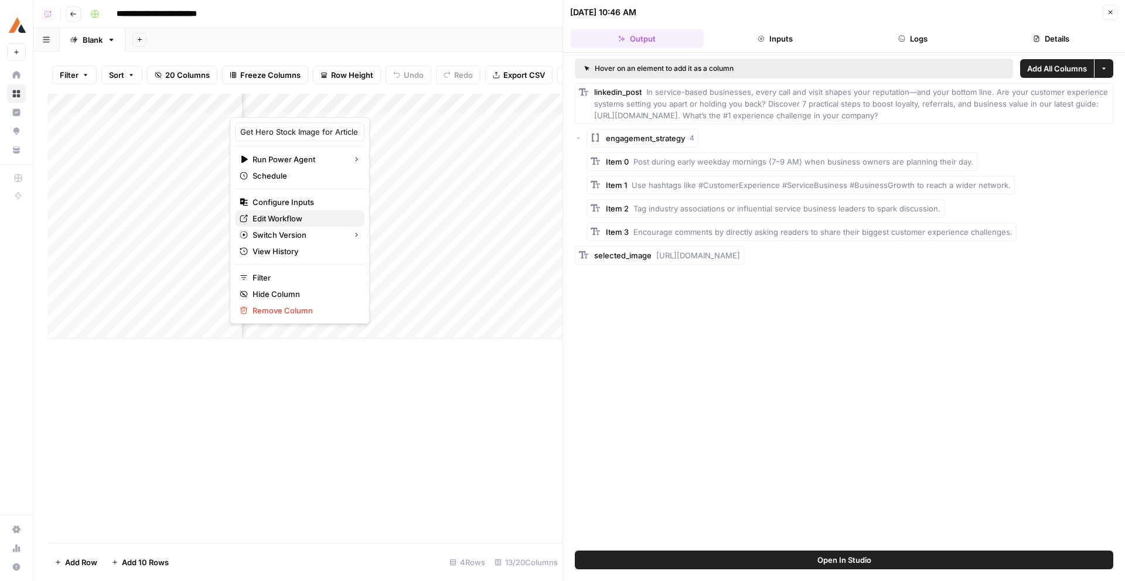
click at [299, 213] on span "Edit Workflow" at bounding box center [303, 219] width 102 height 12
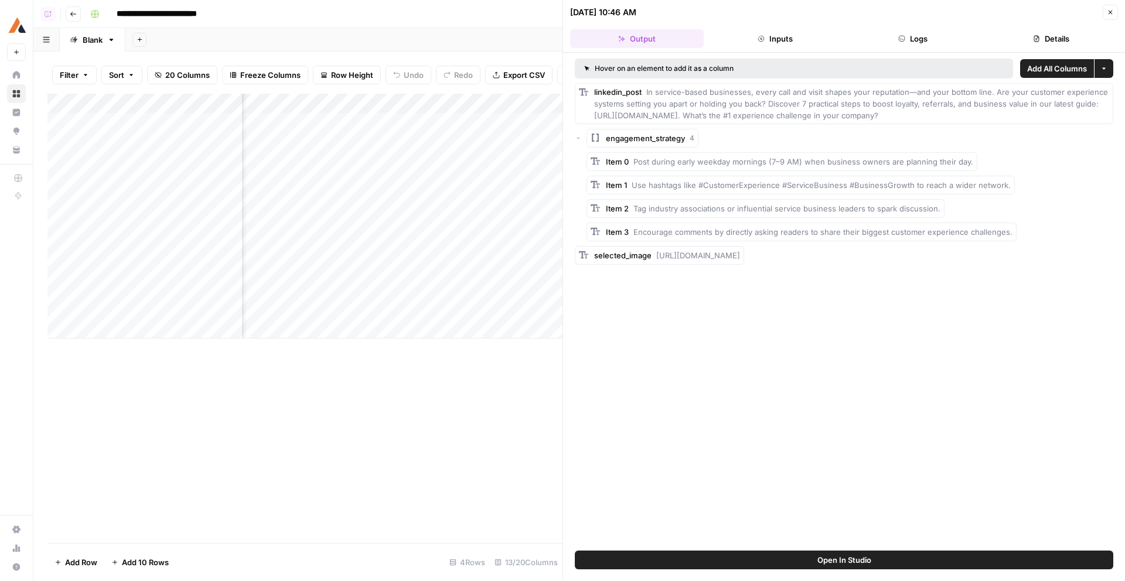
scroll to position [0, 743]
click at [421, 107] on div "Add Column" at bounding box center [304, 216] width 515 height 245
click at [373, 216] on span "Edit Workflow" at bounding box center [396, 219] width 102 height 12
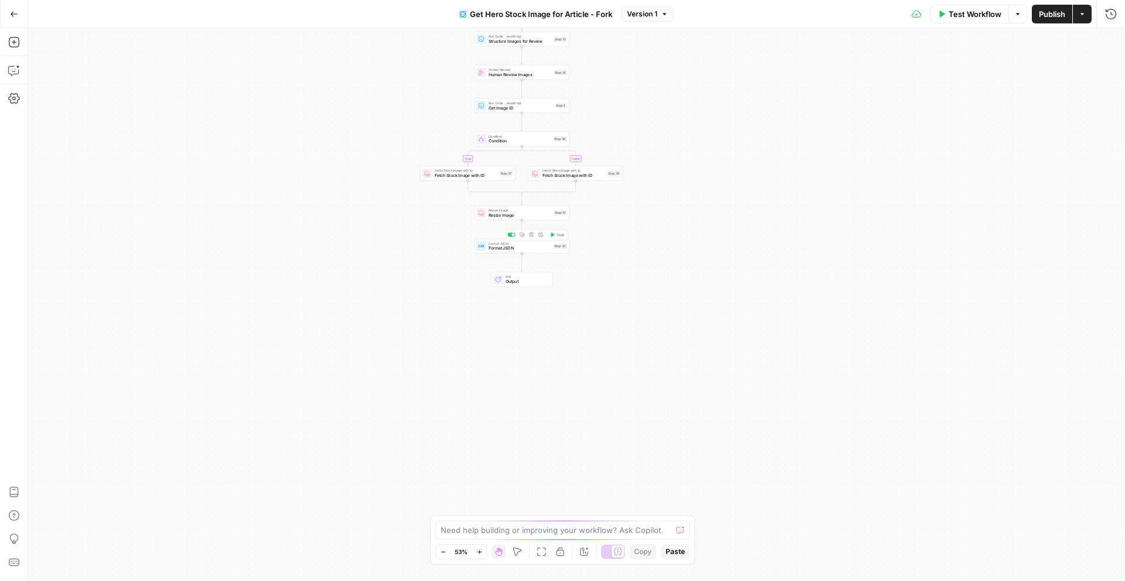
click at [523, 247] on span "Format JSON" at bounding box center [519, 248] width 62 height 6
click at [542, 218] on div "Resize Image Resize Image Step 31 Copy step Delete step Add Note Test" at bounding box center [521, 213] width 95 height 15
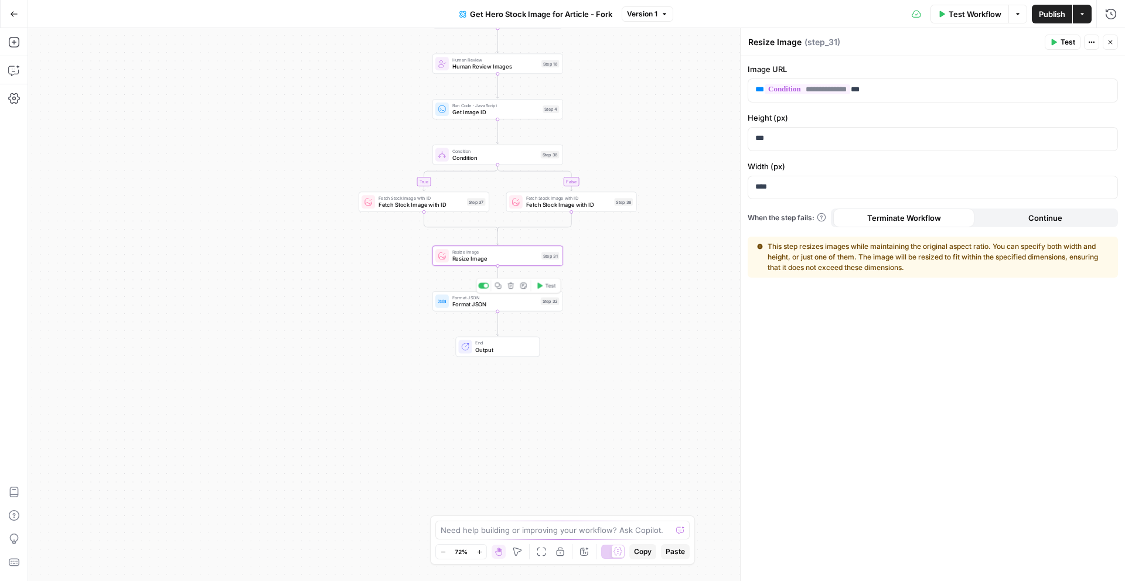
click at [515, 305] on span "Format JSON" at bounding box center [494, 304] width 85 height 8
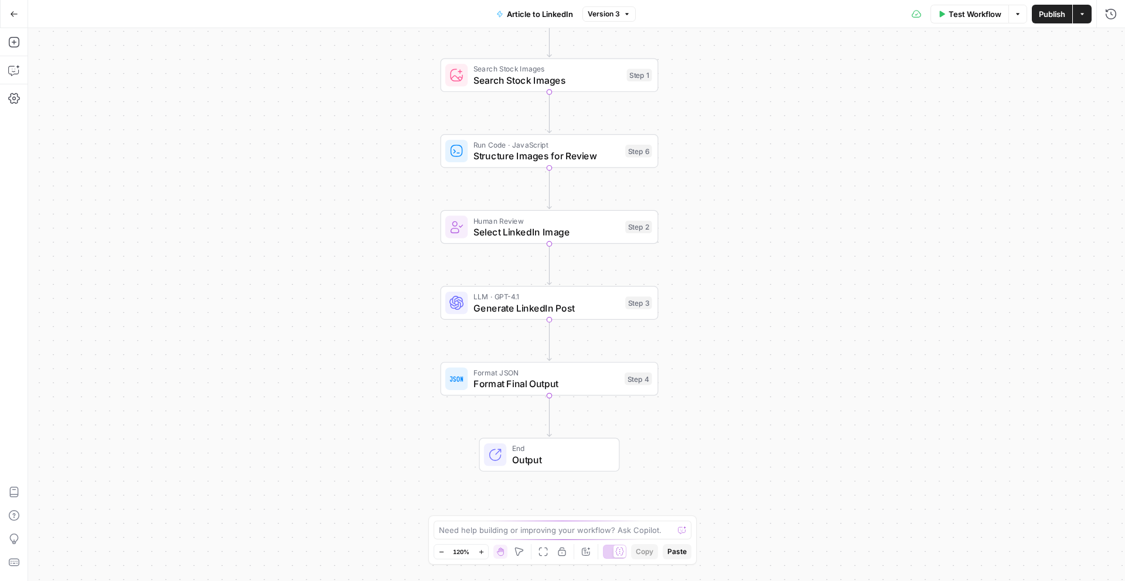
click at [604, 372] on span "Format JSON" at bounding box center [545, 372] width 145 height 11
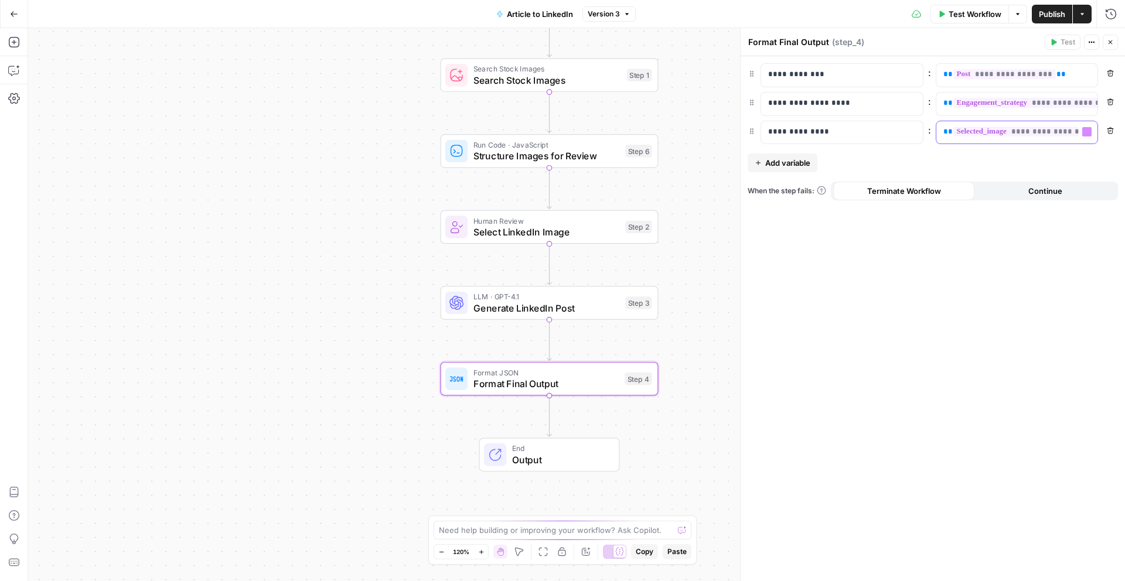
click at [1013, 136] on span "**********" at bounding box center [1043, 132] width 181 height 10
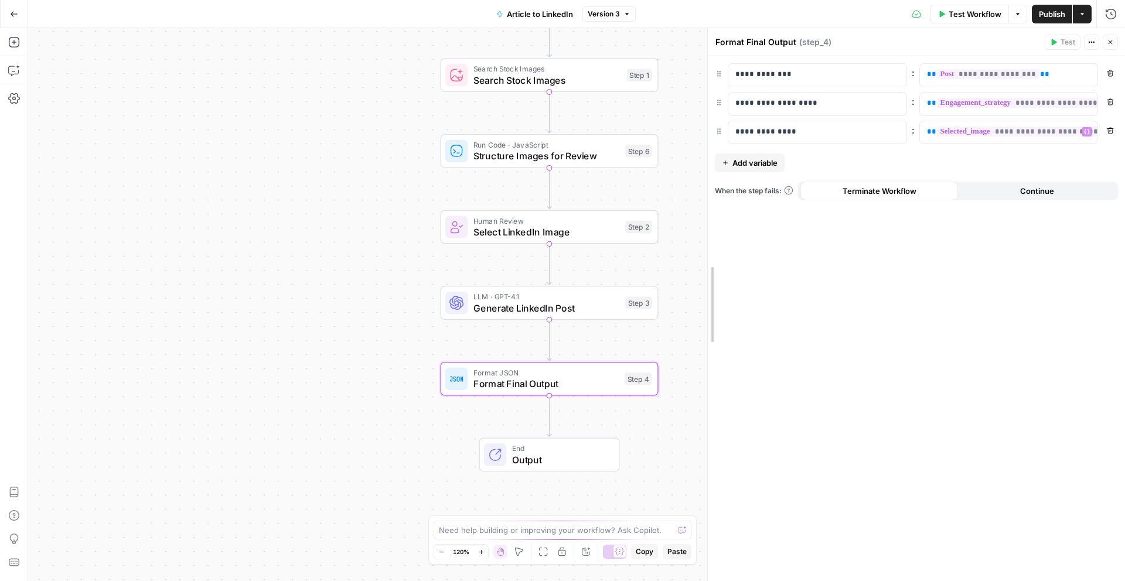
drag, startPoint x: 738, startPoint y: 110, endPoint x: 527, endPoint y: 152, distance: 215.0
click at [528, 151] on body "Scale Lite Solutions New Home Browse Insights Opportunities Your Data Recent Gr…" at bounding box center [562, 290] width 1125 height 581
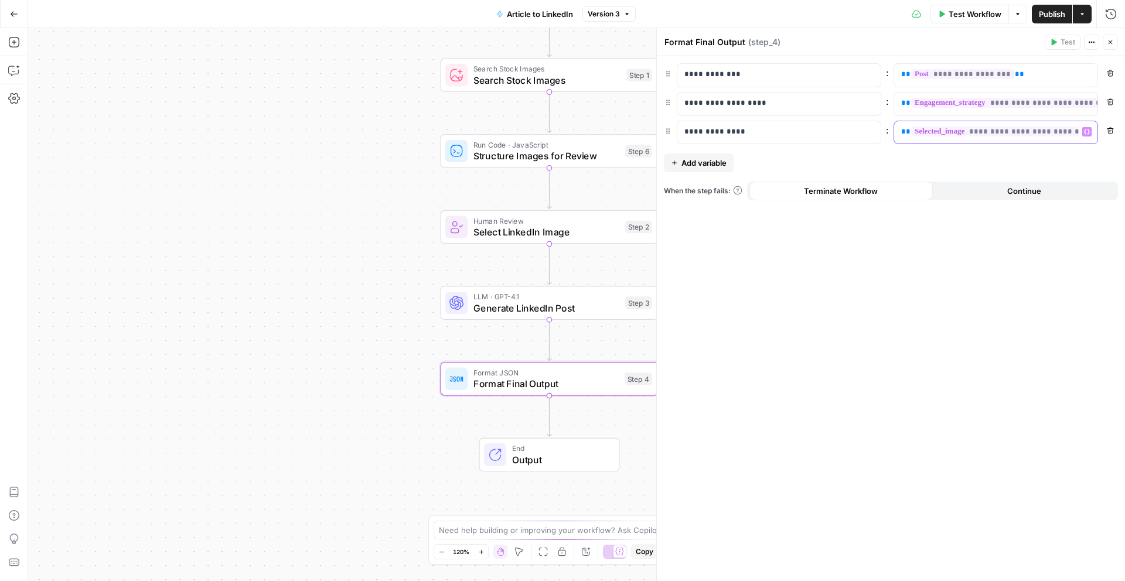
click at [1006, 137] on p "**********" at bounding box center [986, 132] width 170 height 12
click at [12, 73] on icon "button" at bounding box center [14, 70] width 12 height 12
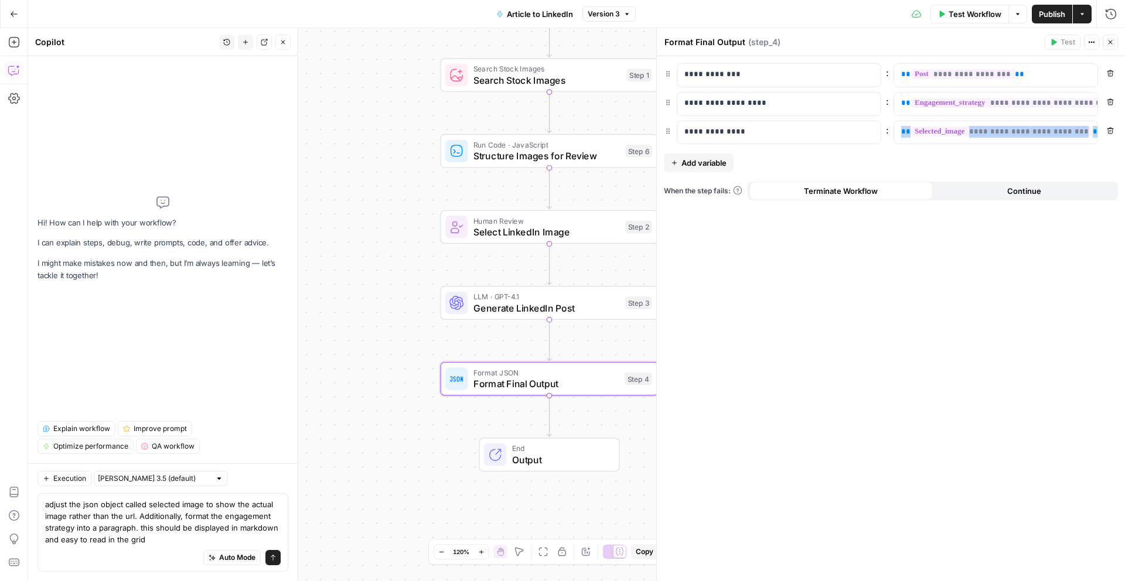
type textarea "adjust the json object called selected image to show the actual image rather th…"
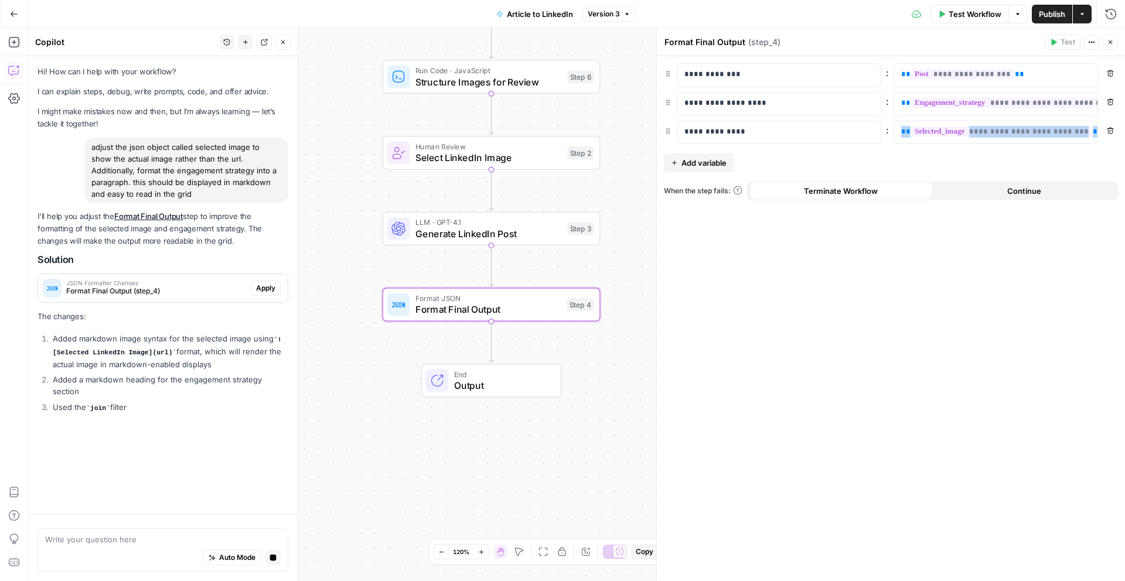
click at [154, 292] on span "Format Final Output (step_4)" at bounding box center [156, 291] width 180 height 11
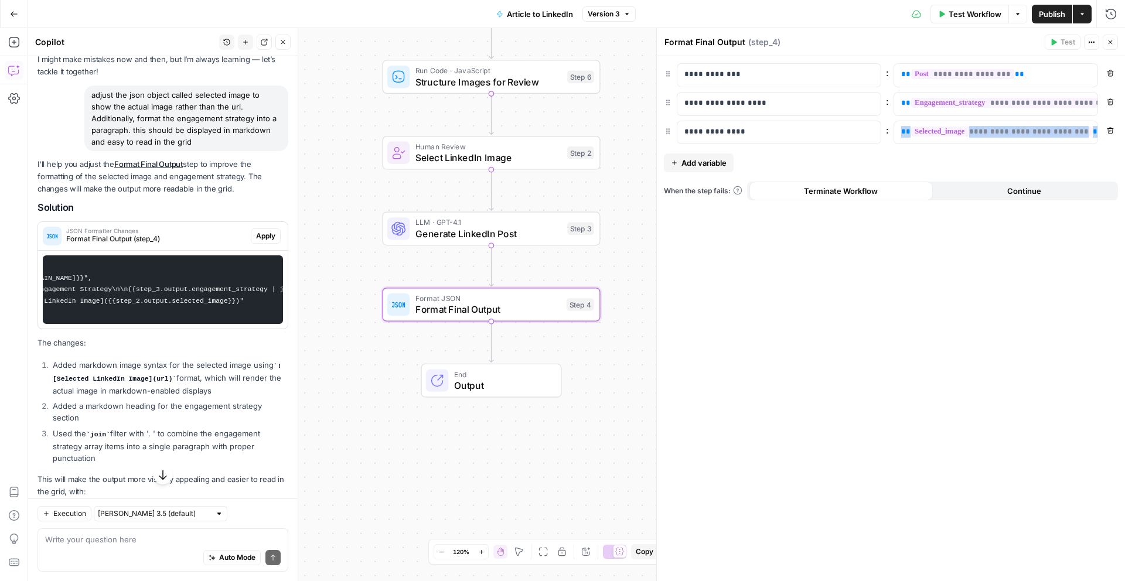
scroll to position [0, 200]
click at [269, 242] on button "Apply" at bounding box center [266, 235] width 30 height 15
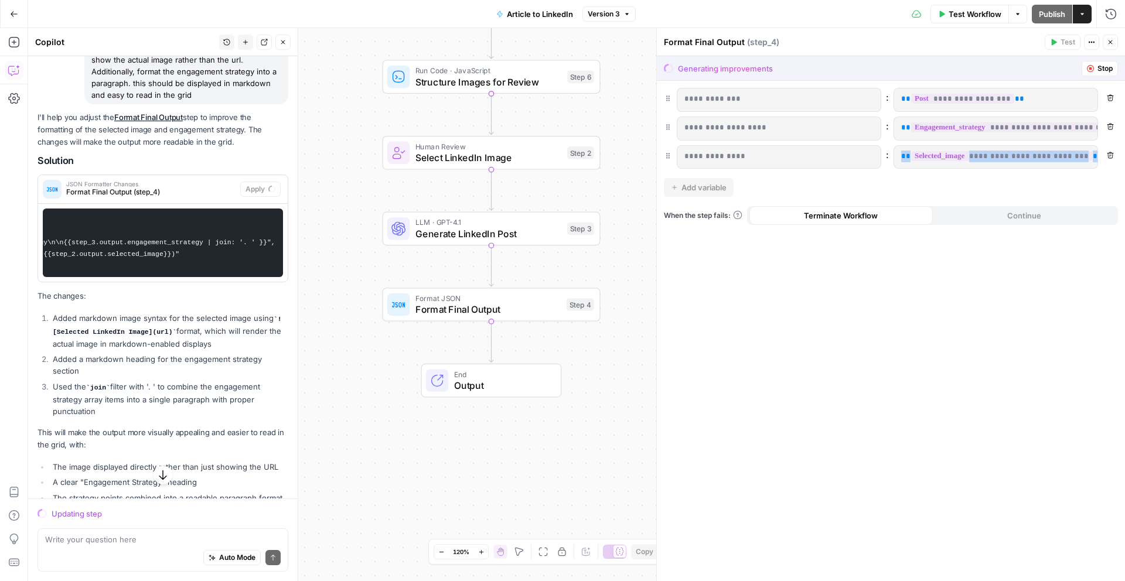
scroll to position [121, 0]
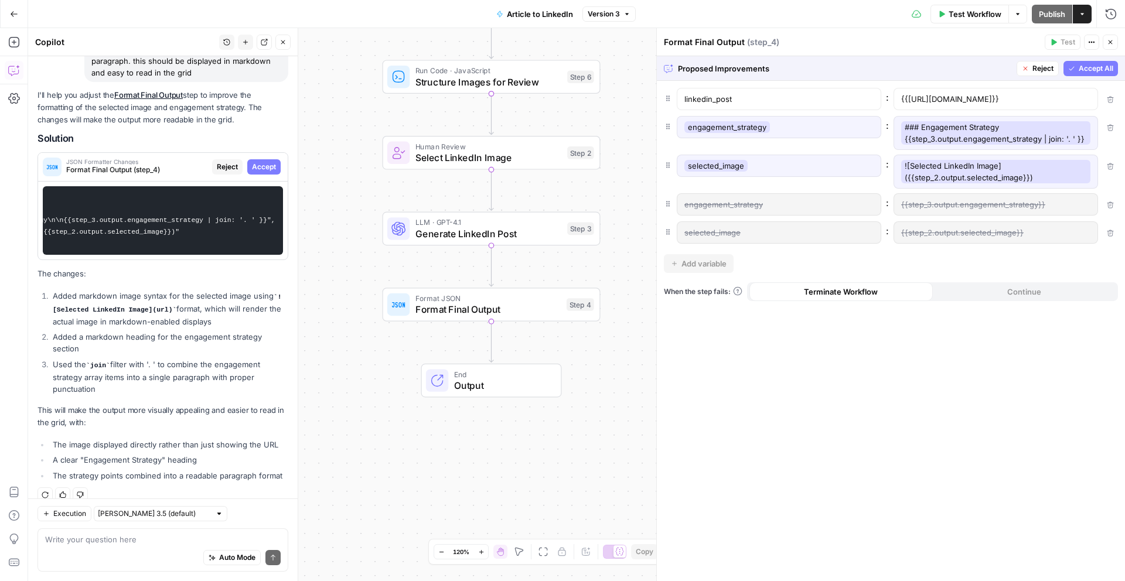
click at [1088, 66] on span "Accept All" at bounding box center [1095, 68] width 35 height 11
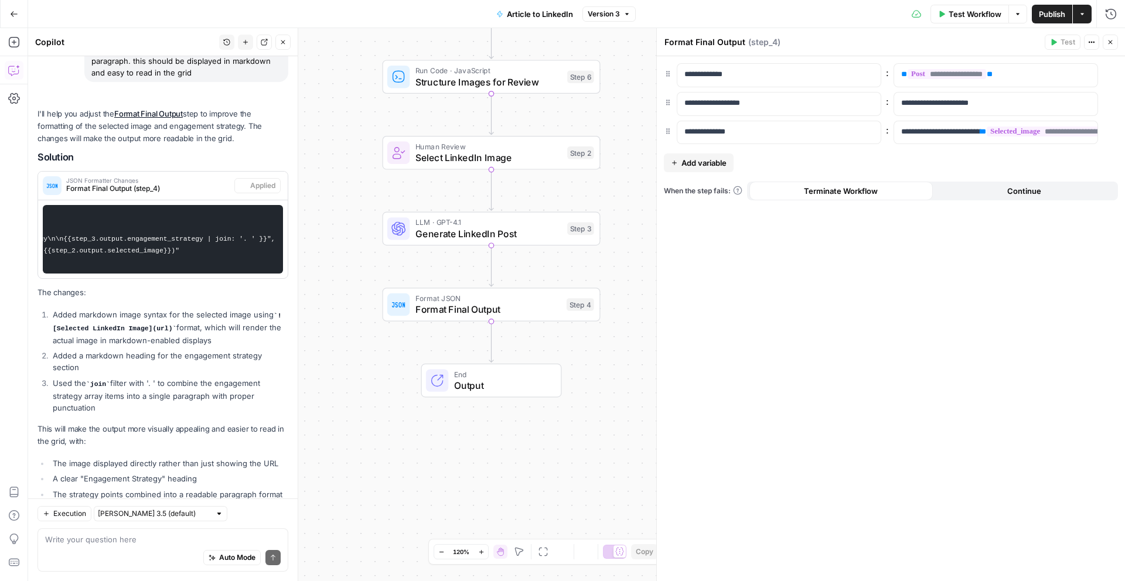
scroll to position [140, 0]
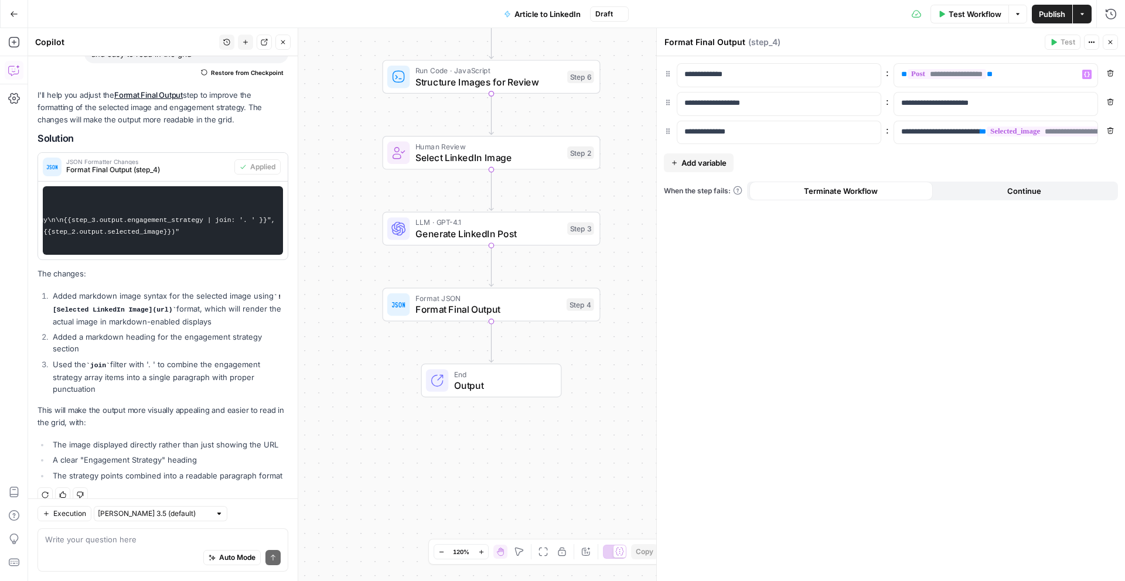
click at [1050, 2] on div "Test Workflow Options Publish Actions Run History" at bounding box center [876, 14] width 497 height 28
click at [1050, 18] on span "Publish" at bounding box center [1051, 14] width 26 height 12
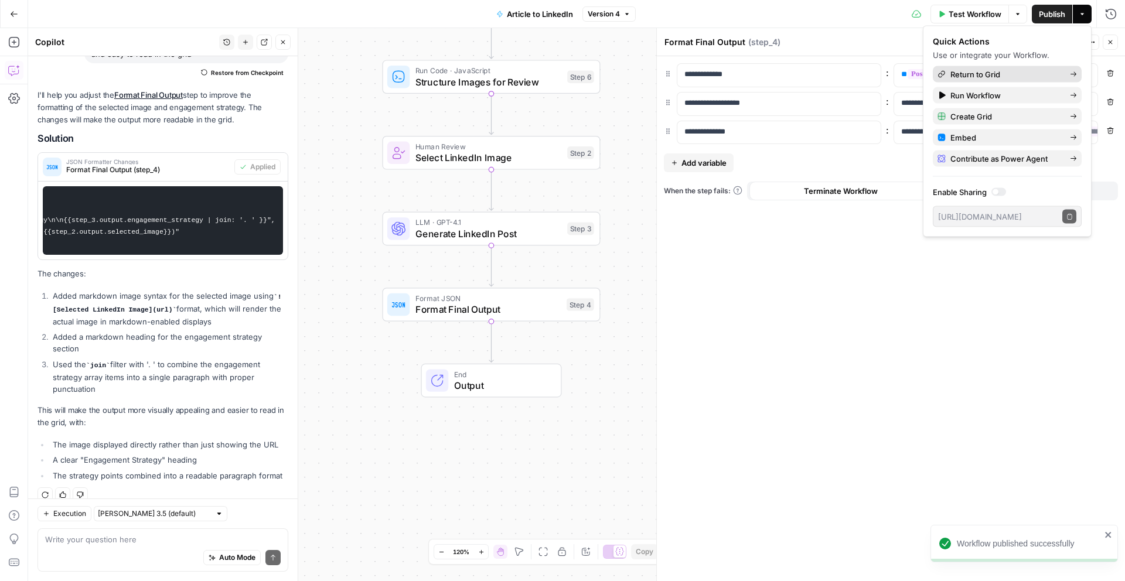
click at [1028, 74] on span "Return to Grid" at bounding box center [1005, 75] width 110 height 12
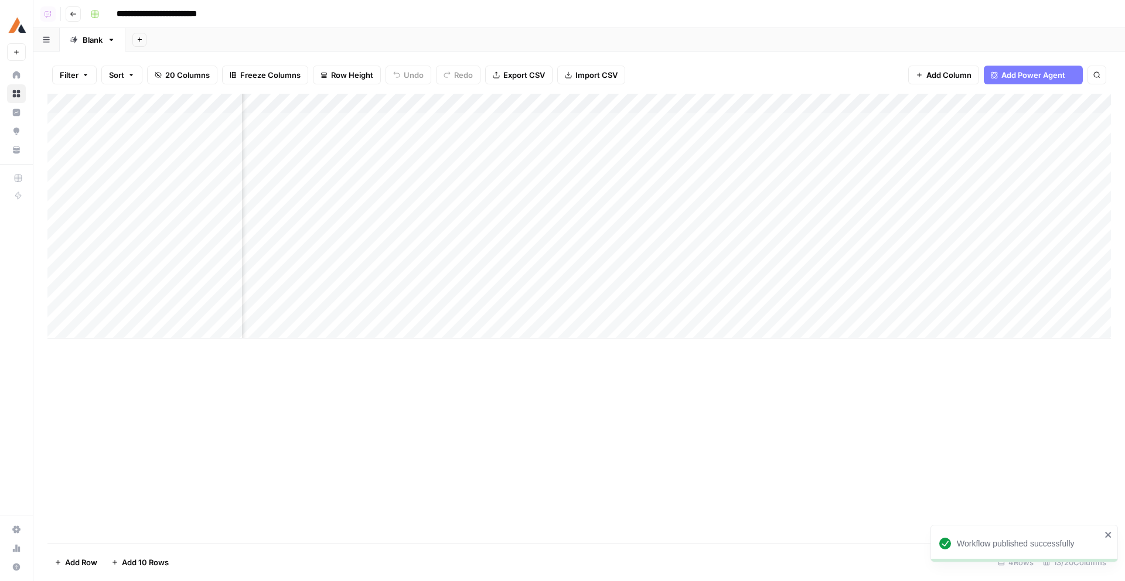
scroll to position [0, 803]
click at [372, 121] on div "Add Column" at bounding box center [578, 216] width 1063 height 245
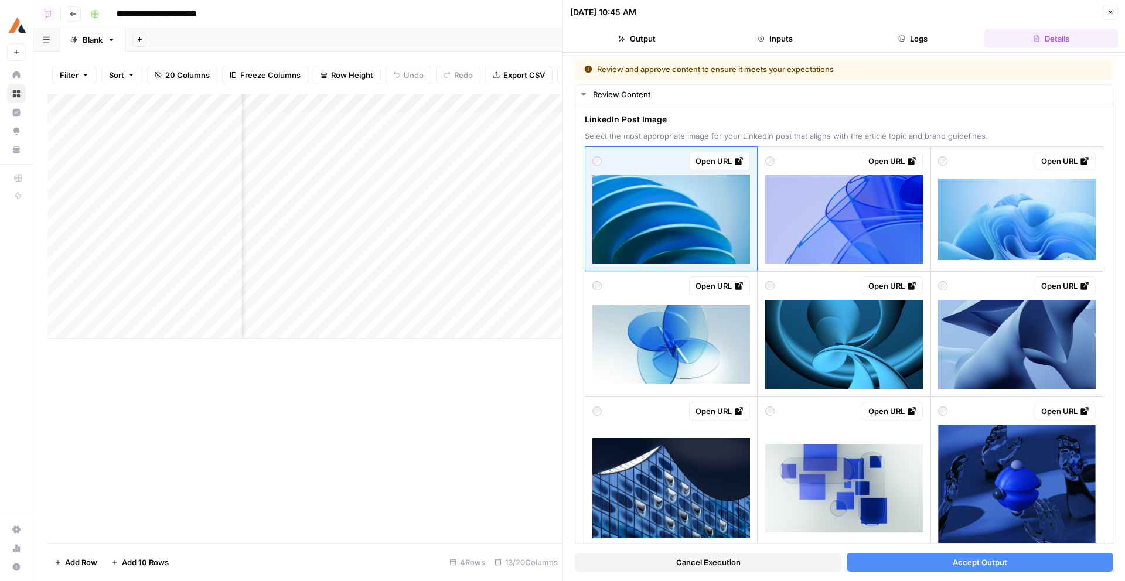
click at [659, 577] on div "Review and approve content to ensure it meets your expectations Review Content …" at bounding box center [844, 317] width 562 height 528
click at [663, 570] on button "Cancel Execution" at bounding box center [708, 562] width 267 height 19
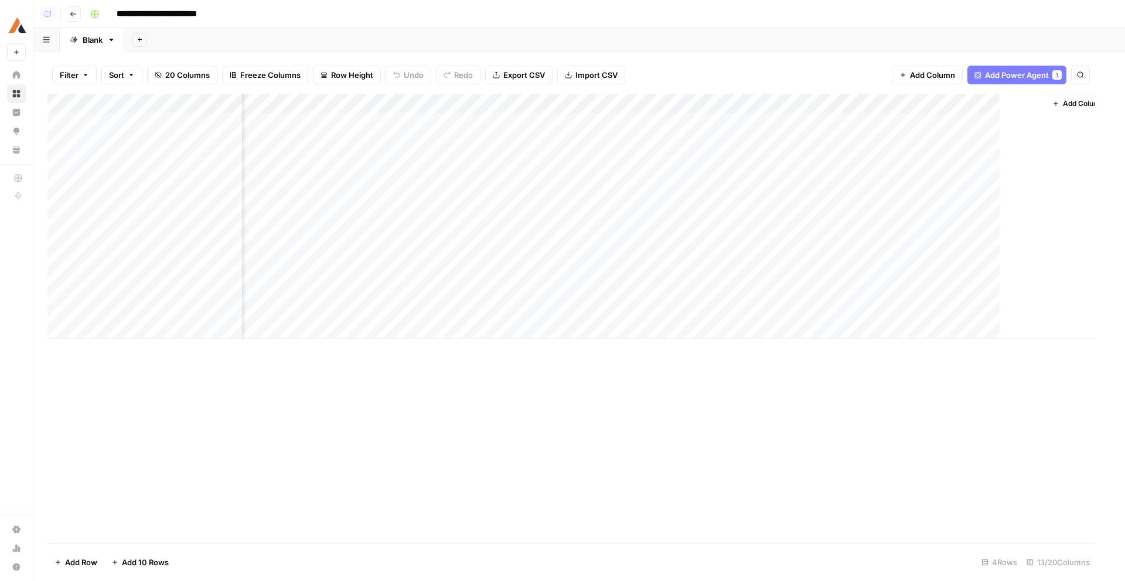
scroll to position [0, 789]
click at [387, 124] on div "Add Column" at bounding box center [578, 216] width 1063 height 245
click at [384, 122] on div "Add Column" at bounding box center [578, 216] width 1063 height 245
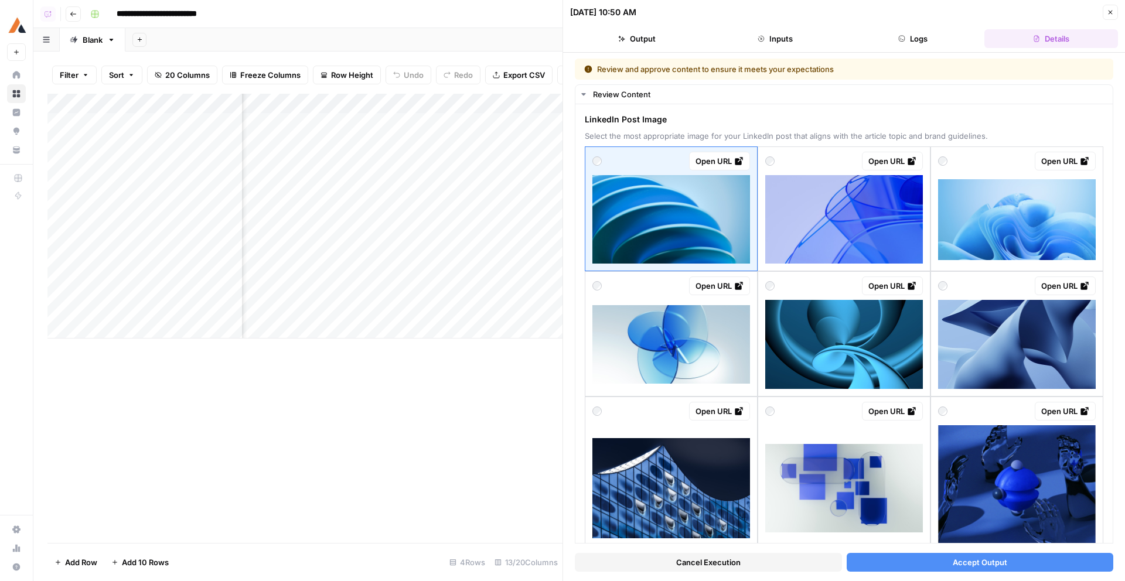
click at [957, 562] on span "Accept Output" at bounding box center [979, 562] width 54 height 12
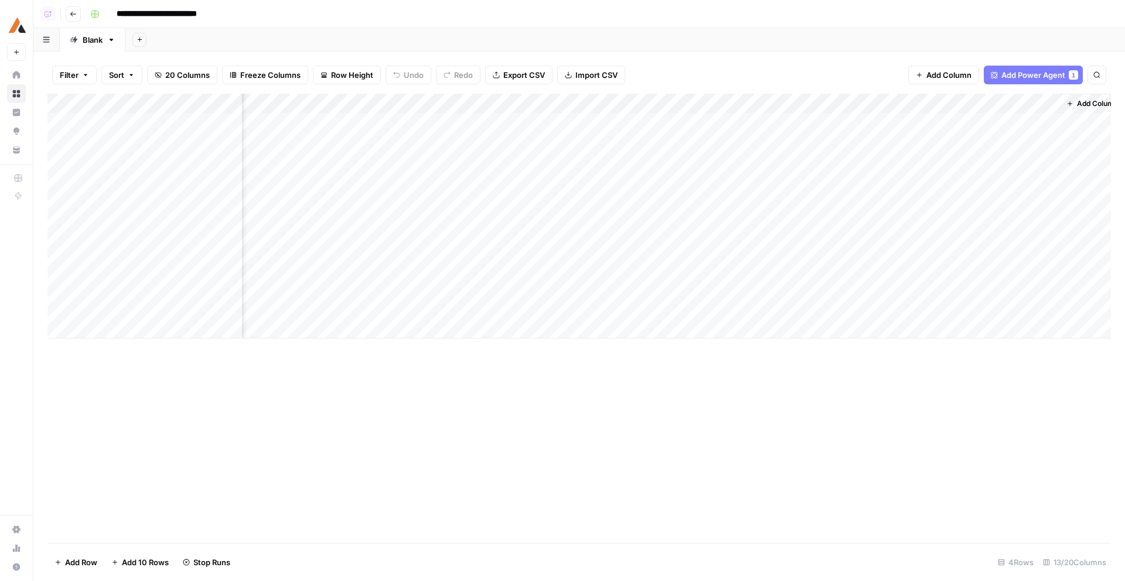
click at [833, 134] on div "Add Column" at bounding box center [578, 216] width 1063 height 245
click at [841, 183] on div "Add Column" at bounding box center [578, 216] width 1063 height 245
click at [841, 241] on div "Add Column" at bounding box center [578, 216] width 1063 height 245
click at [840, 197] on div "Add Column" at bounding box center [578, 216] width 1063 height 245
